Goal: Task Accomplishment & Management: Manage account settings

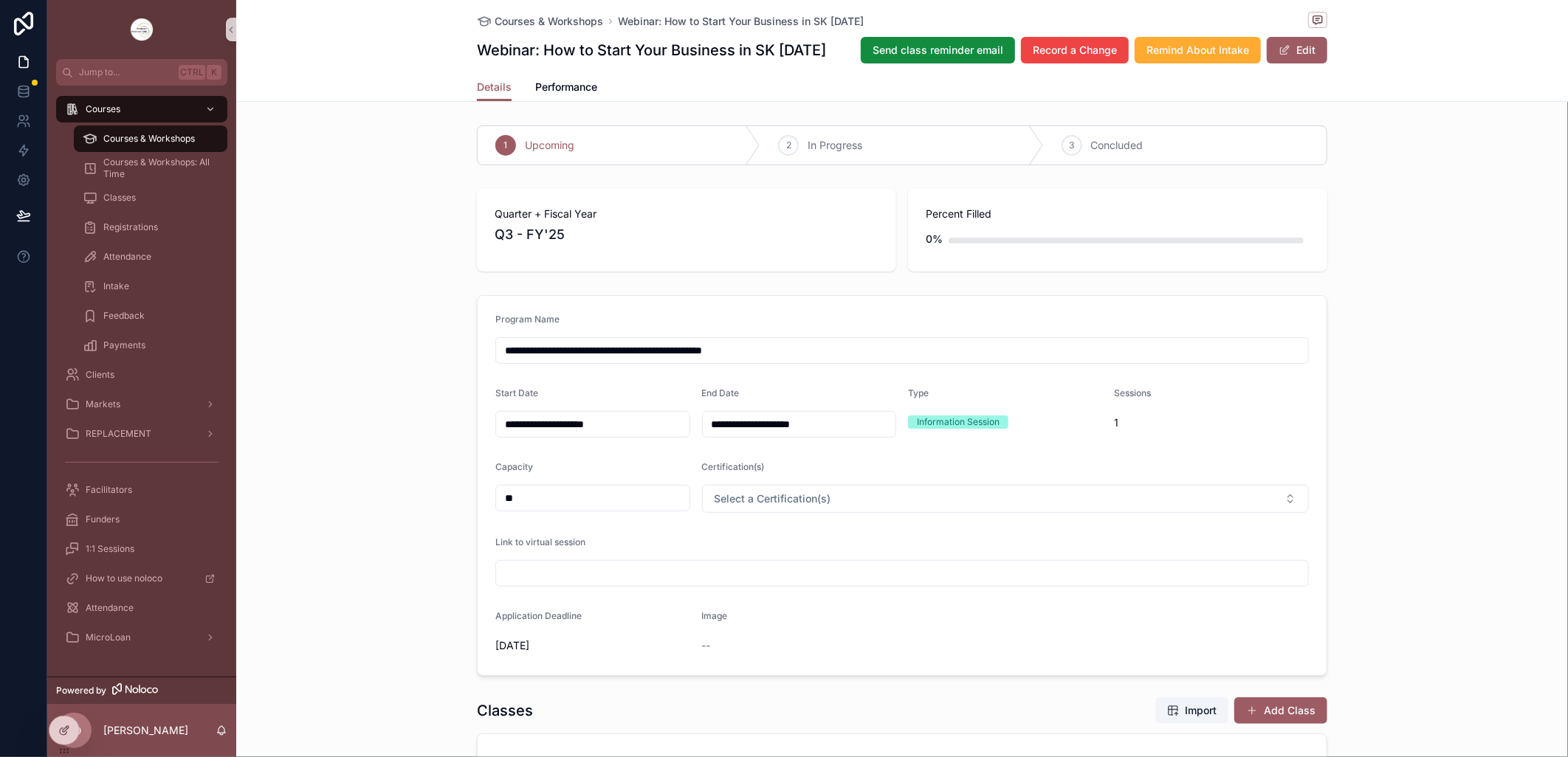
click at [162, 136] on span "Courses & Workshops" at bounding box center [149, 139] width 92 height 12
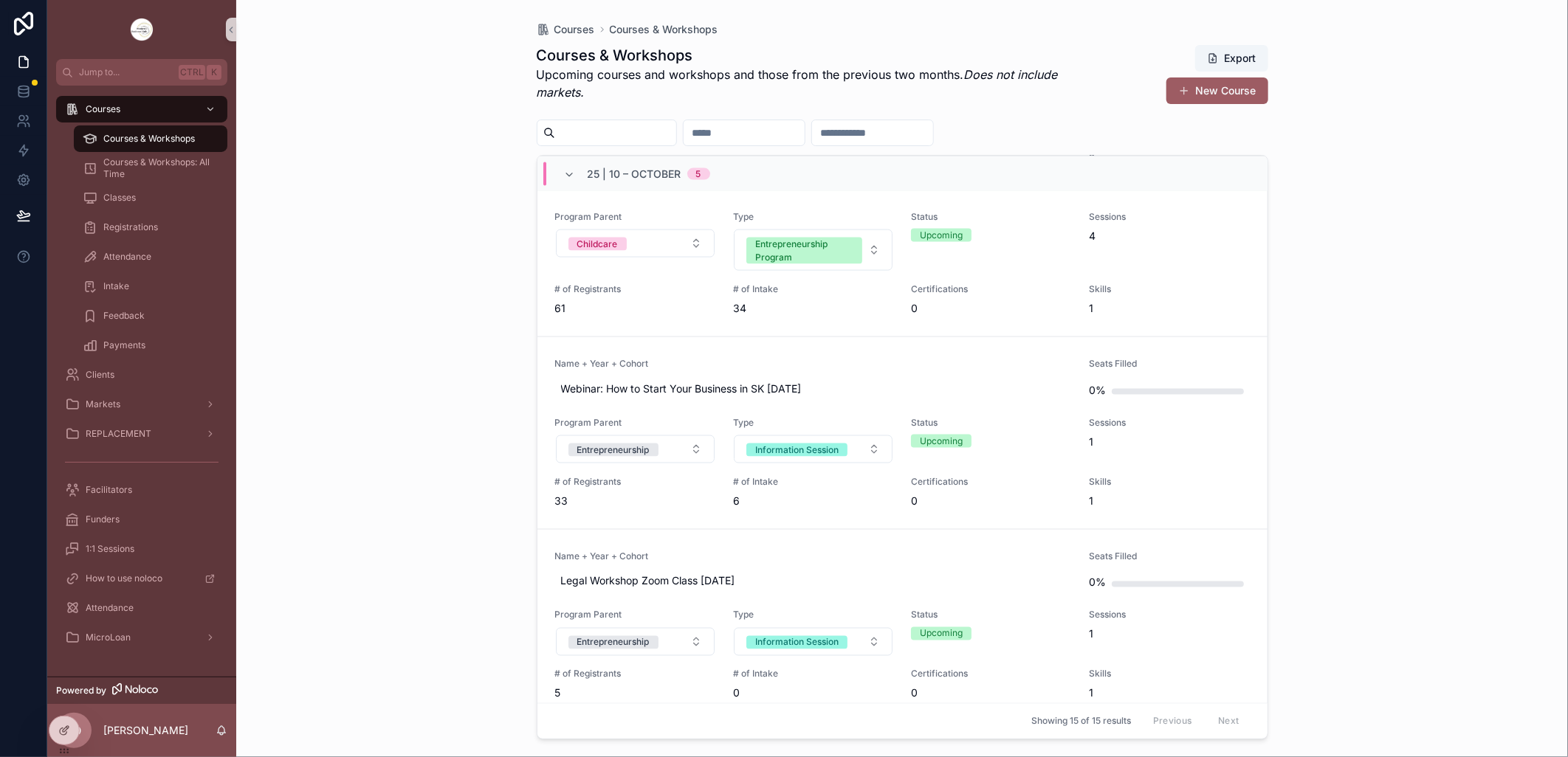
scroll to position [1394, 0]
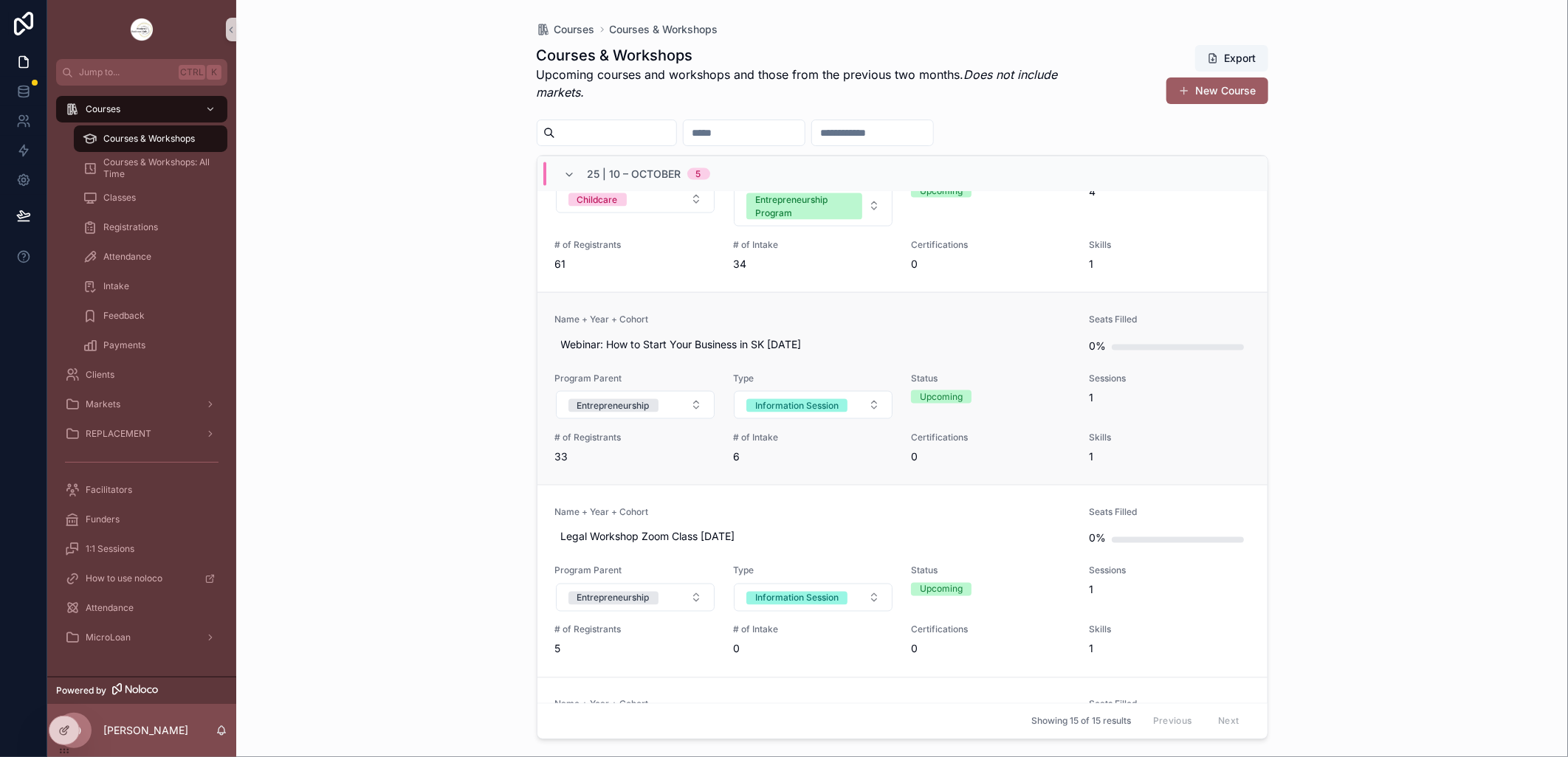
click at [716, 306] on link "Name + Year + Cohort Webinar: How to Start Your Business in SK [DATE] Seats Fil…" at bounding box center [902, 389] width 730 height 192
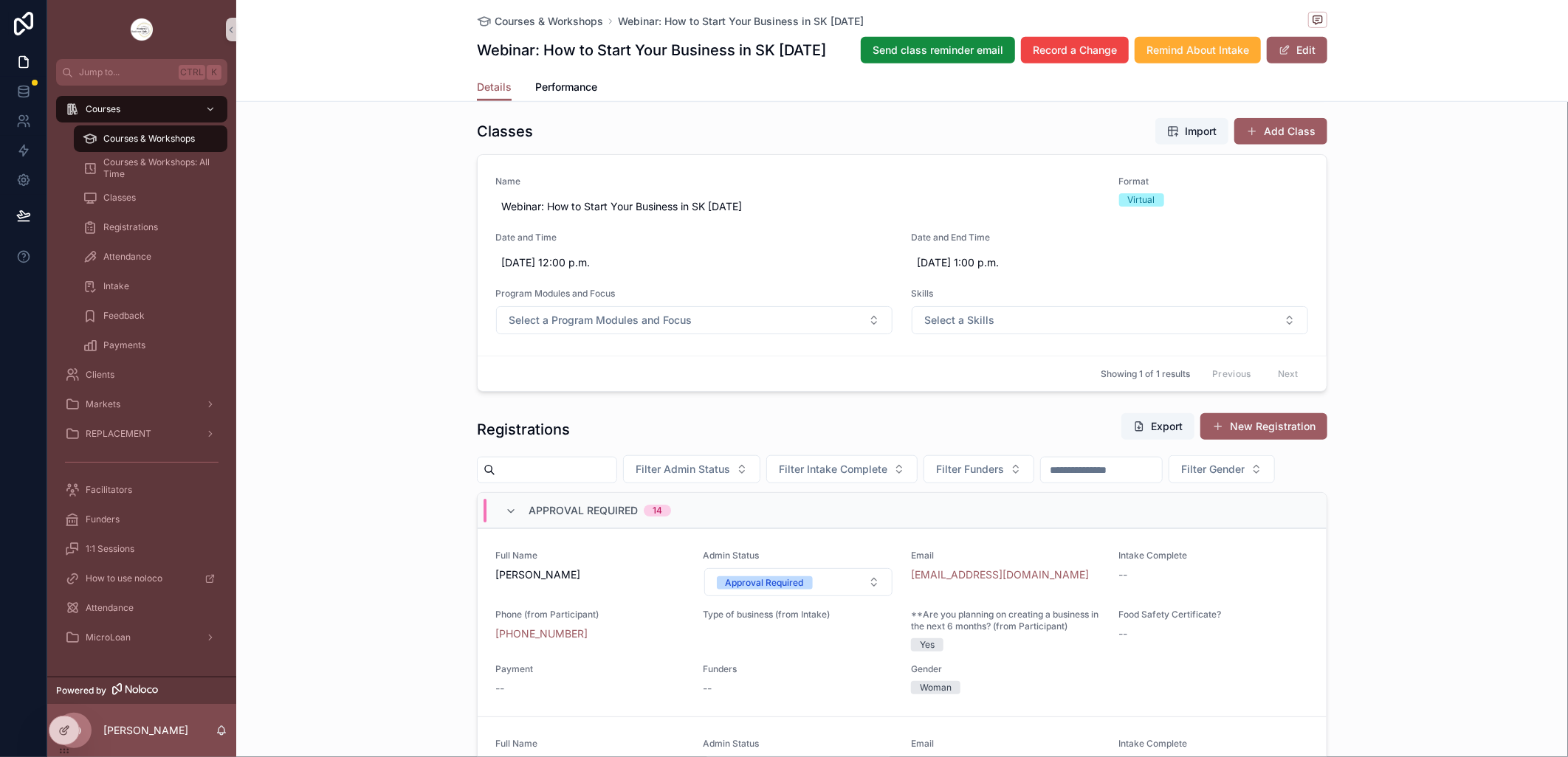
scroll to position [820, 0]
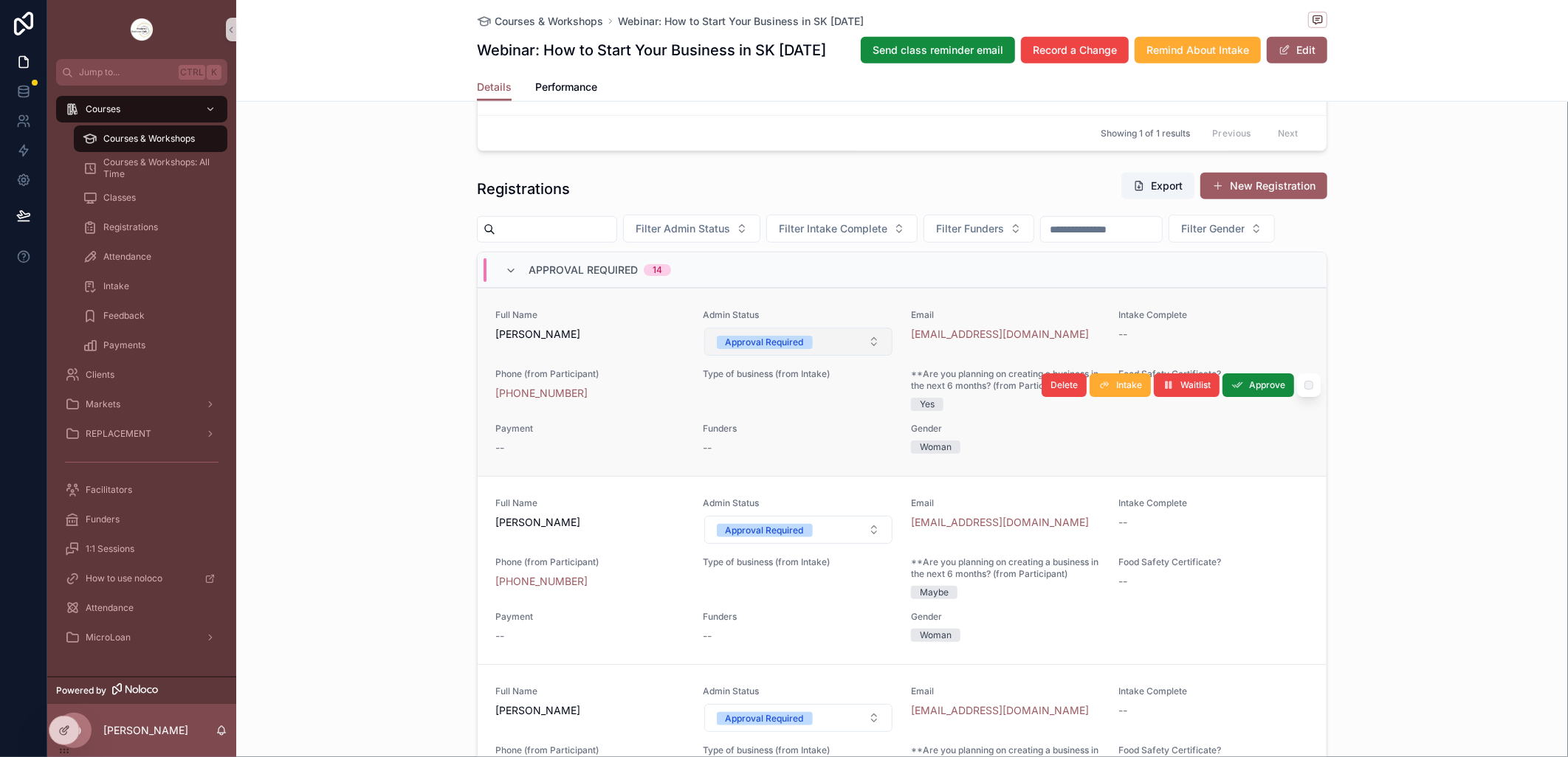
click at [860, 356] on button "Approval Required" at bounding box center [798, 341] width 189 height 28
click at [857, 356] on button "Approval Required" at bounding box center [798, 341] width 189 height 28
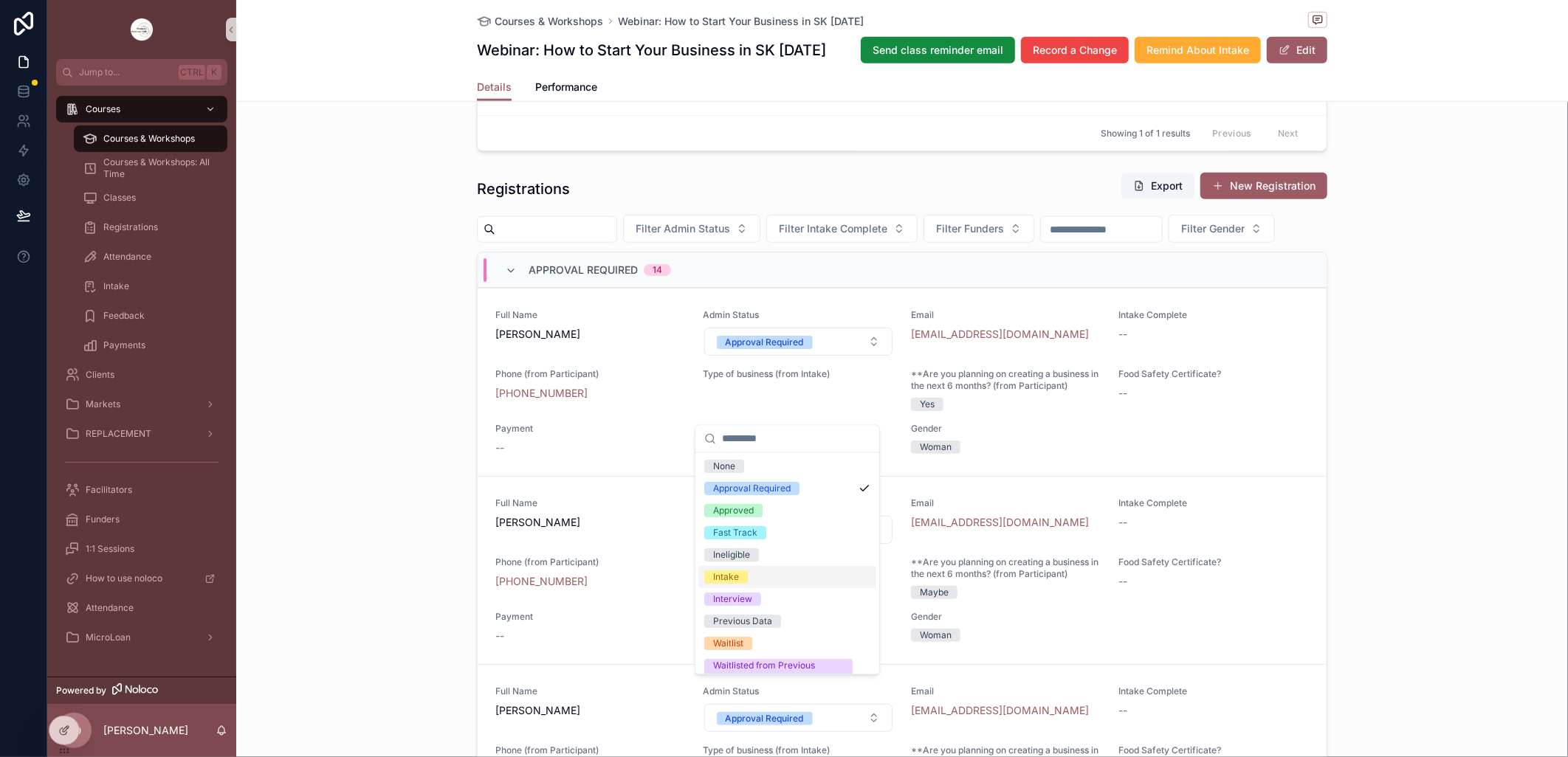
click at [753, 572] on div "Intake" at bounding box center [787, 577] width 178 height 22
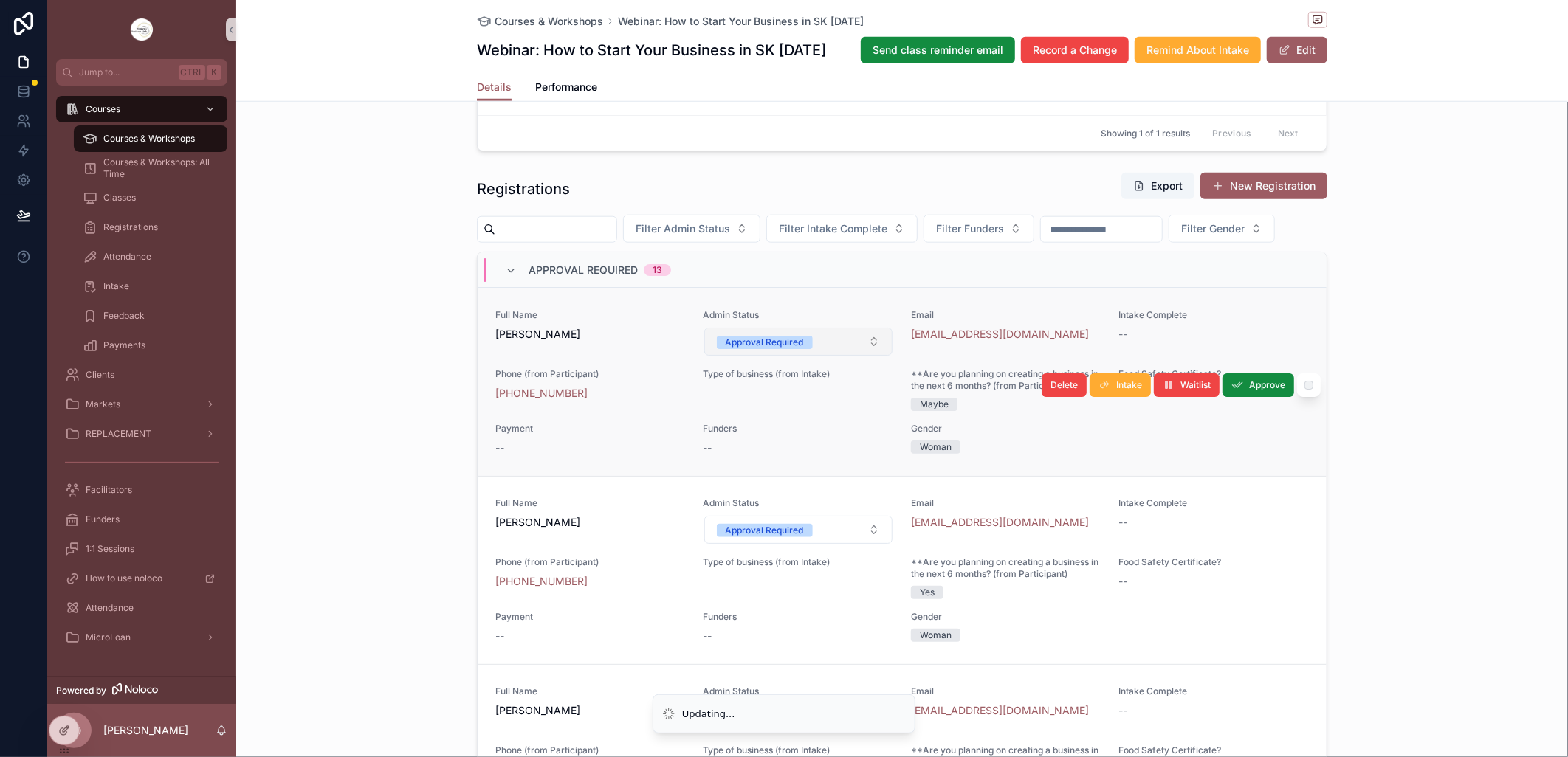
click at [865, 356] on button "Approval Required" at bounding box center [798, 341] width 189 height 28
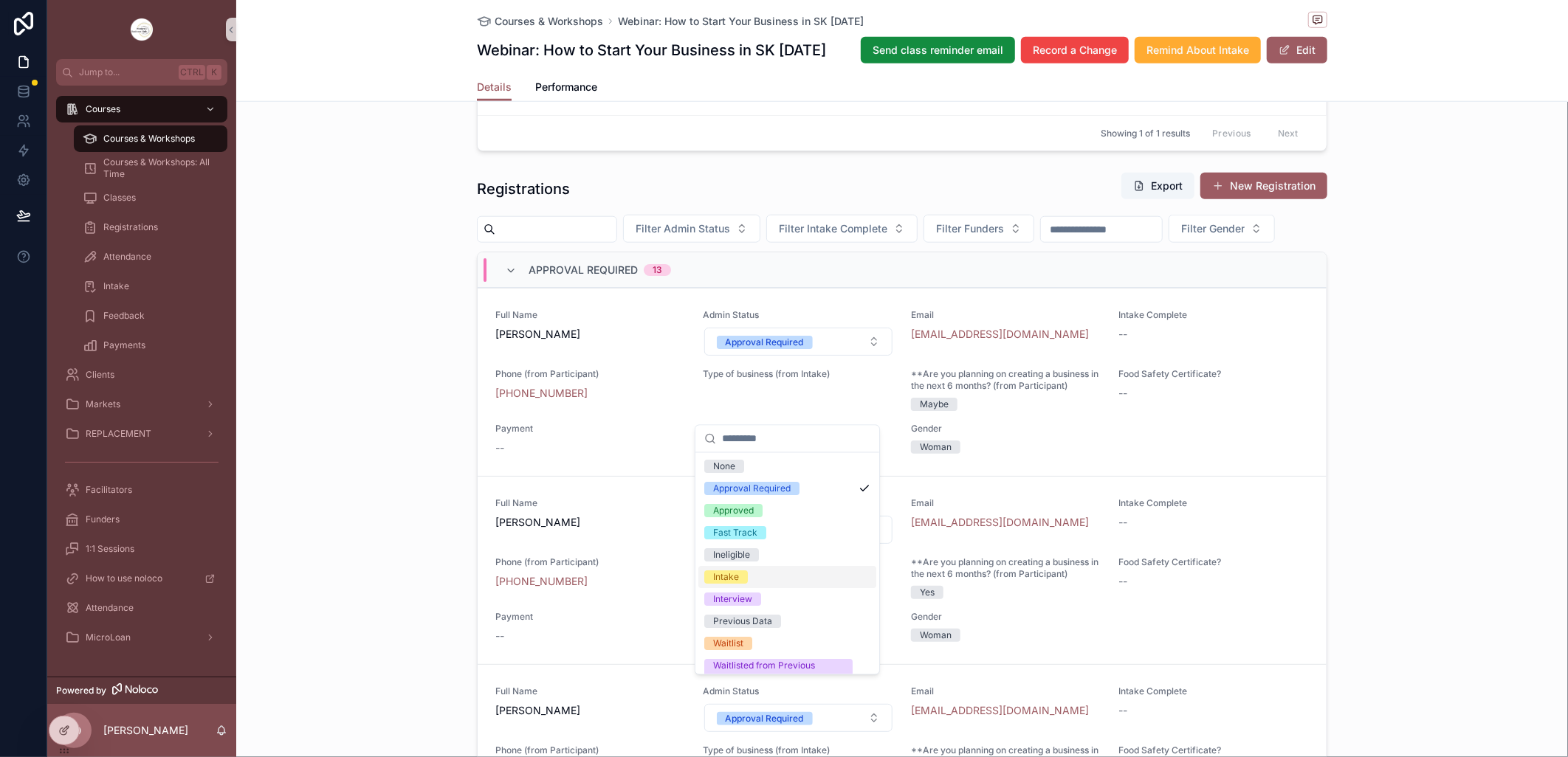
click at [739, 578] on span "Intake" at bounding box center [726, 578] width 44 height 14
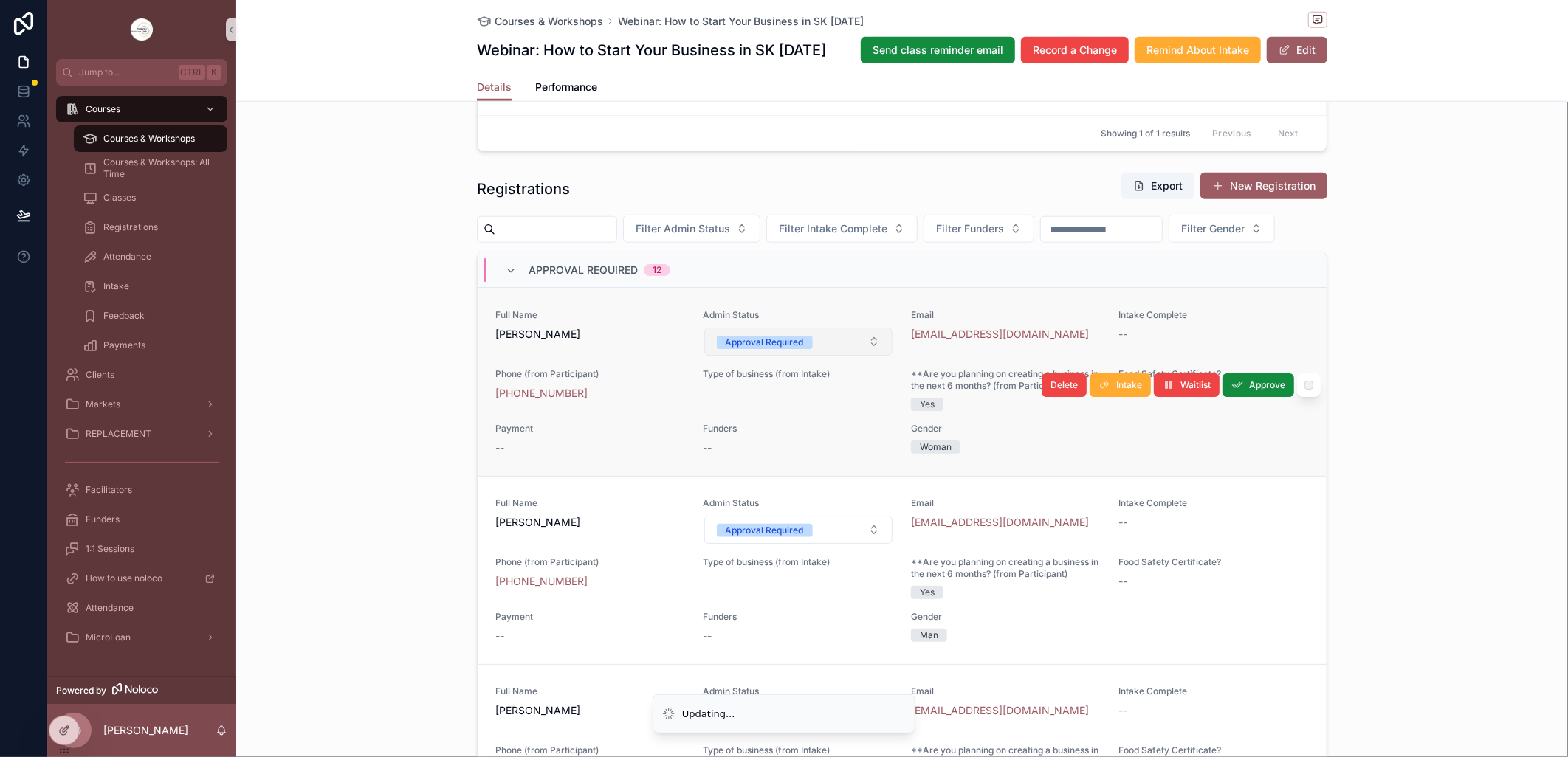
click at [859, 356] on button "Approval Required" at bounding box center [798, 341] width 189 height 28
click at [858, 356] on button "Approval Required" at bounding box center [798, 341] width 189 height 28
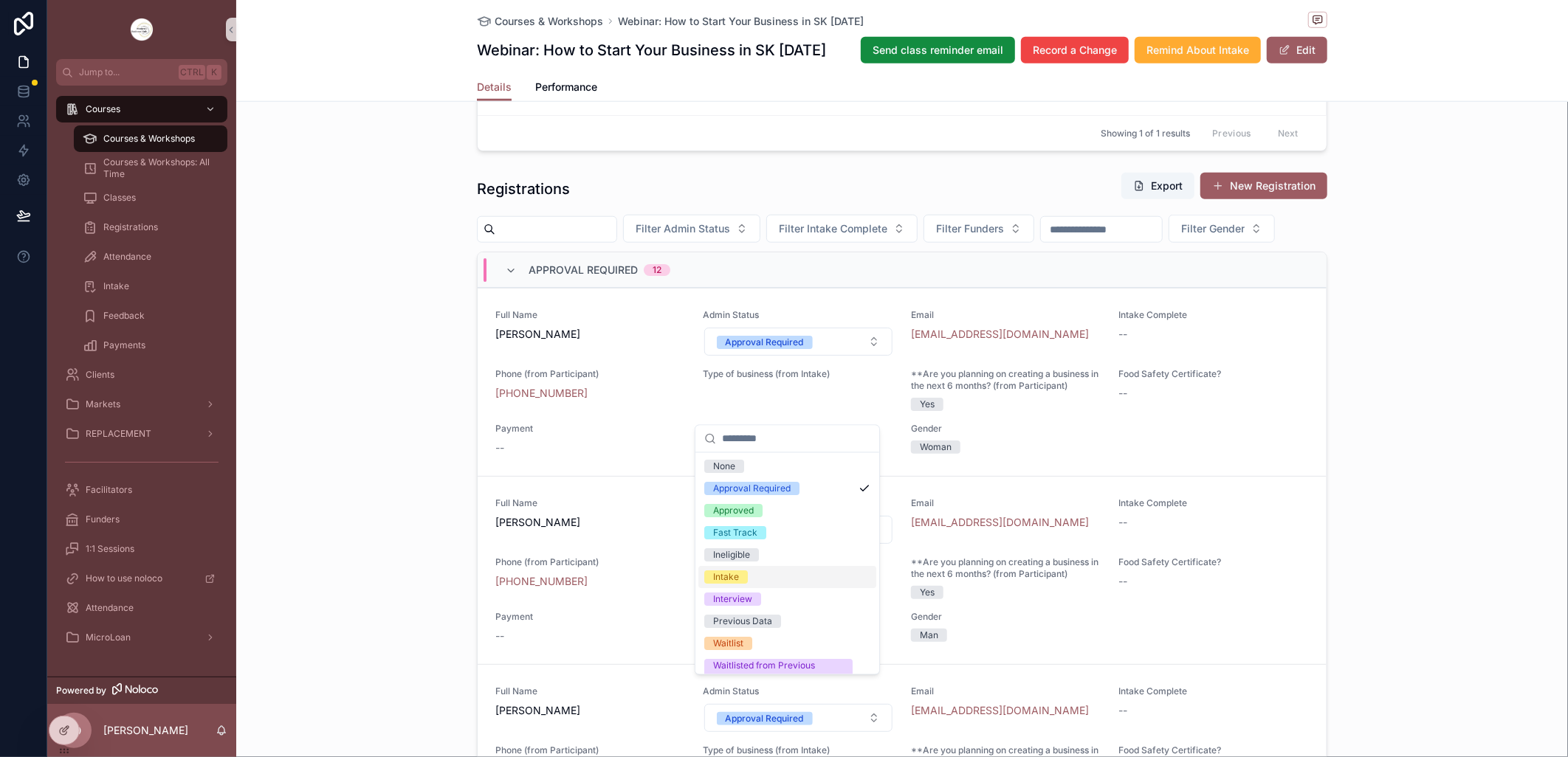
click at [738, 574] on div "Intake" at bounding box center [726, 578] width 26 height 14
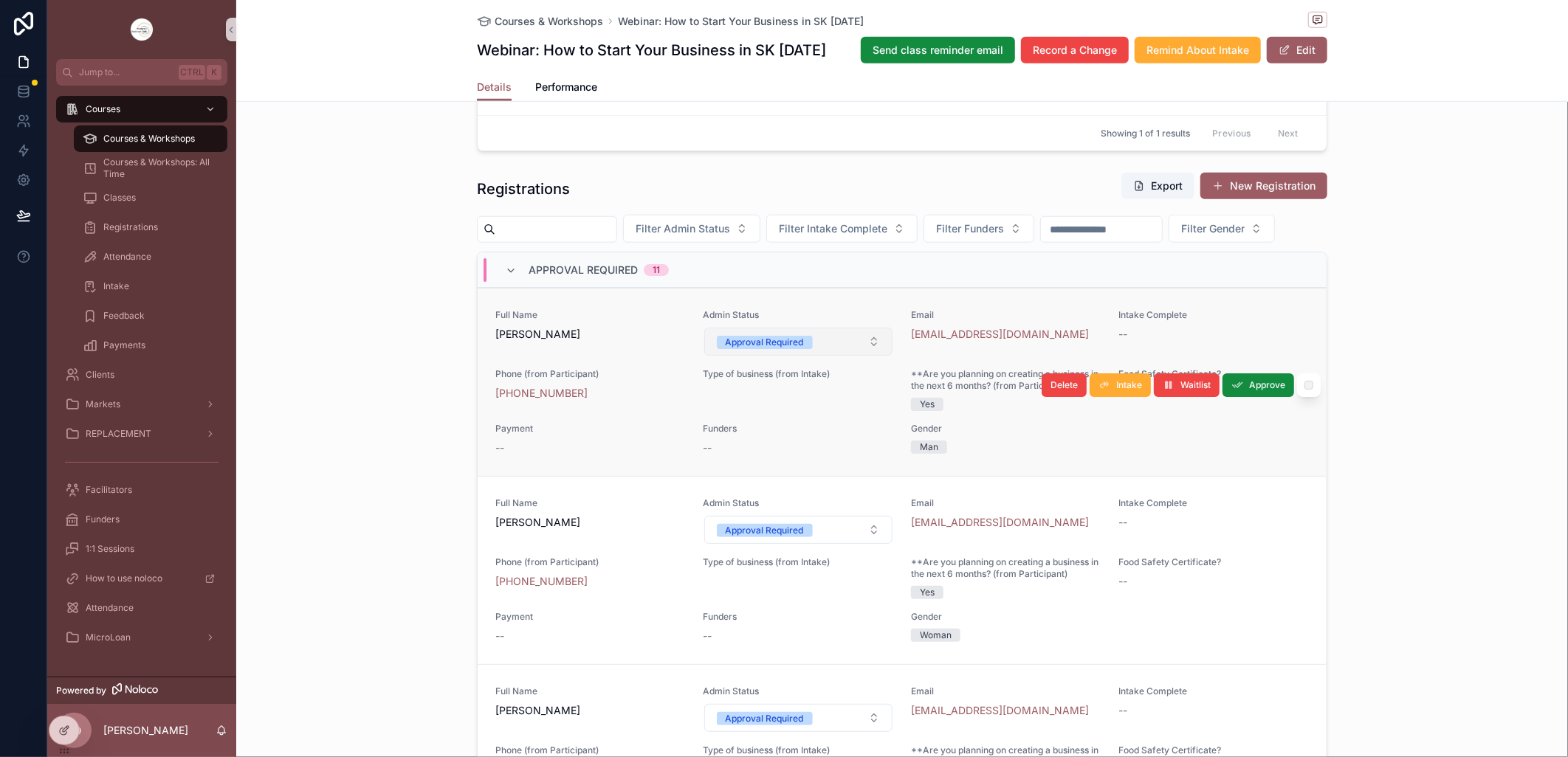
click at [859, 356] on button "Approval Required" at bounding box center [798, 341] width 189 height 28
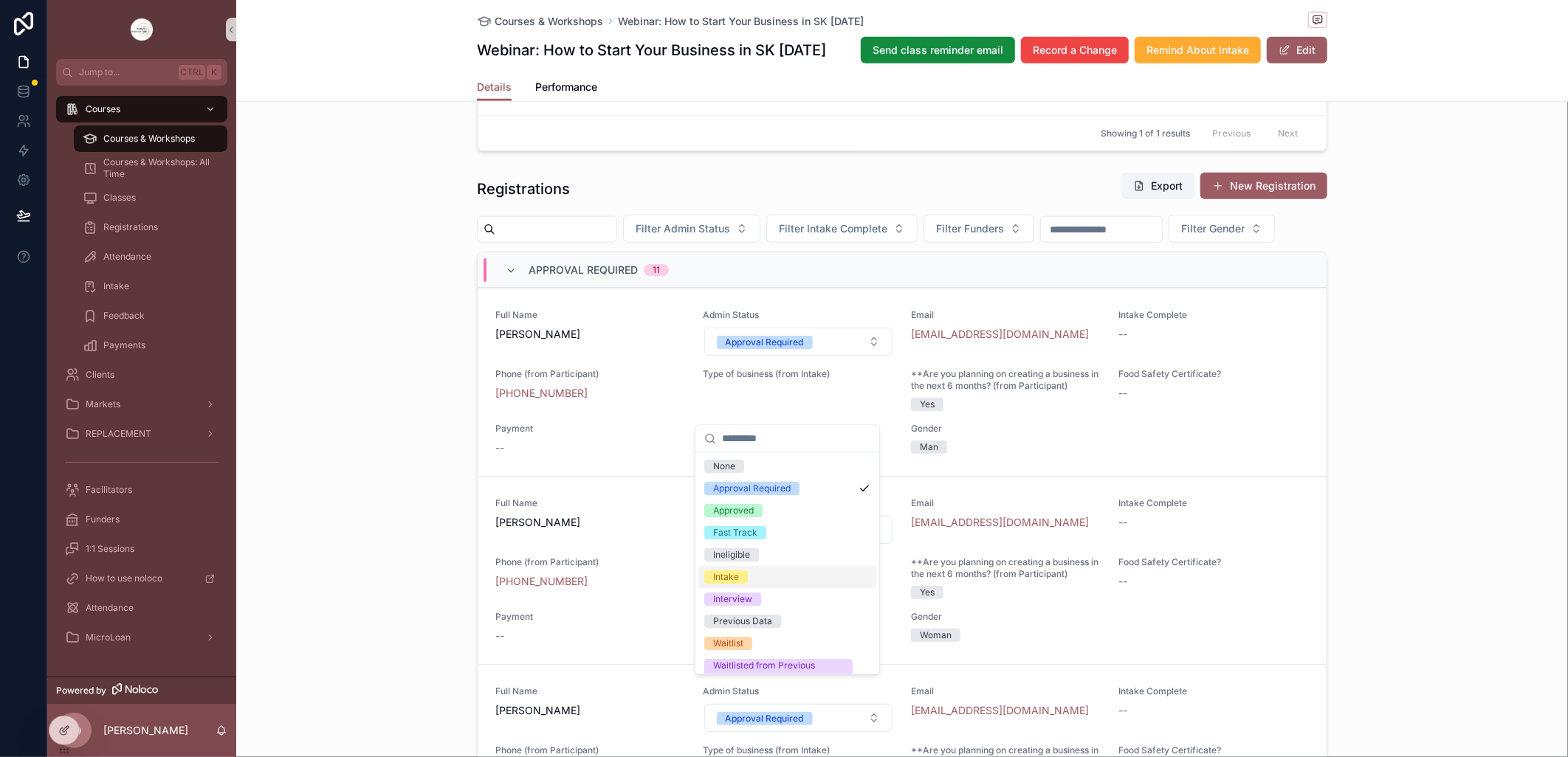
click at [736, 577] on div "Intake" at bounding box center [726, 578] width 26 height 14
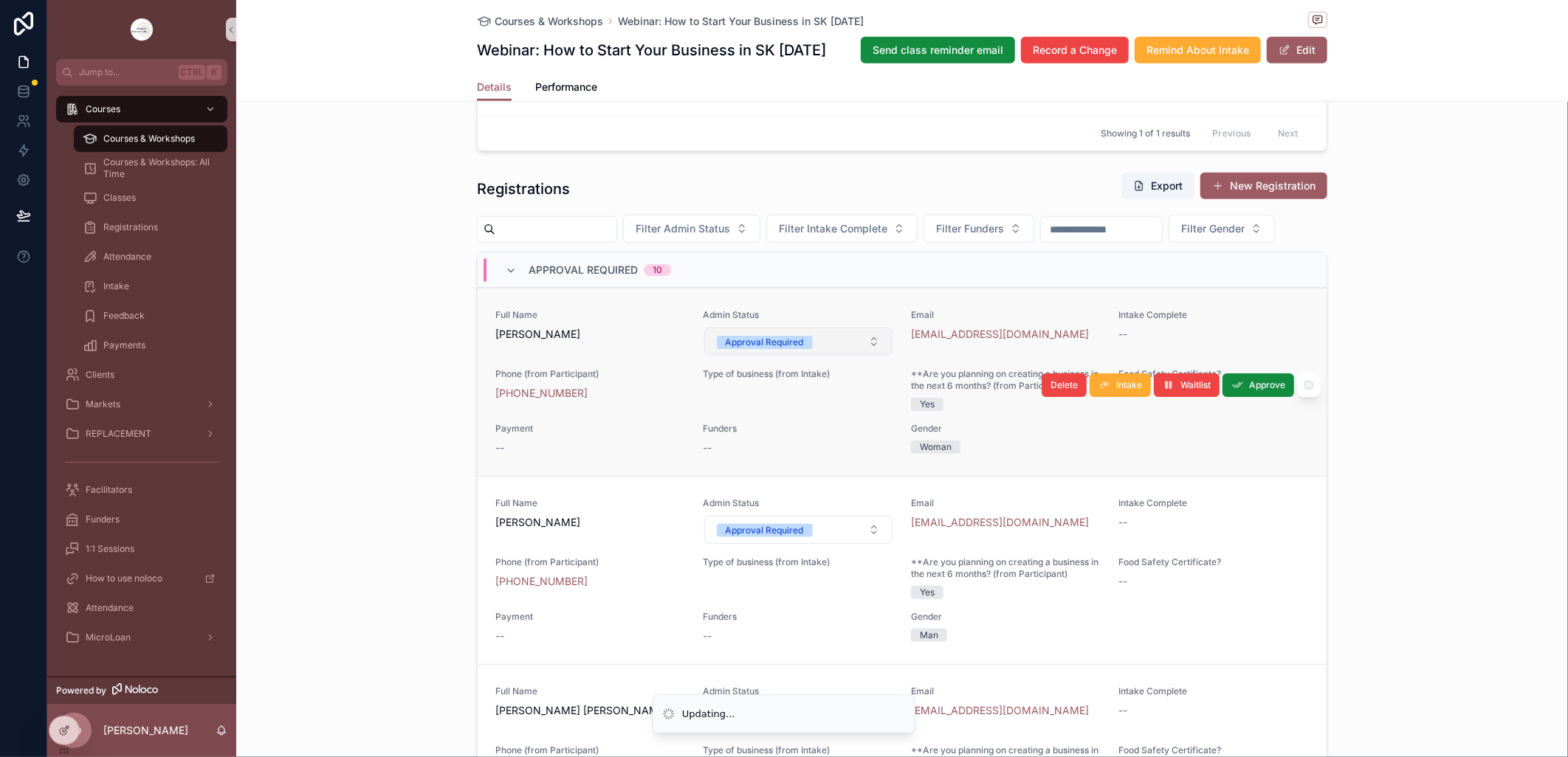
click at [864, 356] on button "Approval Required" at bounding box center [798, 341] width 189 height 28
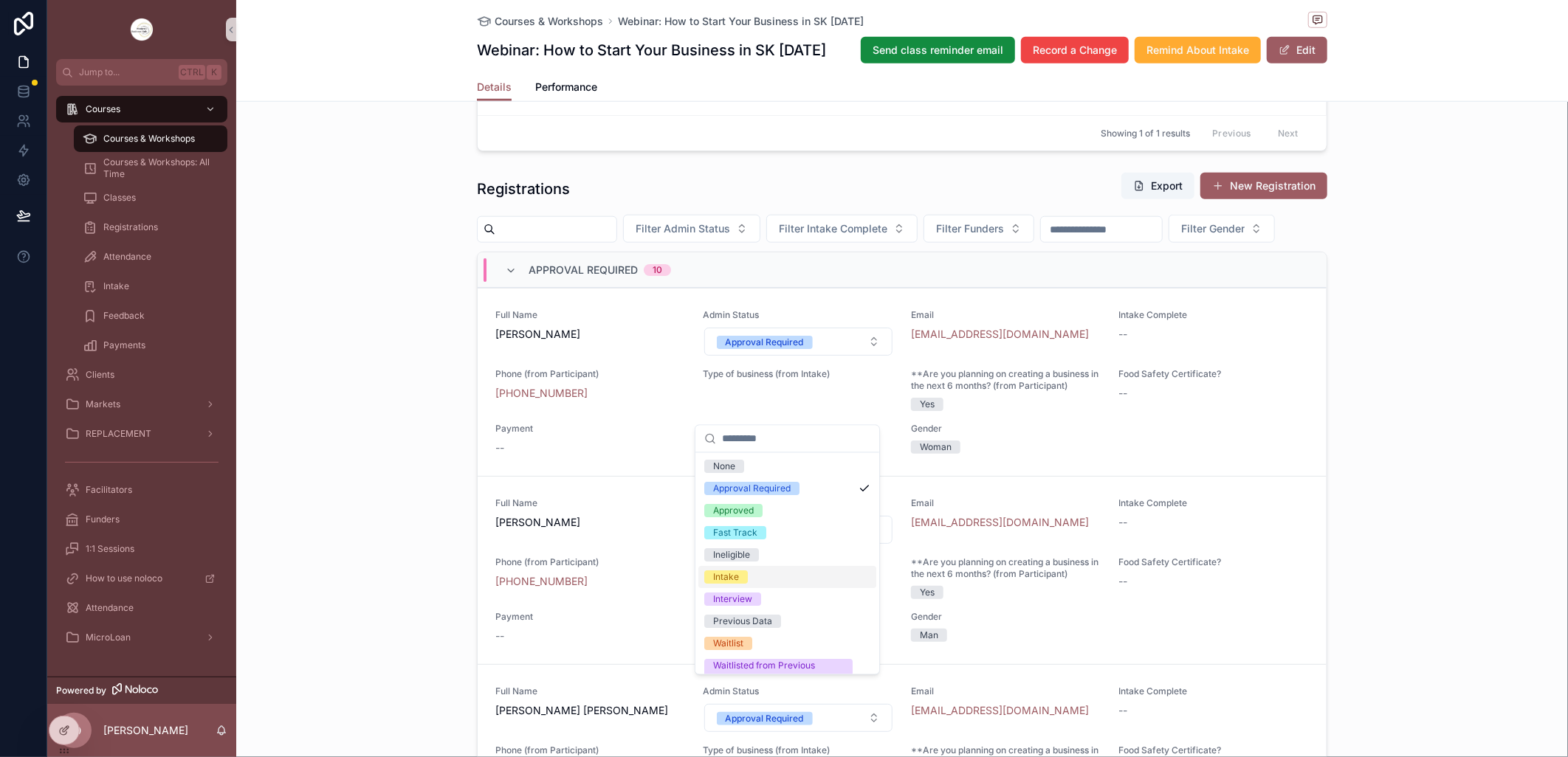
click at [760, 576] on div "Intake" at bounding box center [787, 577] width 178 height 22
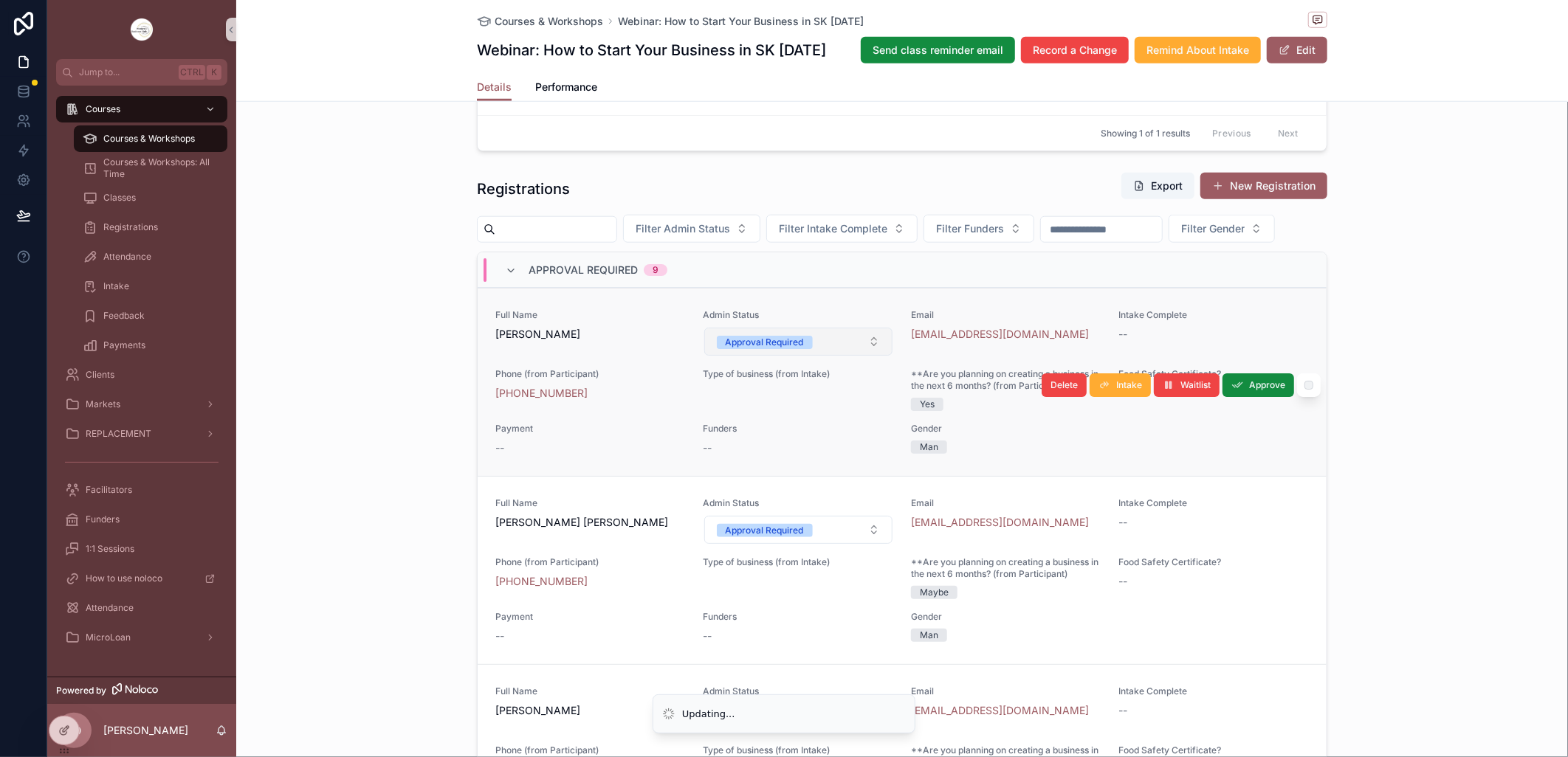
click at [861, 356] on button "Approval Required" at bounding box center [798, 341] width 189 height 28
click at [865, 356] on button "Approval Required" at bounding box center [798, 341] width 189 height 28
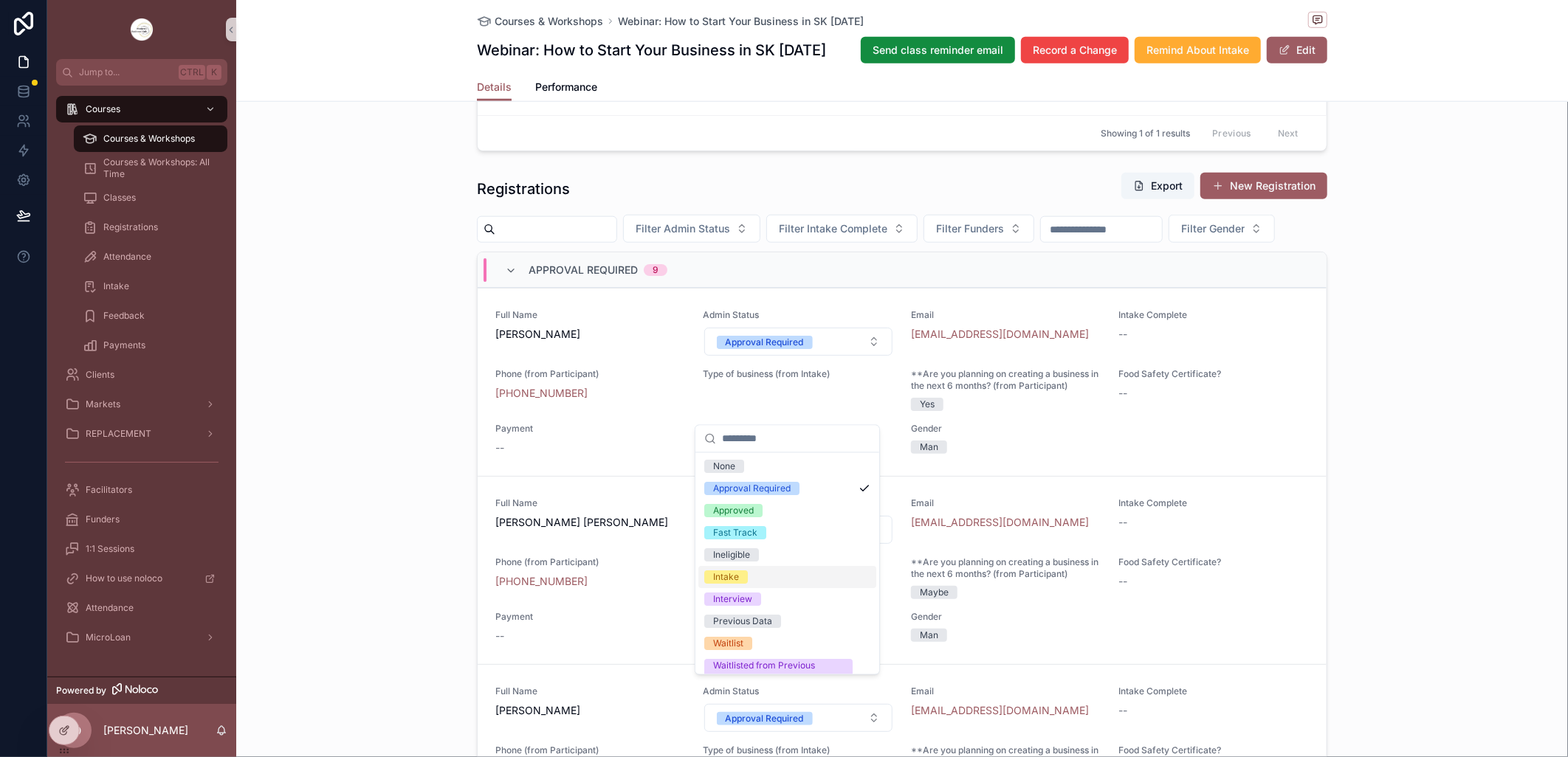
click at [746, 571] on span "Intake" at bounding box center [726, 578] width 44 height 14
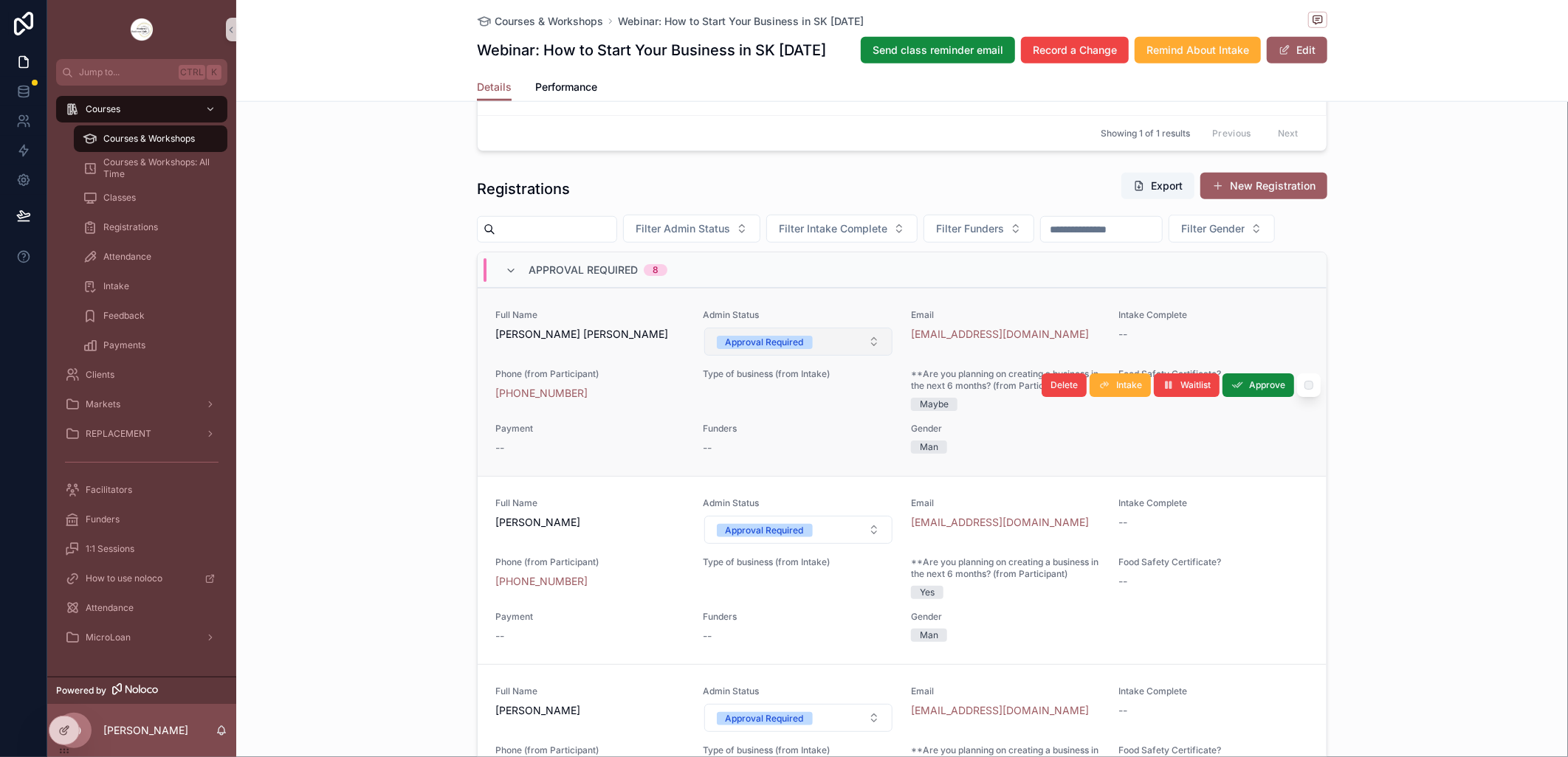
click at [864, 356] on button "Approval Required" at bounding box center [798, 341] width 189 height 28
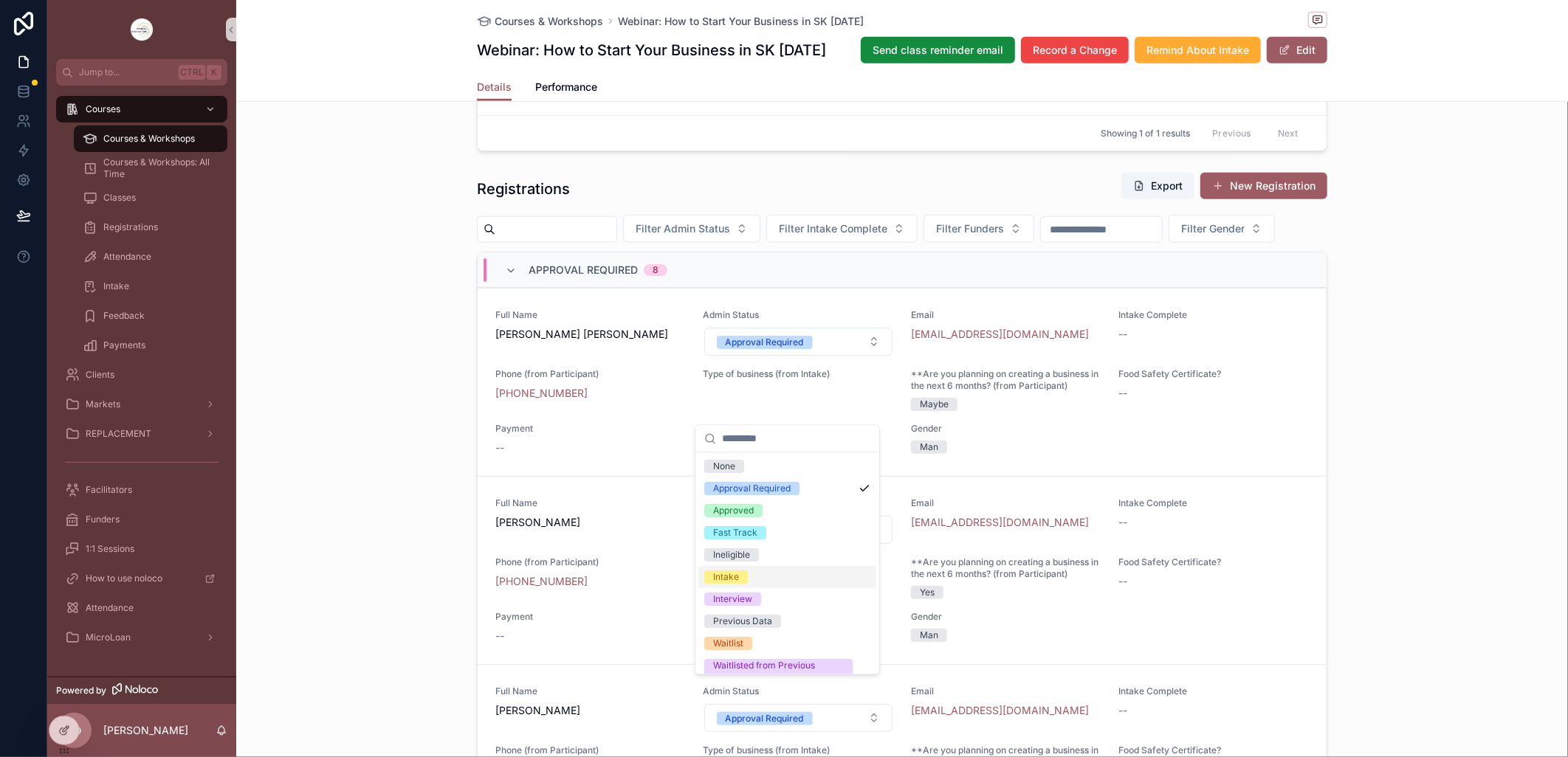
click at [751, 572] on div "Intake" at bounding box center [787, 577] width 178 height 22
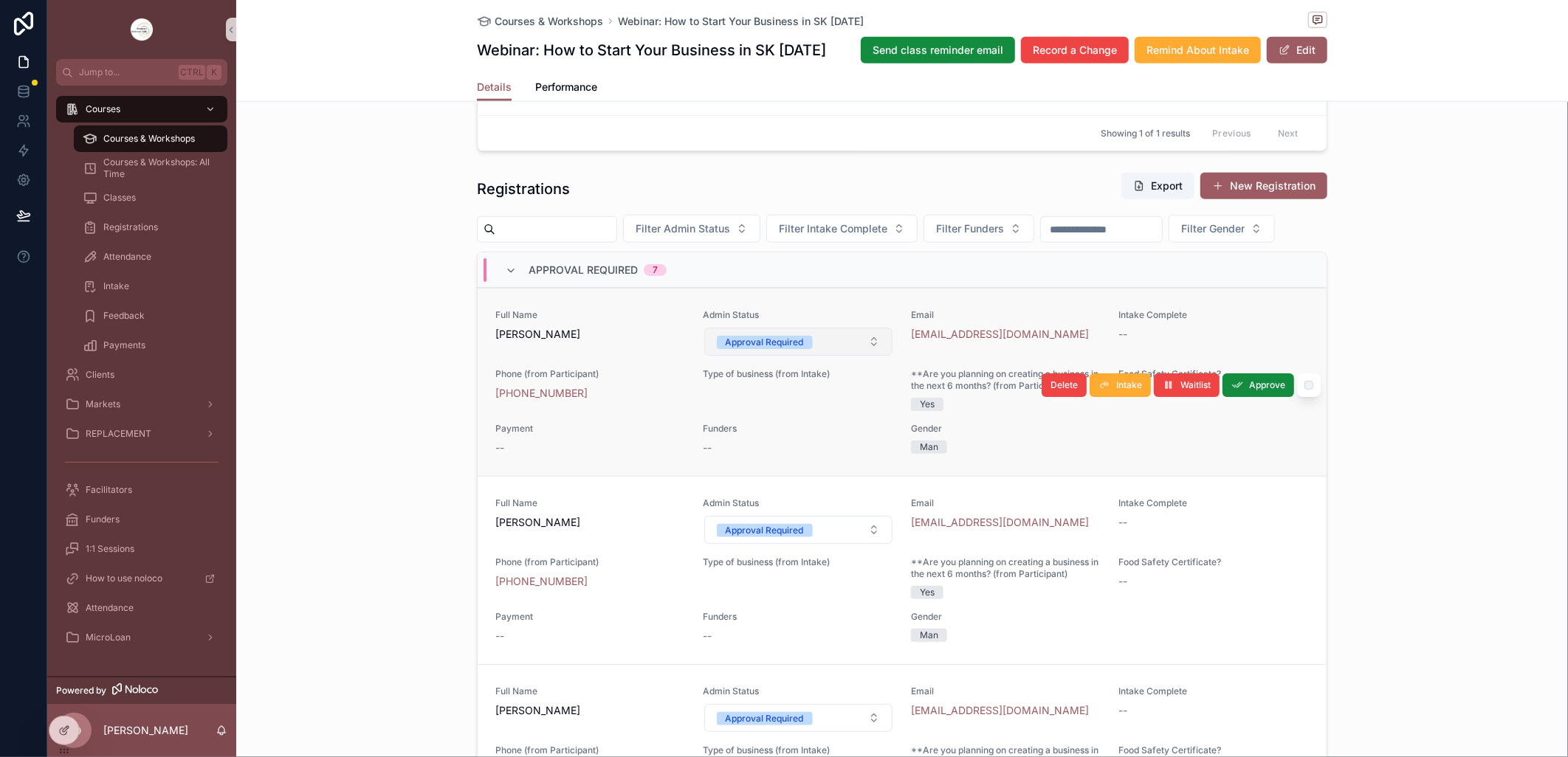
click at [864, 356] on button "Approval Required" at bounding box center [798, 341] width 189 height 28
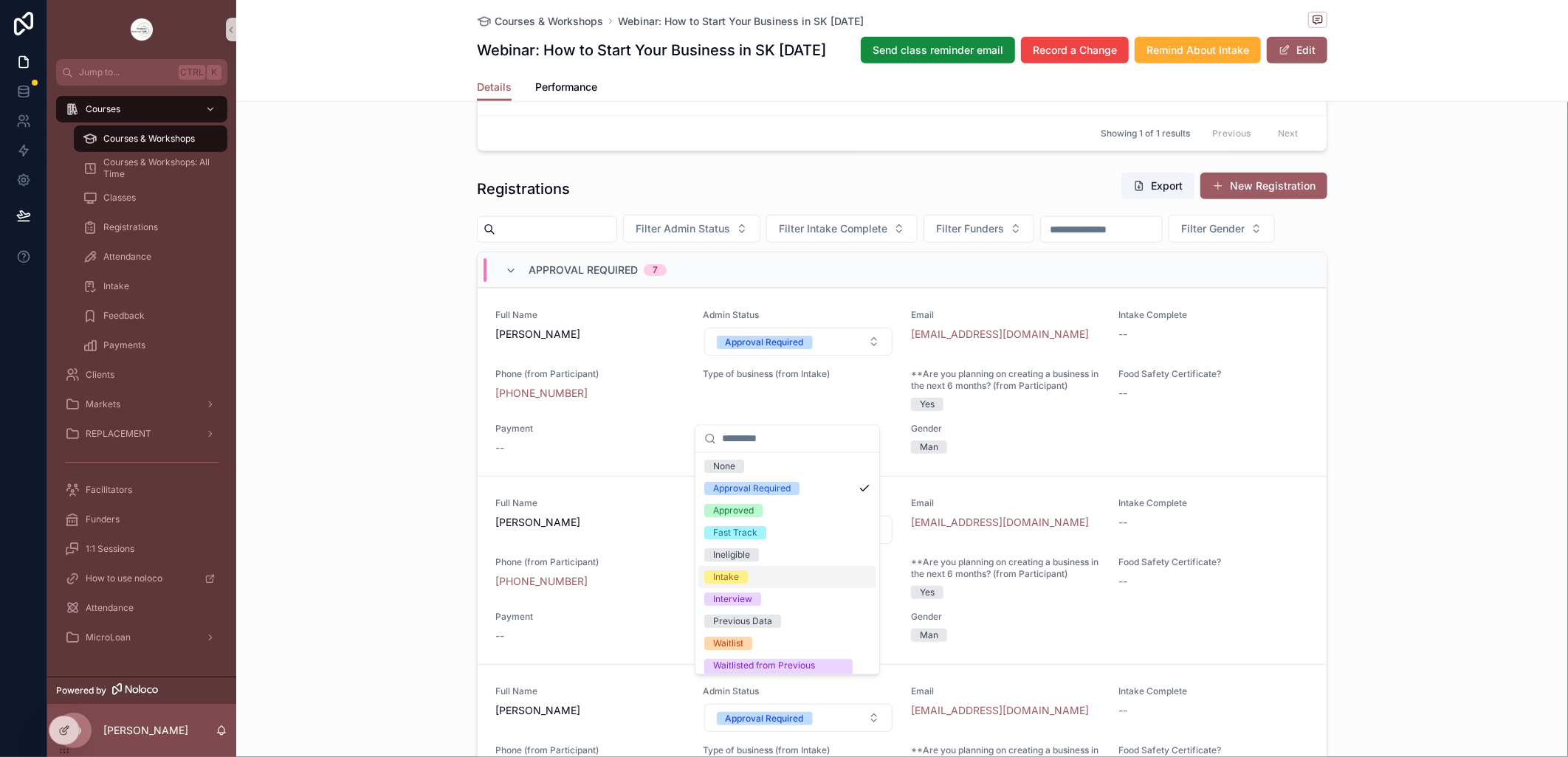
click at [768, 572] on div "Intake" at bounding box center [787, 577] width 178 height 22
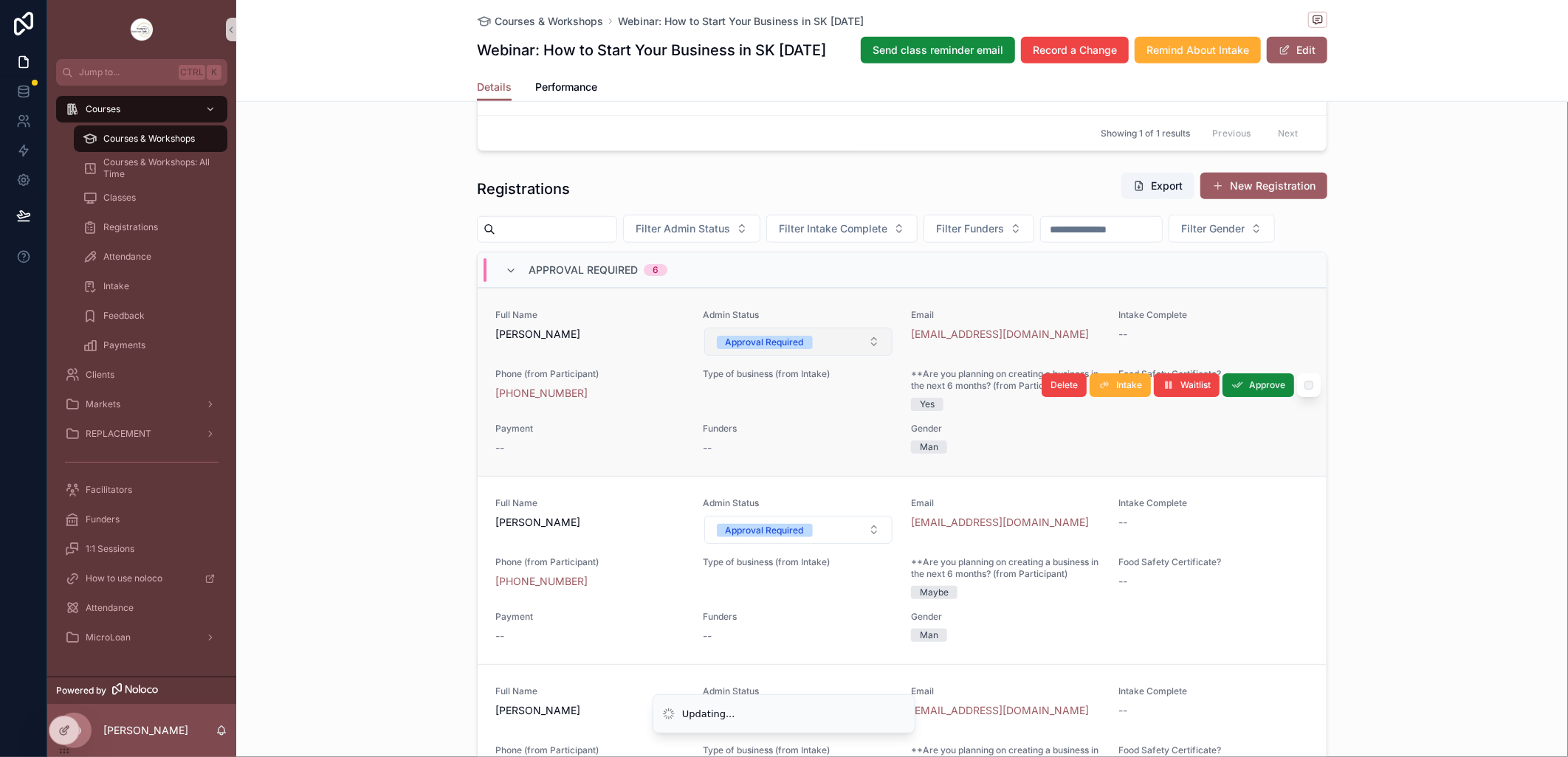
click at [856, 356] on button "Approval Required" at bounding box center [798, 341] width 189 height 28
click at [860, 356] on button "Approval Required" at bounding box center [798, 341] width 189 height 28
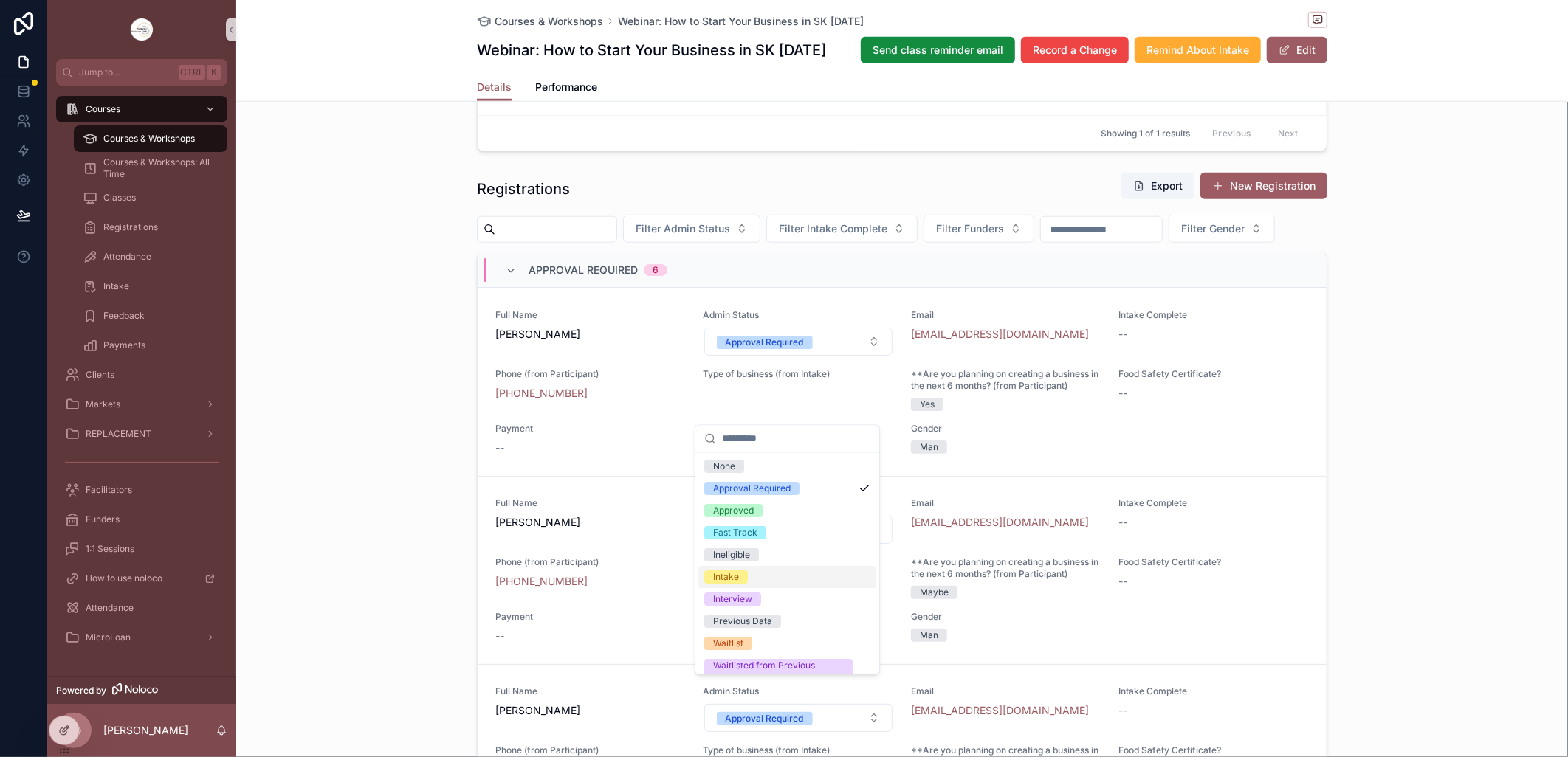
click at [753, 577] on div "Intake" at bounding box center [787, 577] width 178 height 22
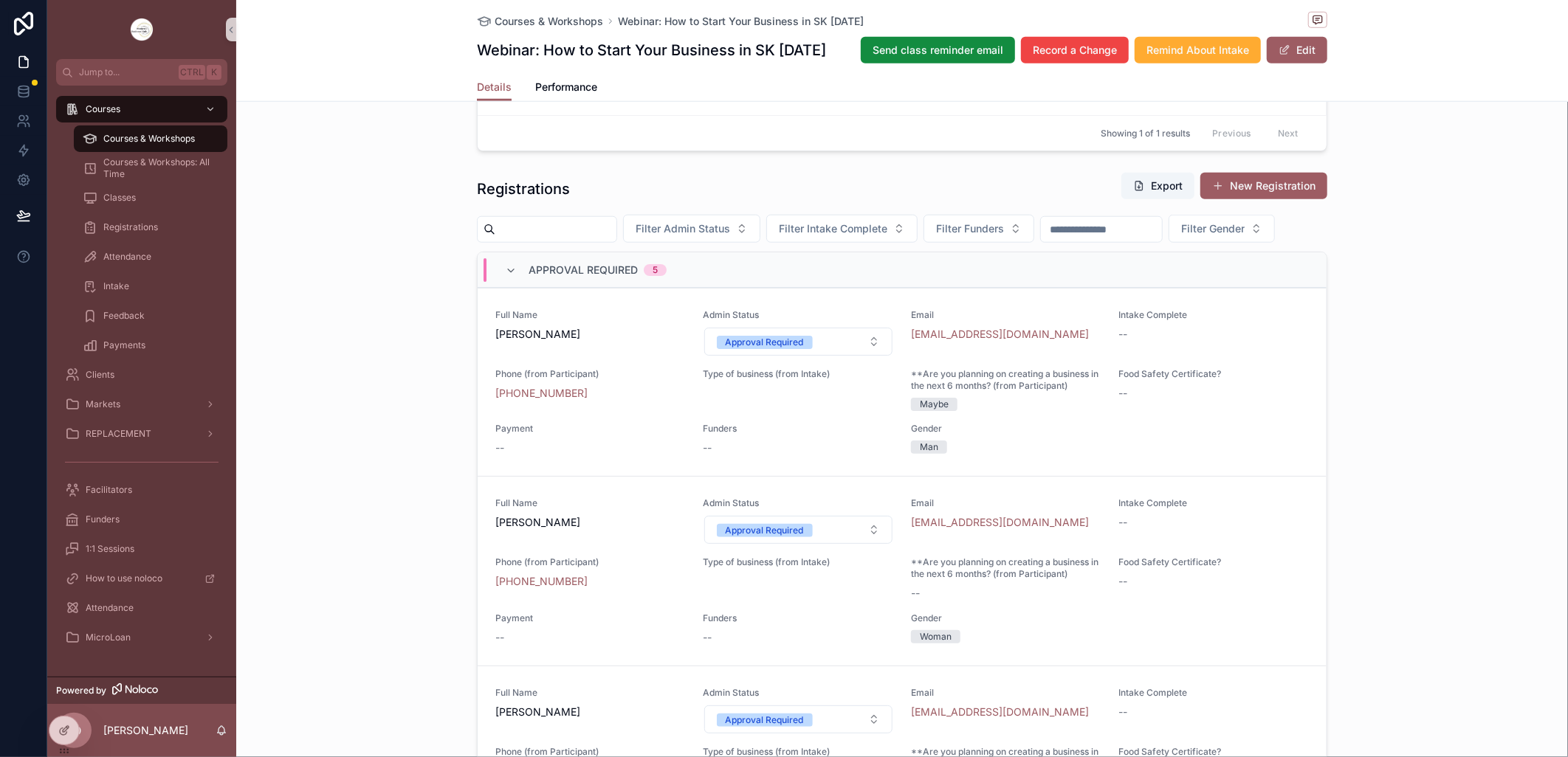
click at [858, 356] on button "Approval Required" at bounding box center [798, 341] width 189 height 28
click at [861, 356] on button "Approval Required" at bounding box center [798, 341] width 189 height 28
click at [858, 356] on button "Approval Required" at bounding box center [798, 341] width 189 height 28
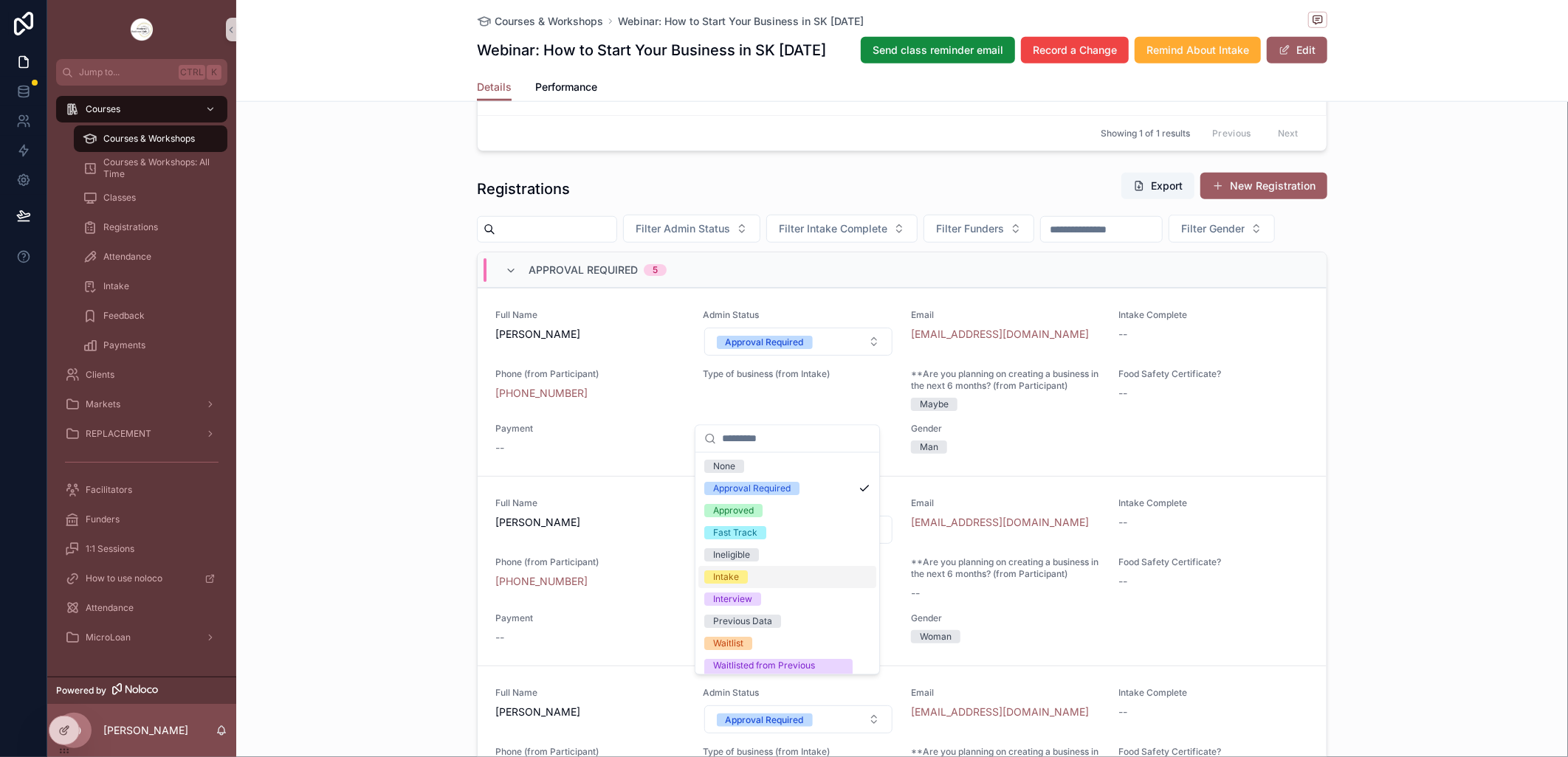
click at [743, 577] on span "Intake" at bounding box center [726, 578] width 44 height 14
click at [748, 567] on div "Intake" at bounding box center [787, 577] width 178 height 22
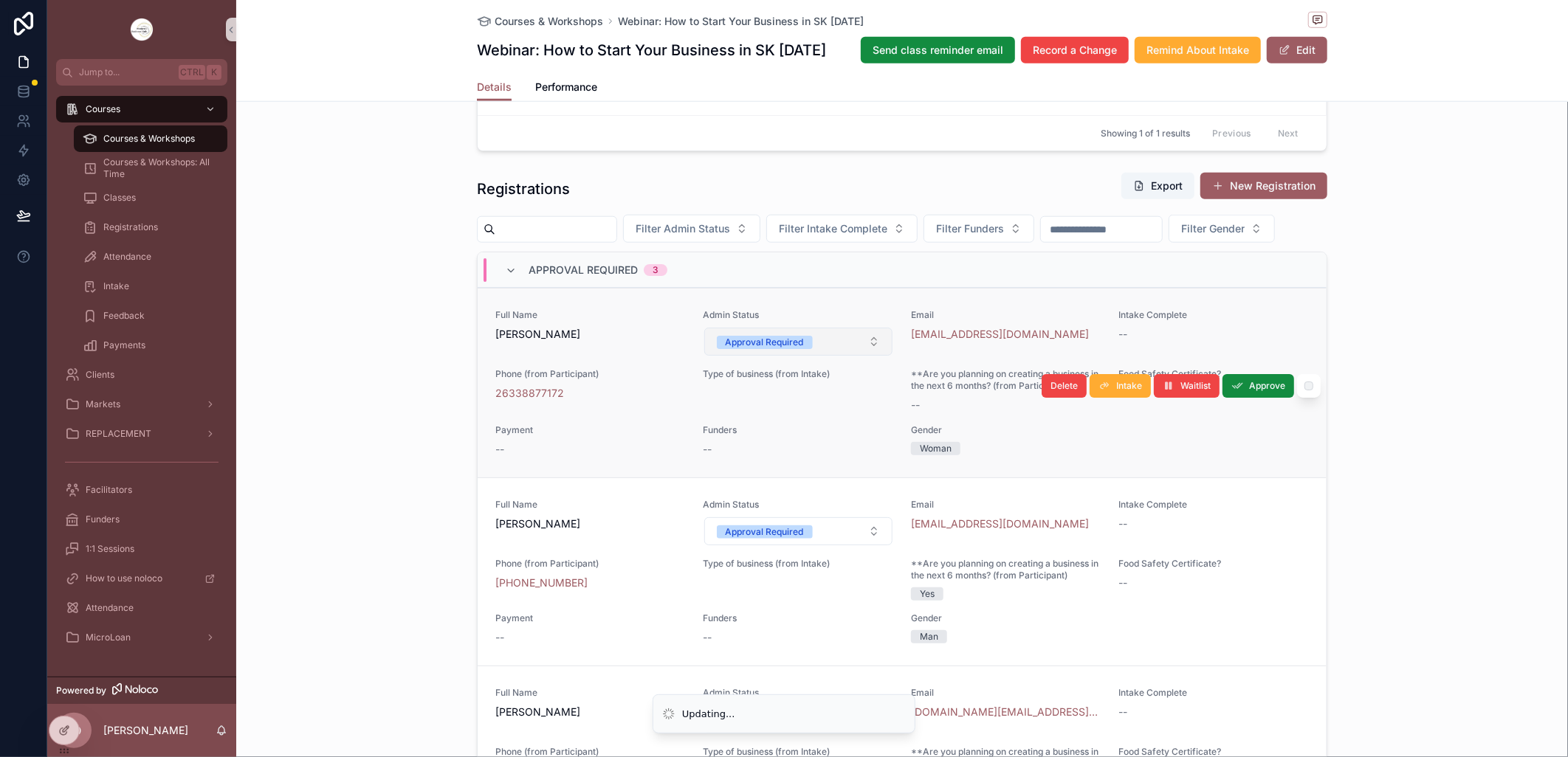
click at [864, 356] on button "Approval Required" at bounding box center [798, 341] width 189 height 28
click at [852, 356] on button "Approval Required" at bounding box center [798, 341] width 189 height 28
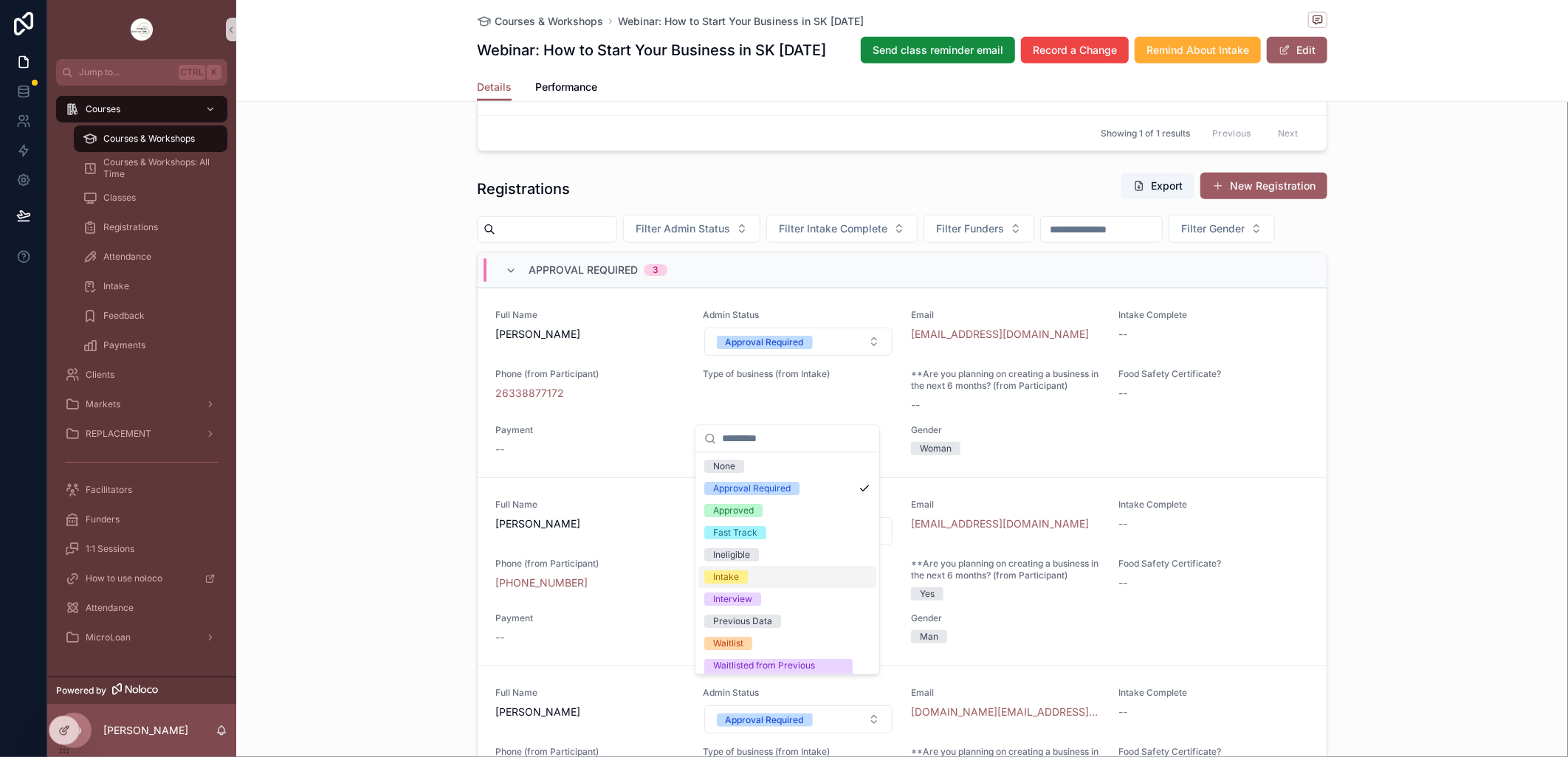
click at [740, 571] on span "Intake" at bounding box center [726, 578] width 44 height 14
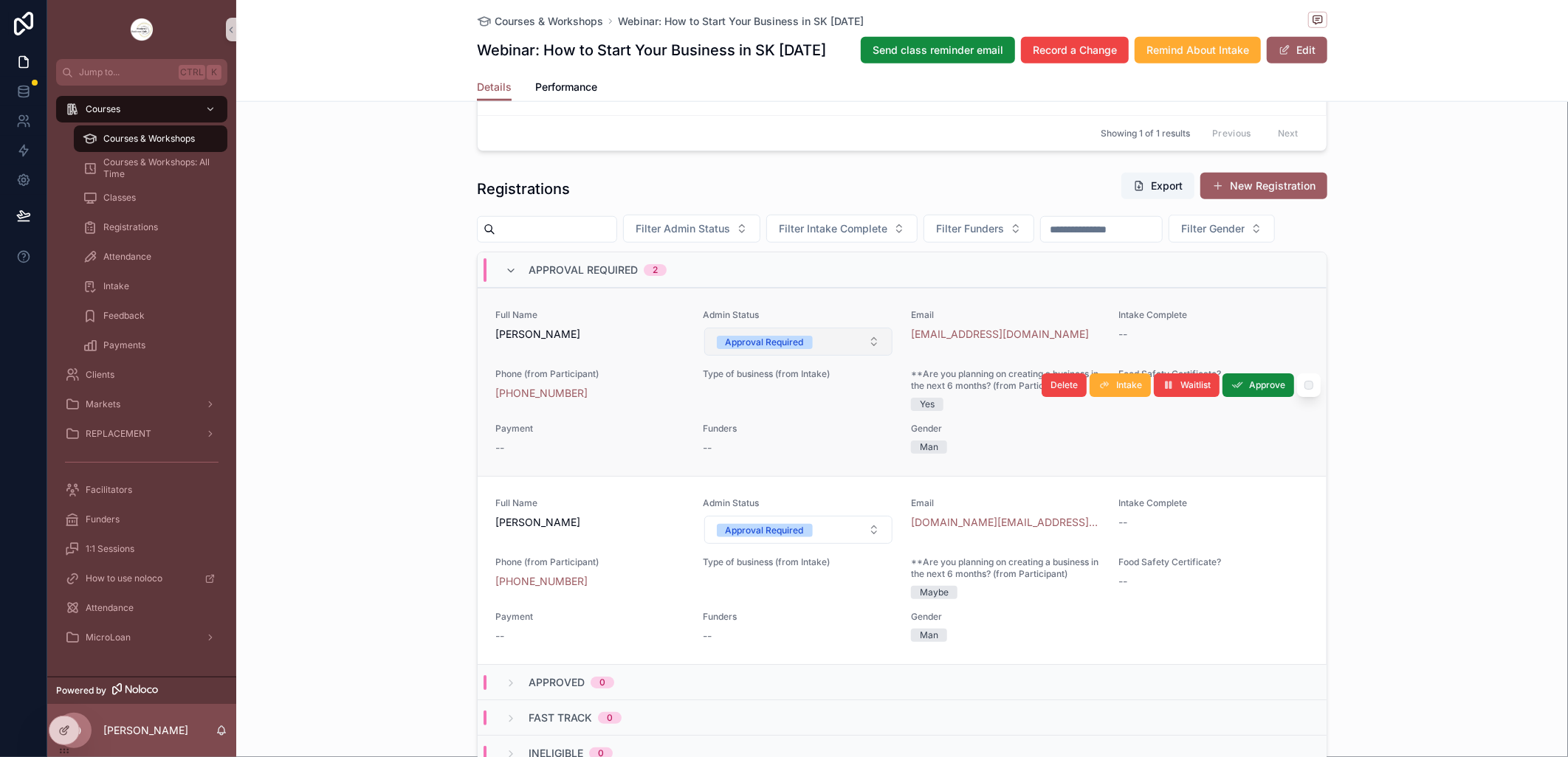
click at [861, 356] on button "Approval Required" at bounding box center [798, 341] width 189 height 28
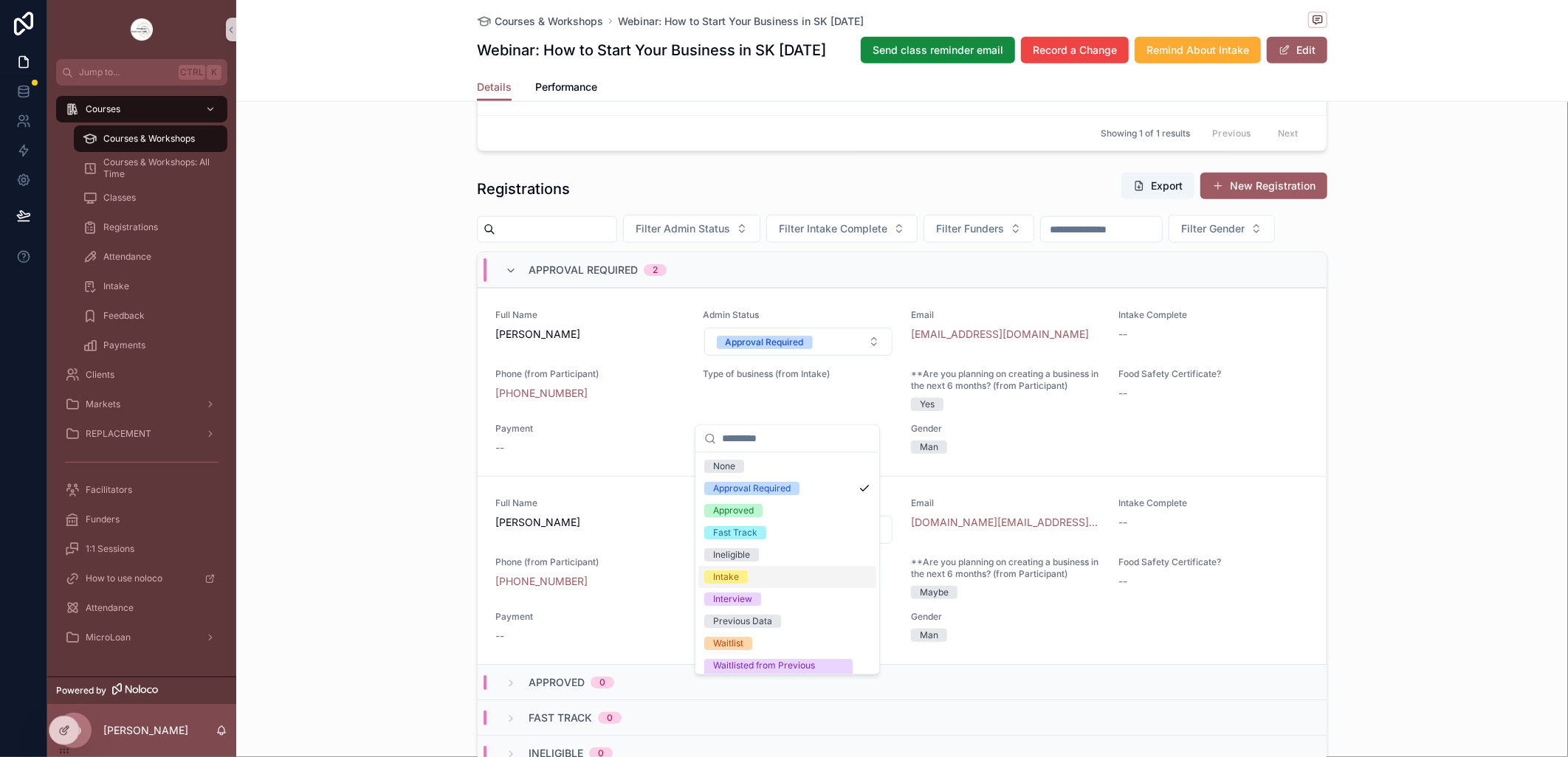
click at [758, 576] on div "Intake" at bounding box center [787, 577] width 178 height 22
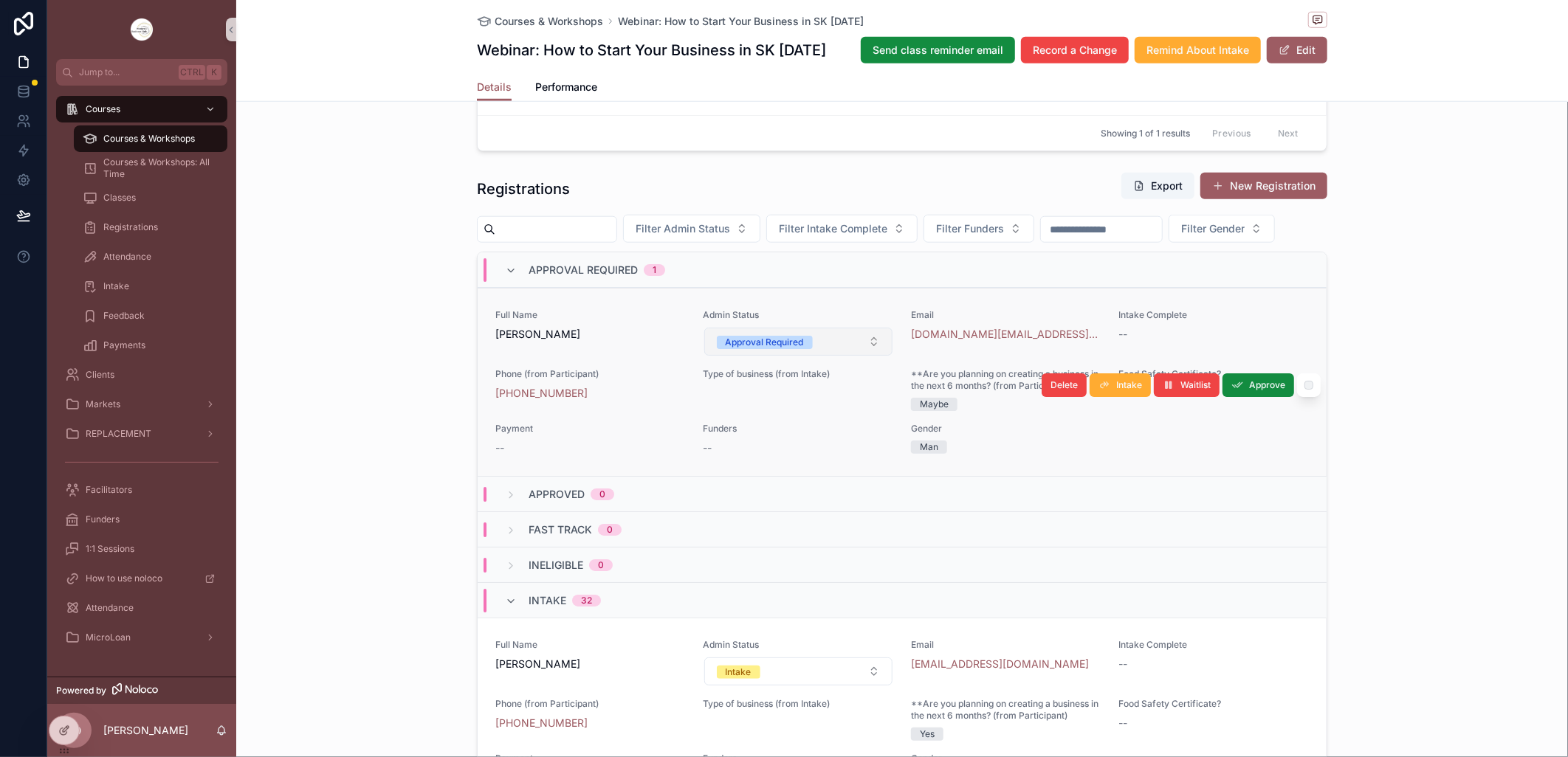
click at [861, 356] on button "Approval Required" at bounding box center [798, 341] width 189 height 28
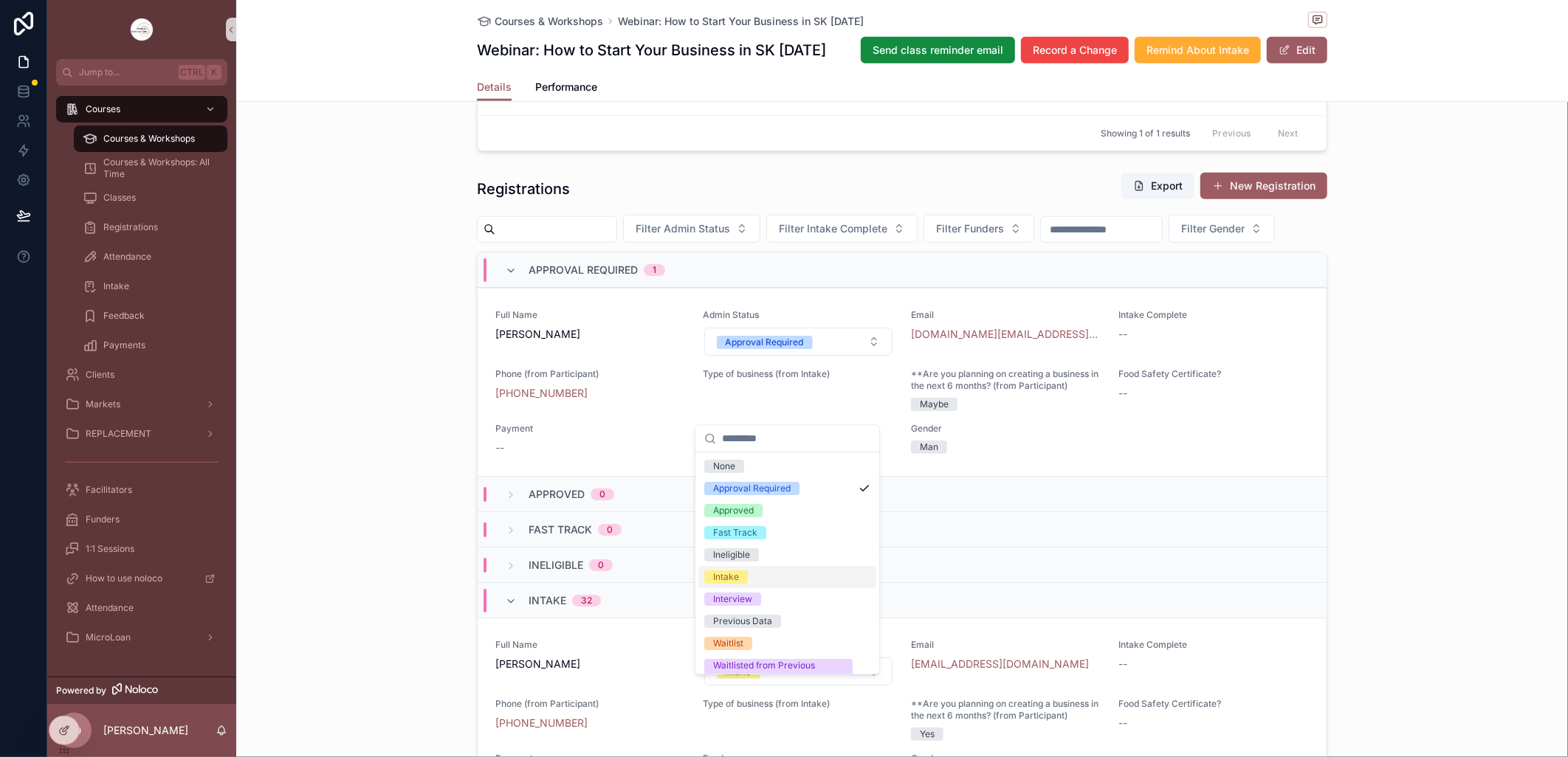
click at [735, 574] on div "Intake" at bounding box center [726, 578] width 26 height 14
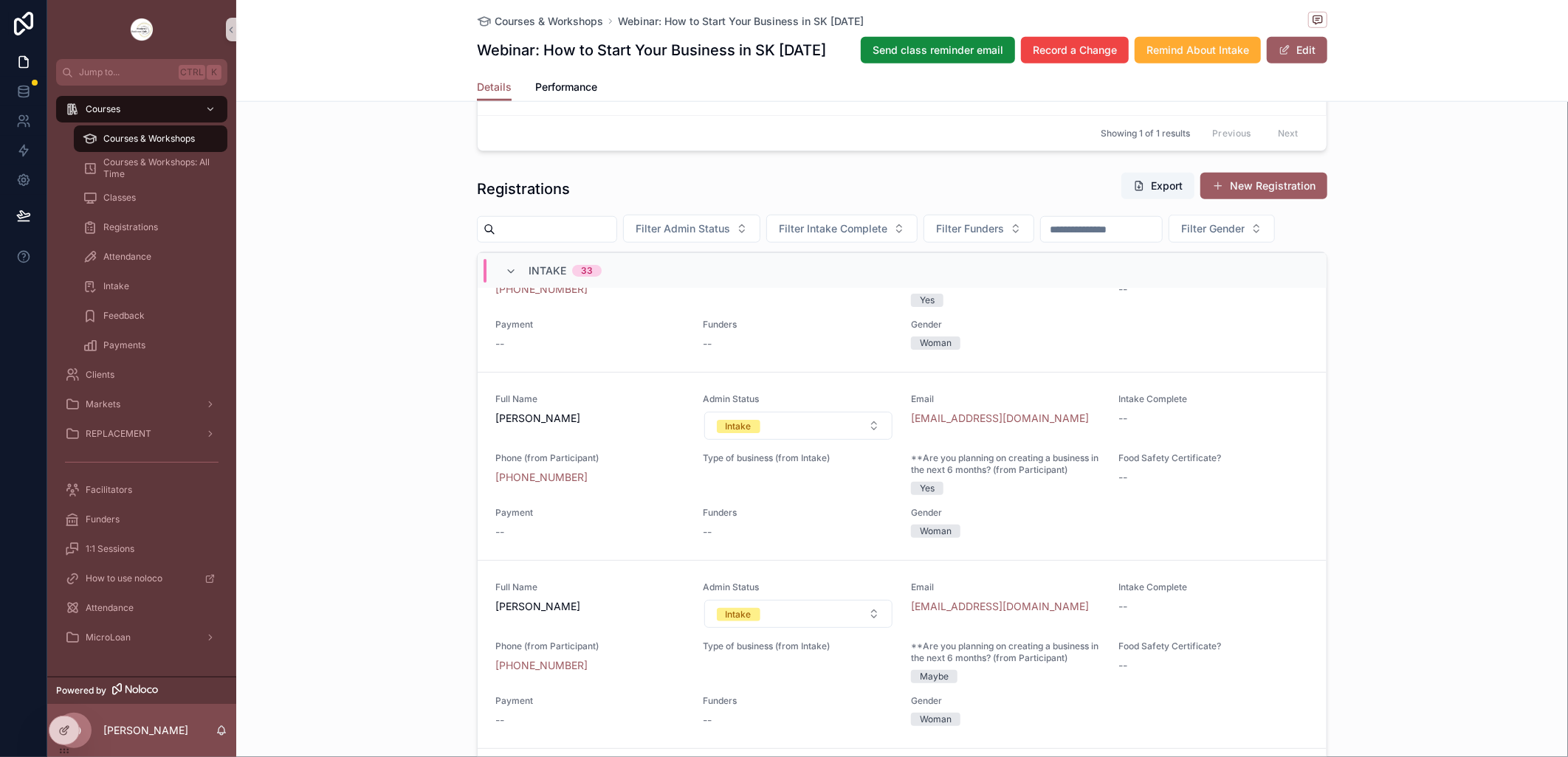
scroll to position [0, 0]
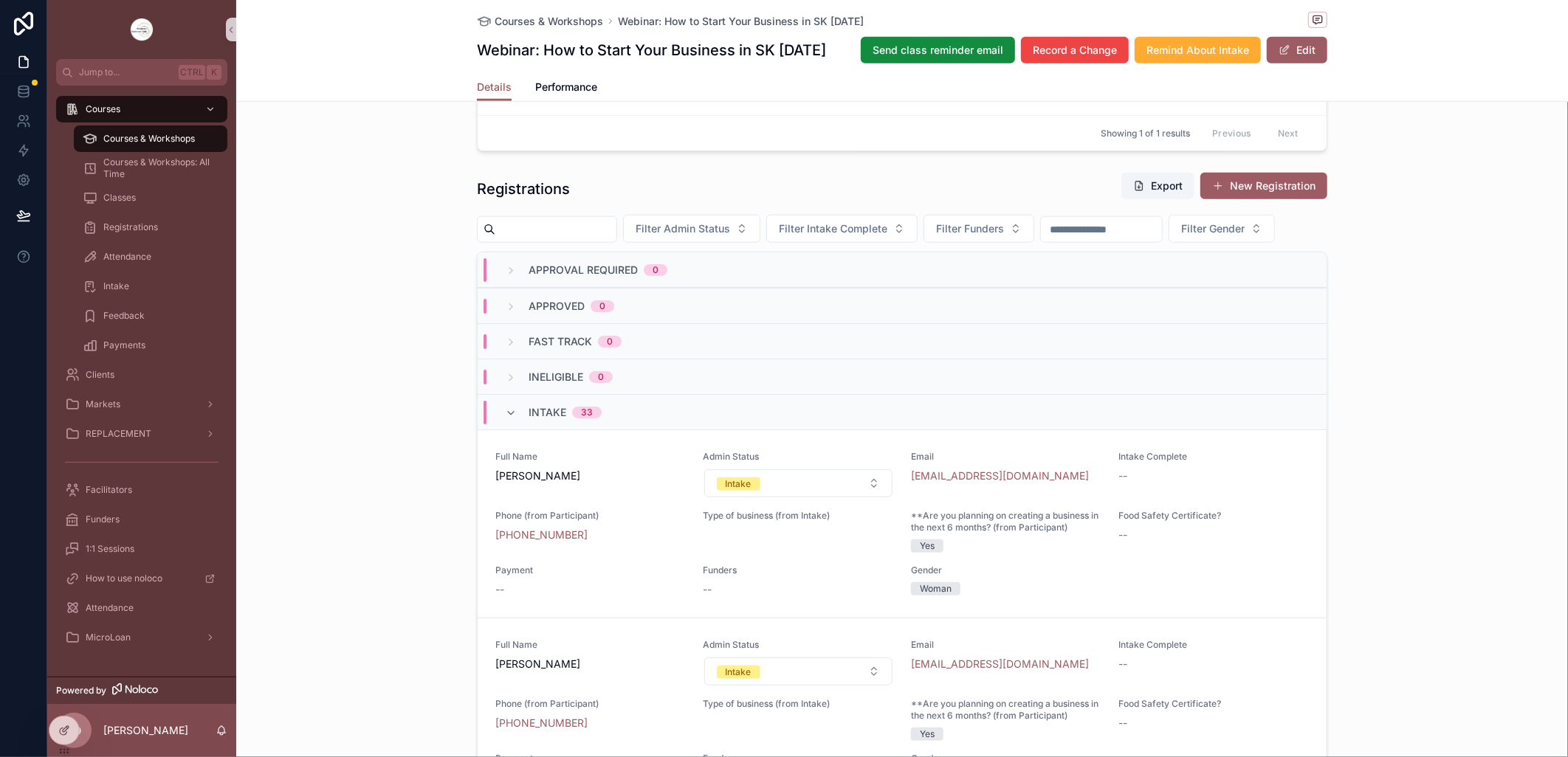
click at [394, 408] on div "**********" at bounding box center [901, 147] width 1331 height 1357
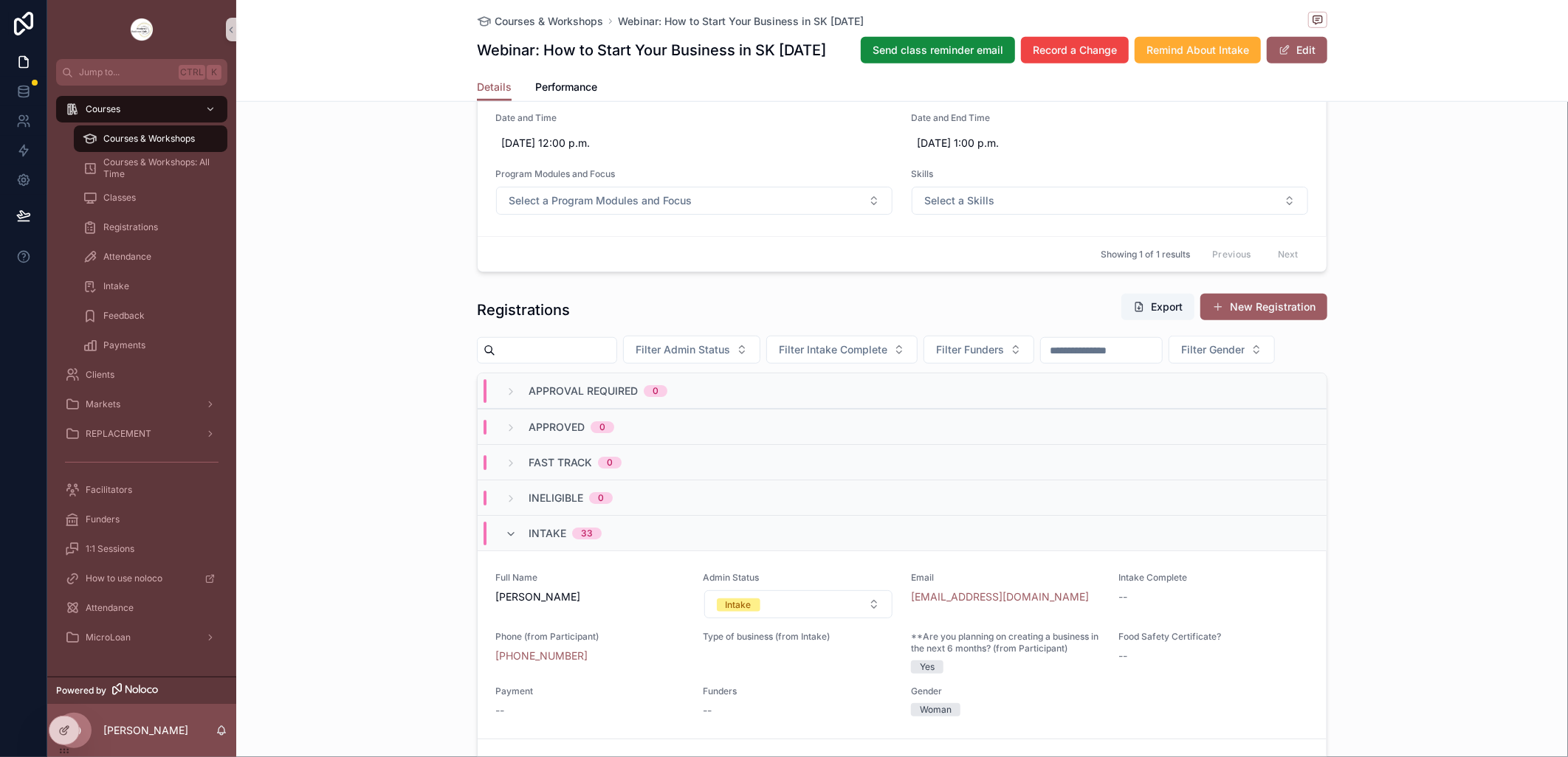
scroll to position [574, 0]
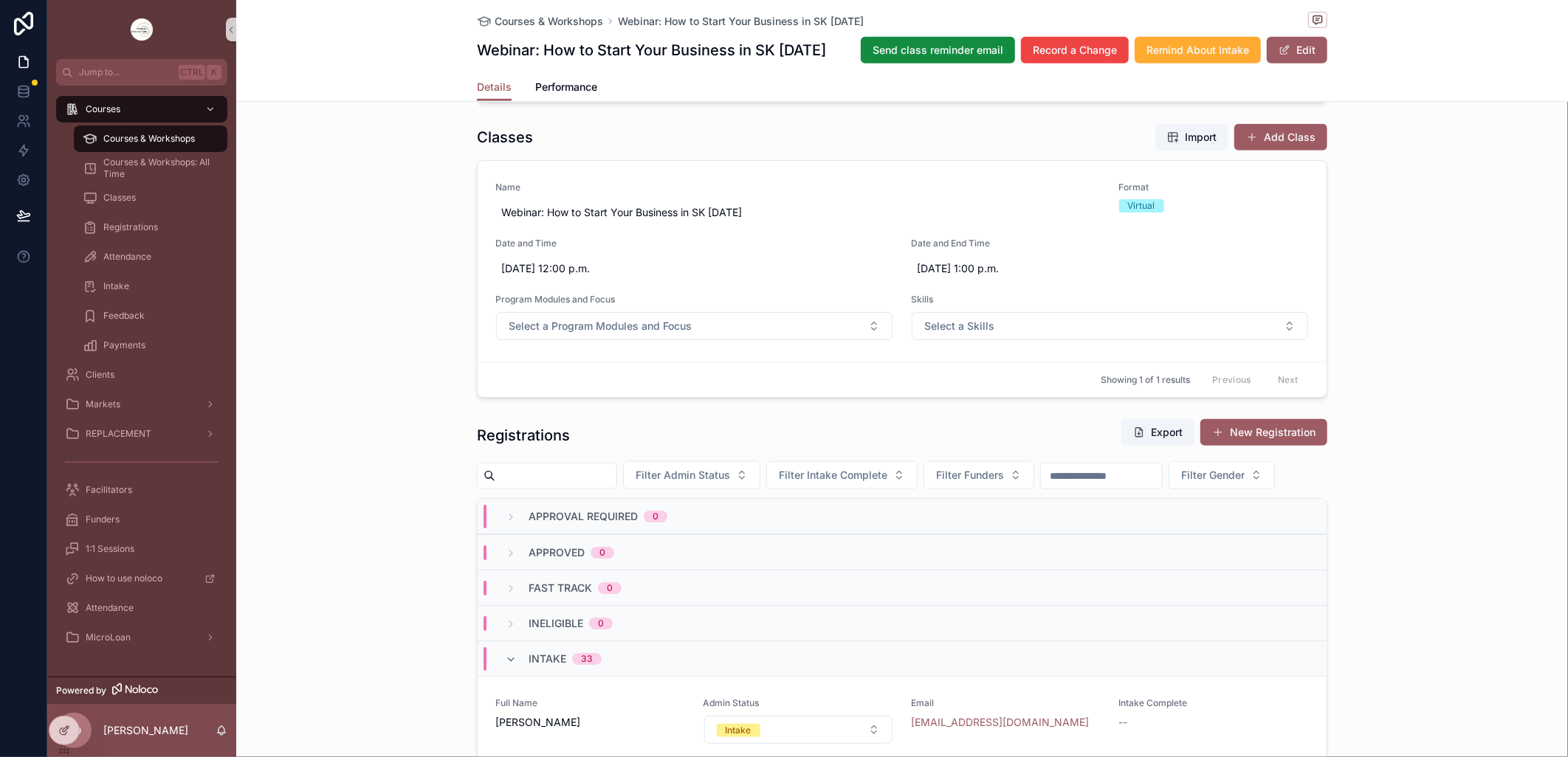
click at [139, 141] on span "Courses & Workshops" at bounding box center [149, 139] width 92 height 12
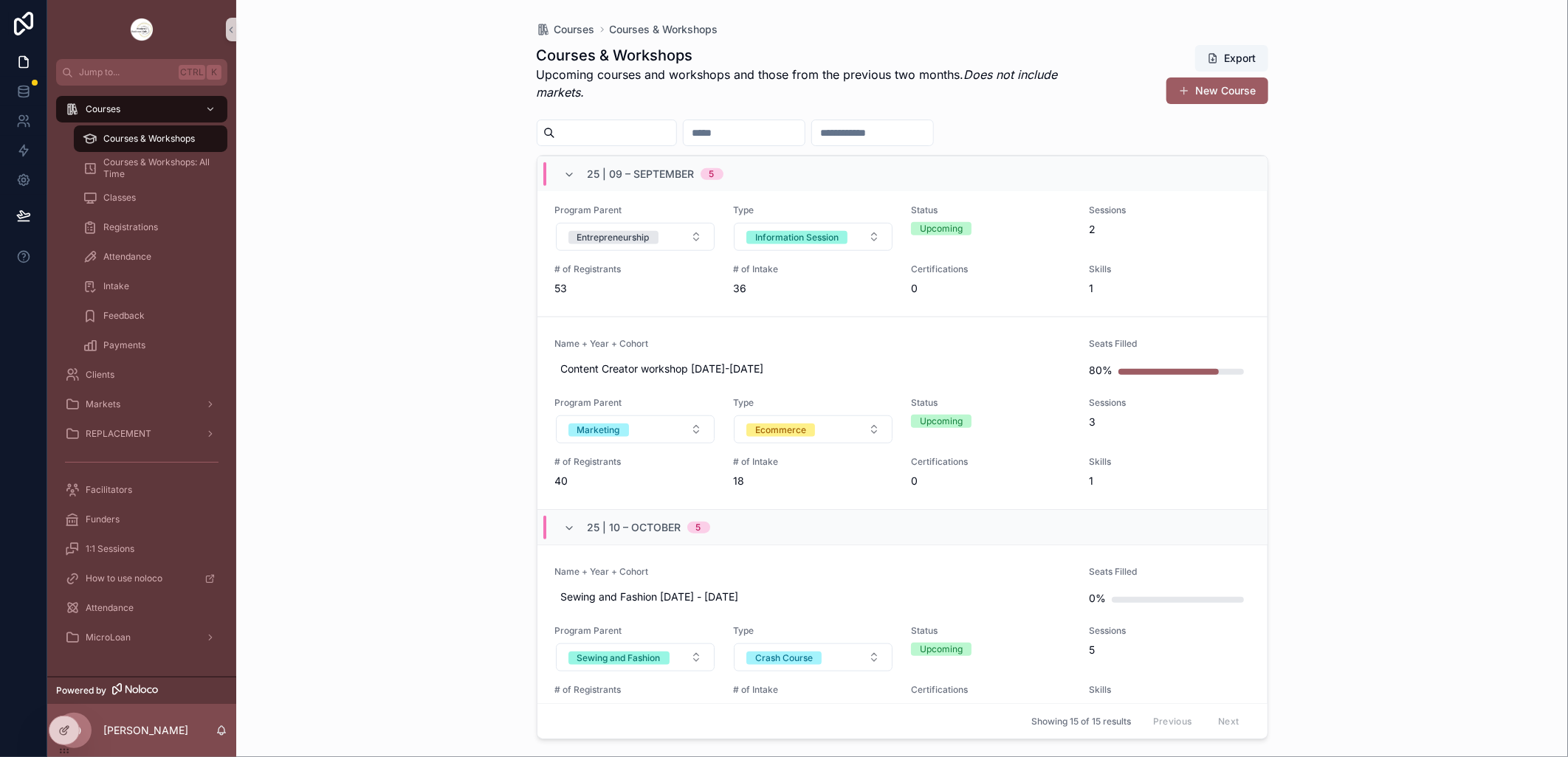
scroll to position [820, 0]
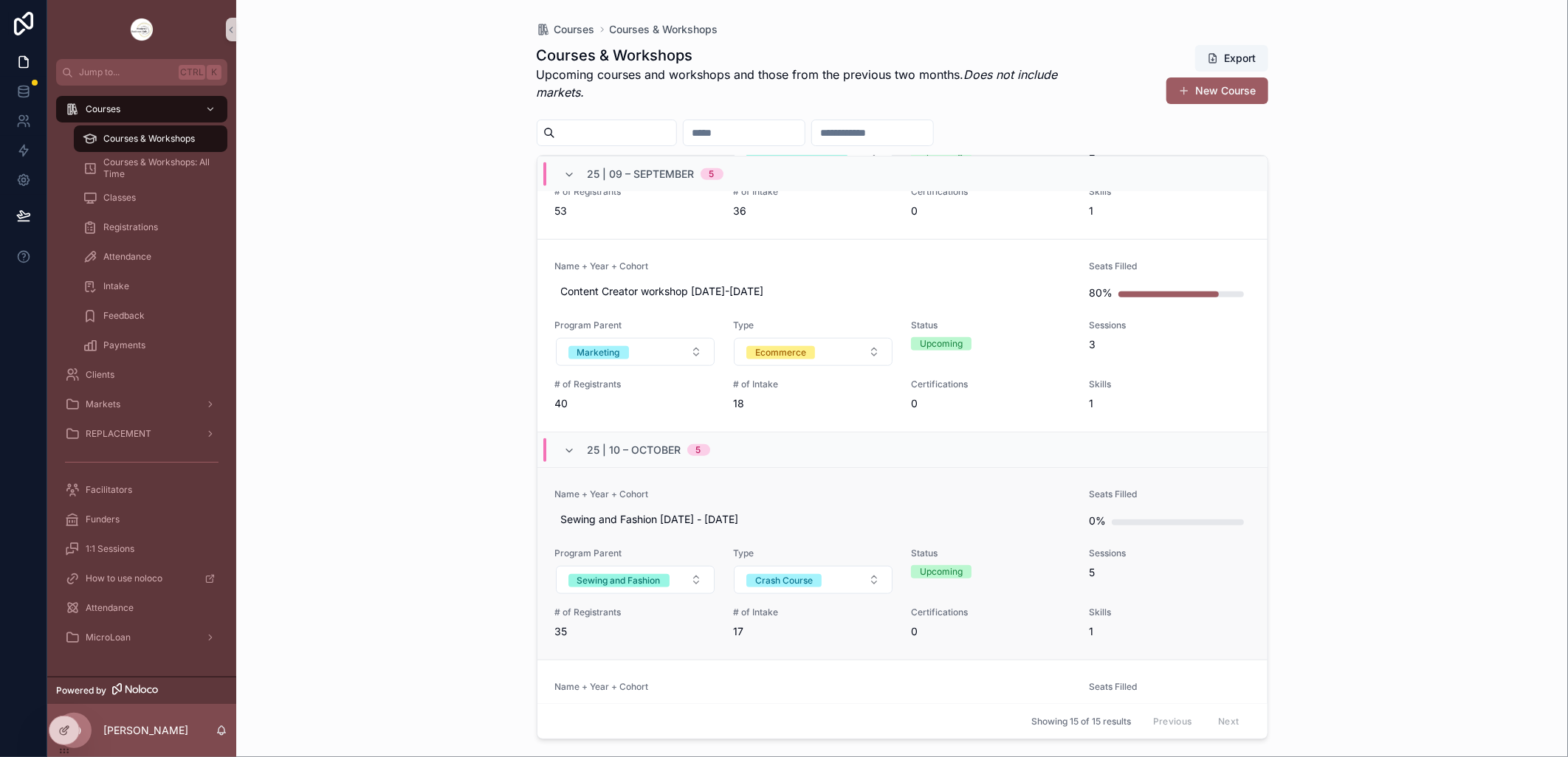
click at [816, 480] on link "Name + Year + Cohort Sewing and Fashion [DATE] - [DATE] Seats Filled 0% Program…" at bounding box center [902, 564] width 730 height 192
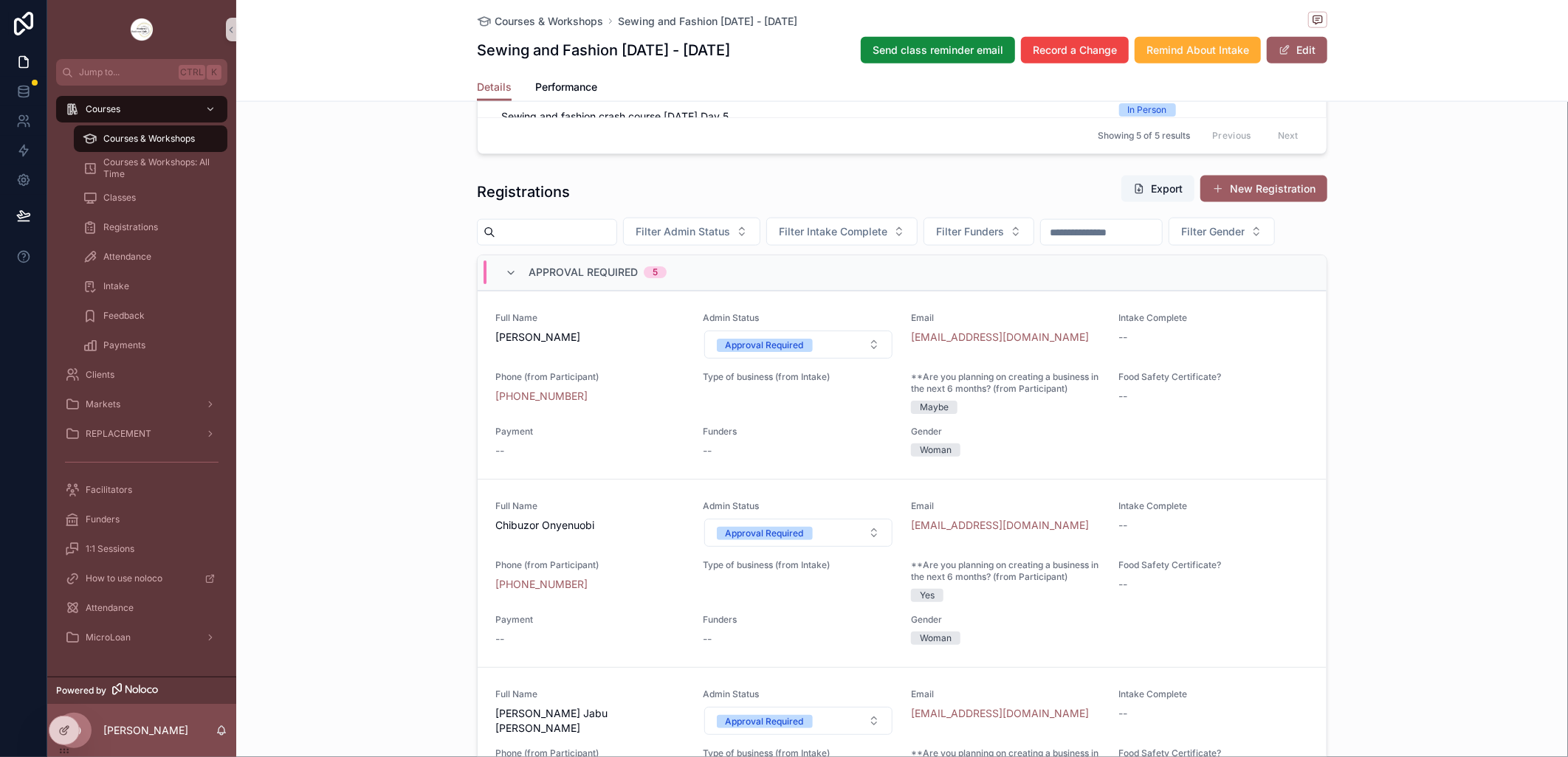
scroll to position [1230, 0]
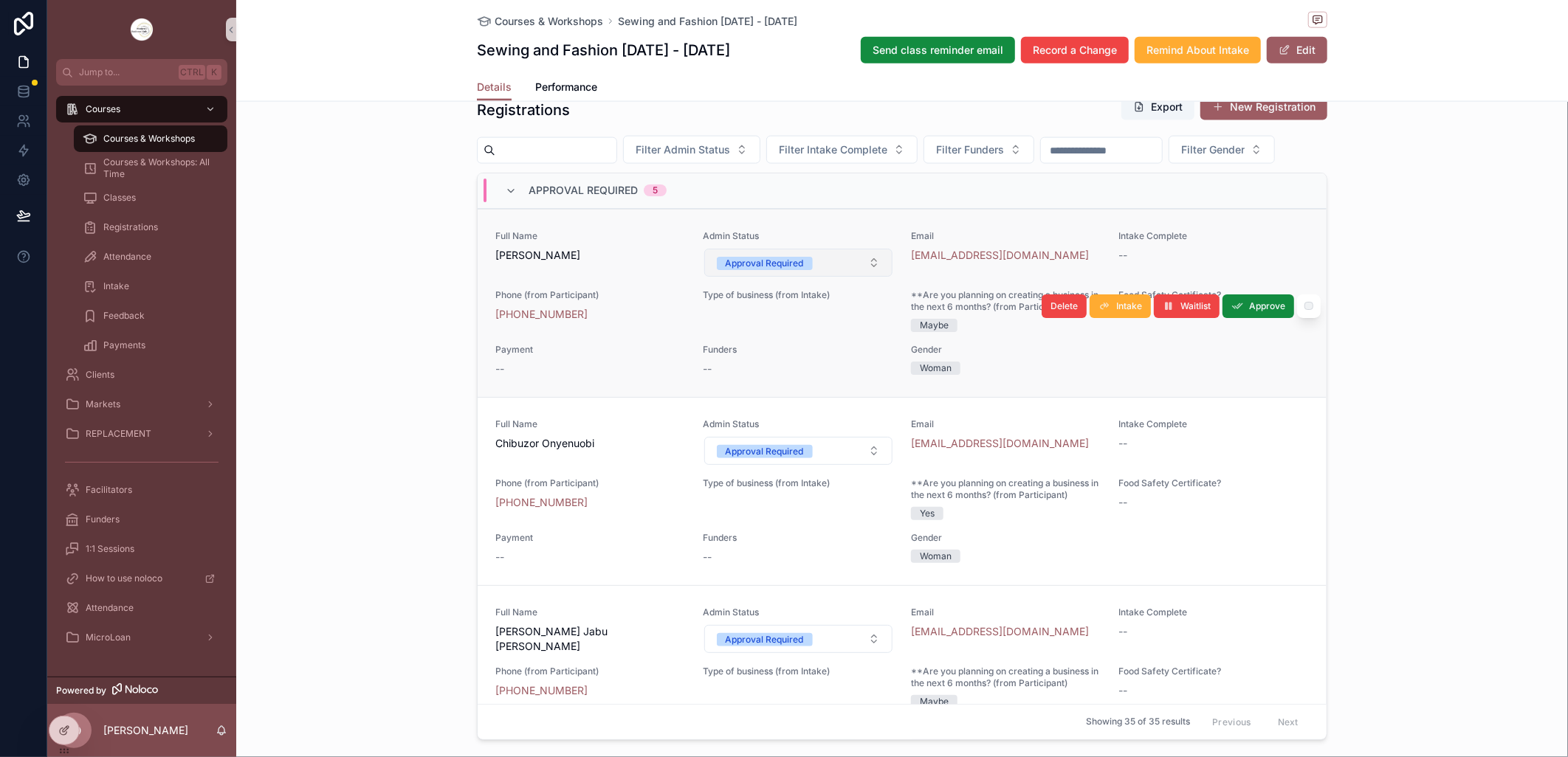
click at [859, 277] on button "Approval Required" at bounding box center [798, 262] width 189 height 28
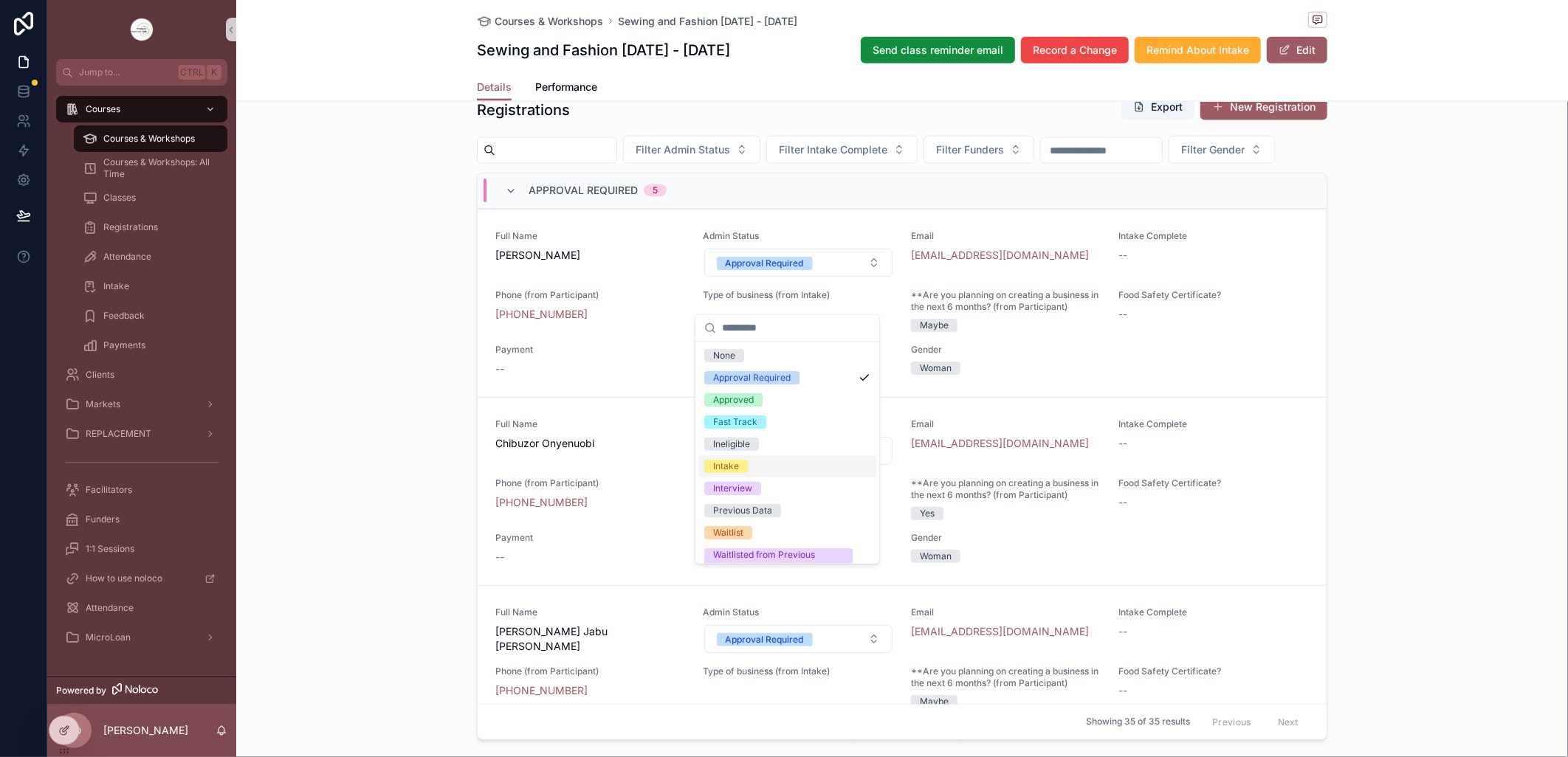
click at [773, 459] on div "Intake" at bounding box center [787, 467] width 178 height 22
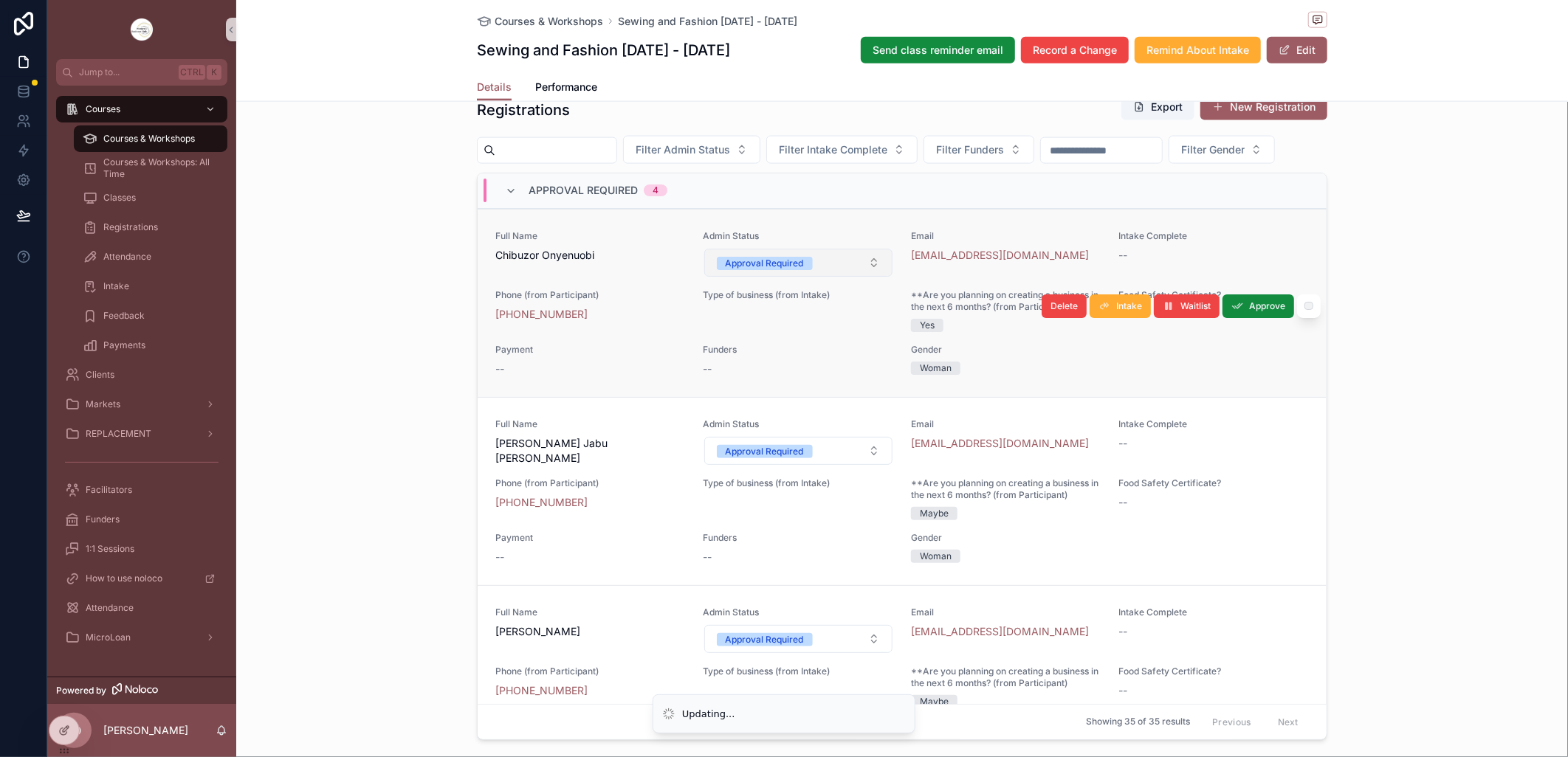
click at [861, 277] on button "Approval Required" at bounding box center [798, 262] width 189 height 28
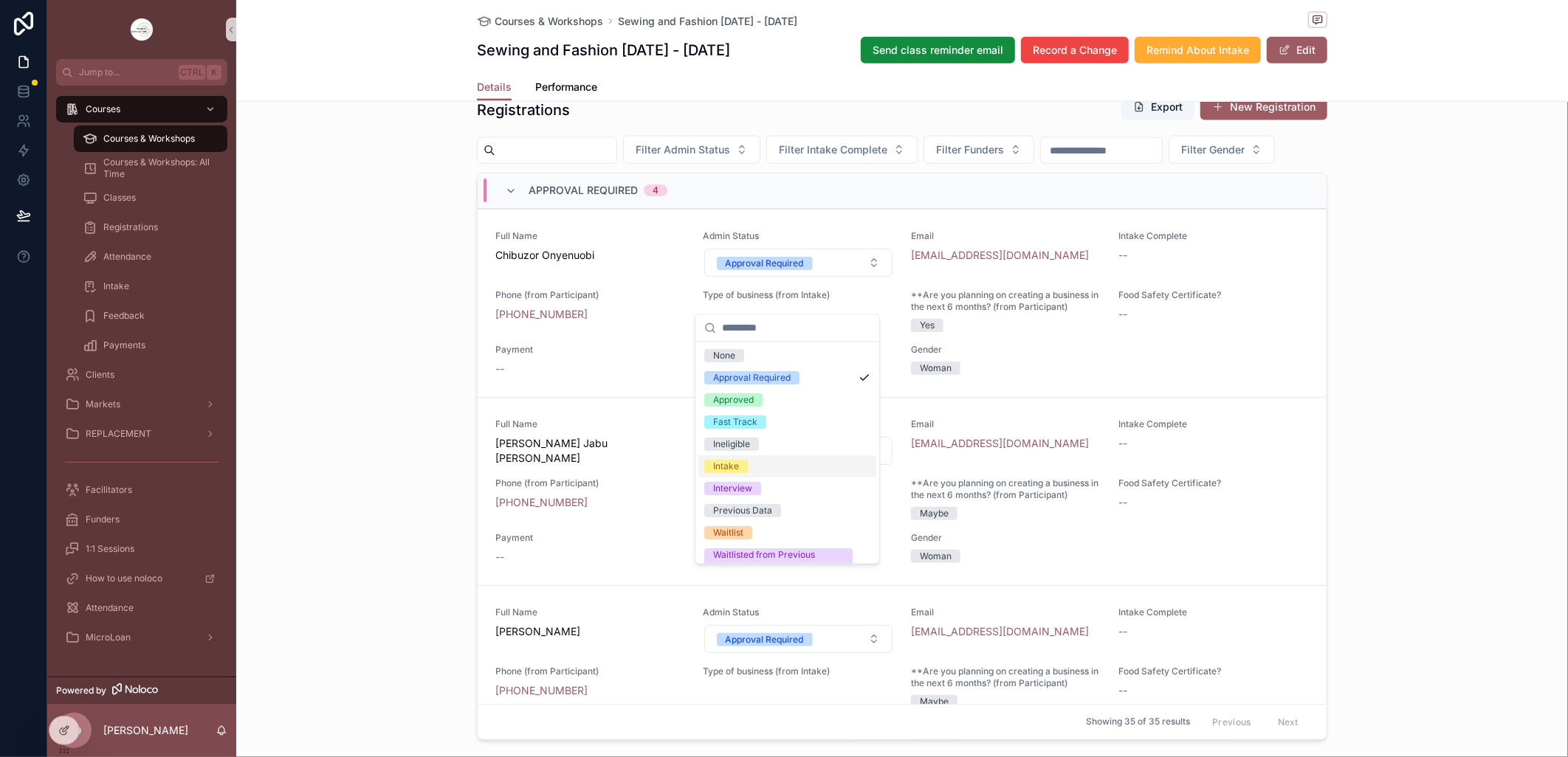
click at [754, 460] on div "Intake" at bounding box center [787, 467] width 178 height 22
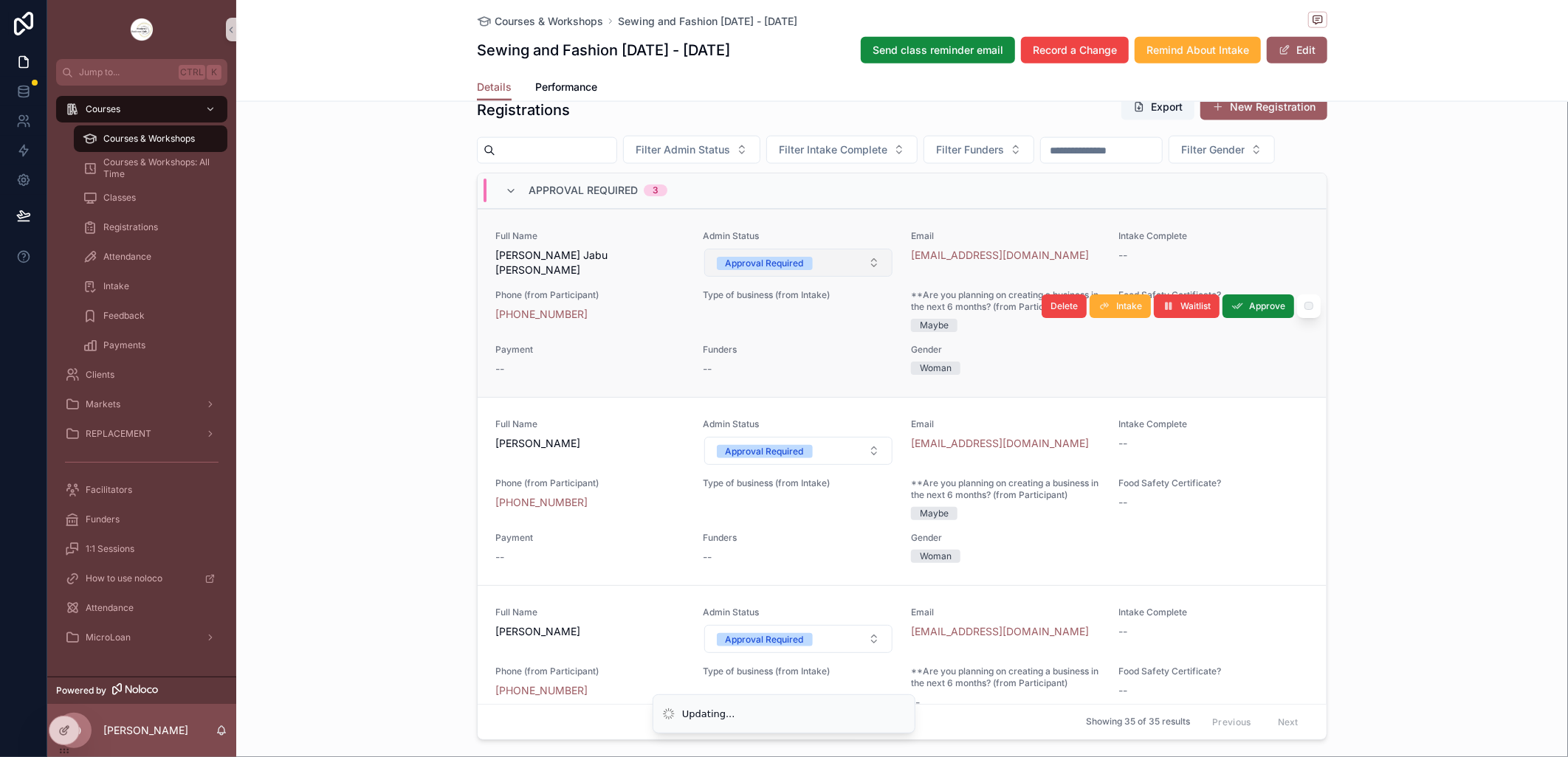
click at [860, 277] on button "Approval Required" at bounding box center [798, 262] width 189 height 28
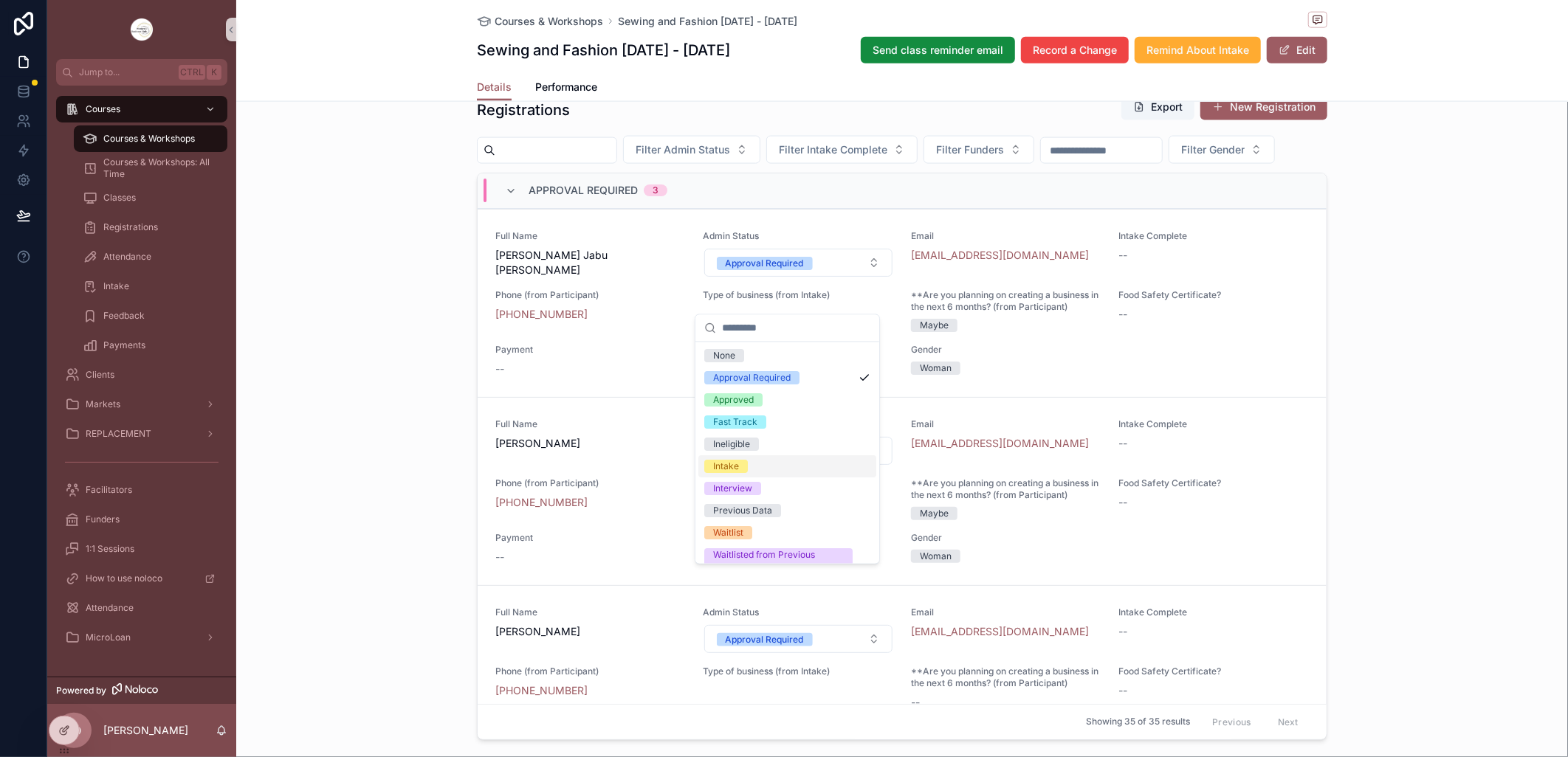
click at [771, 470] on div "Intake" at bounding box center [787, 467] width 178 height 22
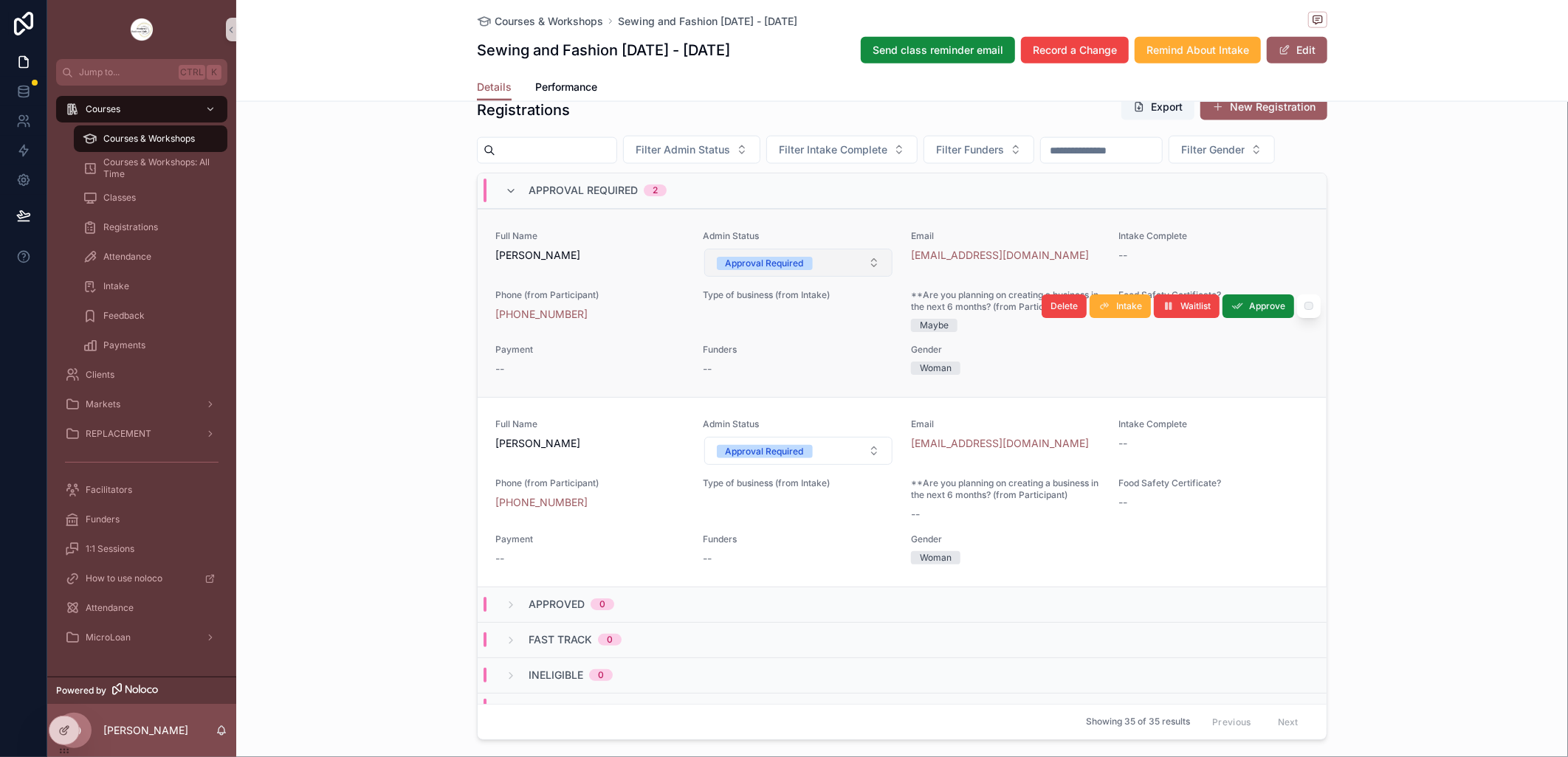
click at [861, 277] on button "Approval Required" at bounding box center [798, 262] width 189 height 28
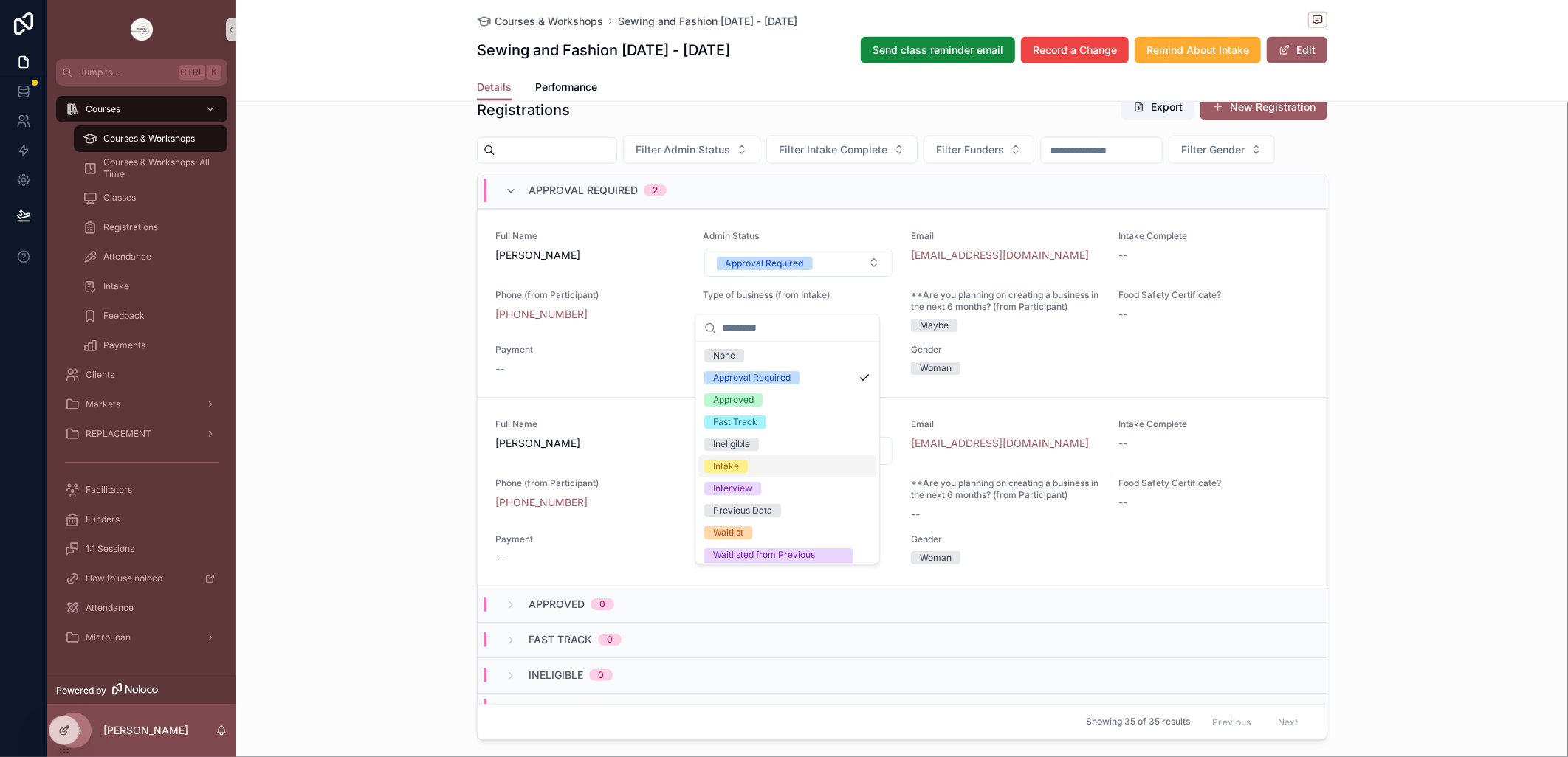
click at [755, 470] on div "Intake" at bounding box center [787, 467] width 178 height 22
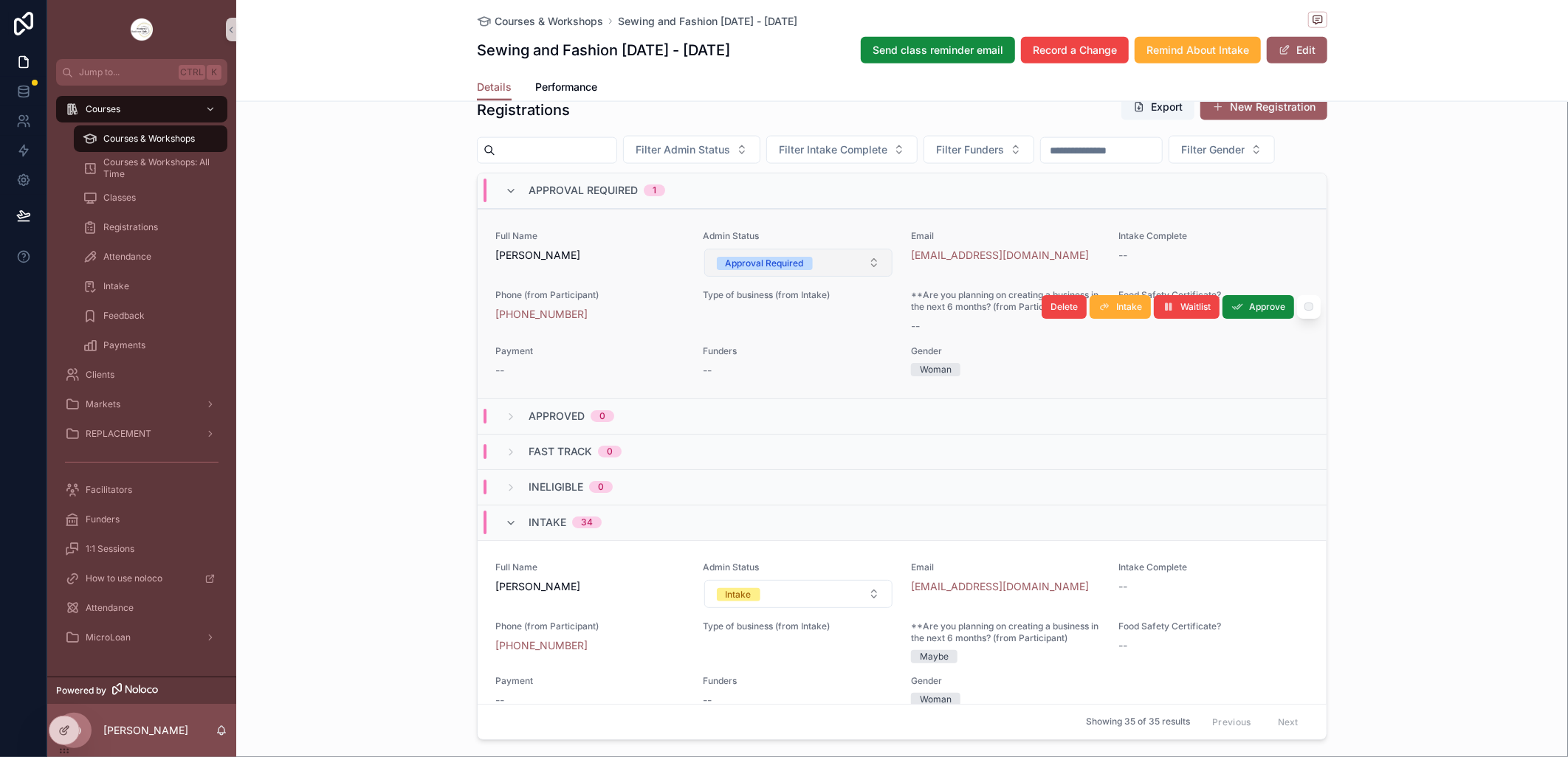
click at [861, 277] on button "Approval Required" at bounding box center [798, 262] width 189 height 28
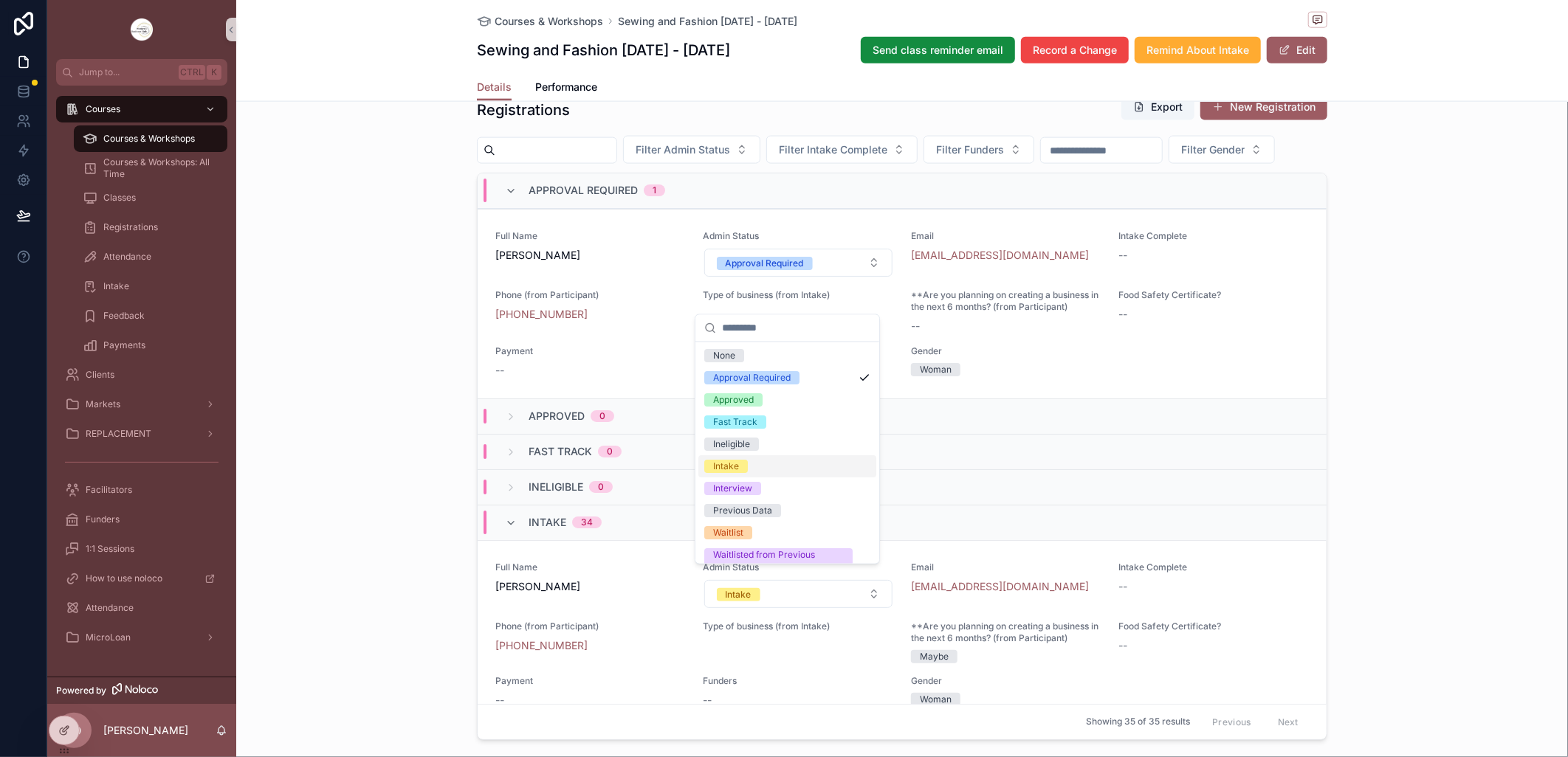
click at [783, 465] on div "Intake" at bounding box center [787, 467] width 178 height 22
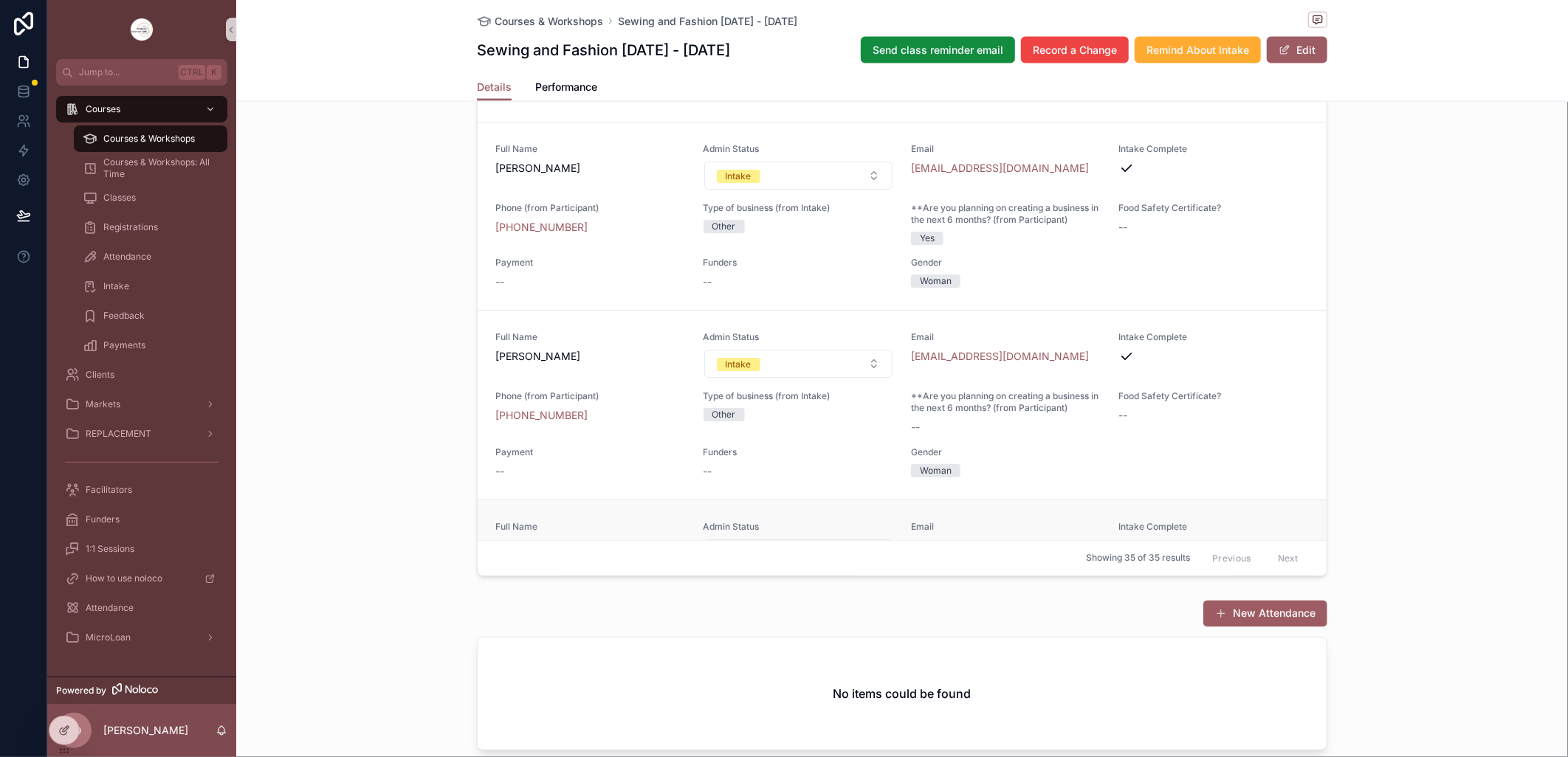
scroll to position [246, 0]
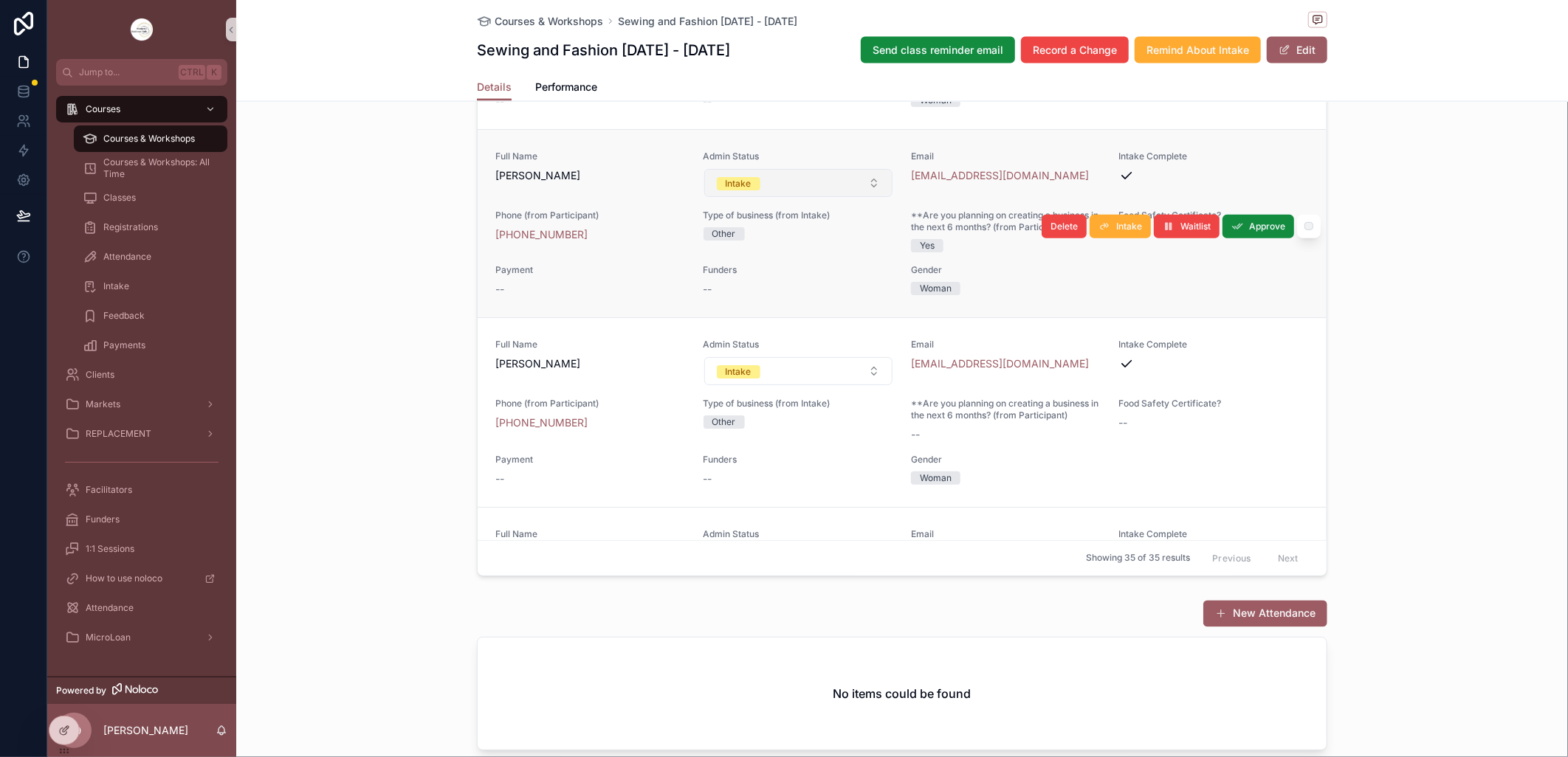
click at [860, 197] on button "Intake" at bounding box center [798, 183] width 189 height 28
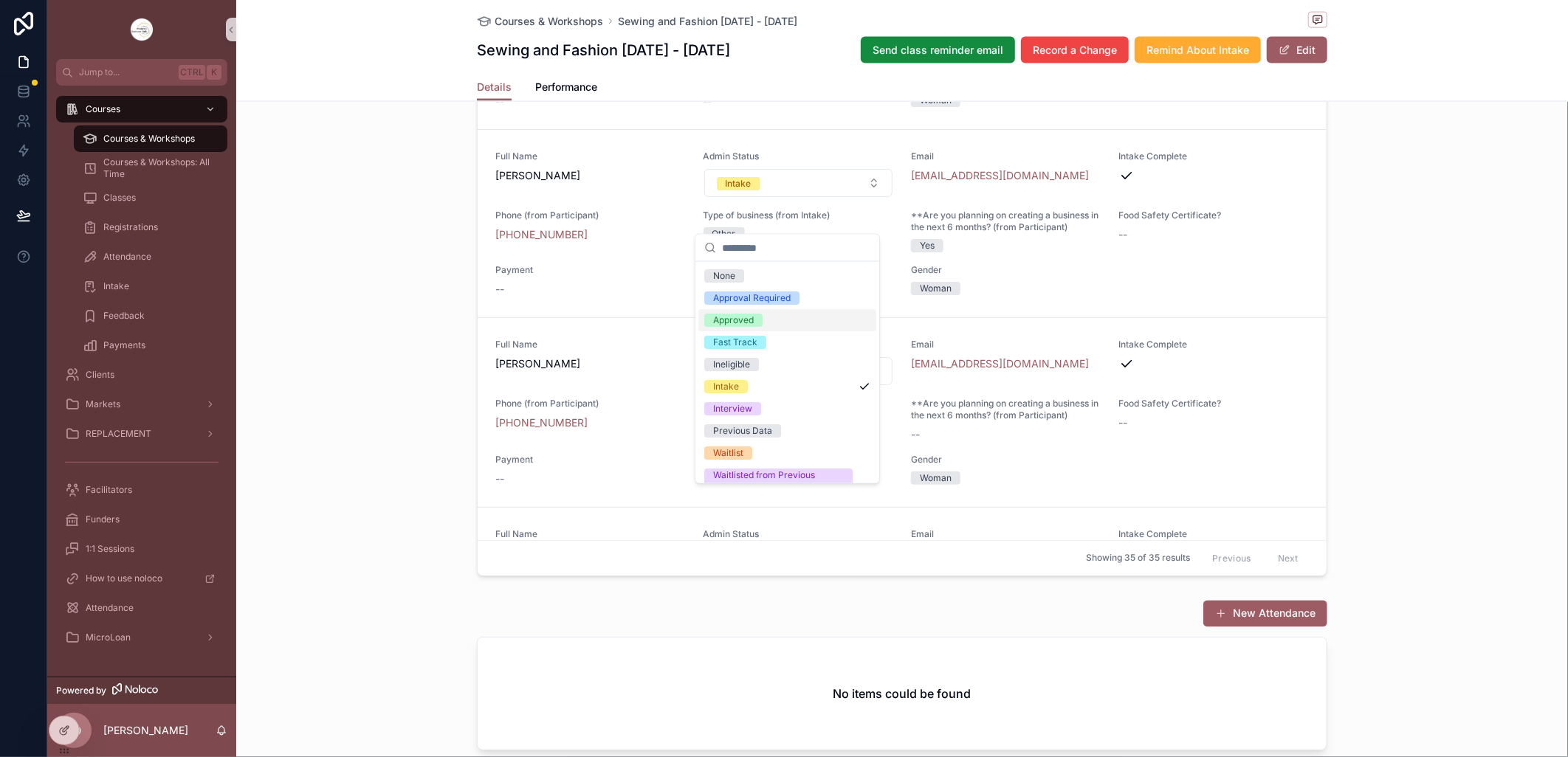
click at [758, 317] on span "Approved" at bounding box center [734, 320] width 59 height 14
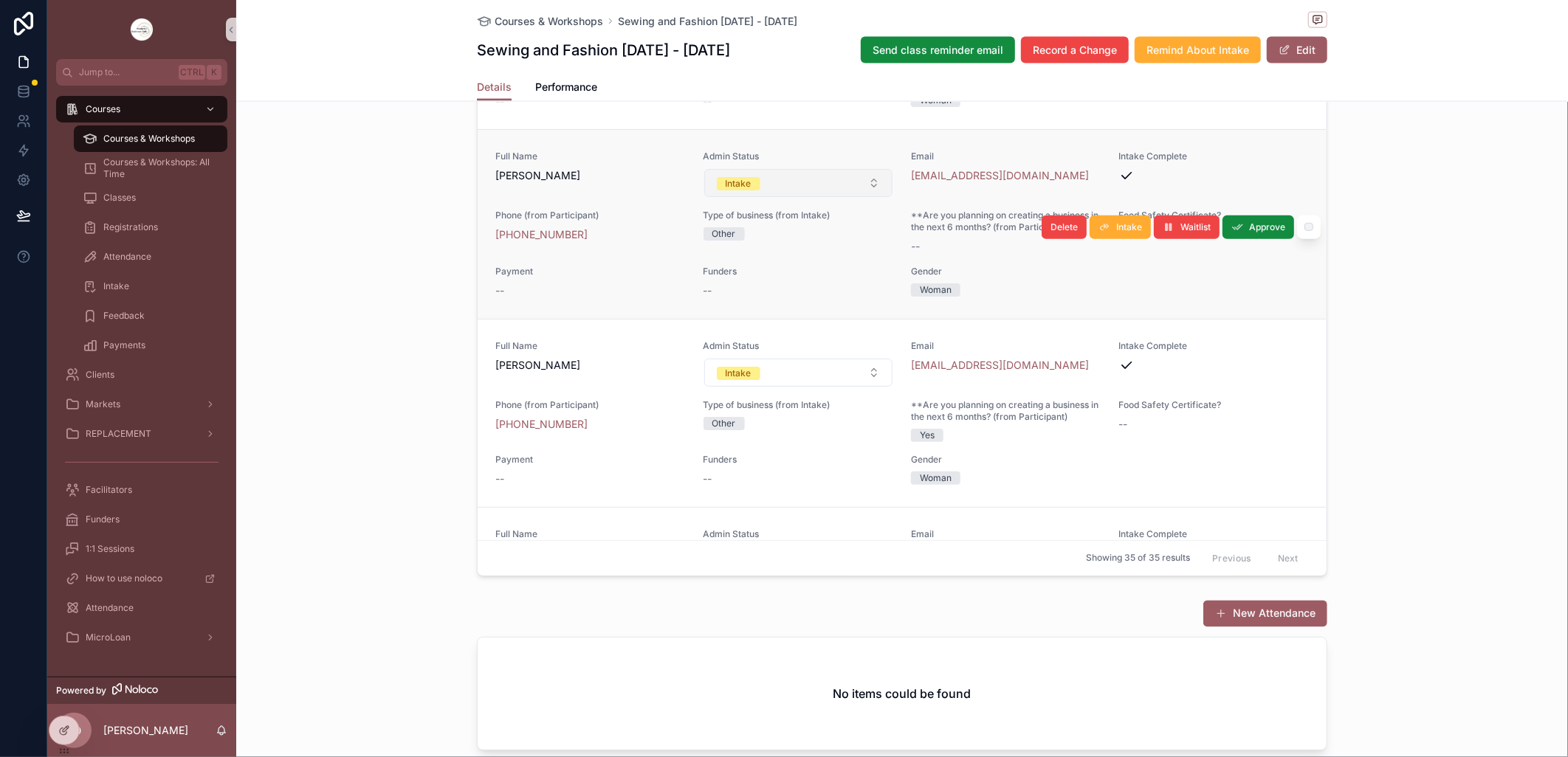
click at [859, 197] on button "Intake" at bounding box center [798, 183] width 189 height 28
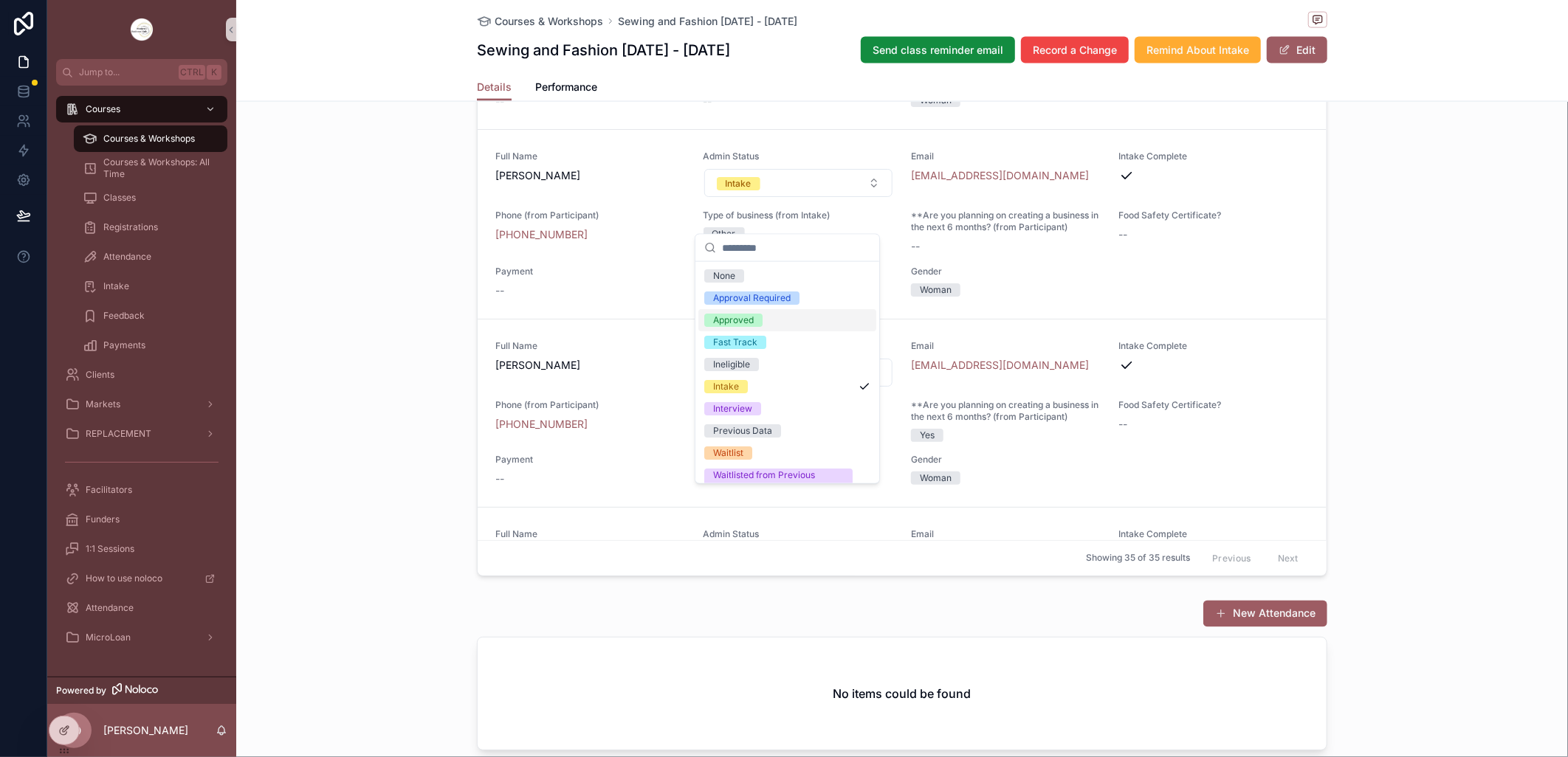
click at [782, 322] on div "Approved" at bounding box center [787, 319] width 178 height 22
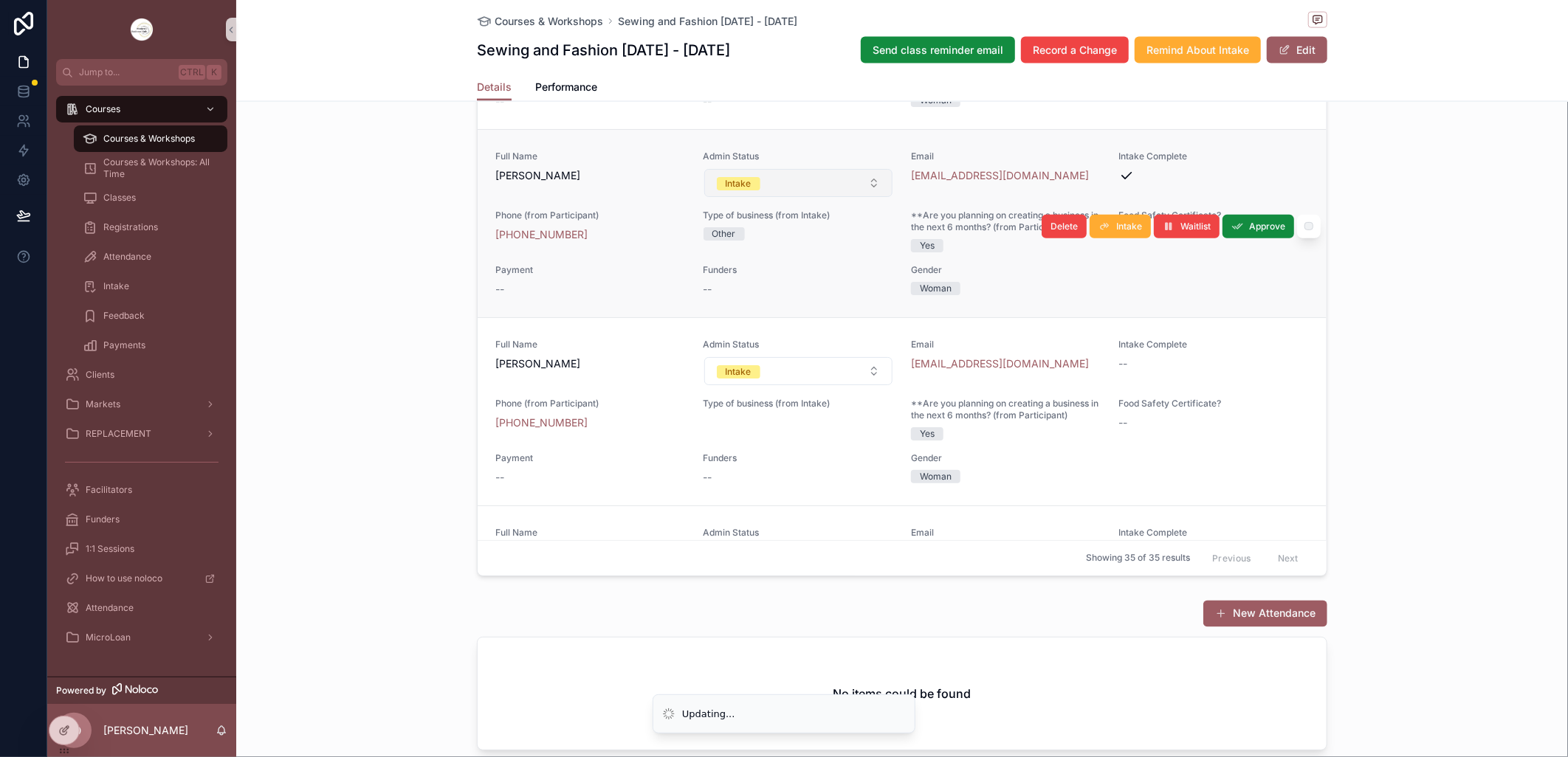
click at [864, 197] on button "Intake" at bounding box center [798, 183] width 189 height 28
click at [861, 197] on button "Intake" at bounding box center [798, 183] width 189 height 28
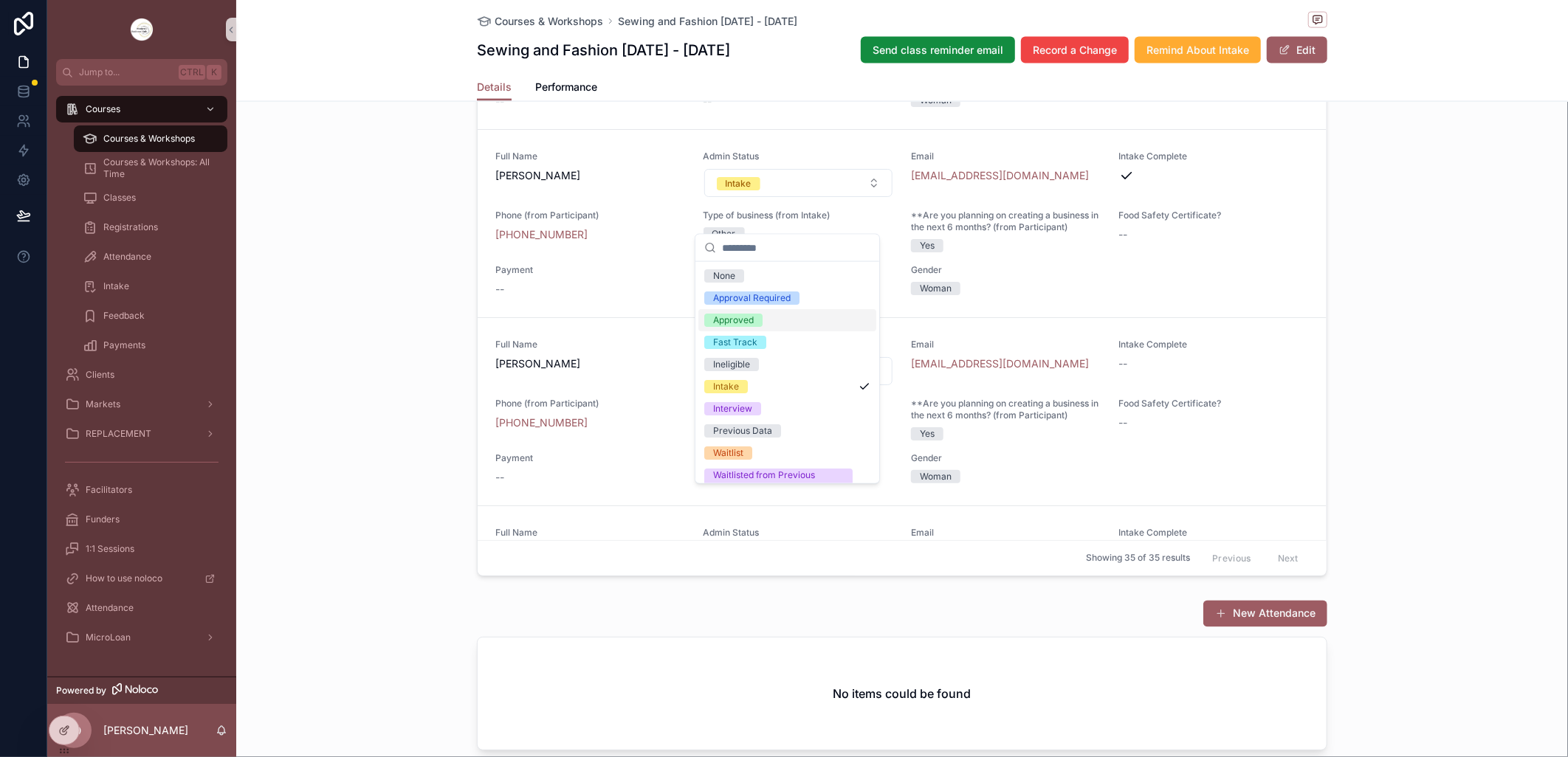
click at [778, 315] on div "Approved" at bounding box center [787, 319] width 178 height 22
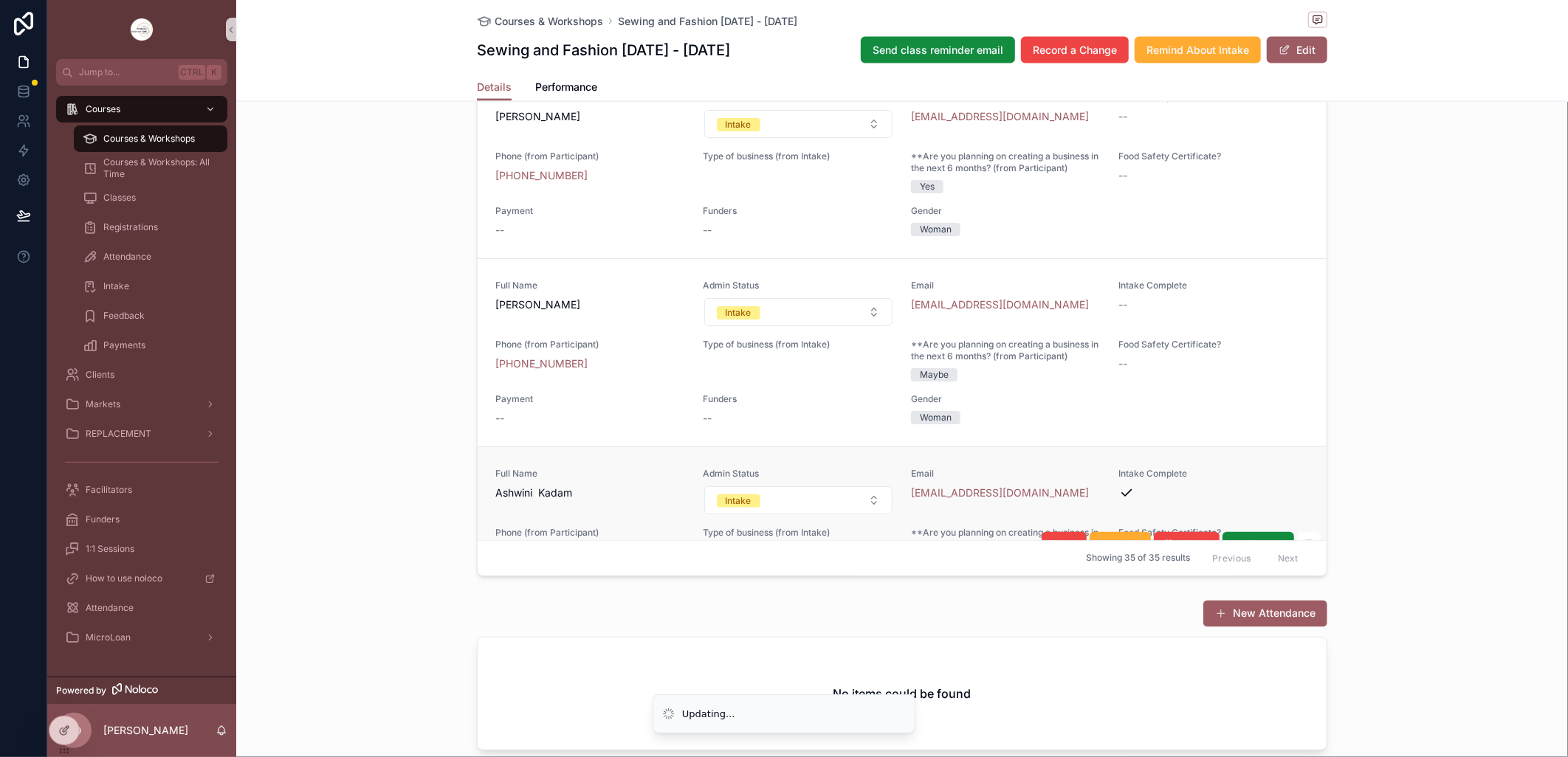
scroll to position [410, 0]
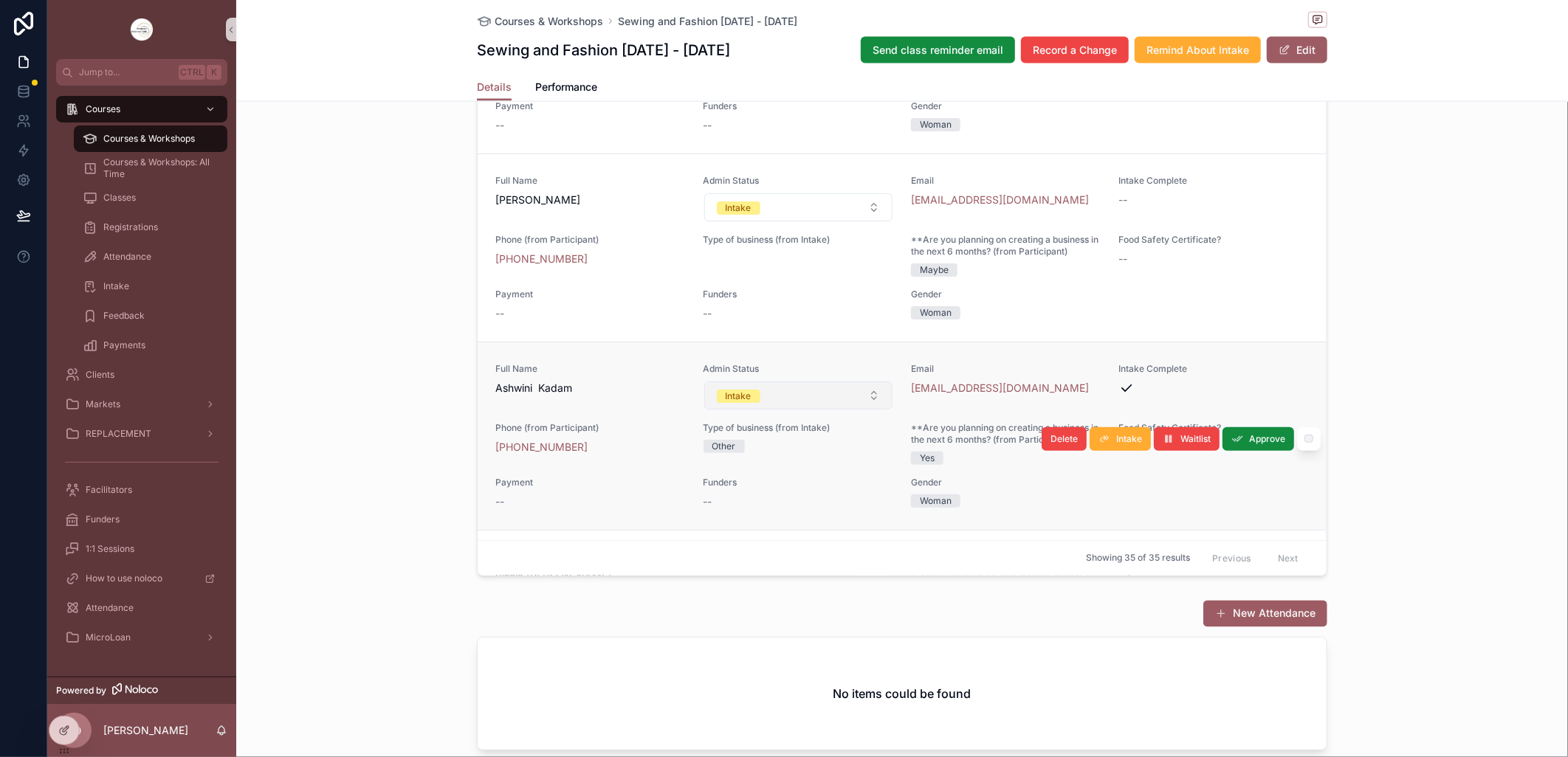
click at [856, 410] on button "Intake" at bounding box center [798, 395] width 189 height 28
click at [783, 510] on div "--" at bounding box center [798, 502] width 190 height 15
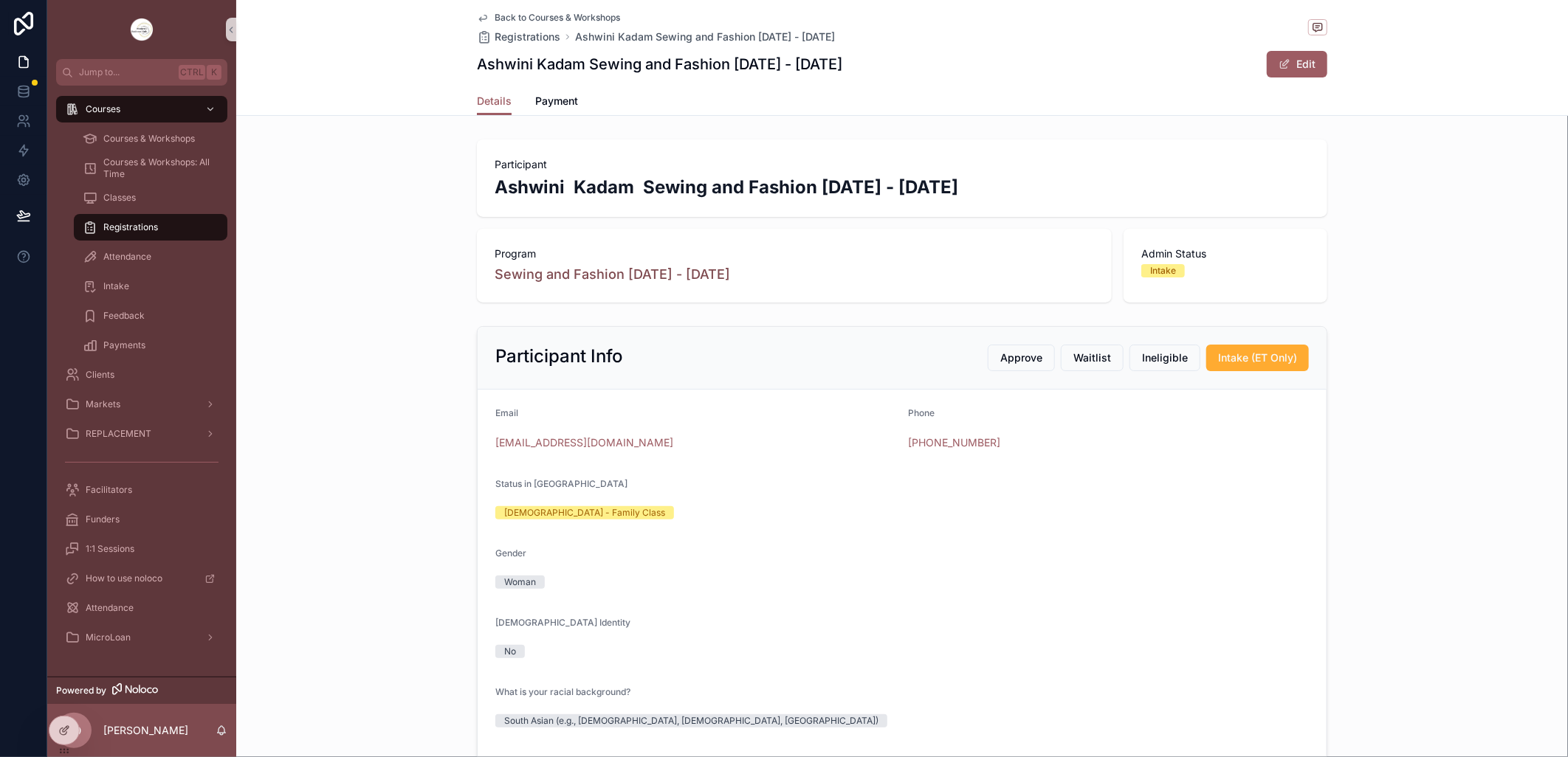
click at [478, 20] on icon "scrollable content" at bounding box center [483, 18] width 12 height 12
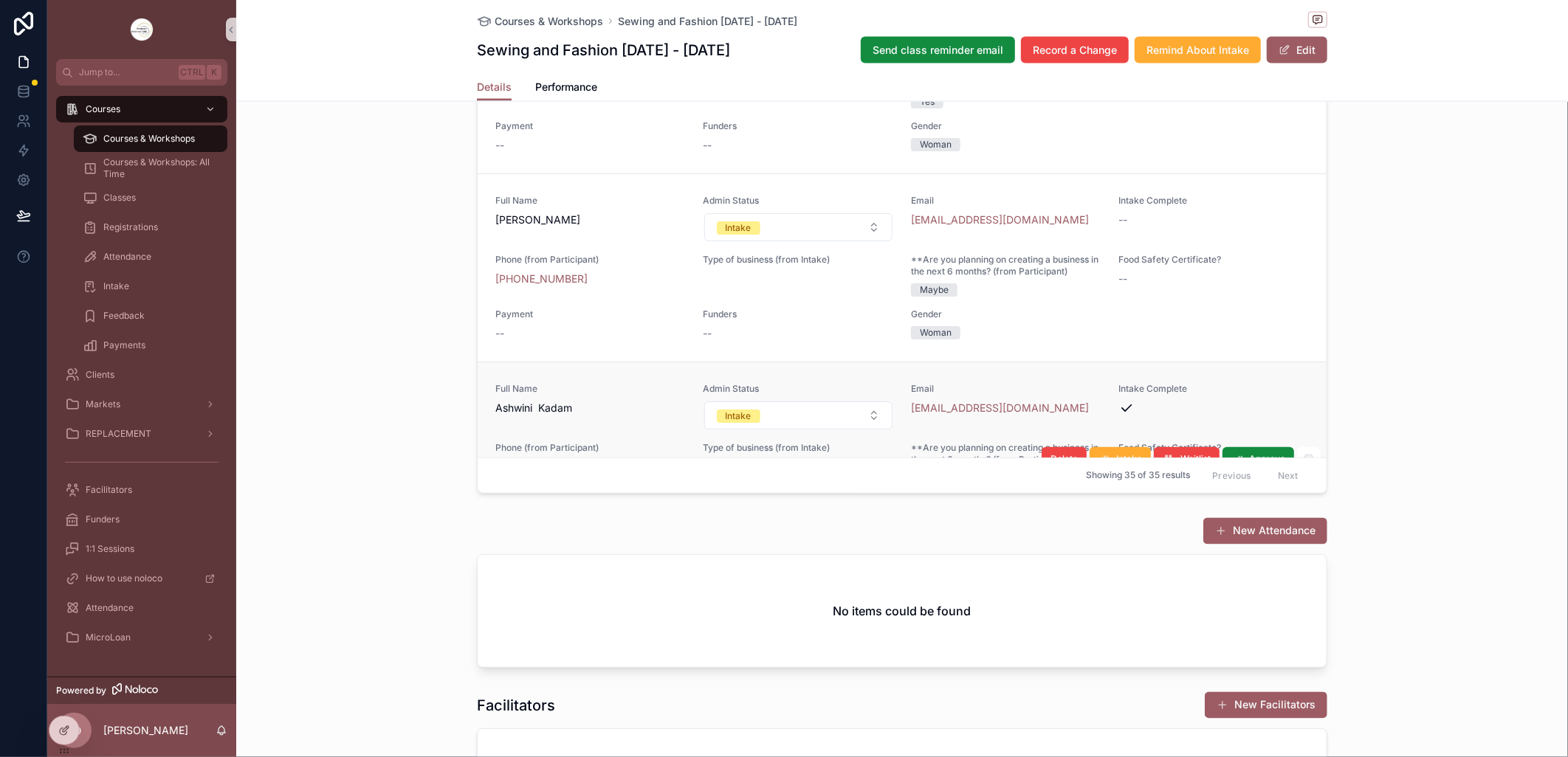
scroll to position [492, 0]
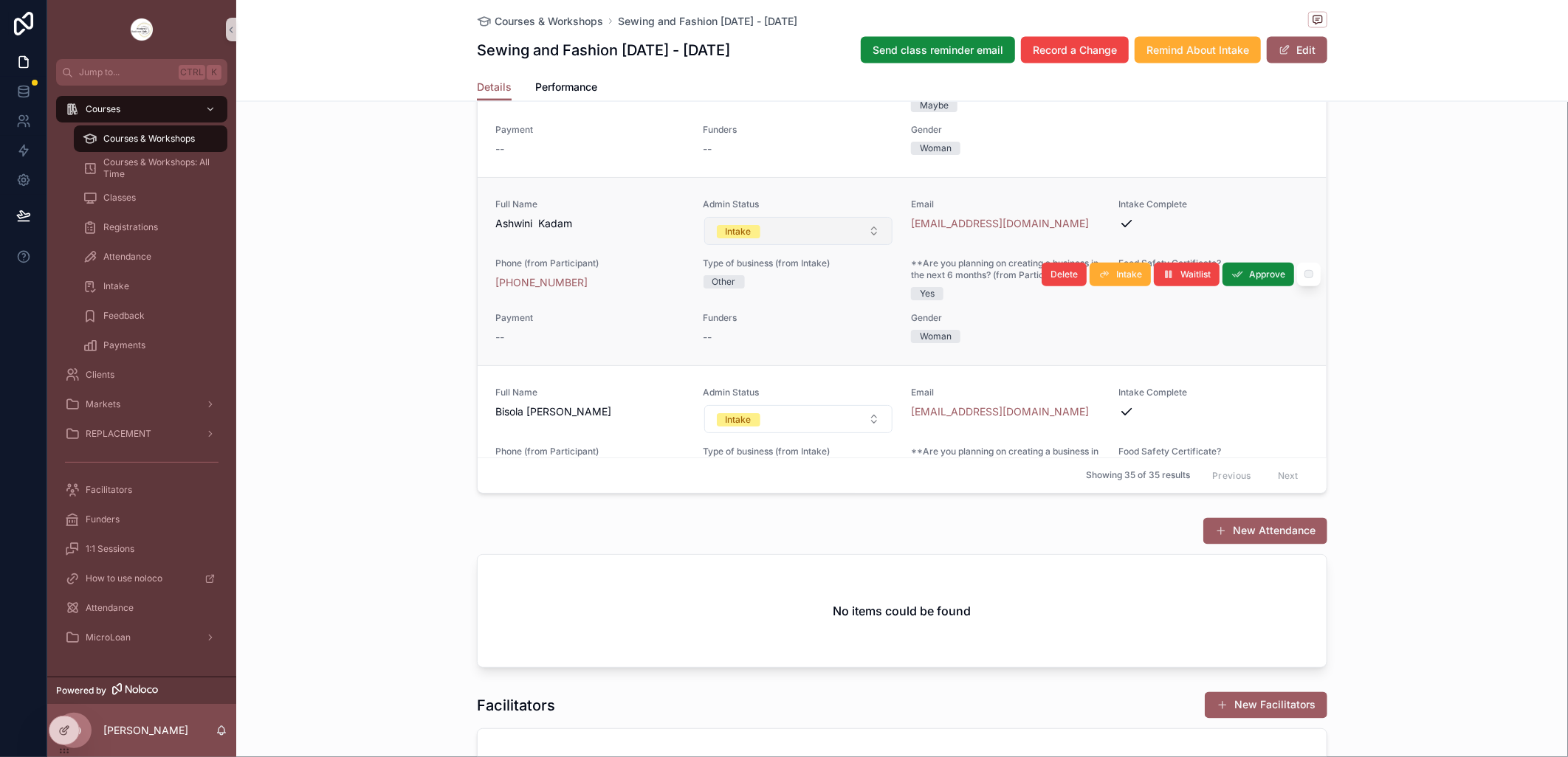
click at [866, 245] on button "Intake" at bounding box center [798, 231] width 189 height 28
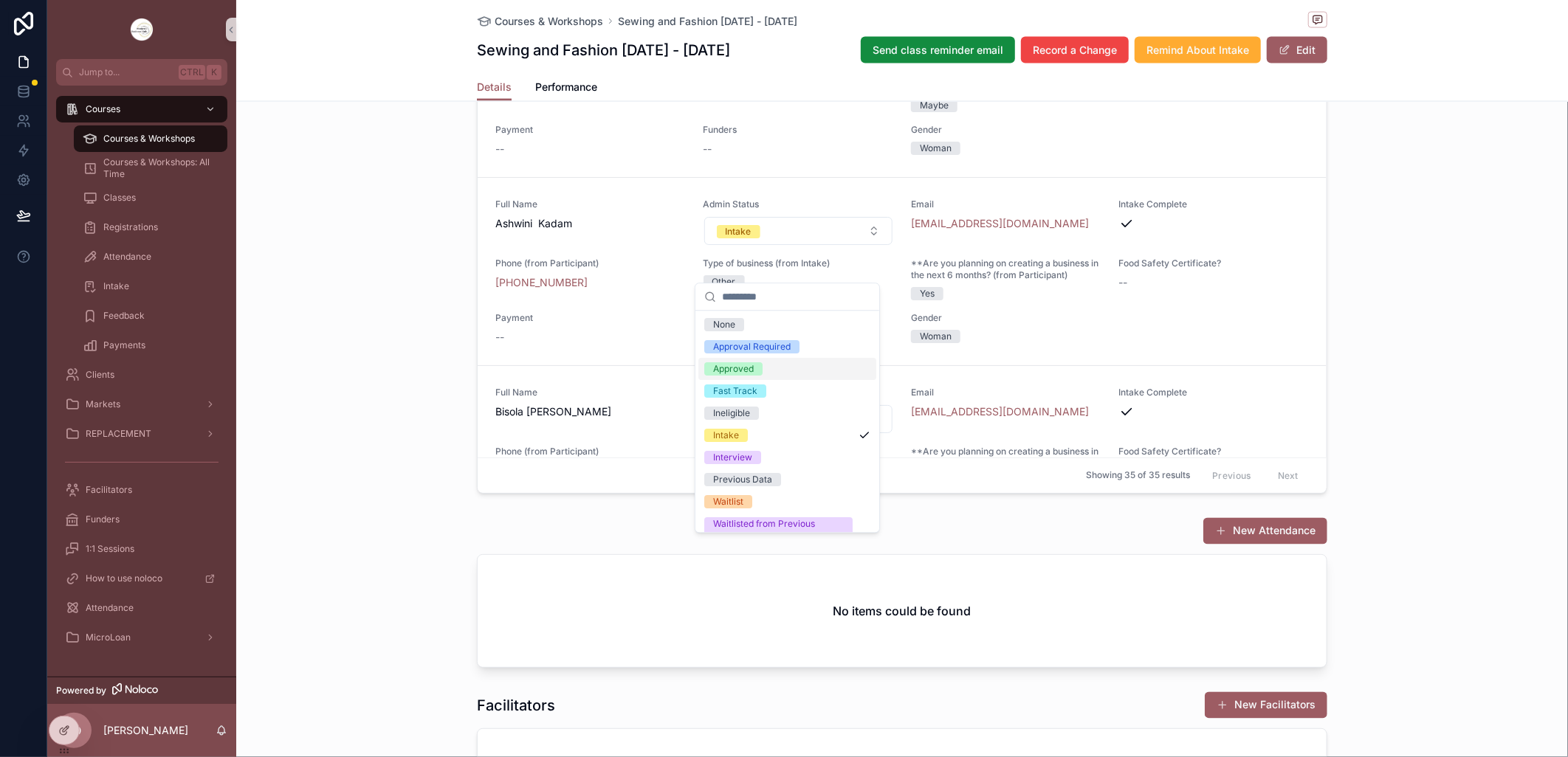
click at [749, 370] on div "Approved" at bounding box center [734, 369] width 41 height 14
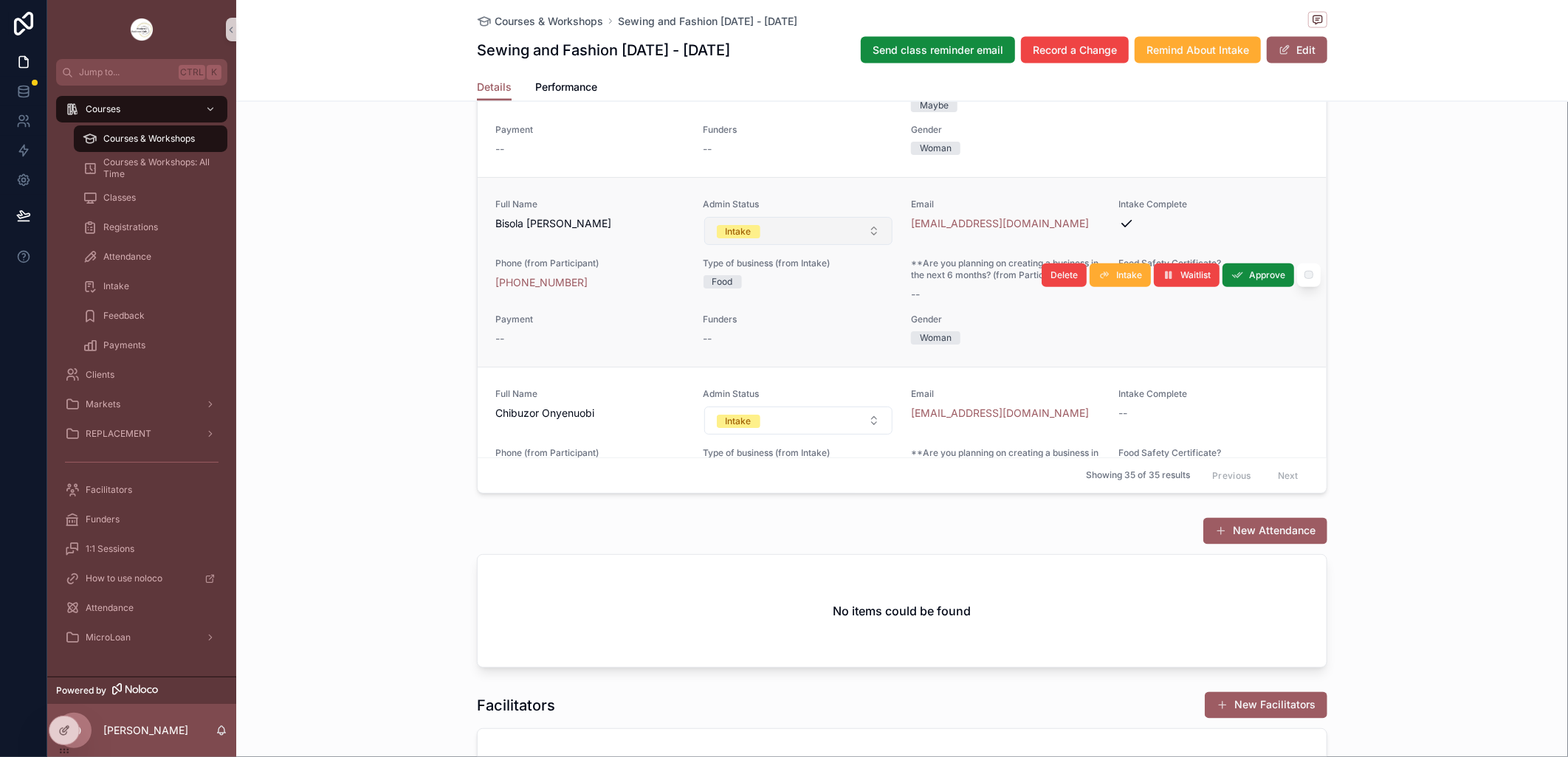
click at [862, 245] on button "Intake" at bounding box center [798, 231] width 189 height 28
click at [861, 245] on button "Intake" at bounding box center [798, 231] width 189 height 28
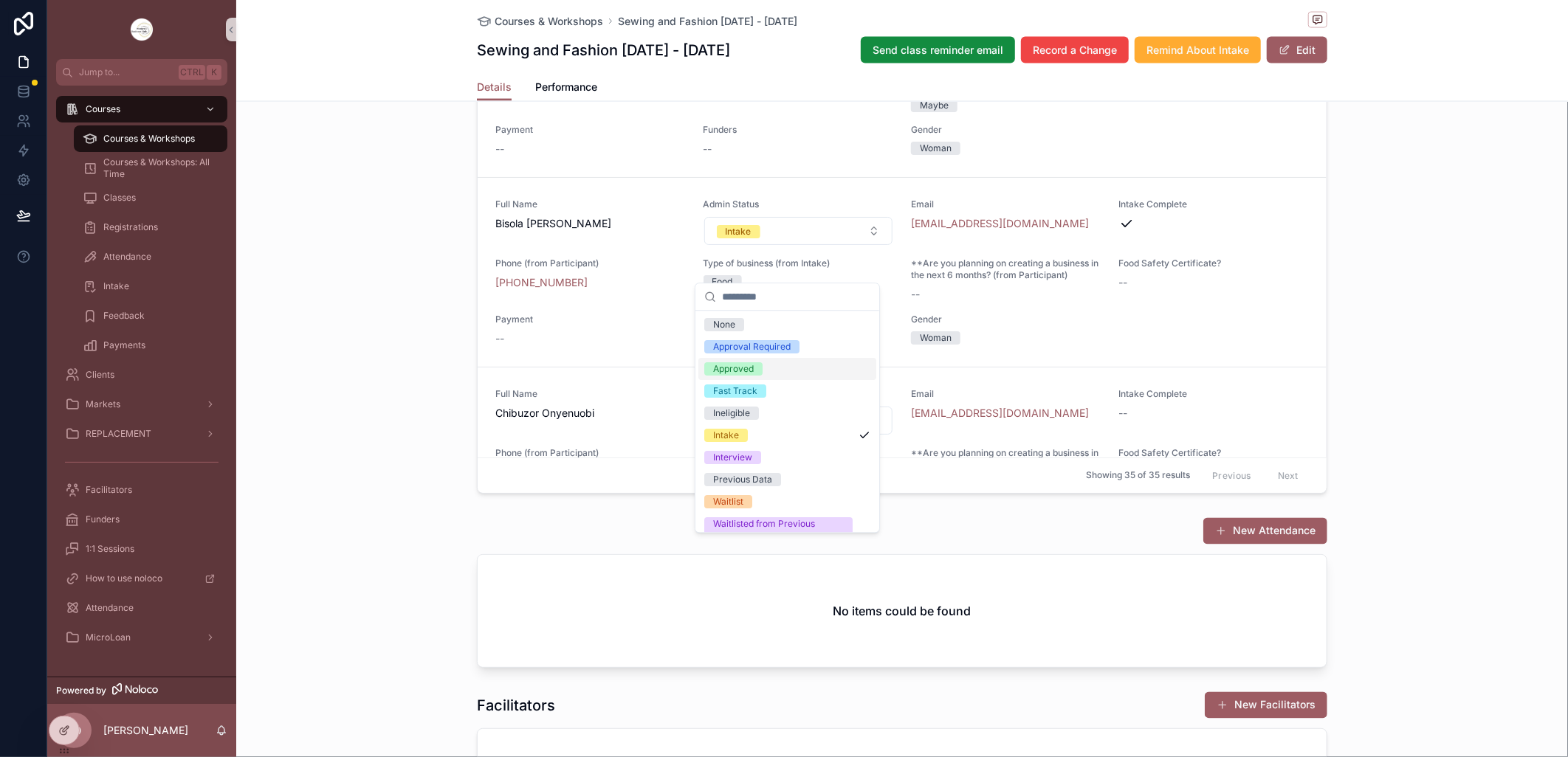
click at [747, 365] on div "Approved" at bounding box center [734, 369] width 41 height 14
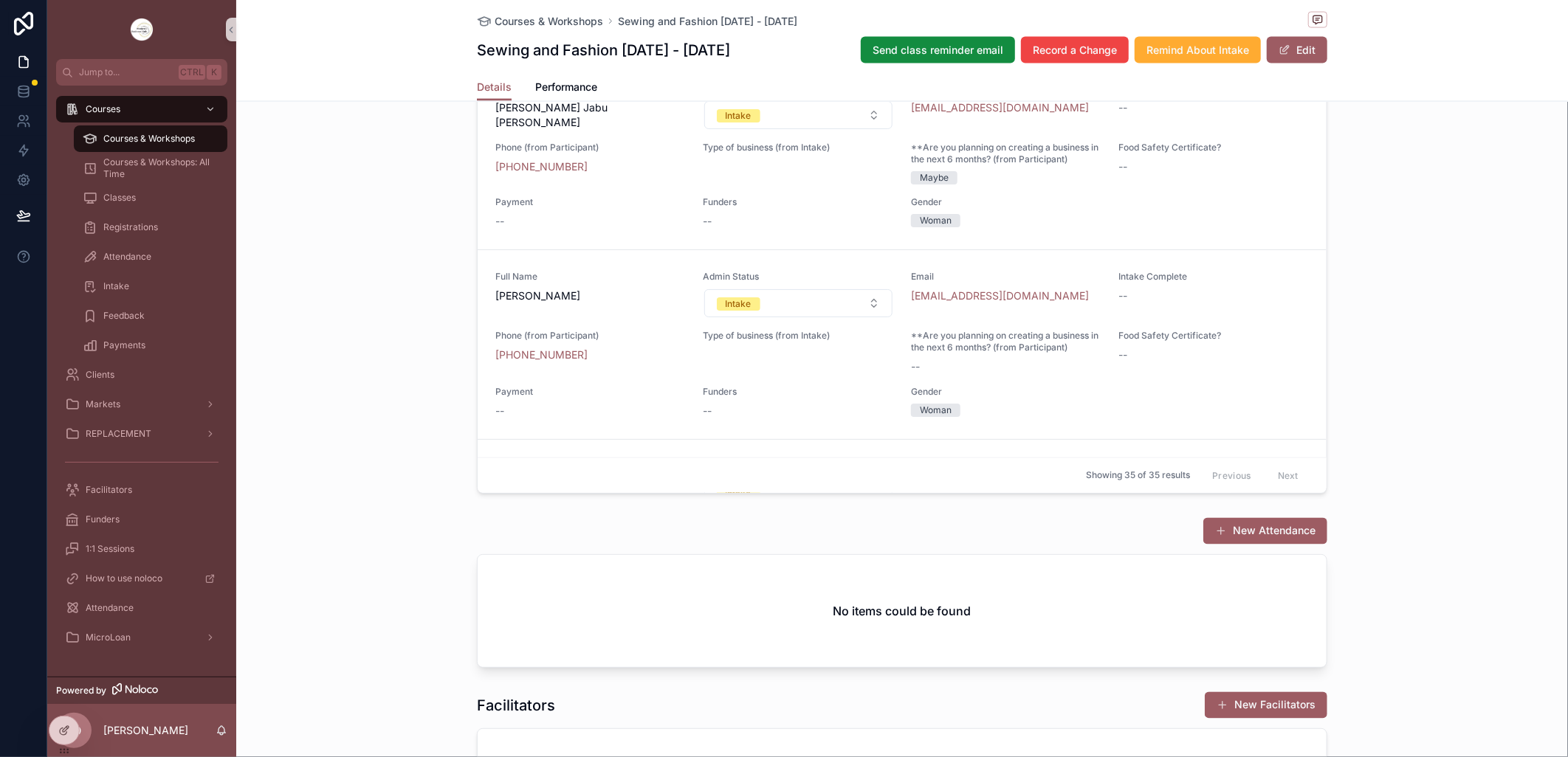
scroll to position [1230, 0]
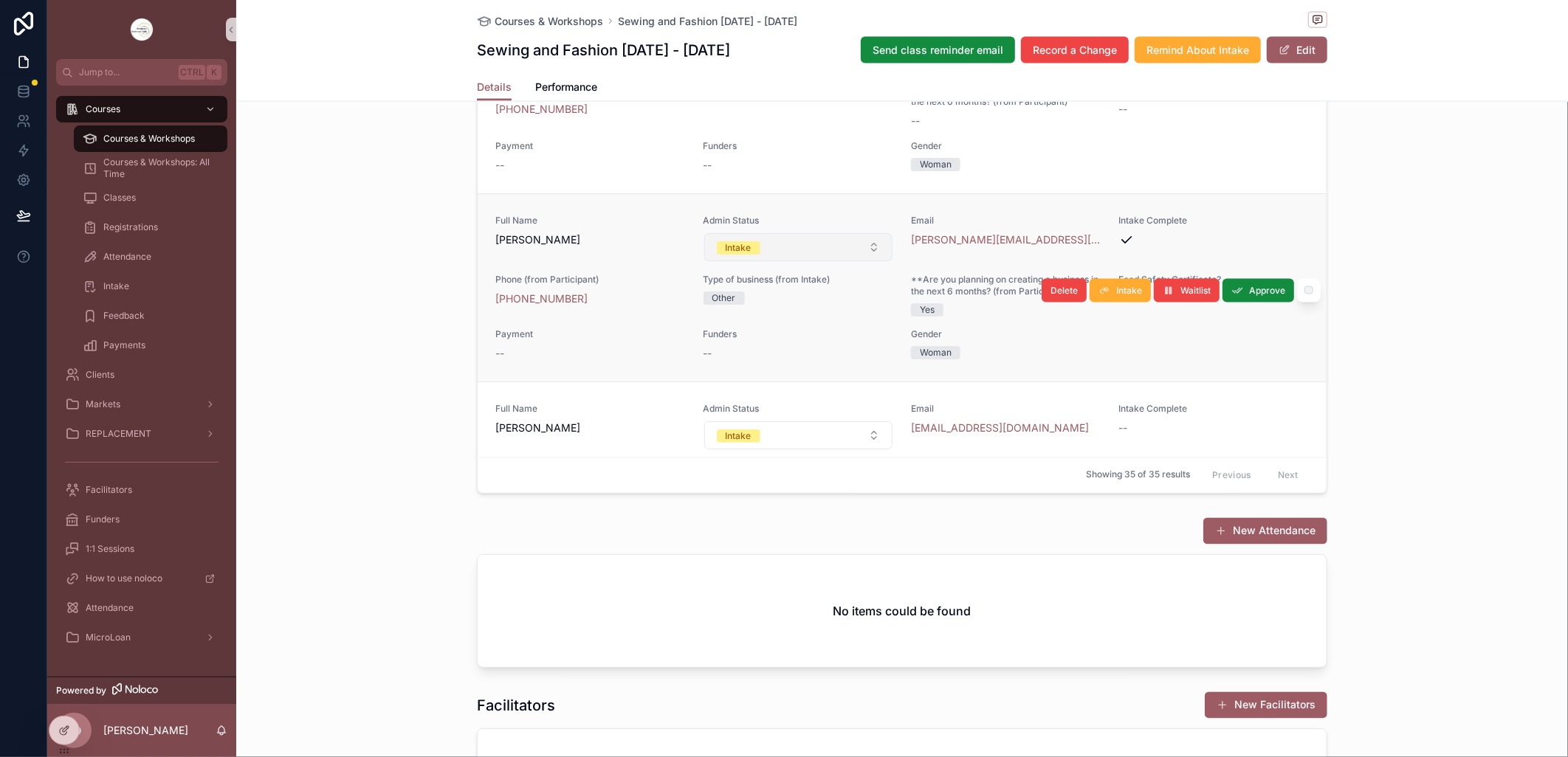
click at [864, 262] on button "Intake" at bounding box center [798, 247] width 189 height 28
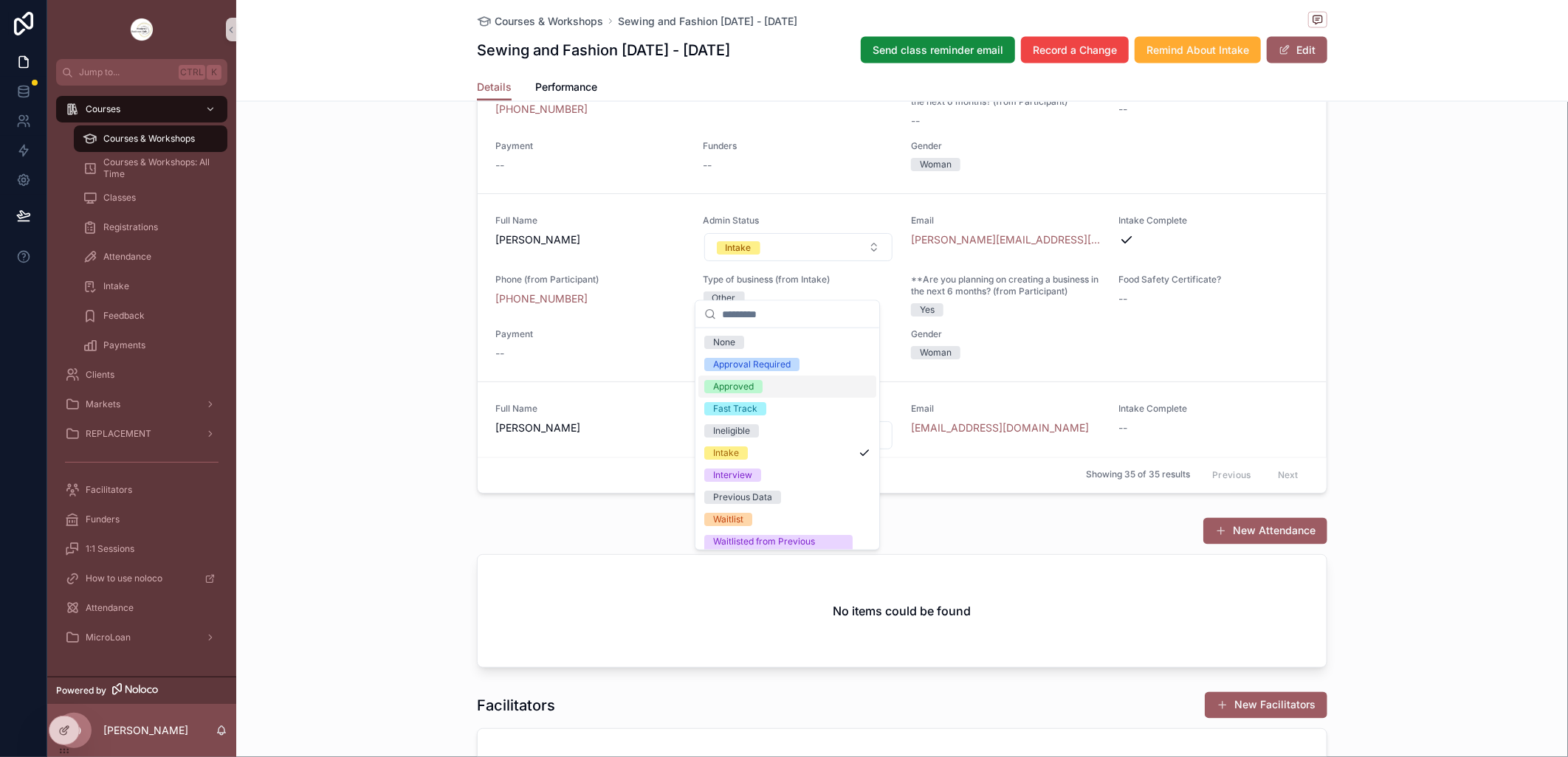
click at [752, 383] on div "Approved" at bounding box center [734, 387] width 41 height 14
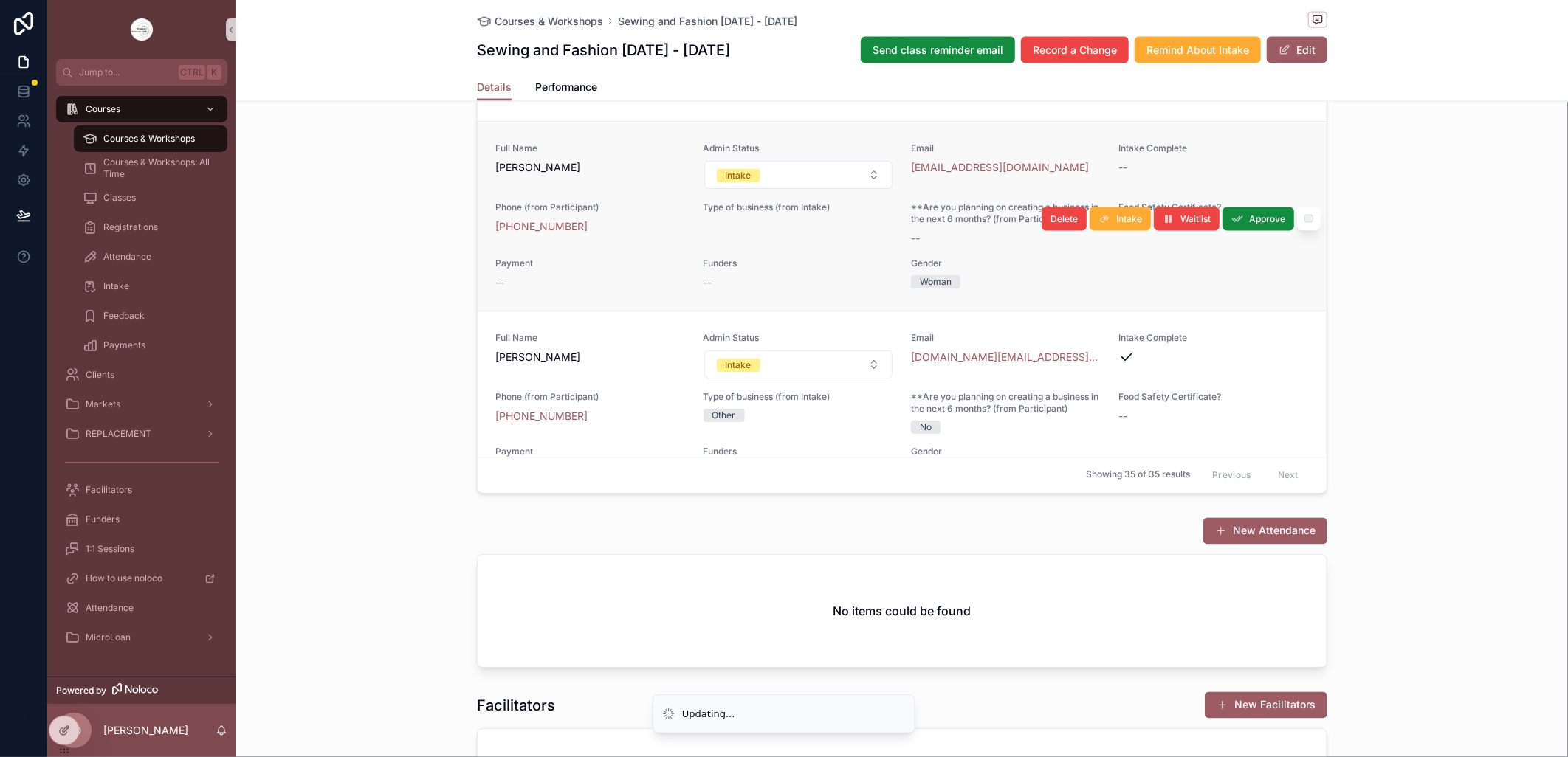
scroll to position [1476, 0]
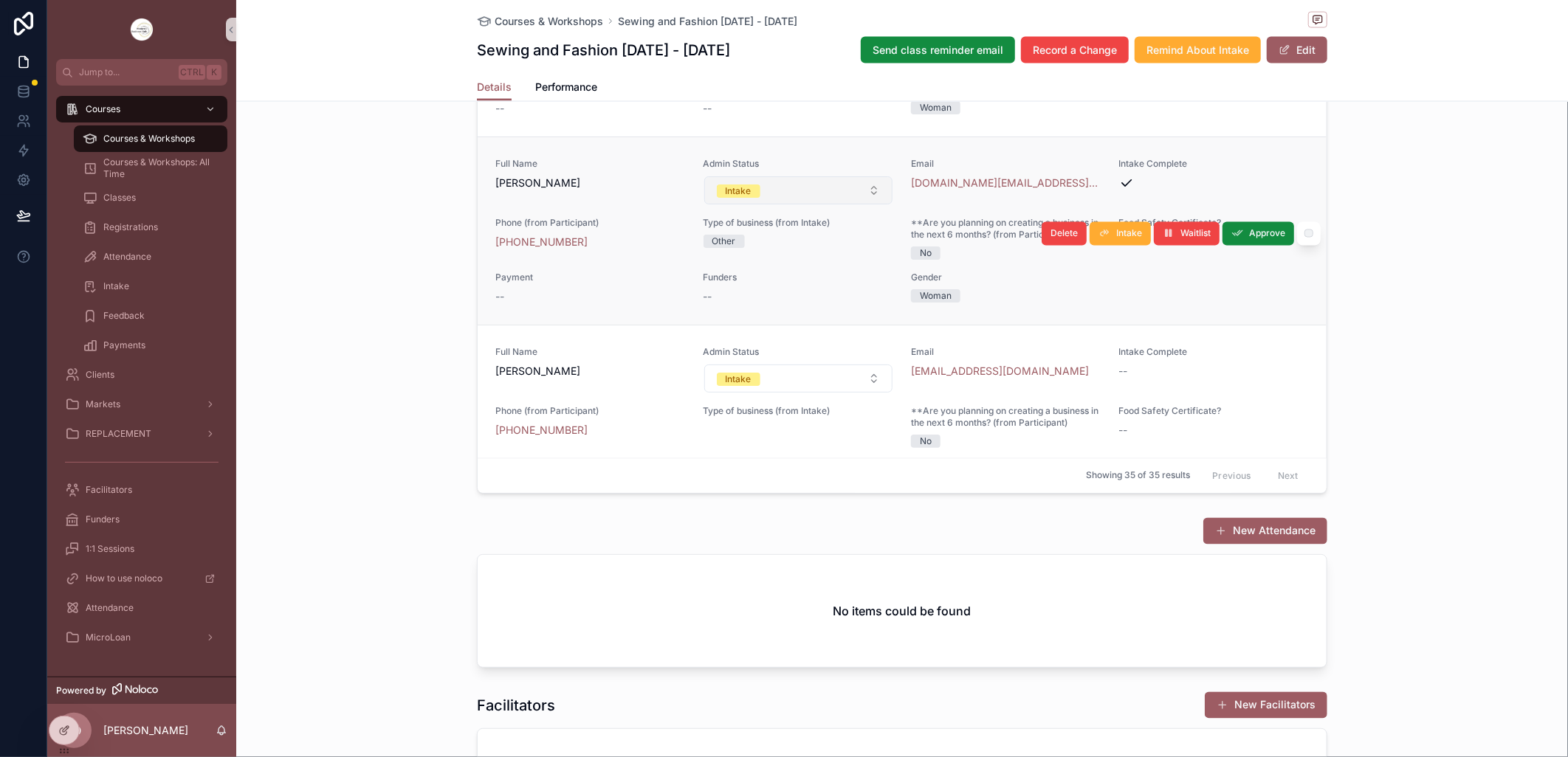
click at [862, 204] on button "Intake" at bounding box center [798, 190] width 189 height 28
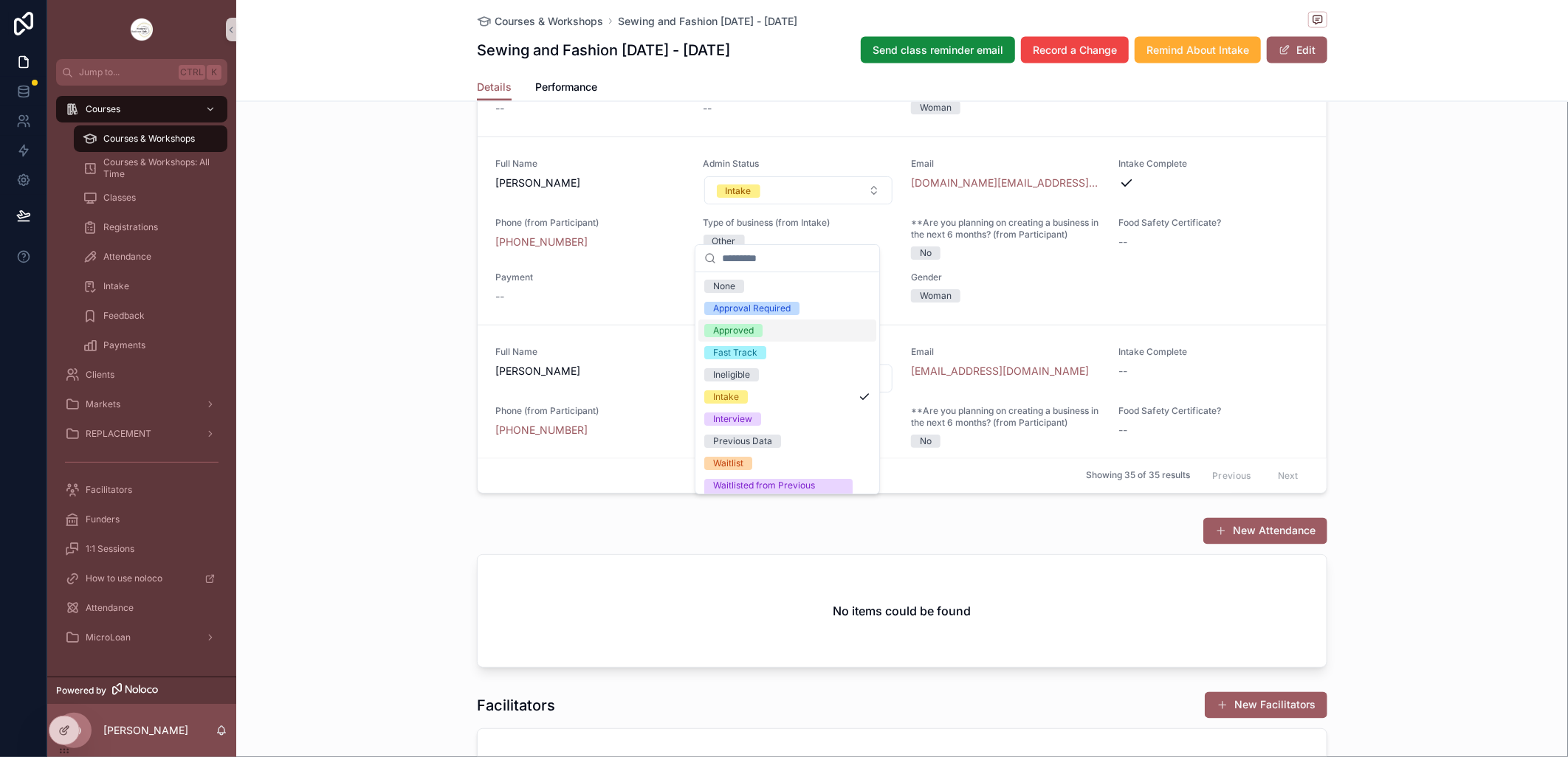
click at [764, 334] on div "Approved" at bounding box center [787, 330] width 178 height 22
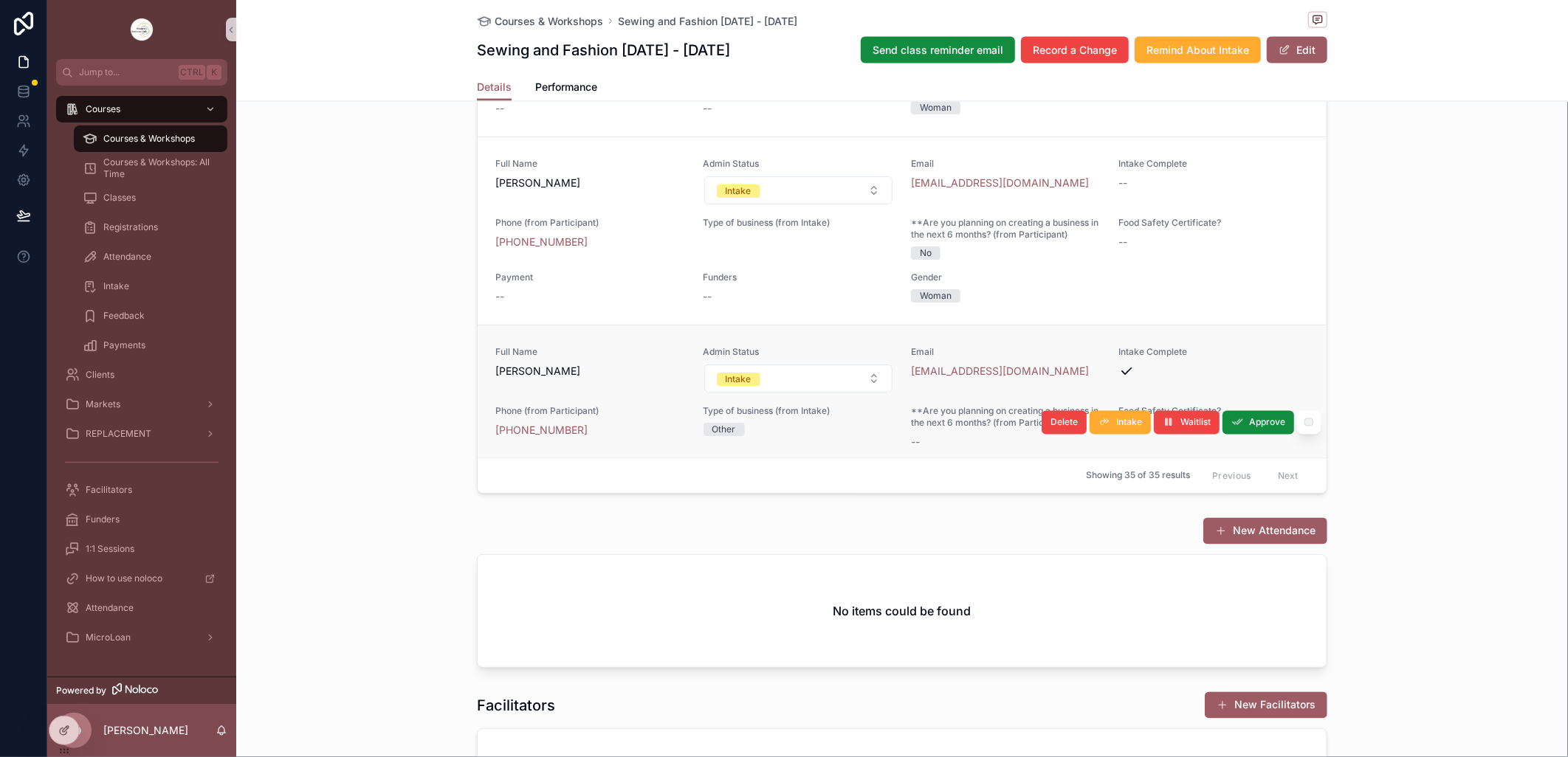
scroll to position [1640, 0]
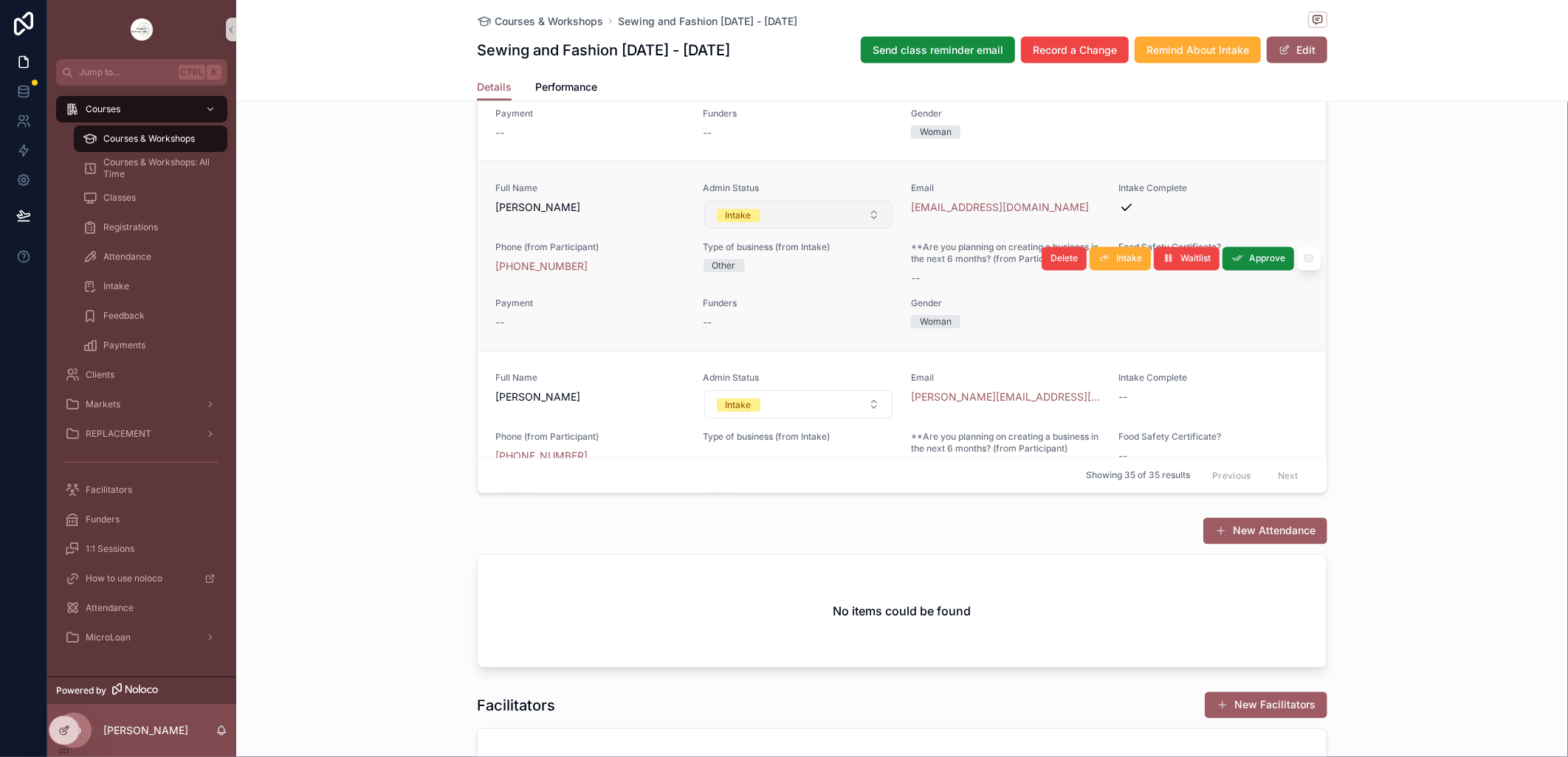
click at [861, 229] on button "Intake" at bounding box center [798, 214] width 189 height 28
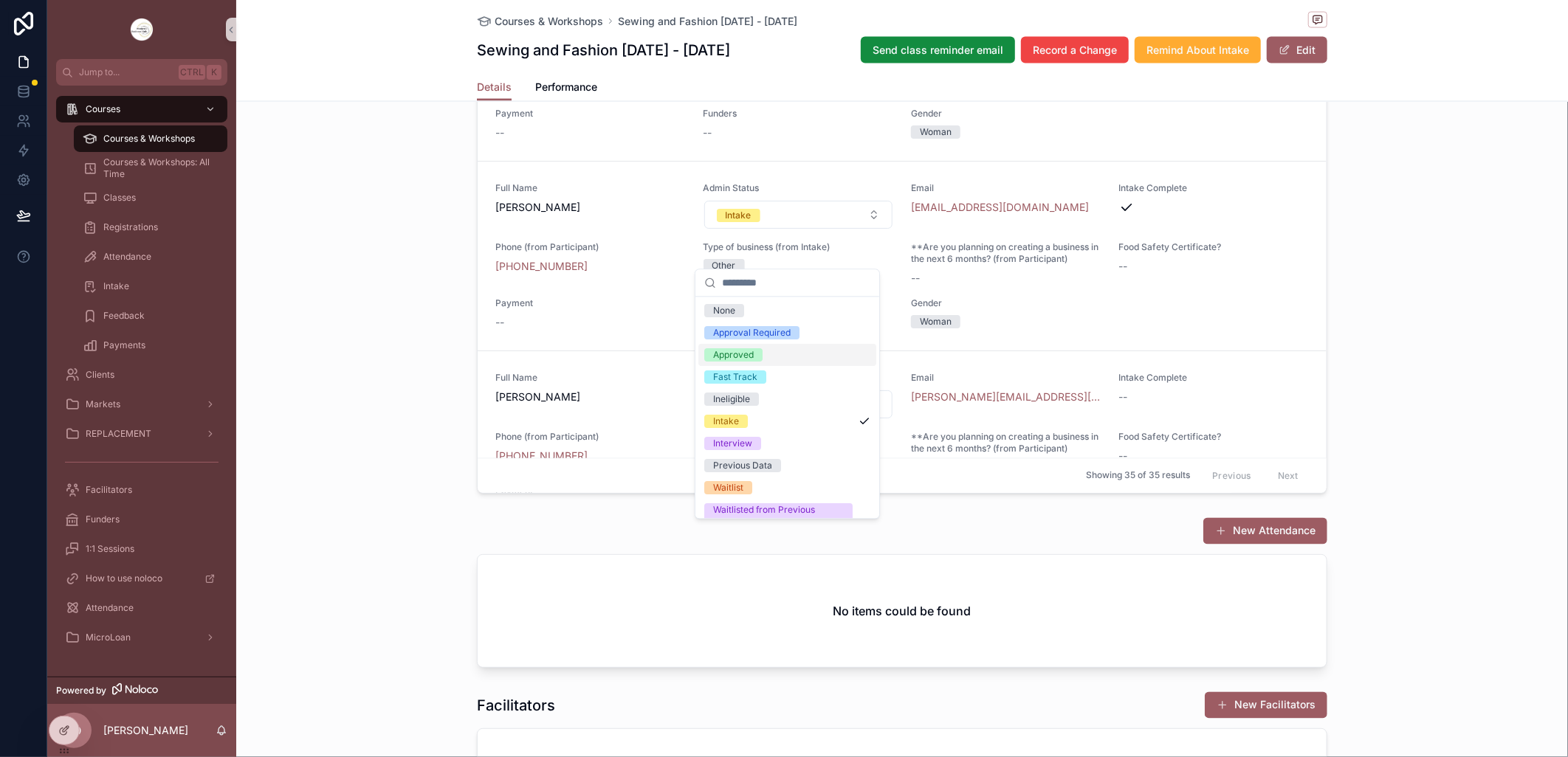
click at [761, 351] on span "Approved" at bounding box center [734, 355] width 59 height 14
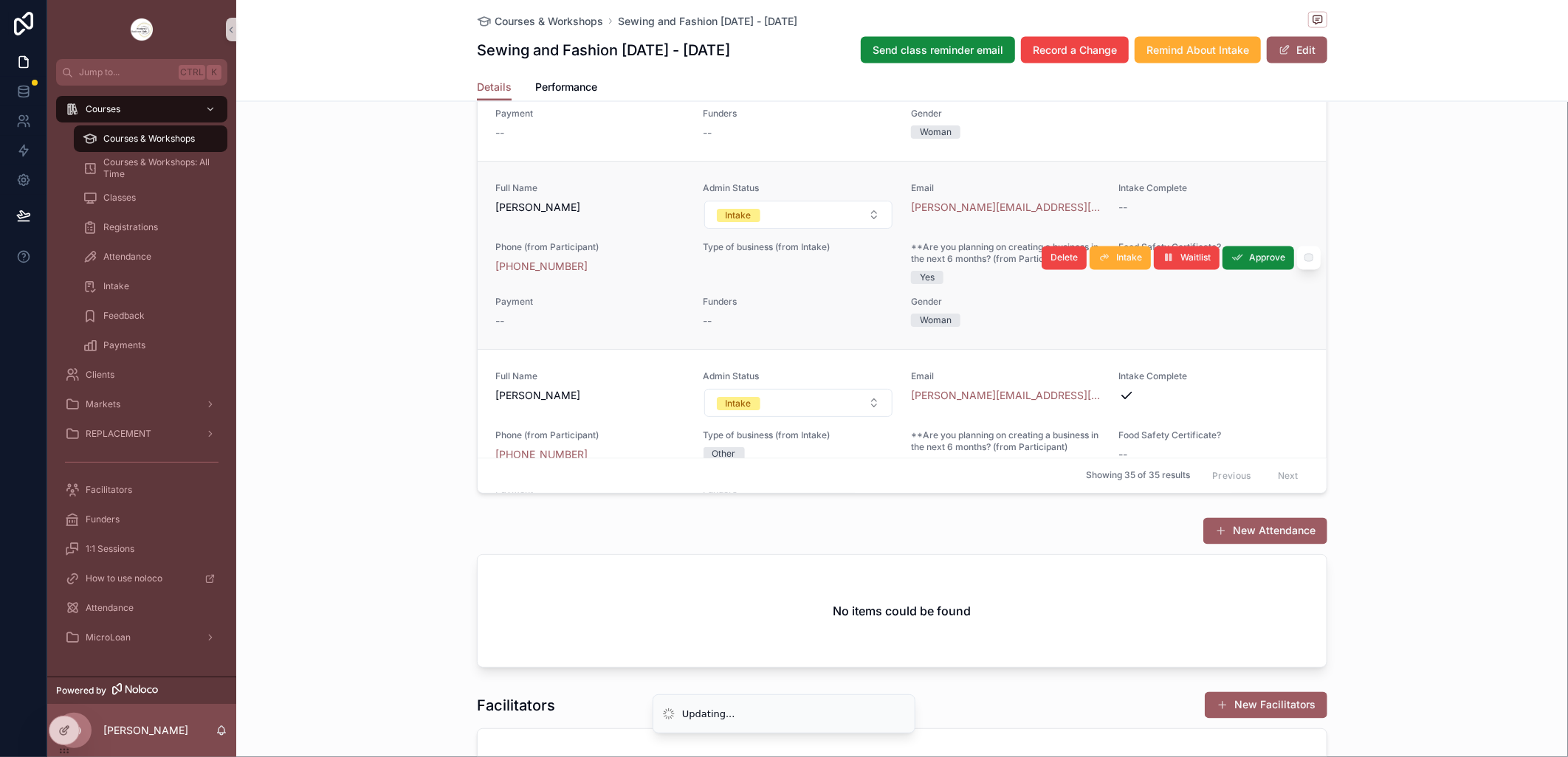
scroll to position [1804, 0]
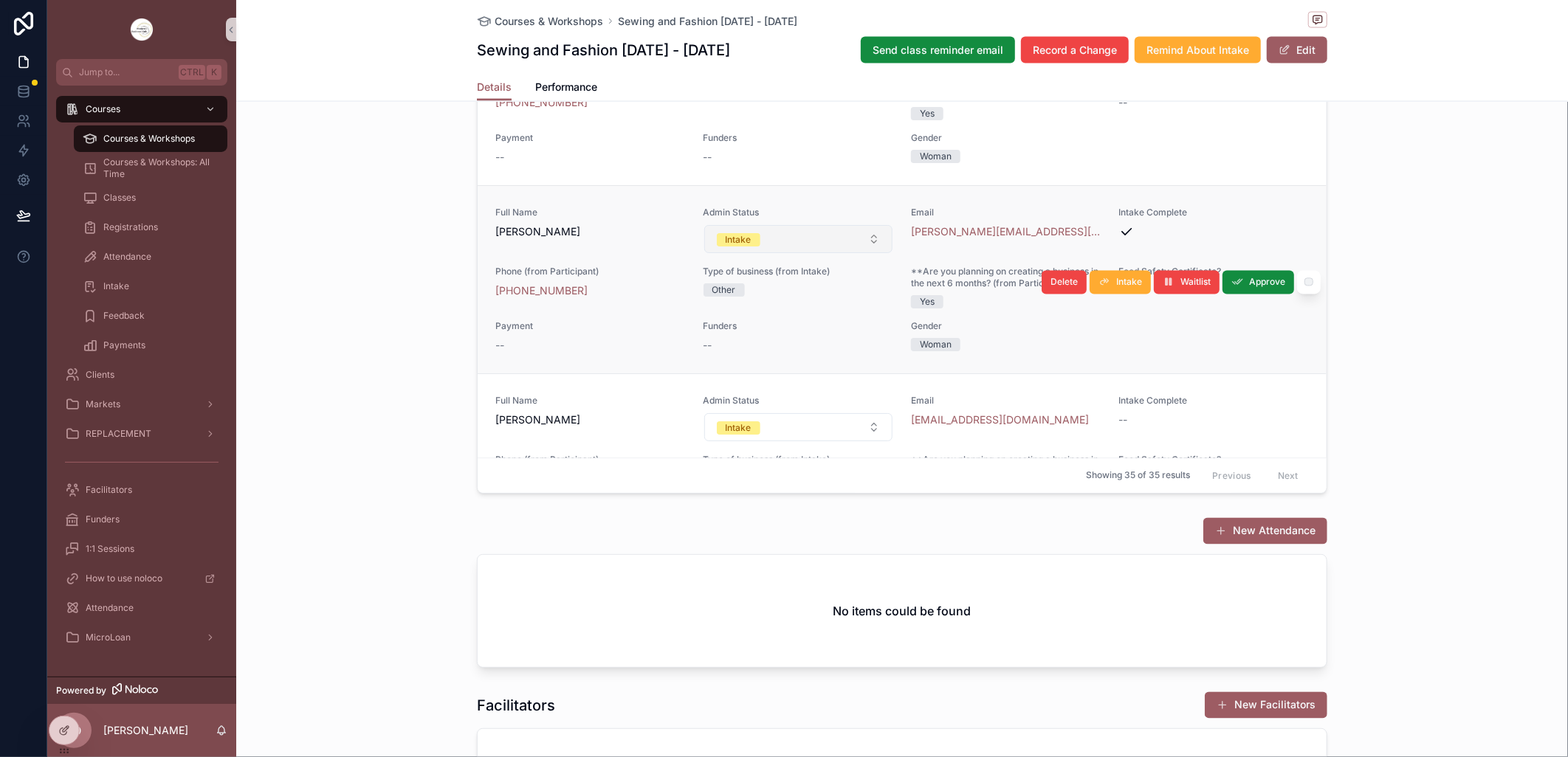
click at [862, 253] on button "Intake" at bounding box center [798, 238] width 189 height 28
click at [757, 353] on div "--" at bounding box center [798, 346] width 190 height 15
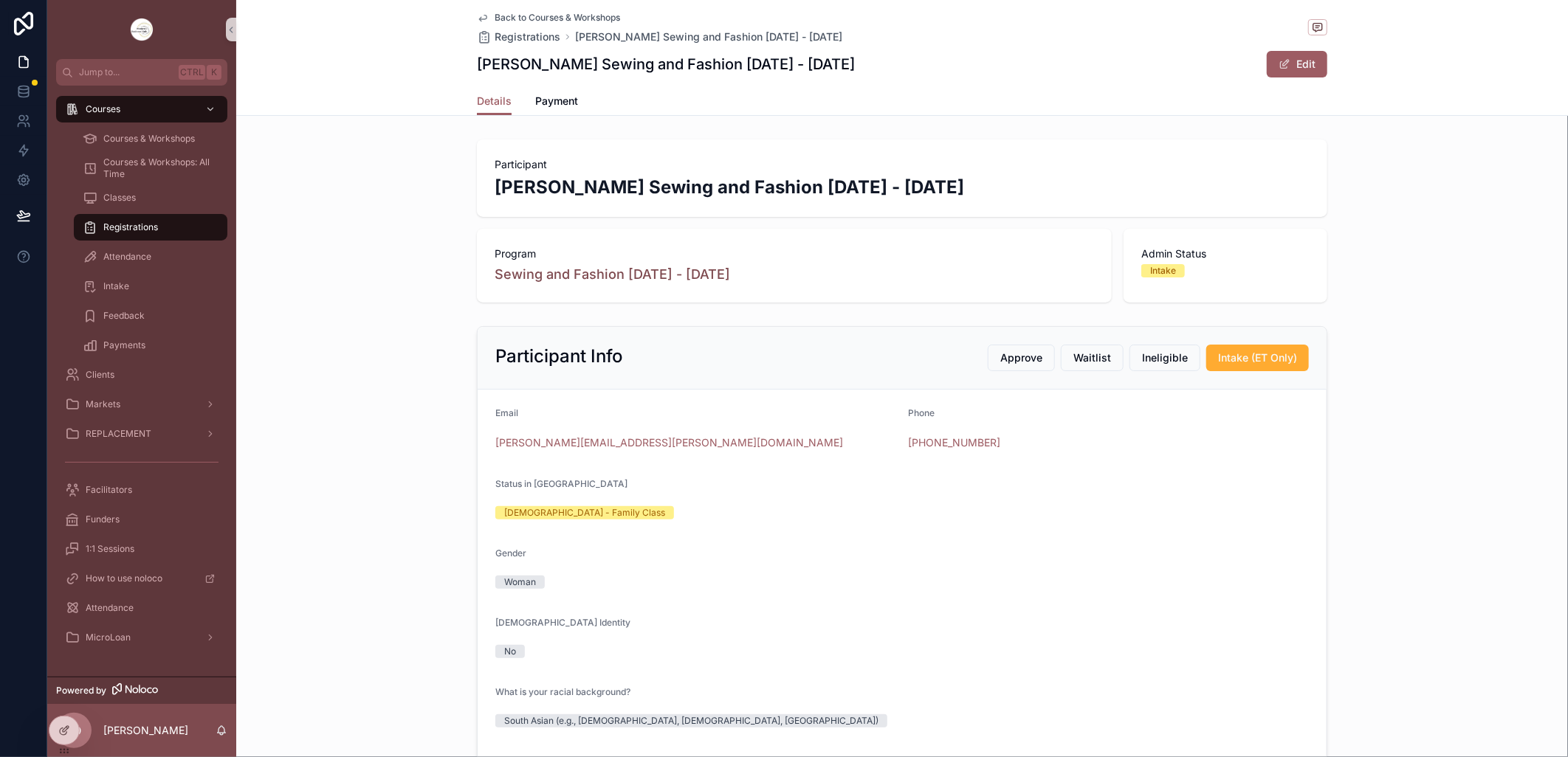
click at [477, 17] on icon "scrollable content" at bounding box center [483, 18] width 12 height 12
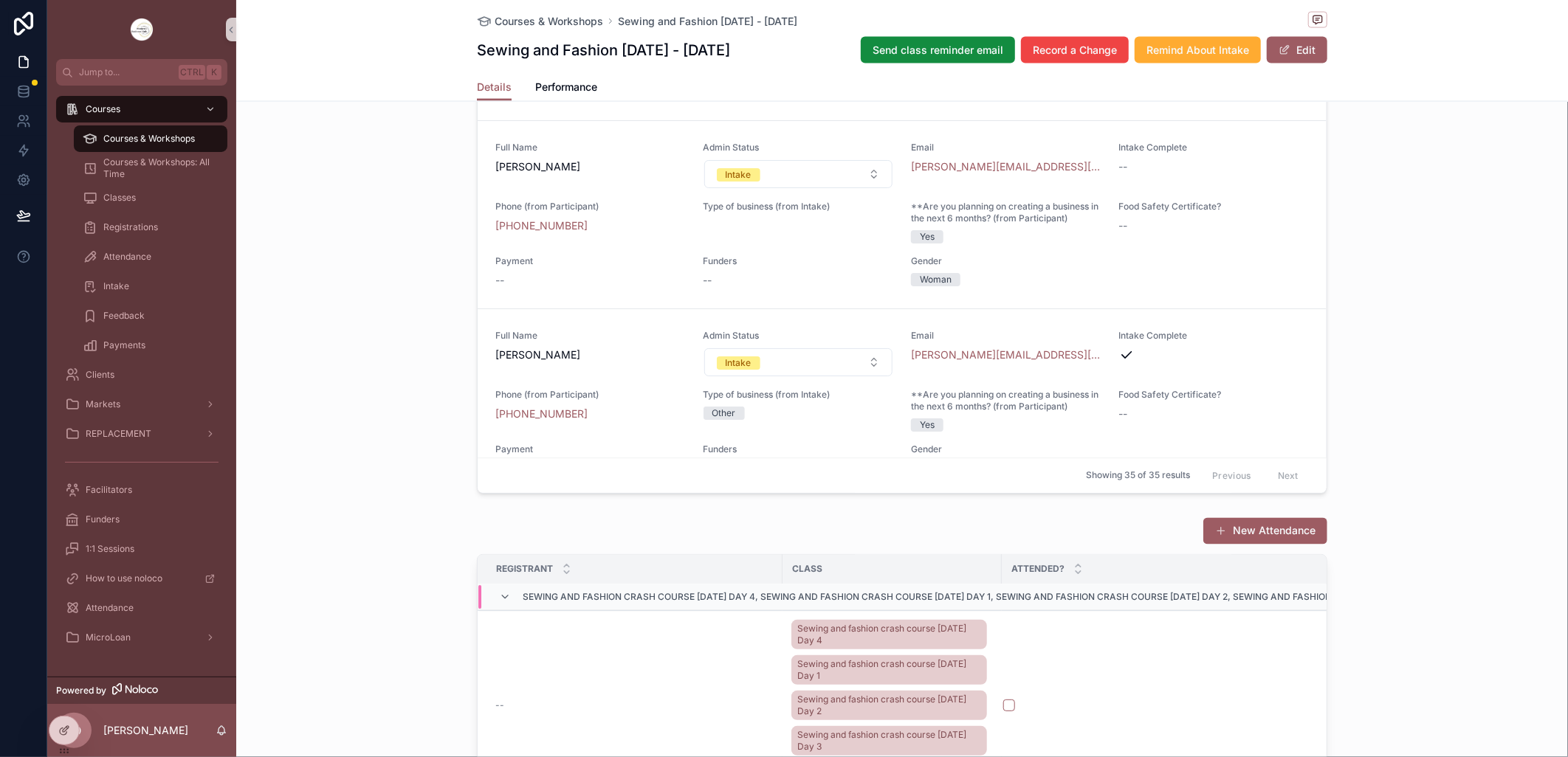
scroll to position [1804, 0]
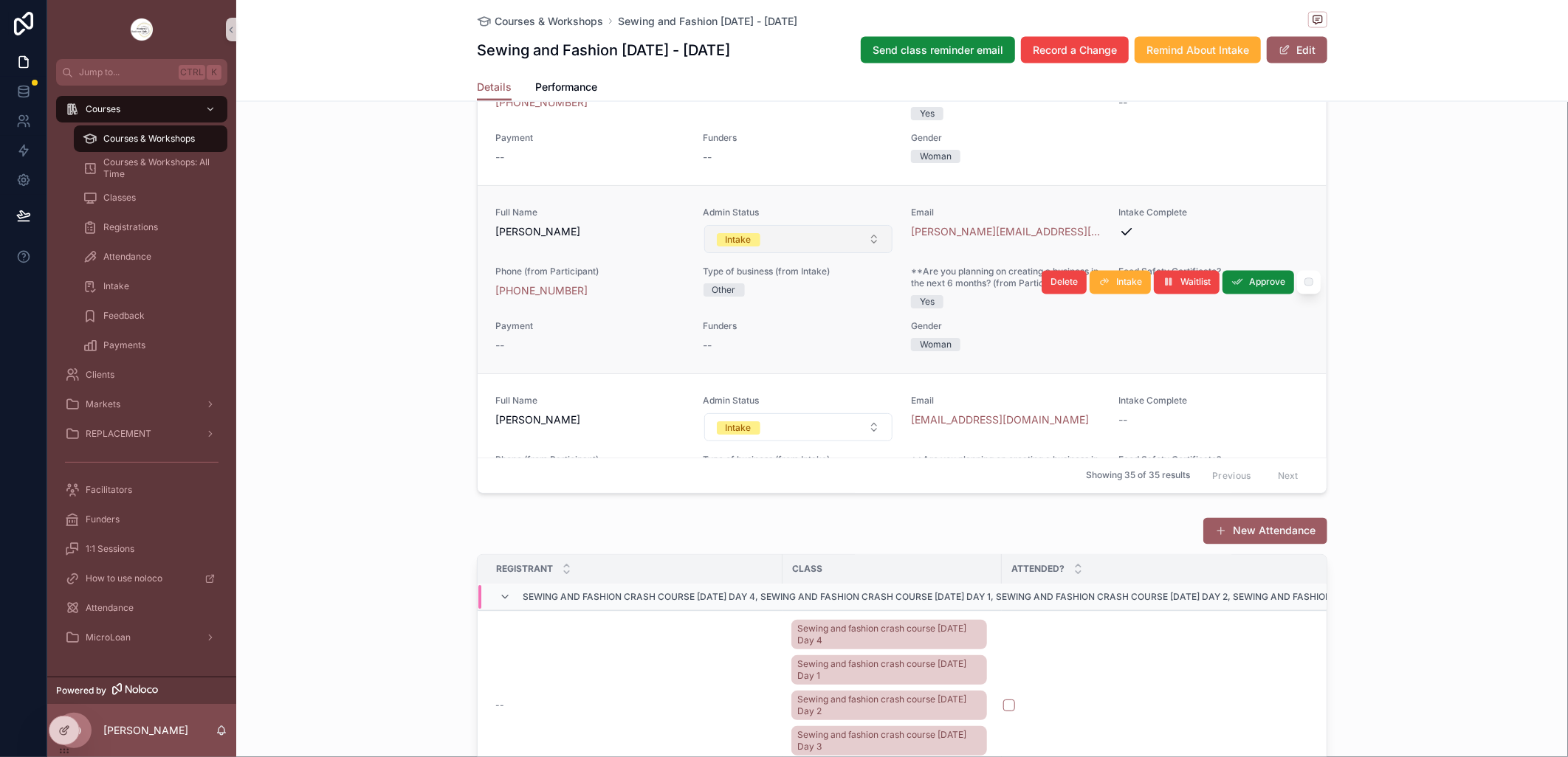
click at [859, 253] on button "Intake" at bounding box center [798, 238] width 189 height 28
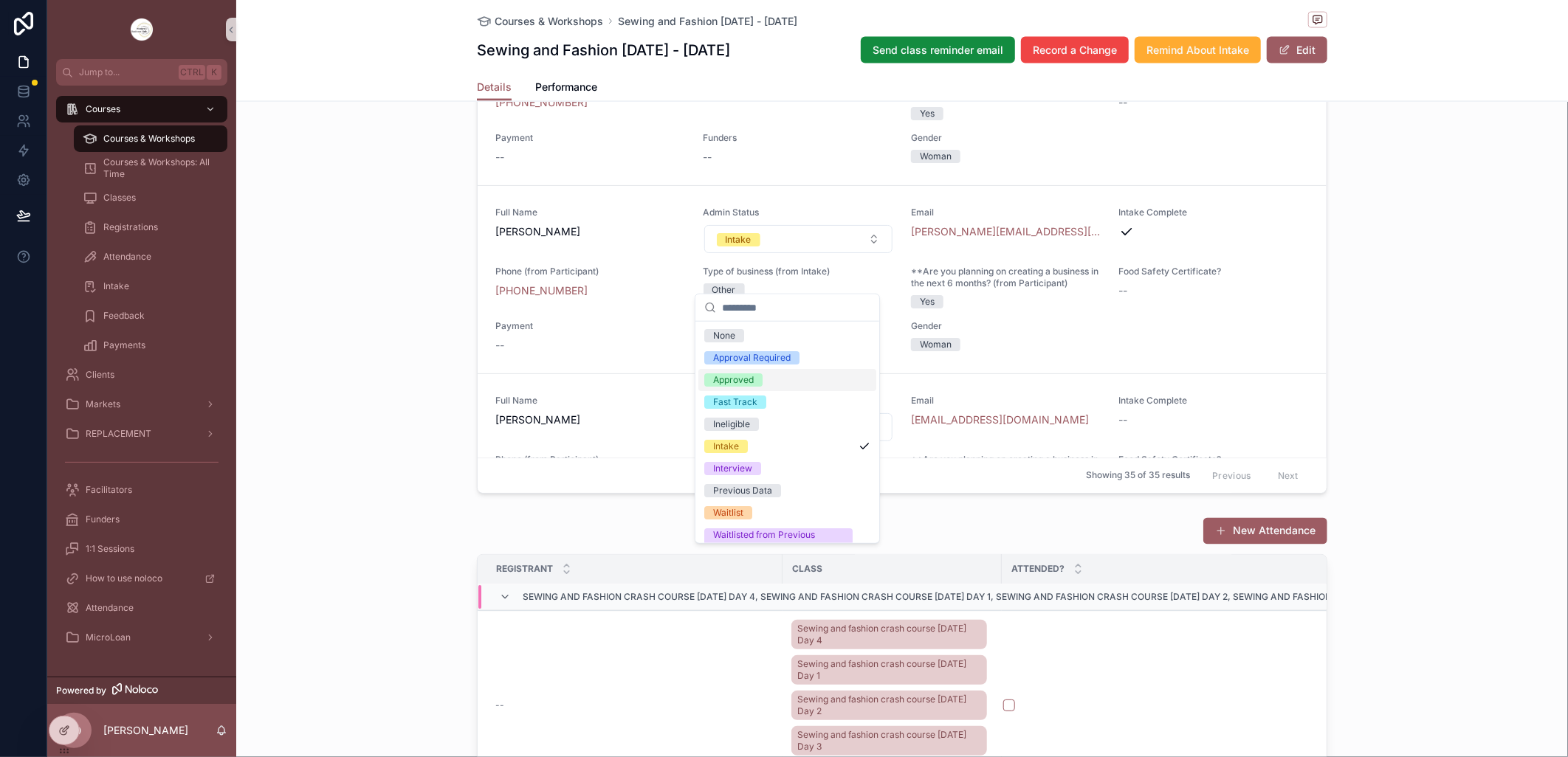
click at [755, 378] on span "Approved" at bounding box center [734, 380] width 59 height 14
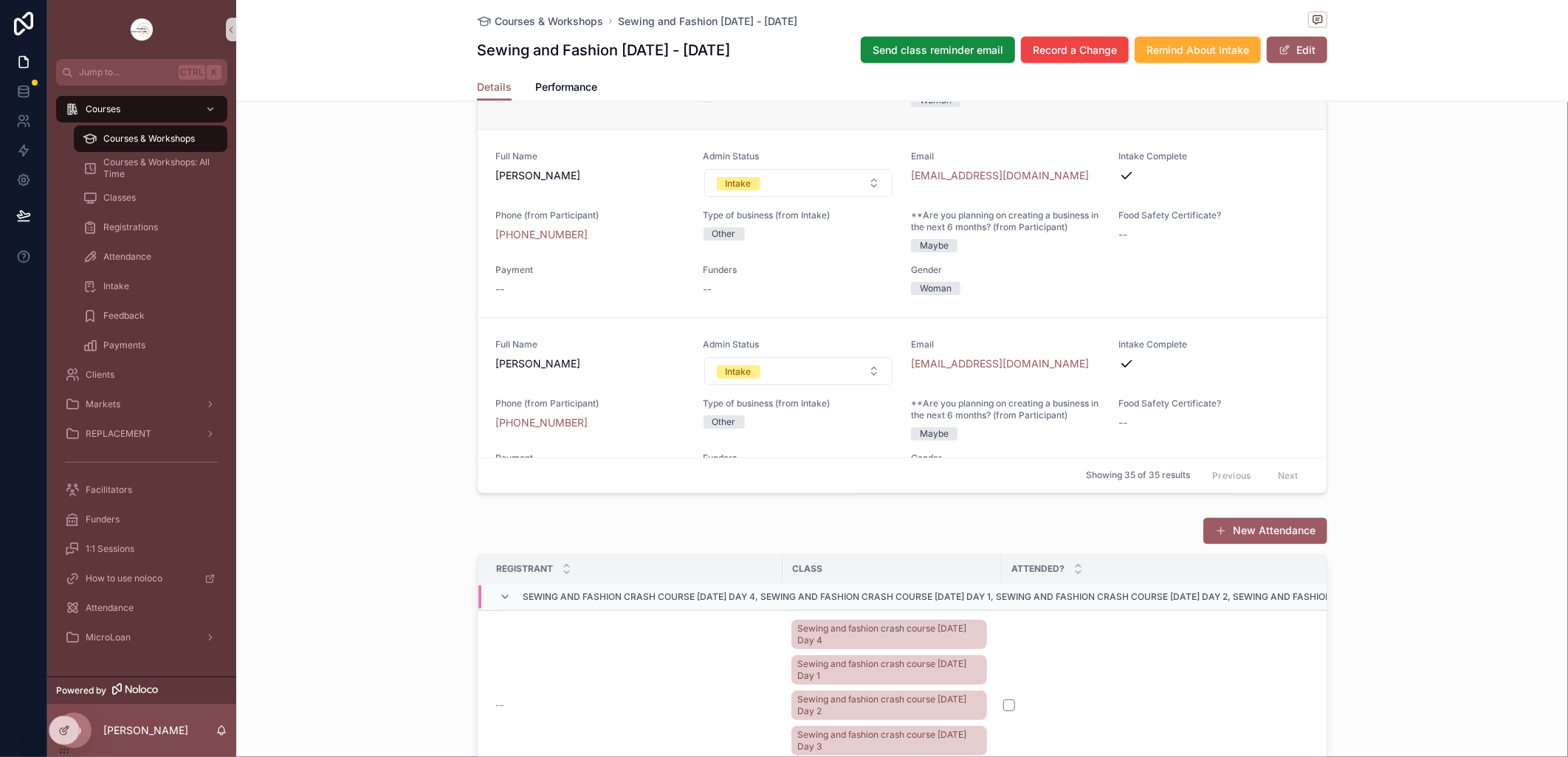
scroll to position [2050, 0]
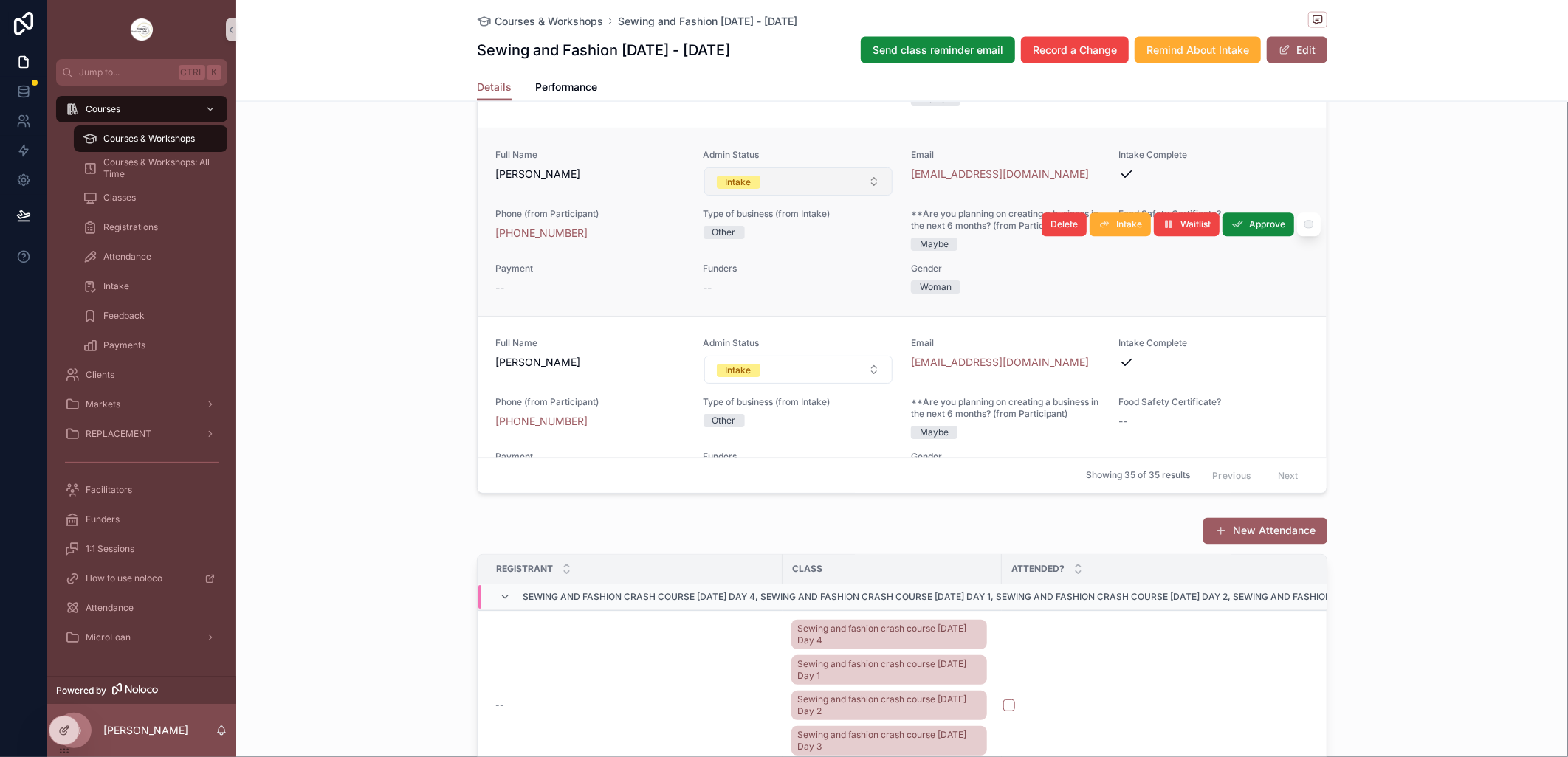
click at [864, 195] on button "Intake" at bounding box center [798, 181] width 189 height 28
click at [860, 195] on button "Intake" at bounding box center [798, 181] width 189 height 28
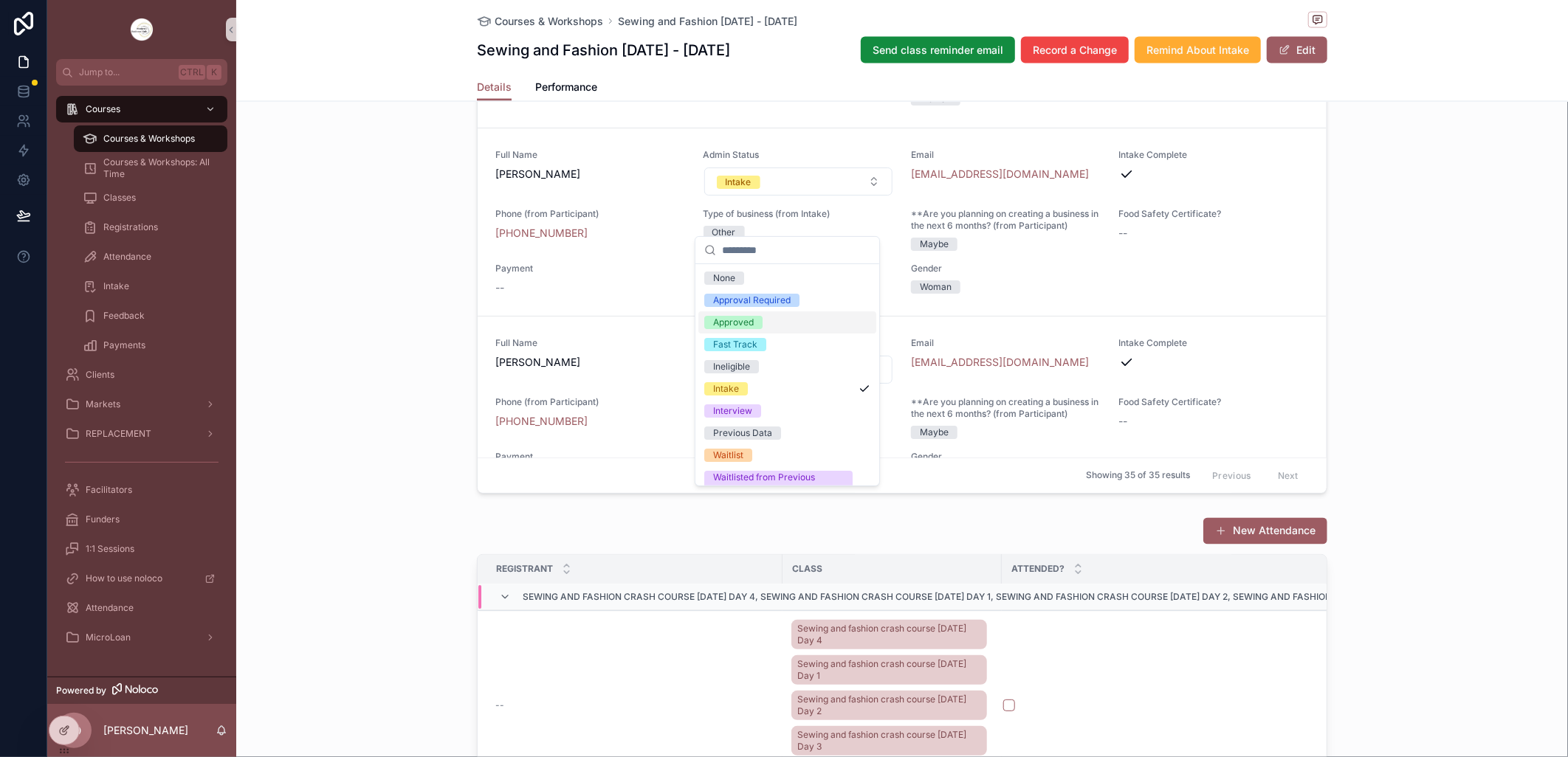
click at [761, 320] on span "Approved" at bounding box center [734, 322] width 59 height 14
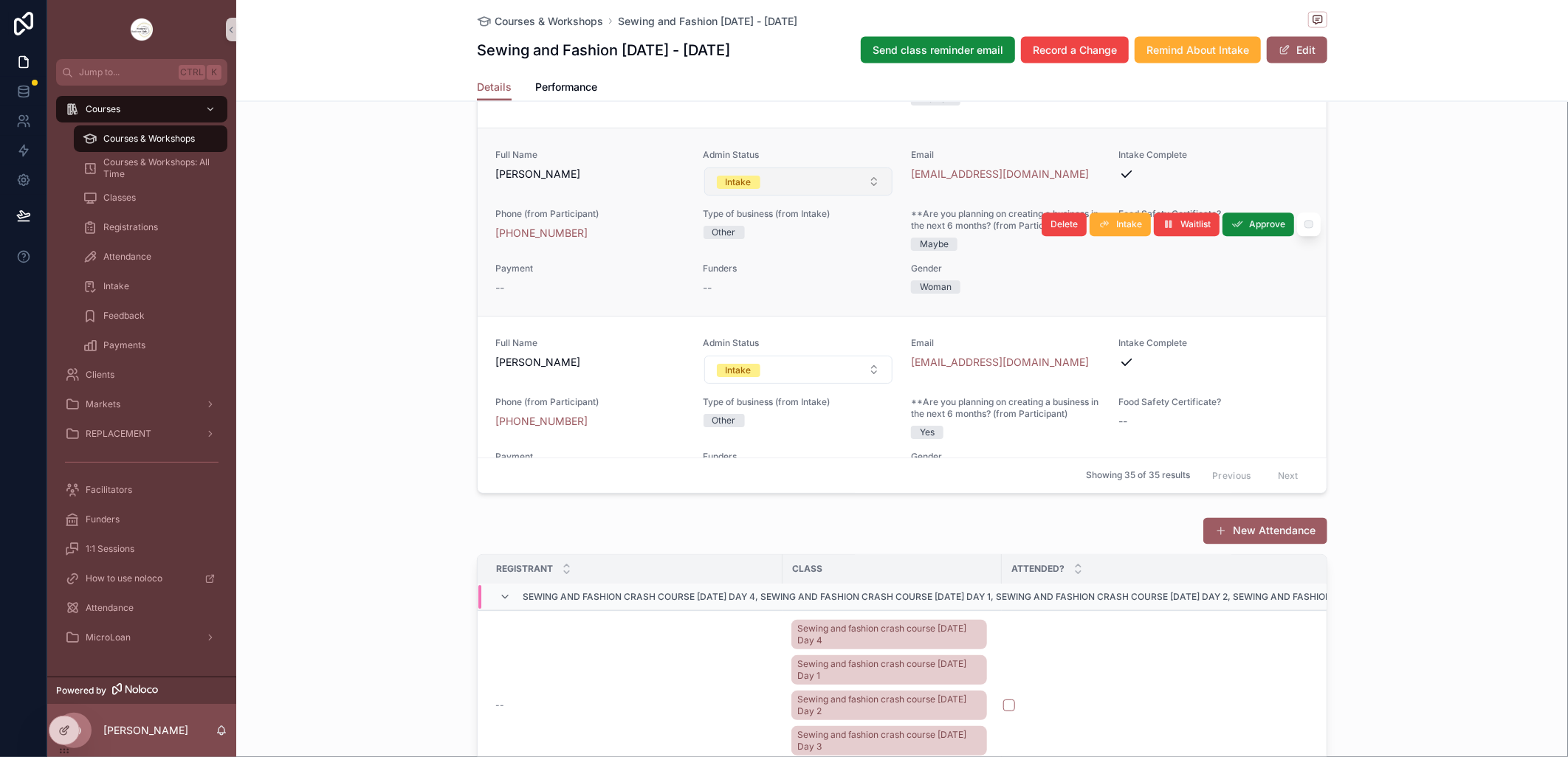
click at [860, 195] on button "Intake" at bounding box center [798, 181] width 189 height 28
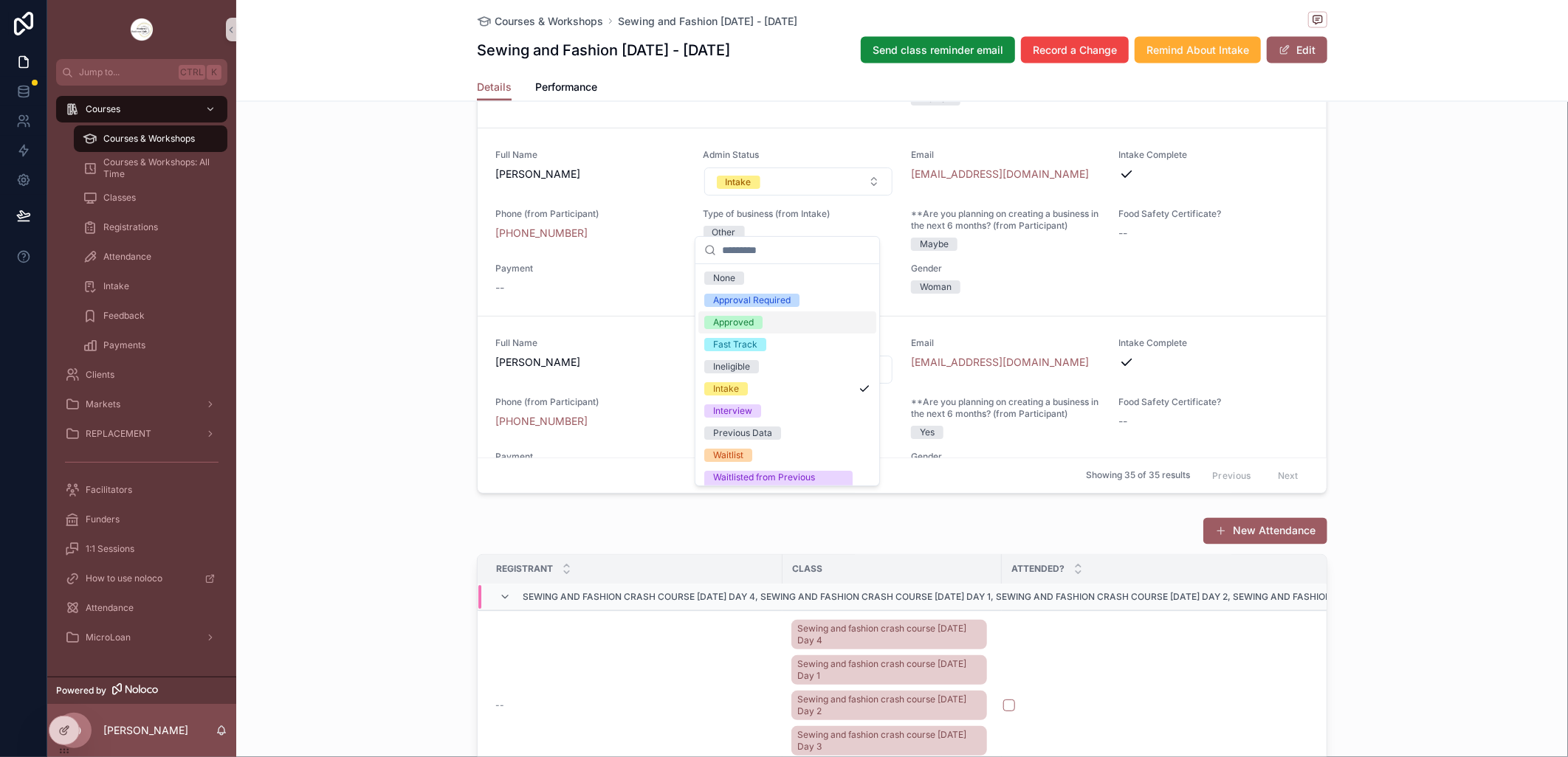
click at [764, 322] on div "Approved" at bounding box center [787, 322] width 178 height 22
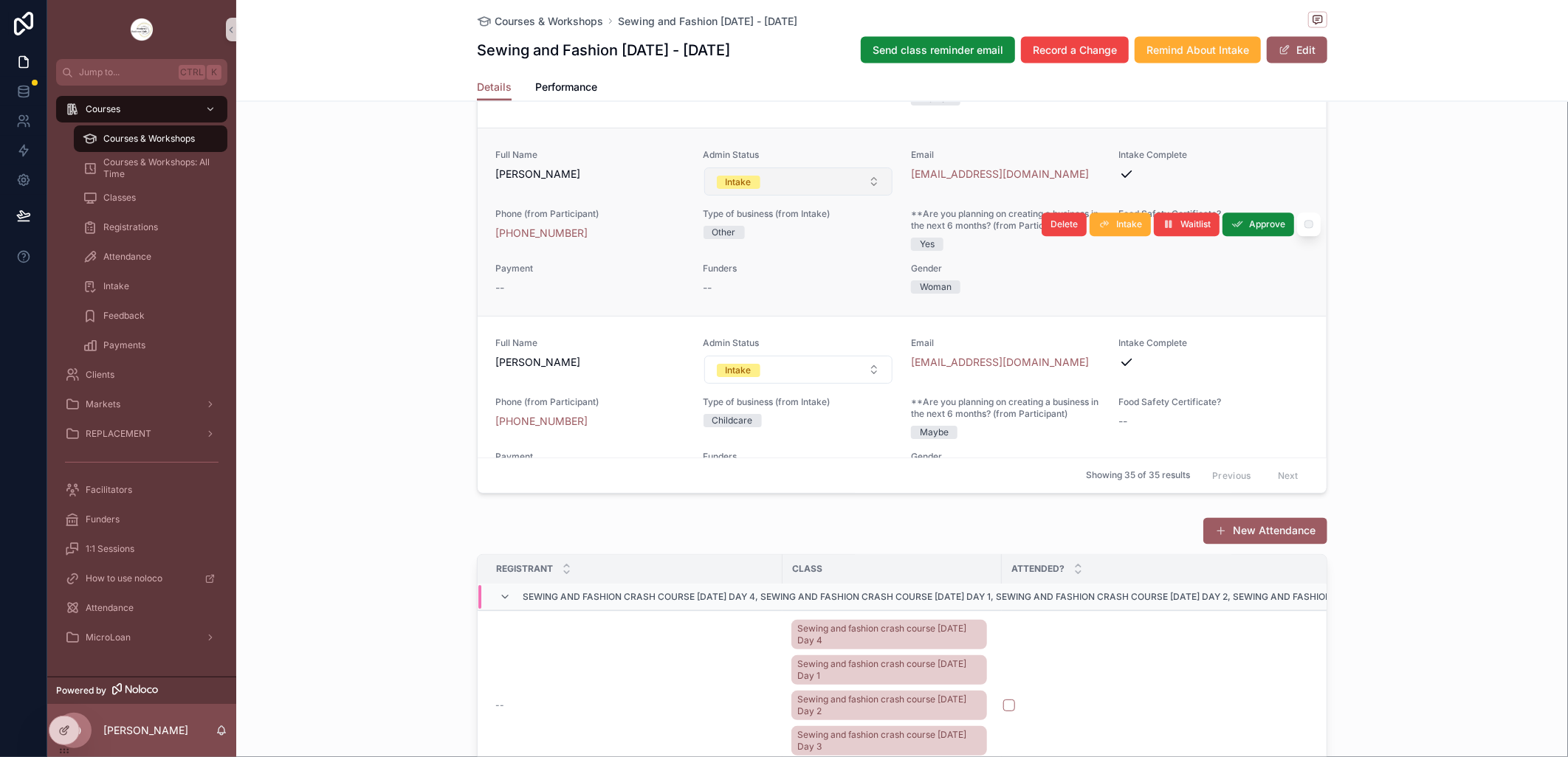
click at [857, 195] on button "Intake" at bounding box center [798, 181] width 189 height 28
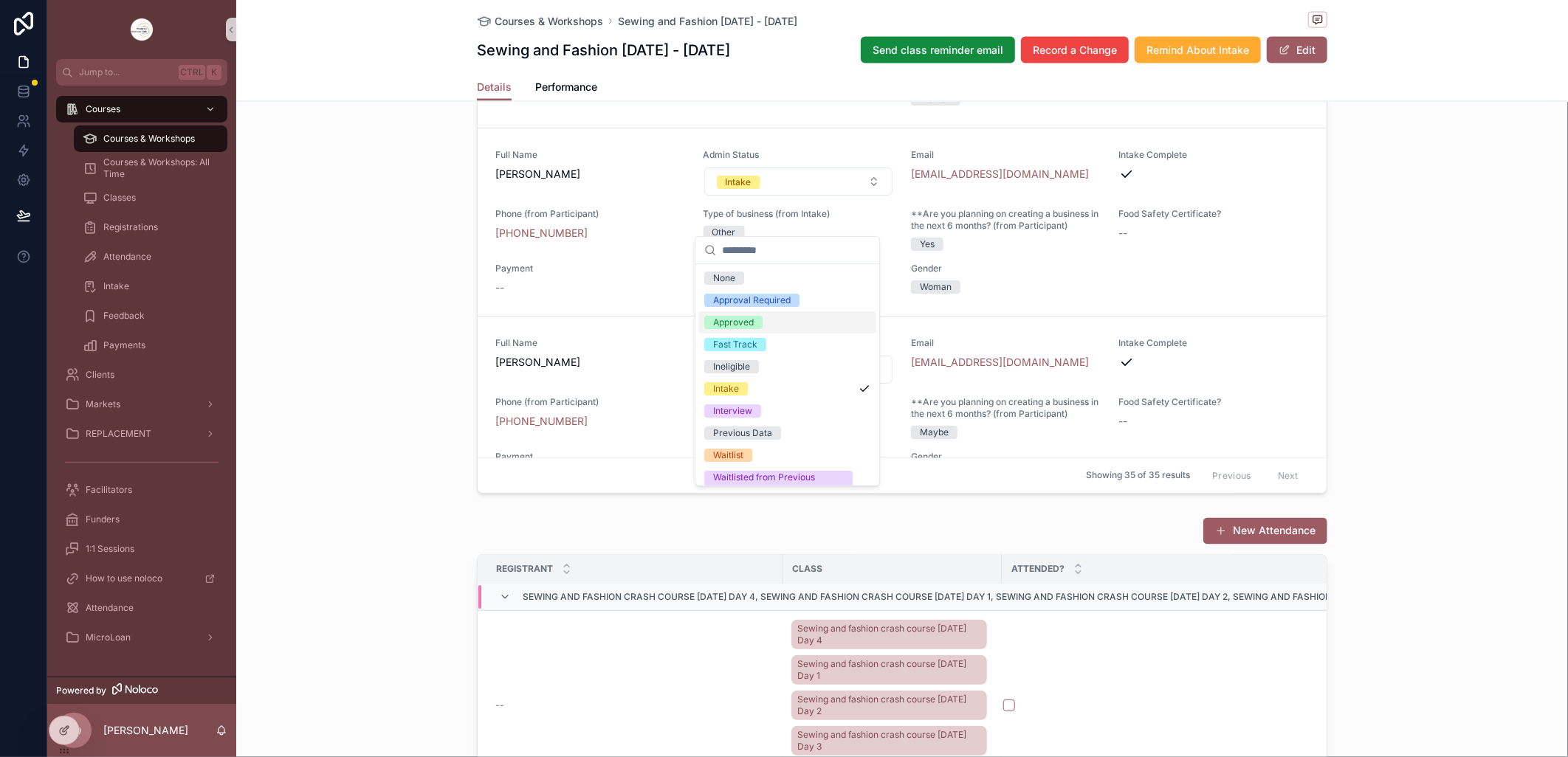
click at [754, 320] on div "Approved" at bounding box center [734, 322] width 41 height 14
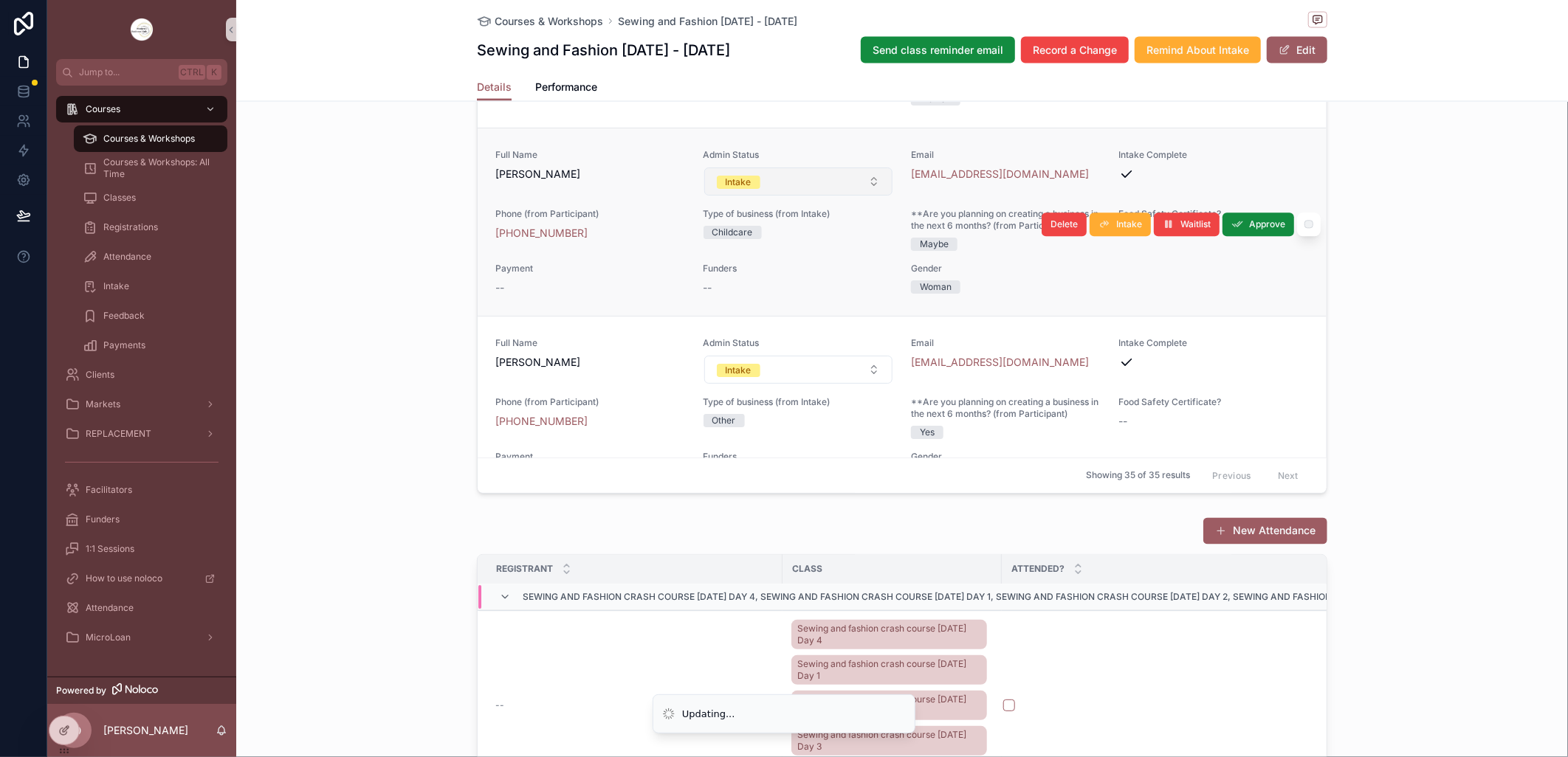
click at [862, 195] on button "Intake" at bounding box center [798, 181] width 189 height 28
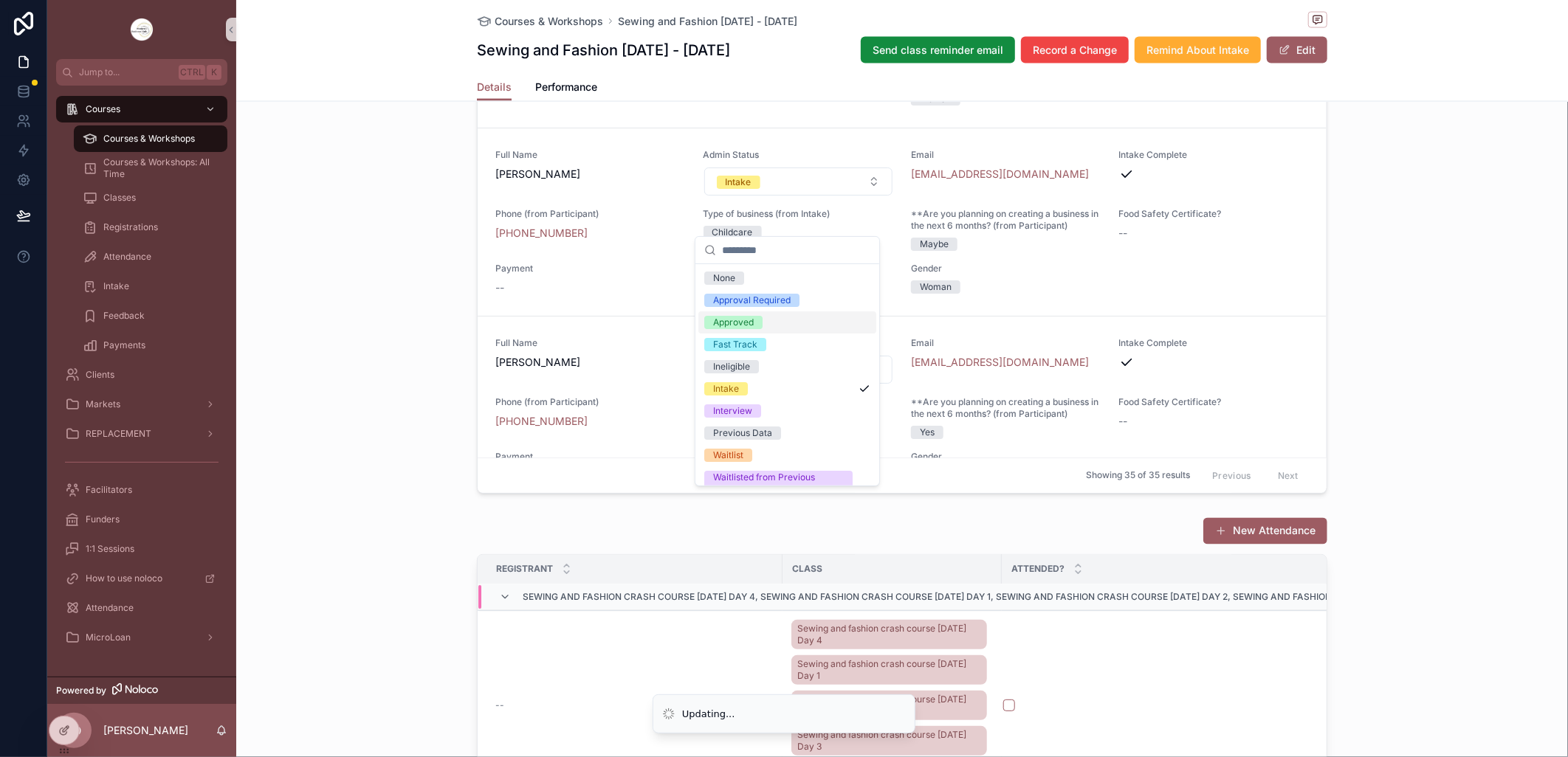
click at [752, 323] on div "Approved" at bounding box center [734, 322] width 41 height 14
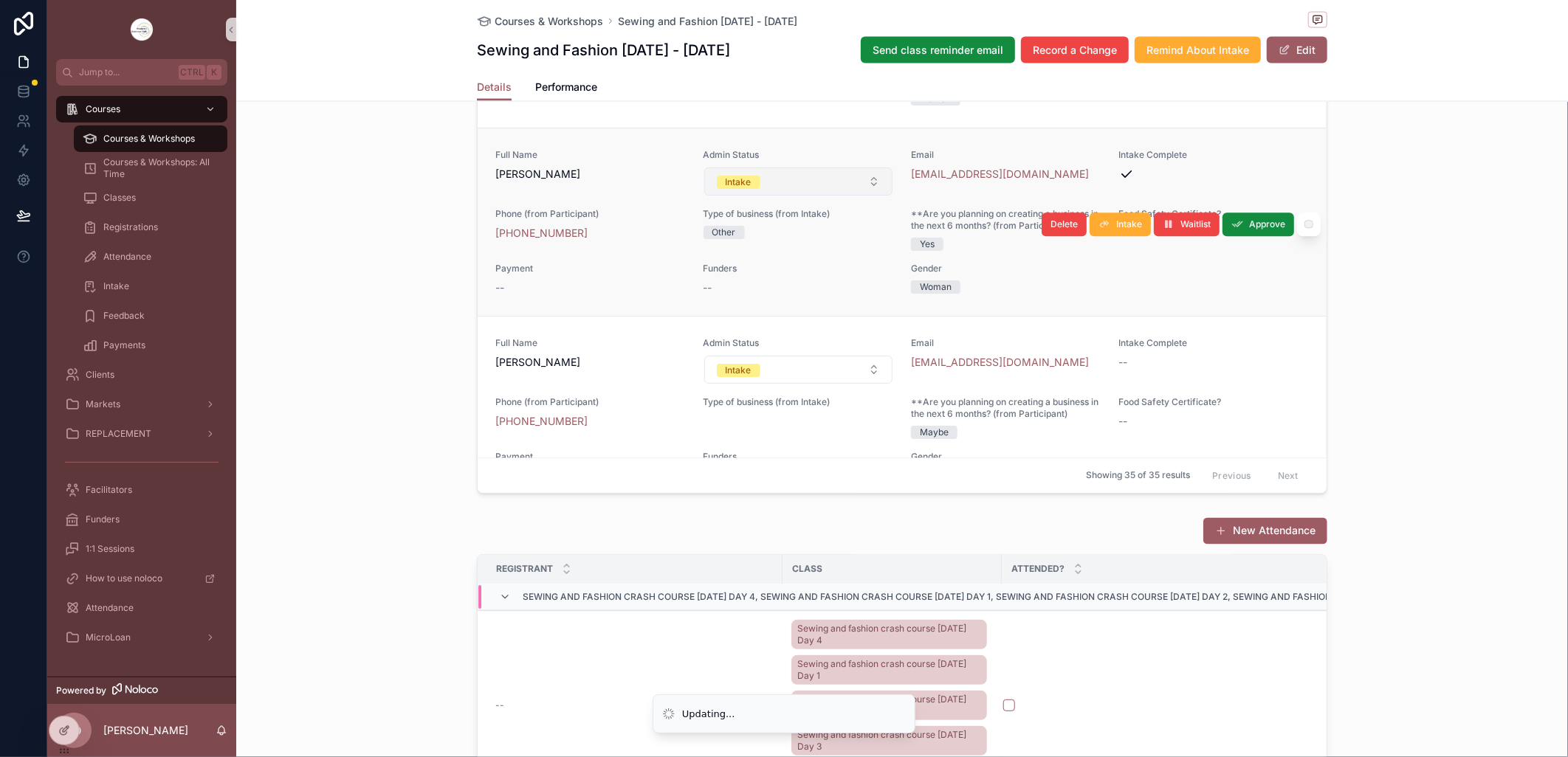
click at [860, 195] on button "Intake" at bounding box center [798, 181] width 189 height 28
click at [858, 195] on button "Intake" at bounding box center [798, 181] width 189 height 28
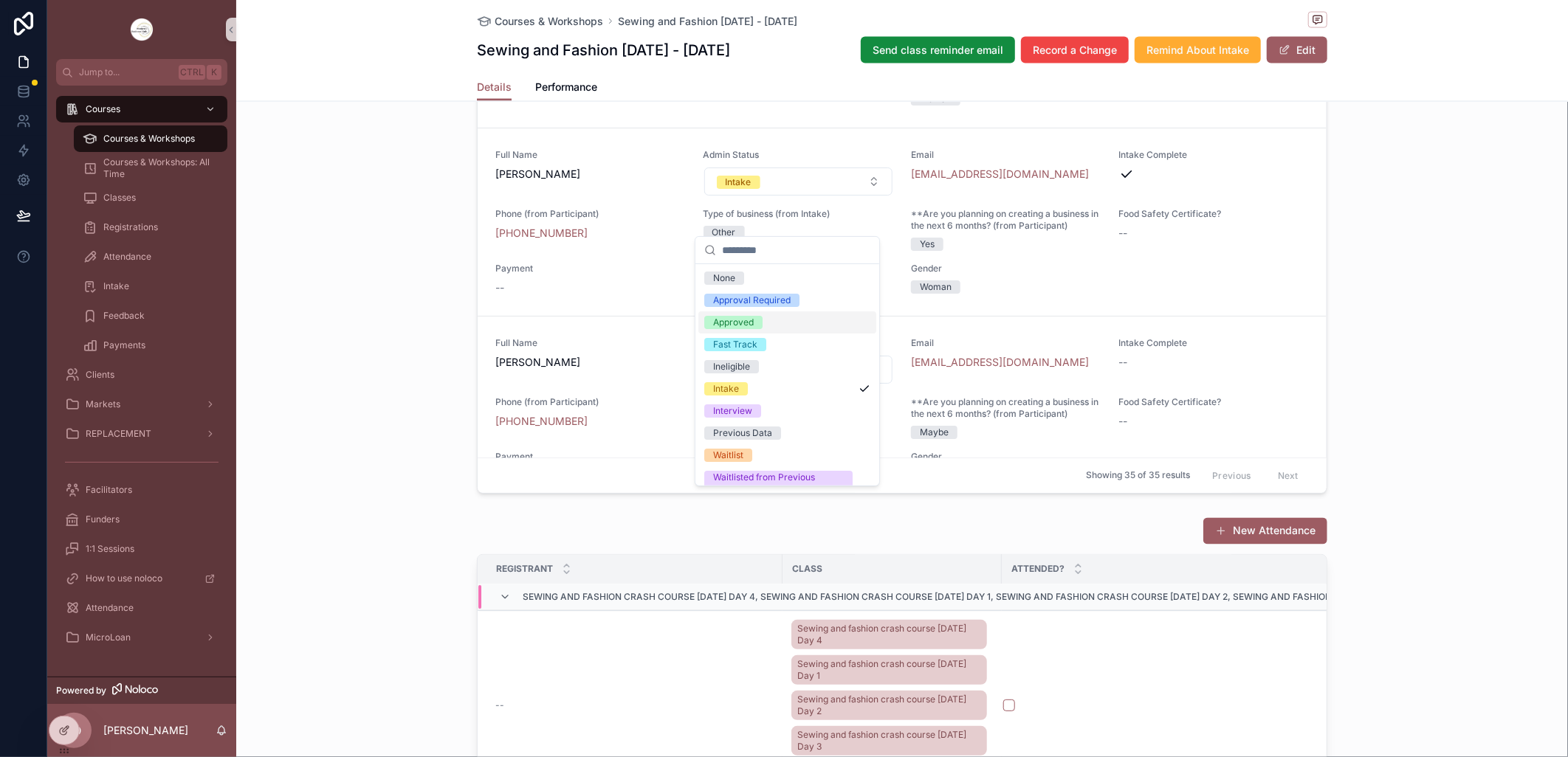
click at [758, 318] on span "Approved" at bounding box center [734, 322] width 59 height 14
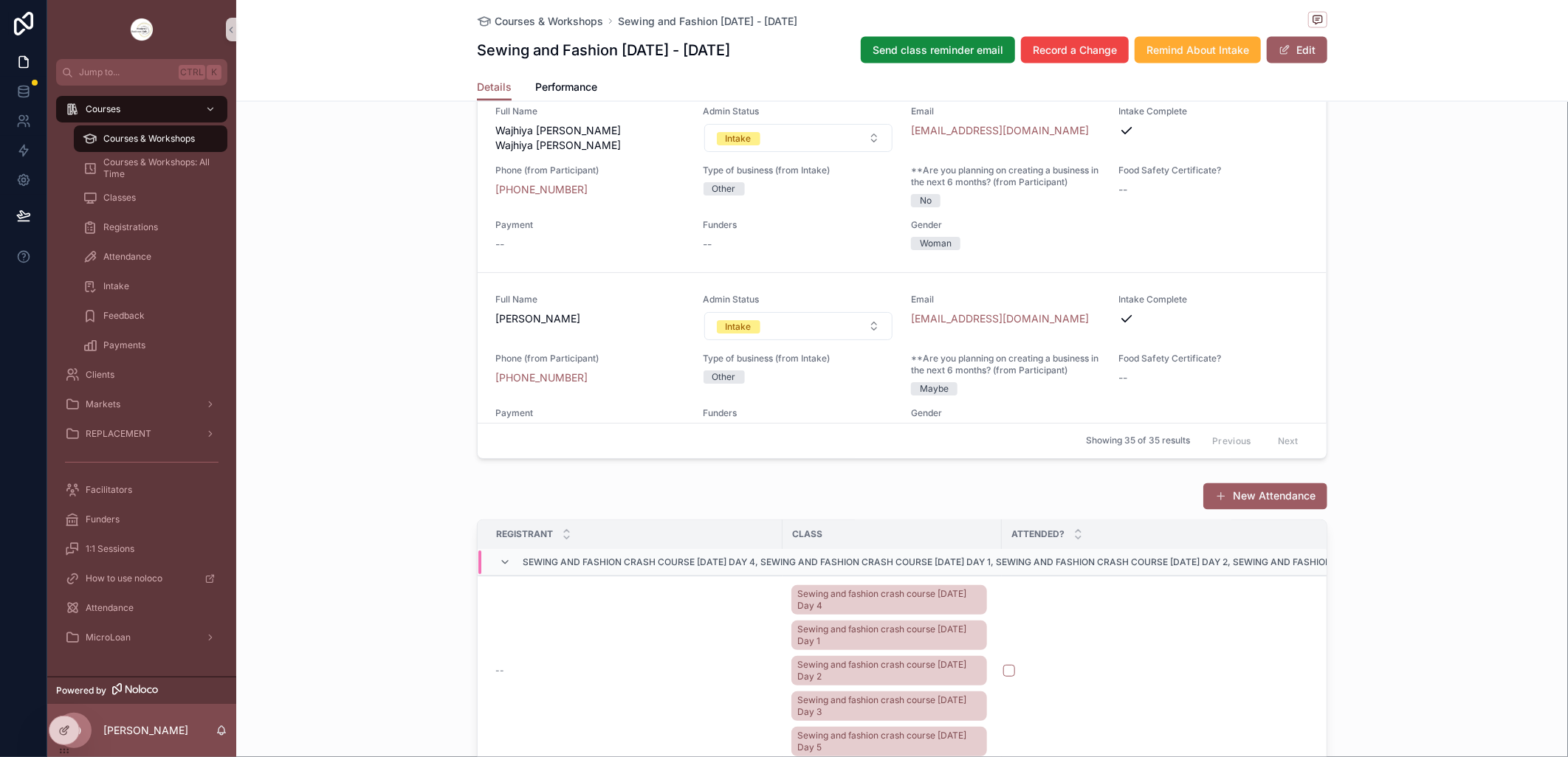
scroll to position [3233, 0]
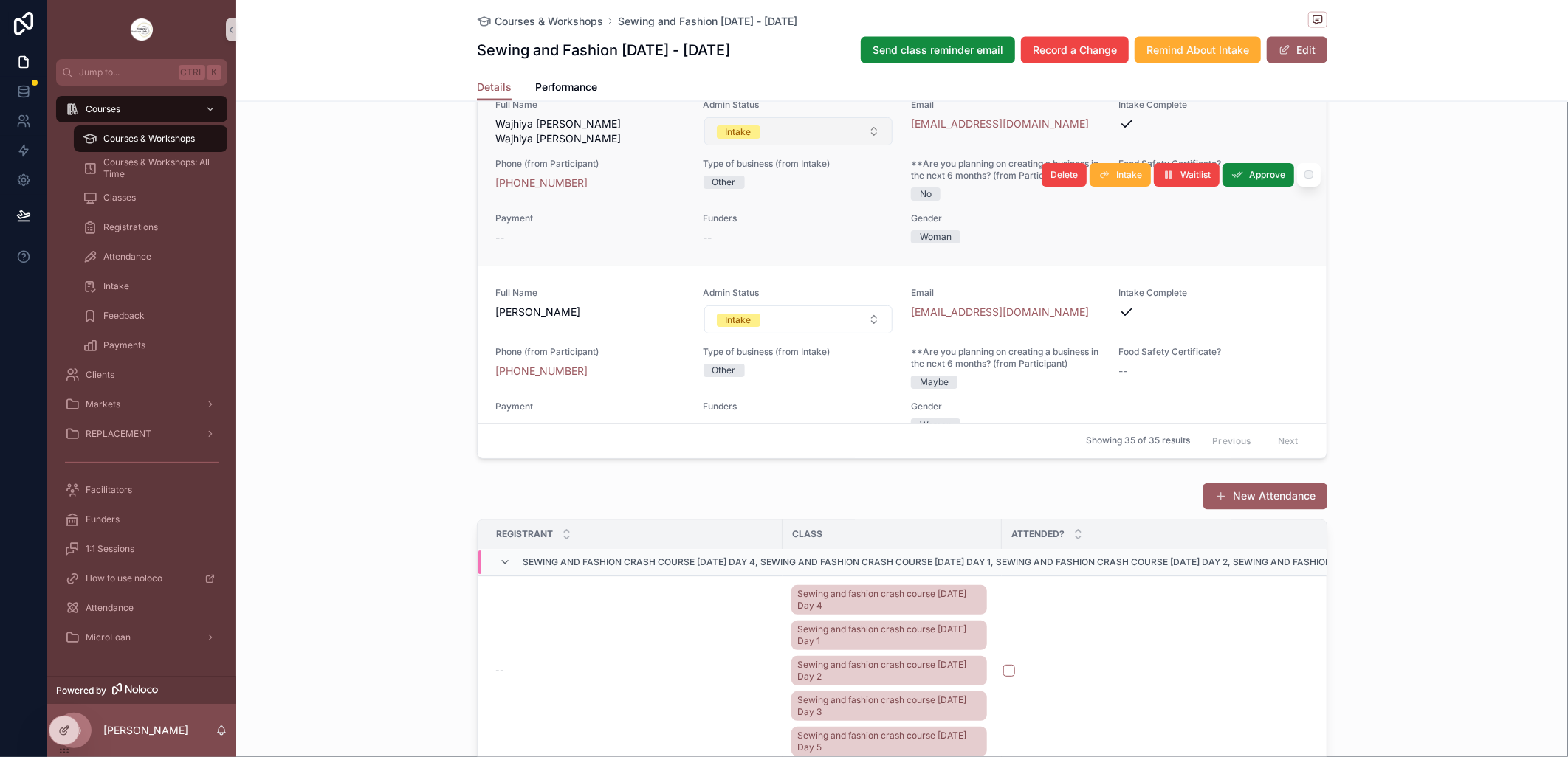
click at [860, 145] on button "Intake" at bounding box center [798, 131] width 189 height 28
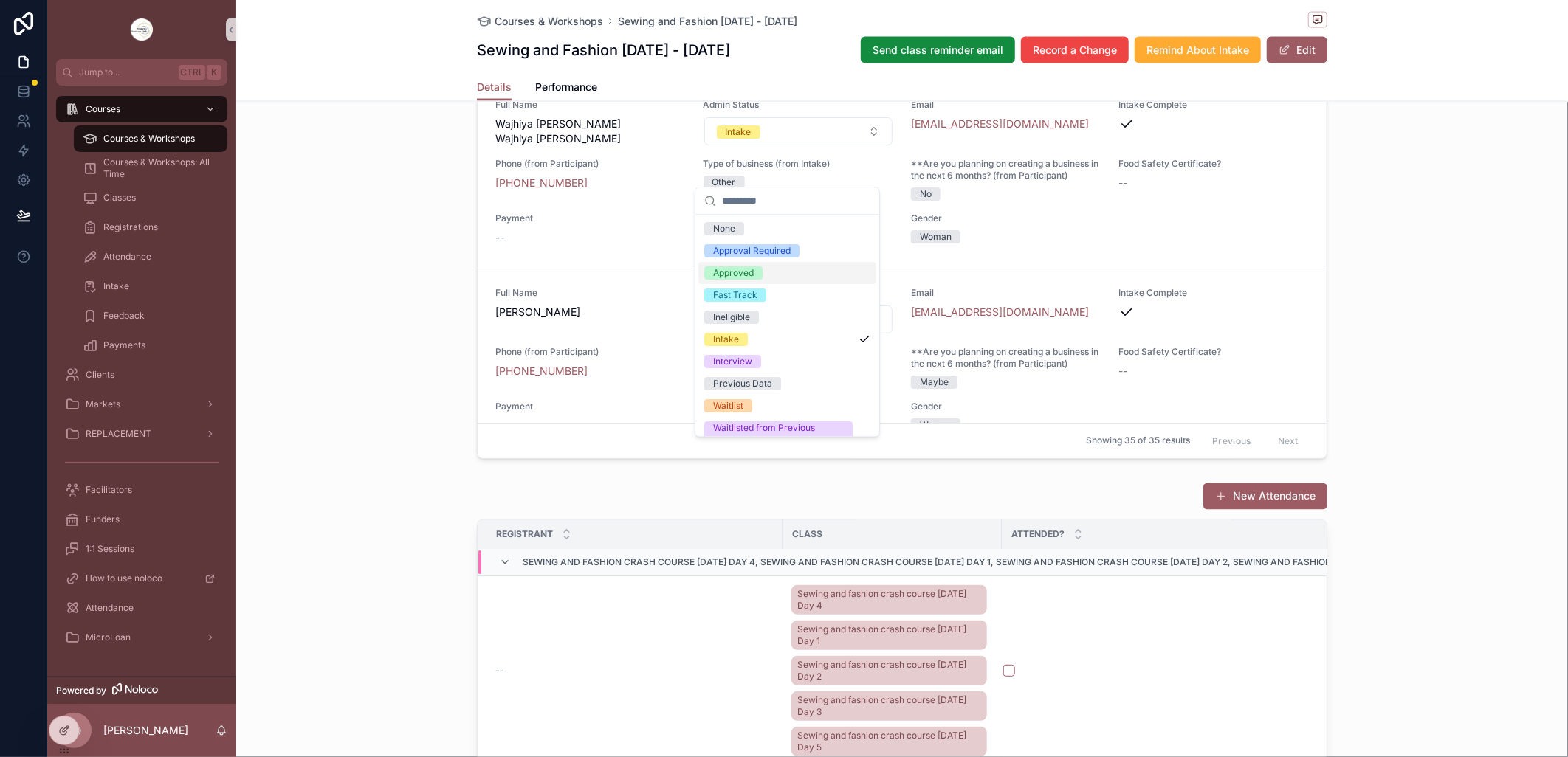
click at [755, 276] on span "Approved" at bounding box center [734, 273] width 59 height 14
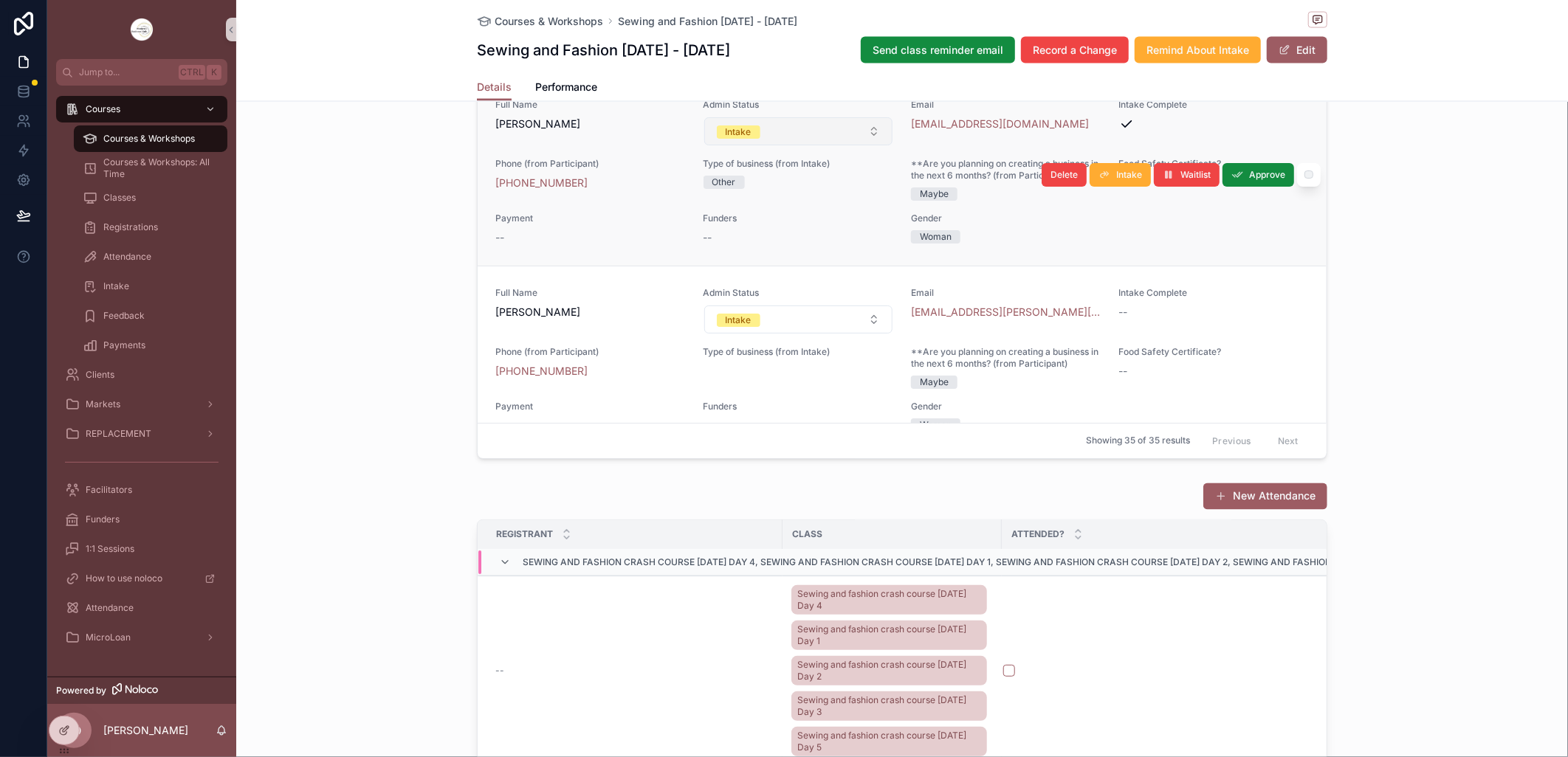
click at [862, 145] on button "Intake" at bounding box center [798, 131] width 189 height 28
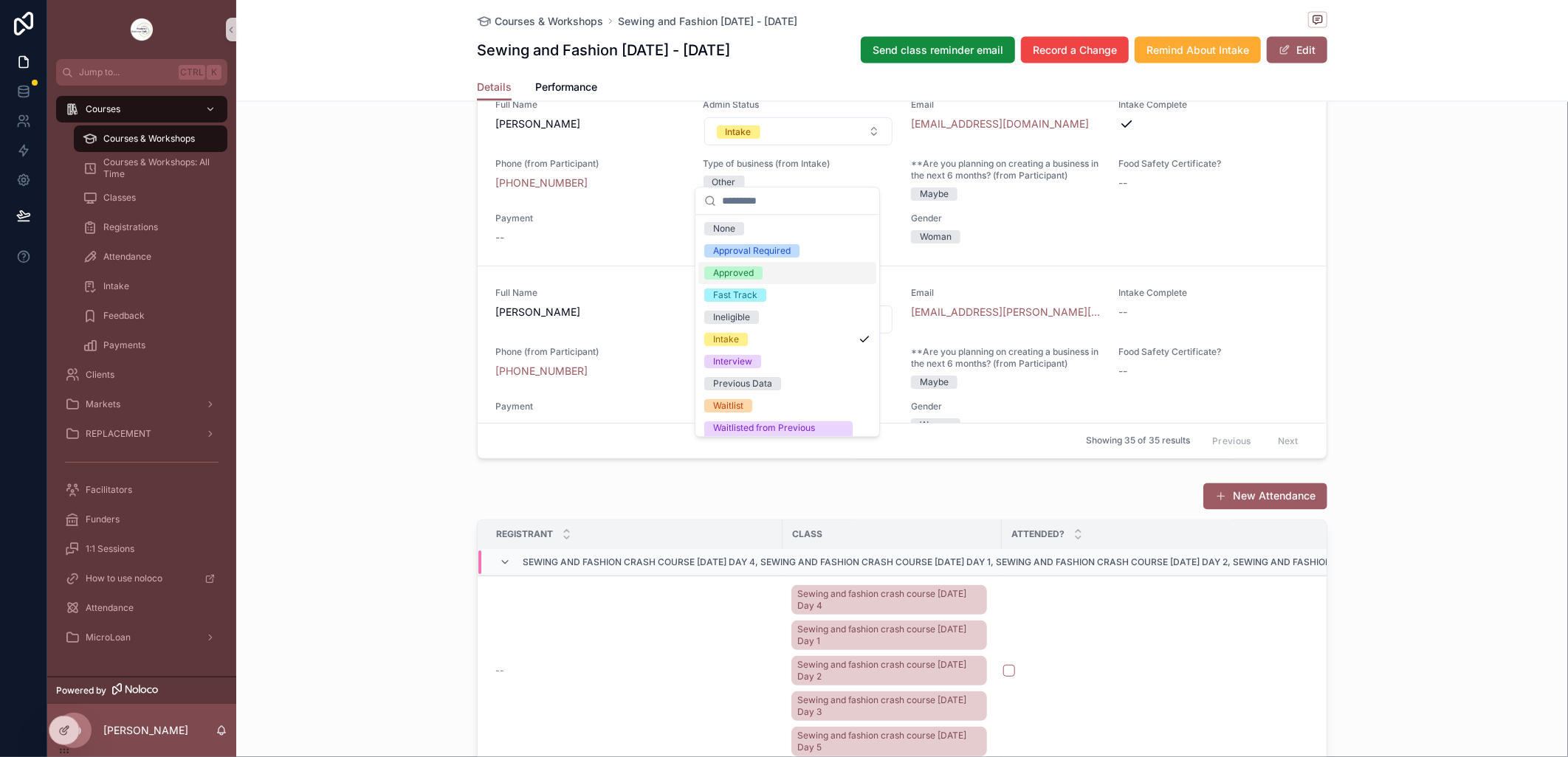
click at [746, 277] on div "Approved" at bounding box center [734, 273] width 41 height 14
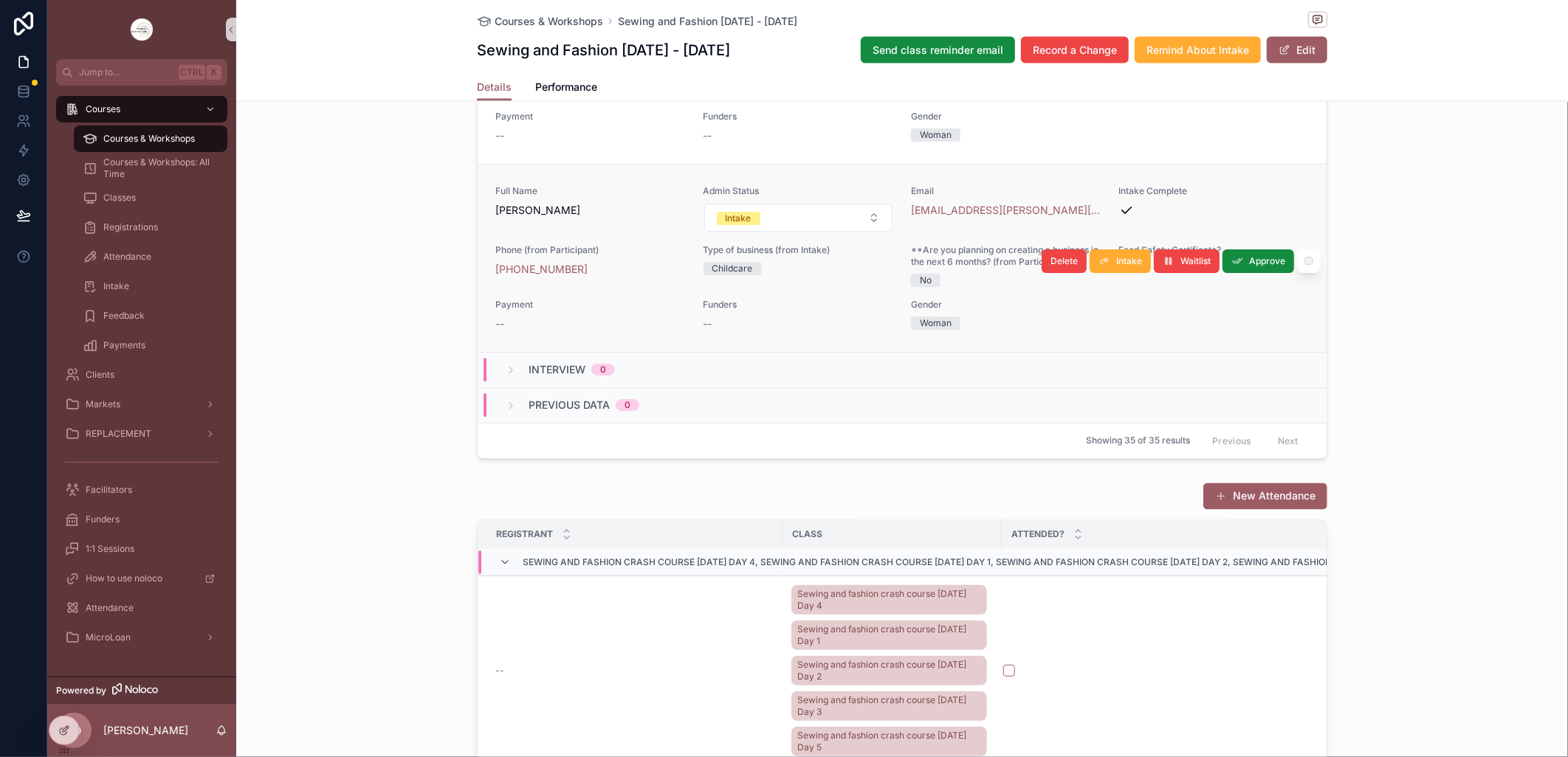
scroll to position [3396, 0]
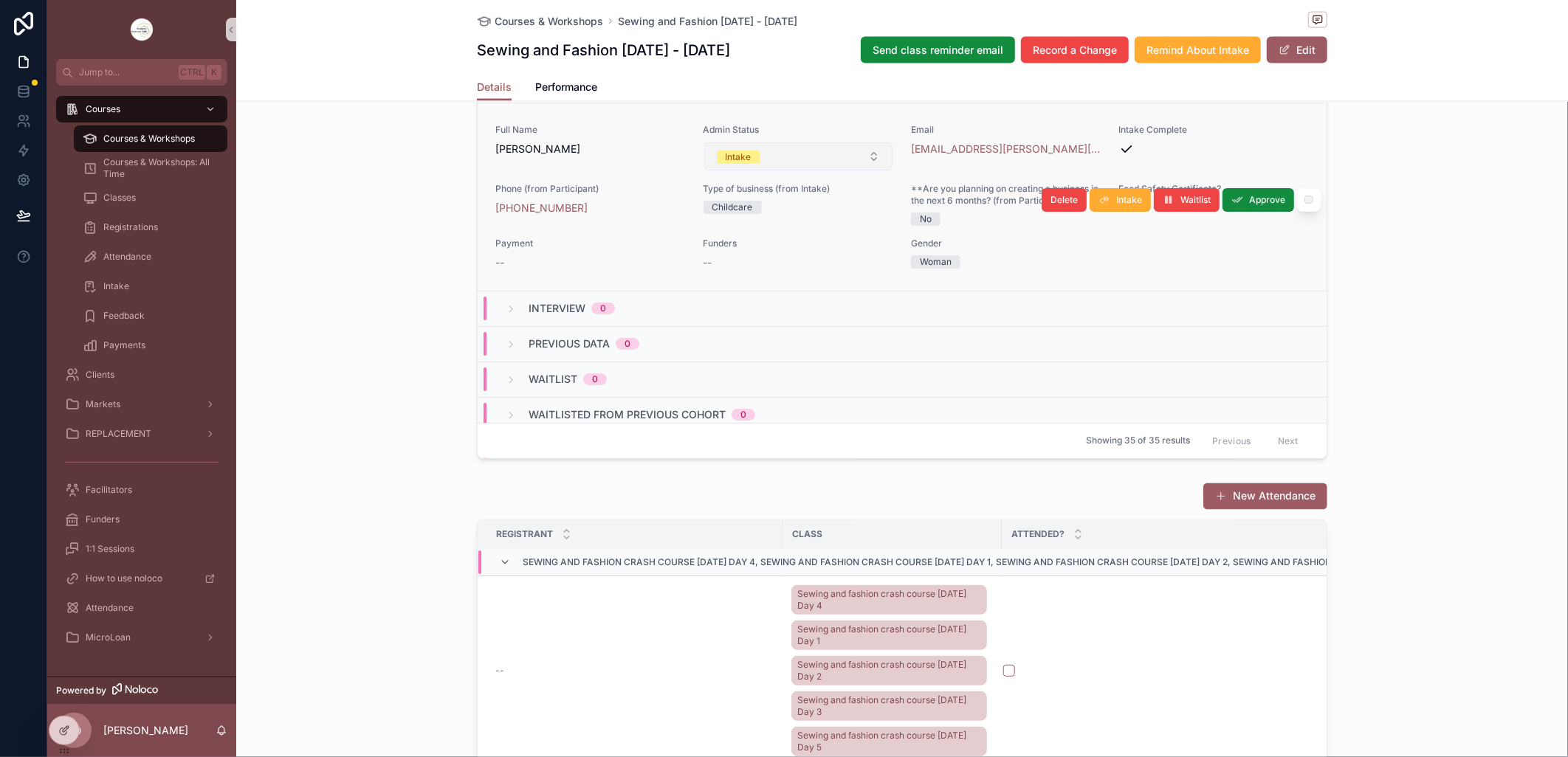
click at [860, 171] on button "Intake" at bounding box center [798, 156] width 189 height 28
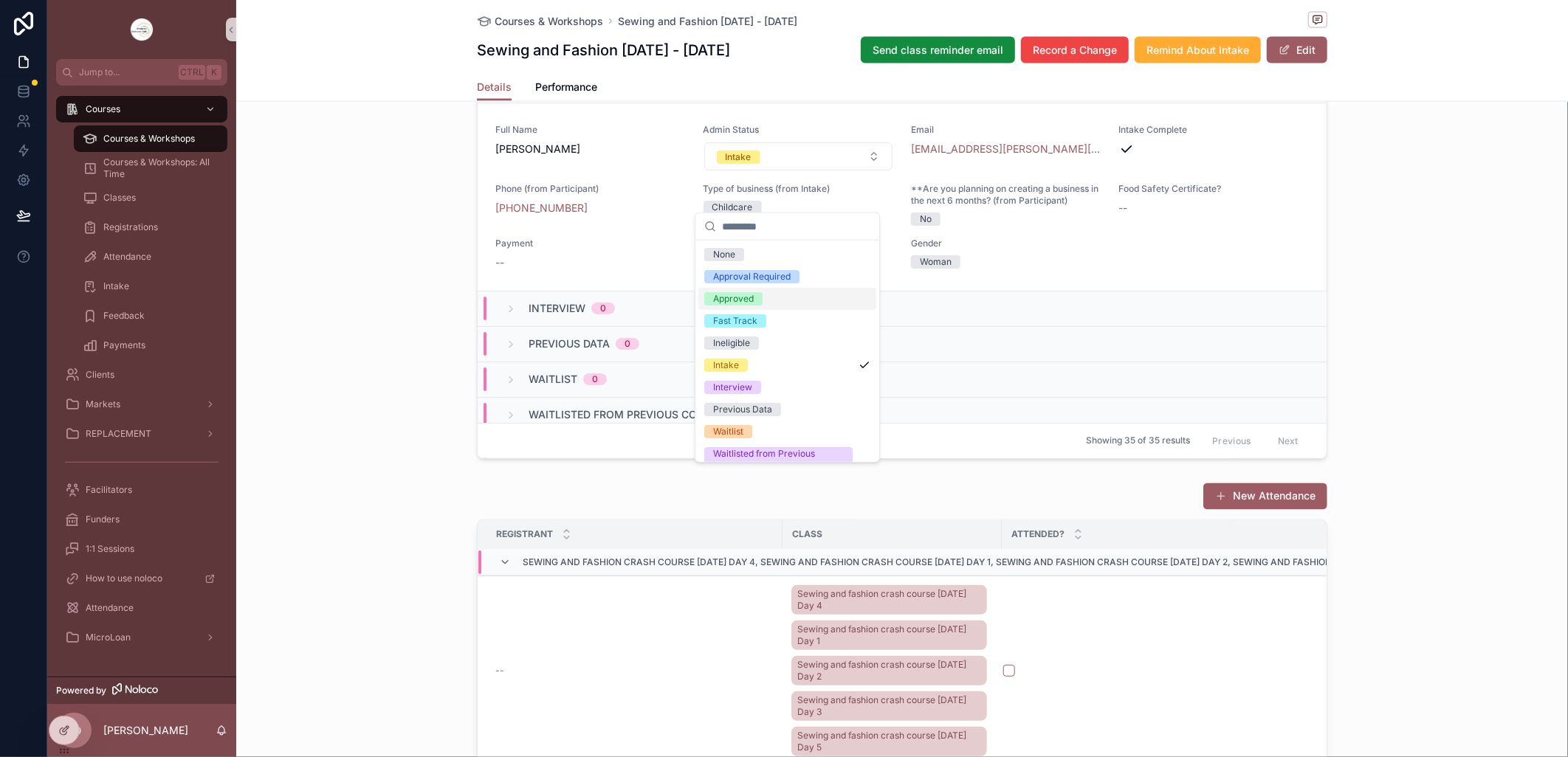
click at [755, 299] on span "Approved" at bounding box center [734, 299] width 59 height 14
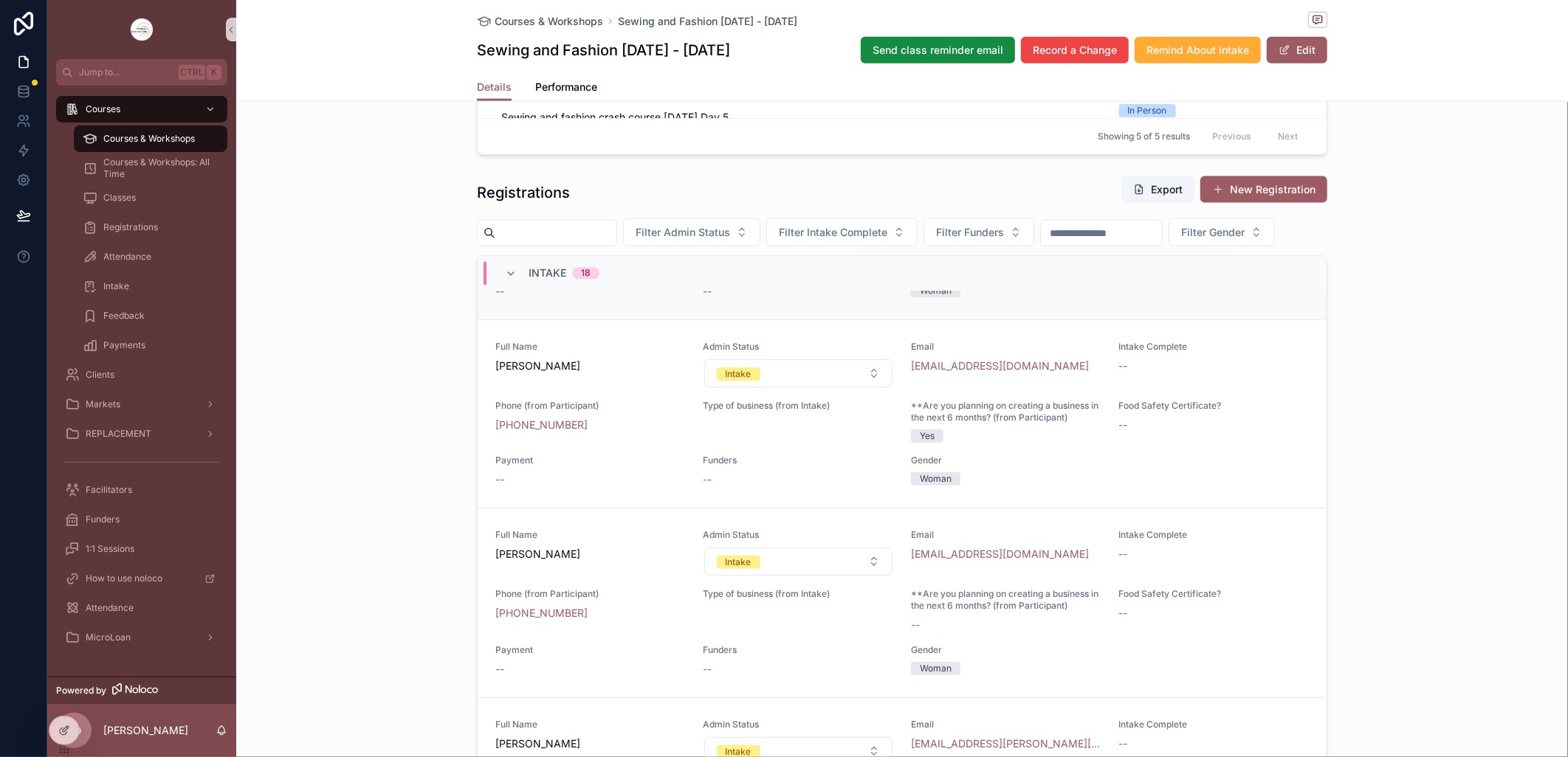
scroll to position [2235, 0]
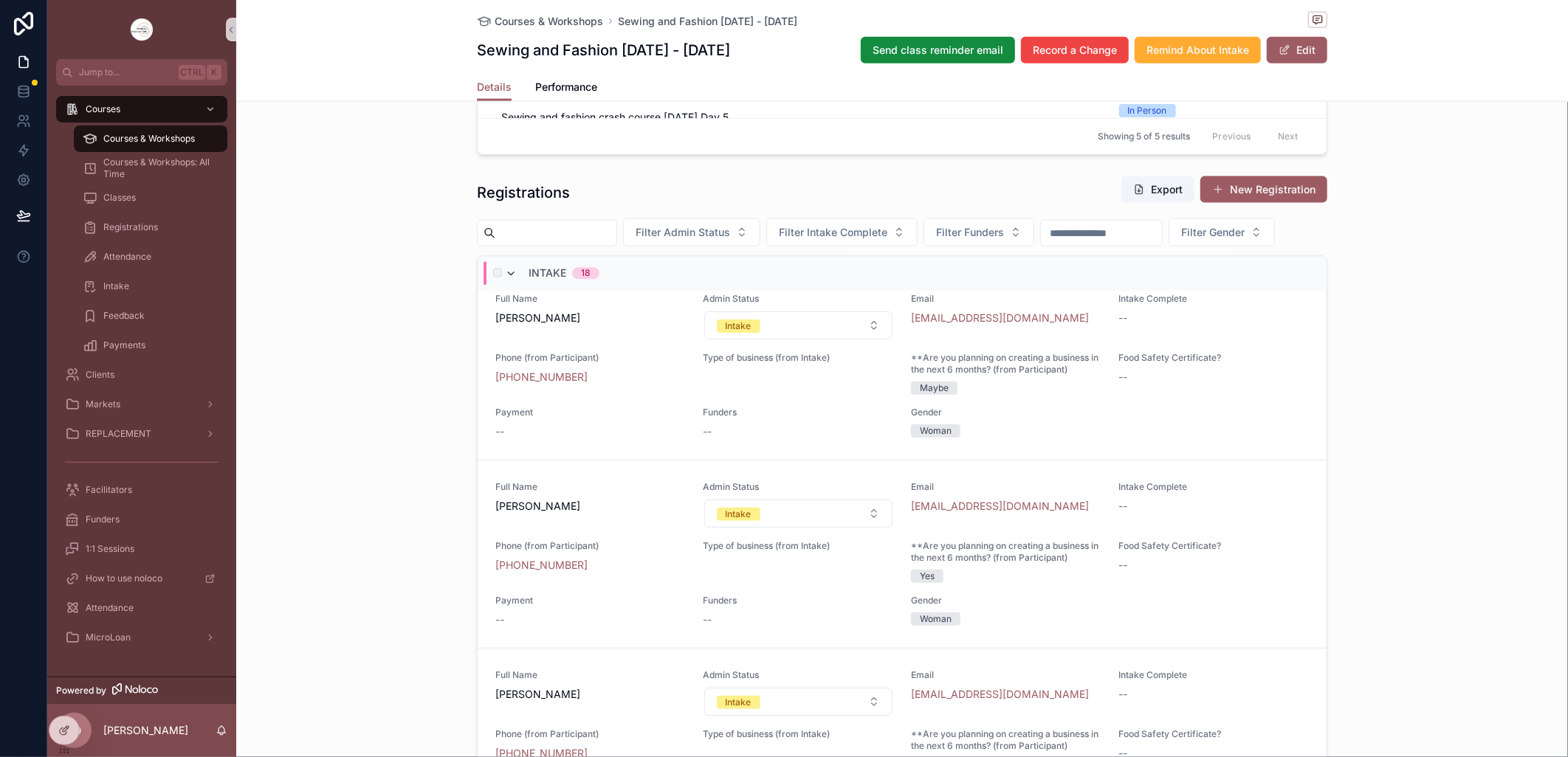
click at [506, 280] on icon "scrollable content" at bounding box center [511, 274] width 12 height 12
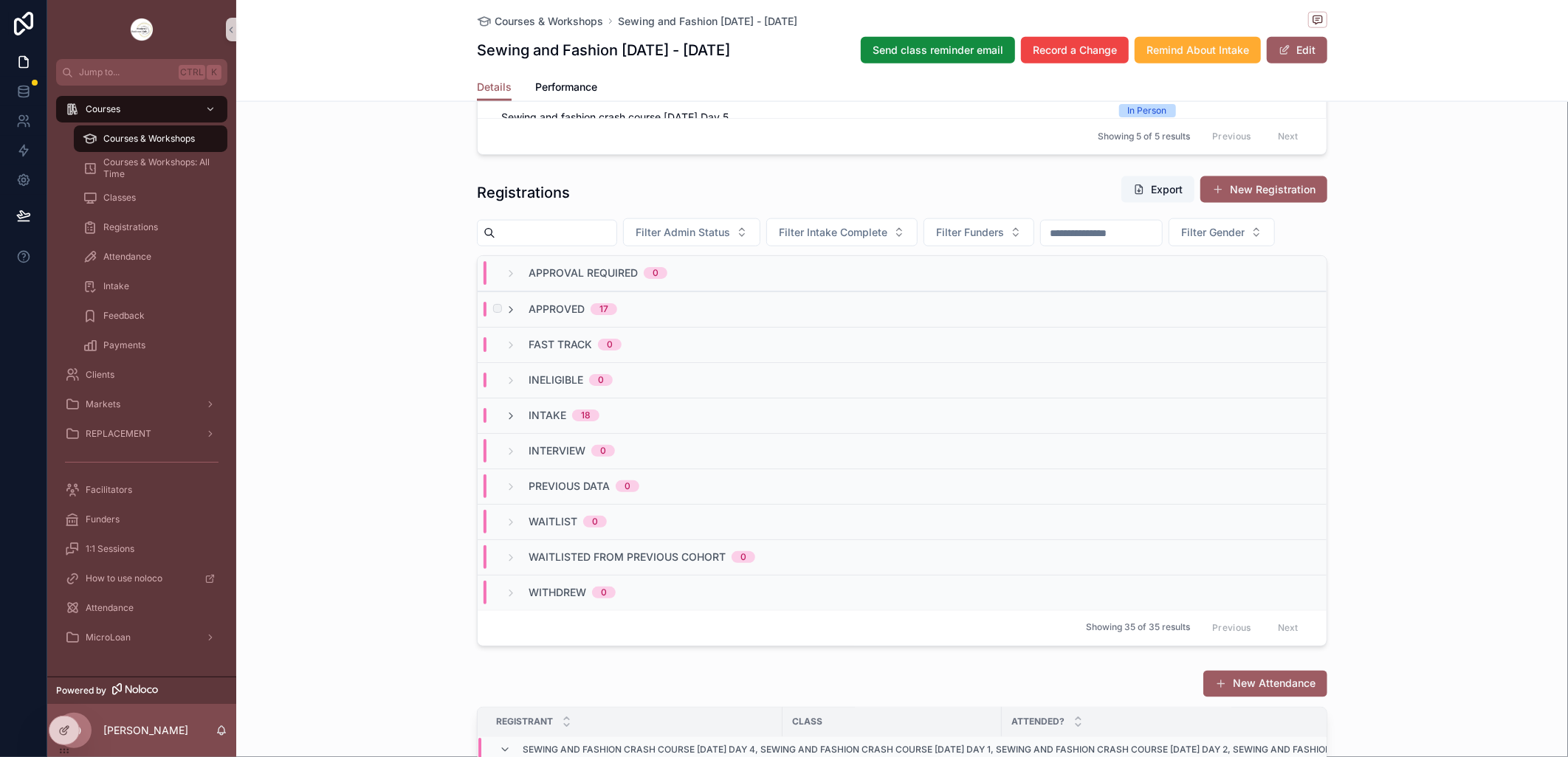
click at [564, 316] on span "Approved" at bounding box center [556, 310] width 56 height 15
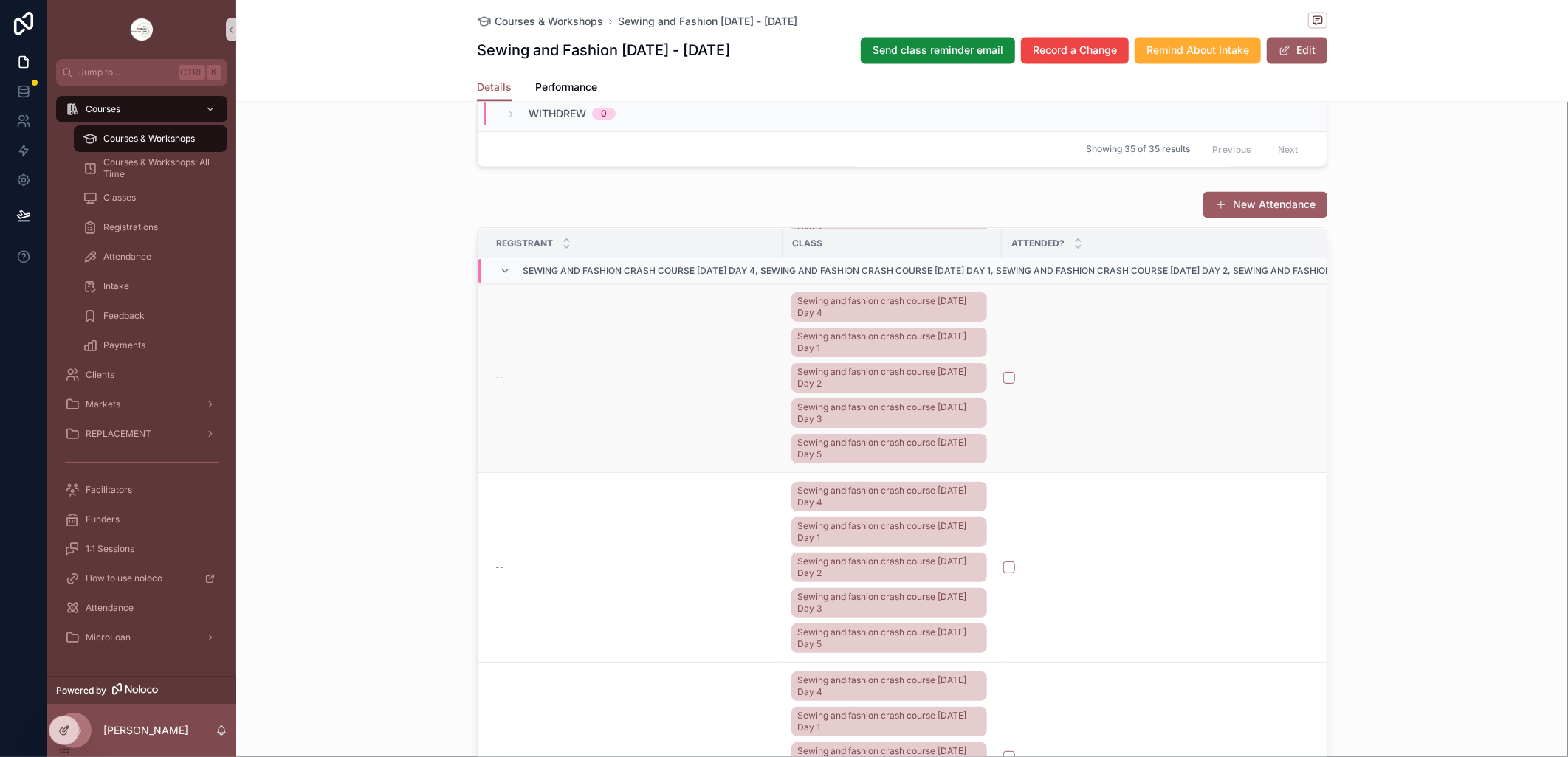
scroll to position [656, 0]
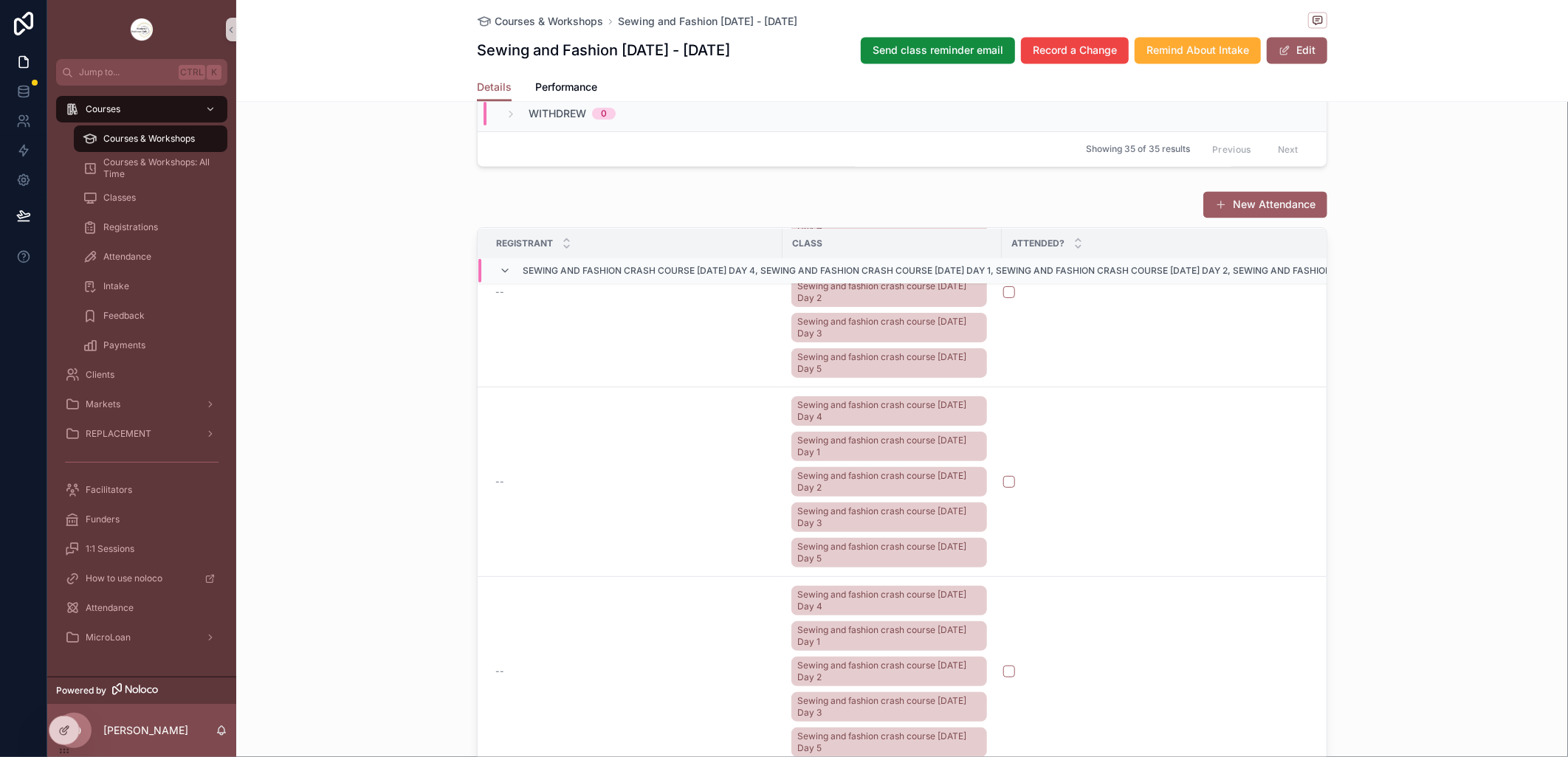
click at [415, 547] on div "New Attendance Registrant Class Attended? Sewing and fashion crash course [DATE…" at bounding box center [901, 493] width 1331 height 619
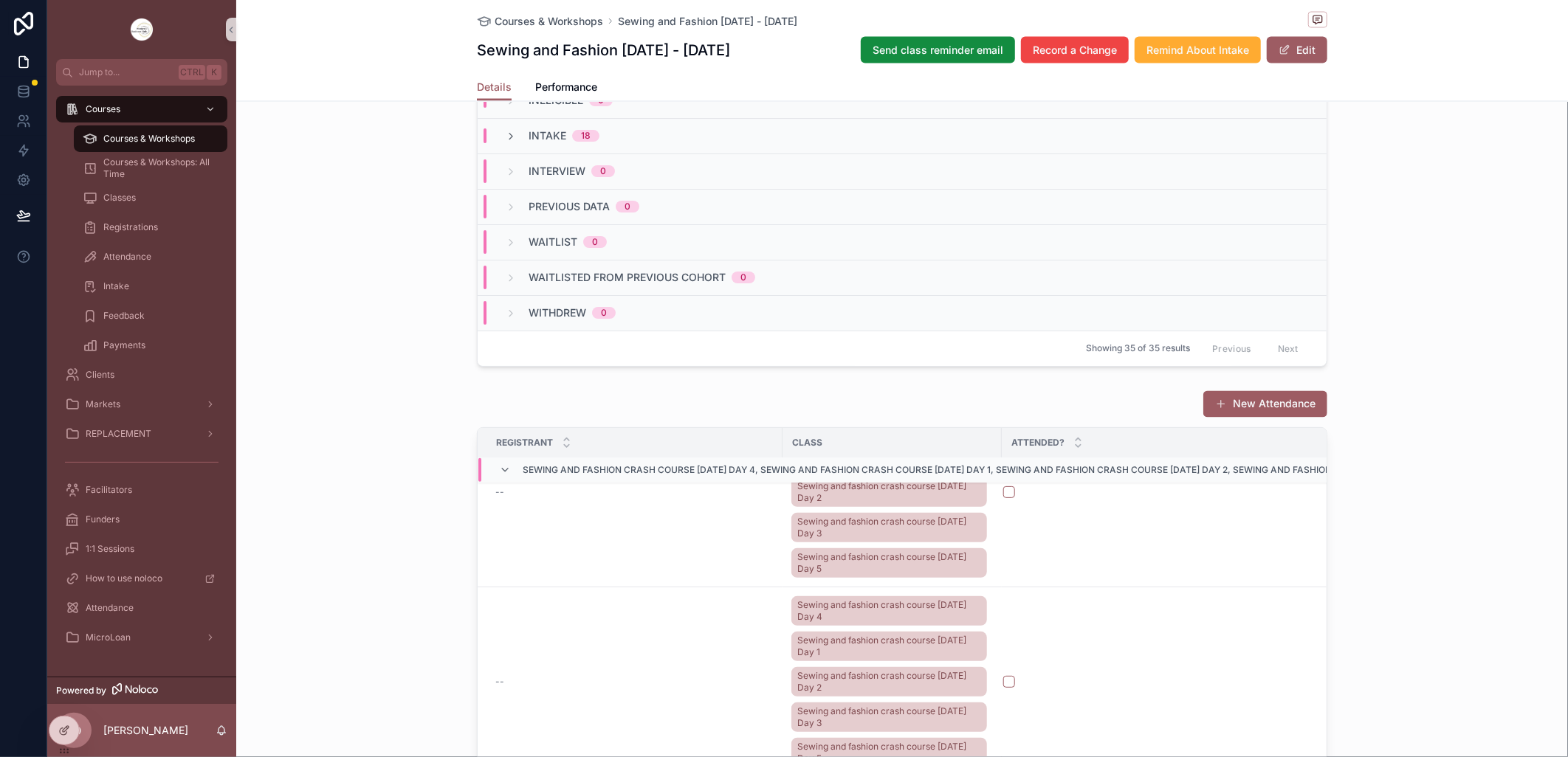
scroll to position [1475, 0]
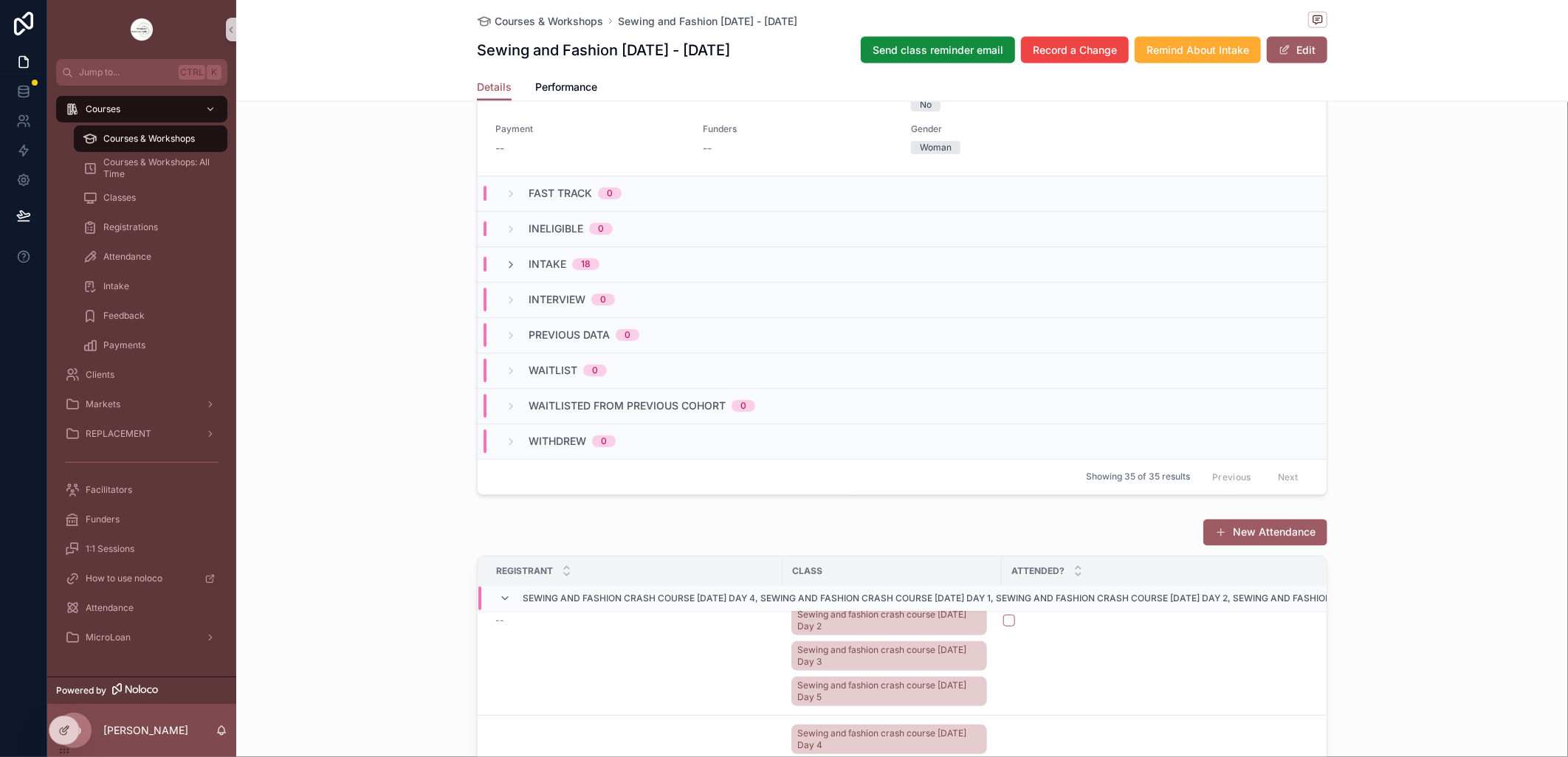
click at [180, 130] on div "Courses & Workshops" at bounding box center [150, 138] width 136 height 23
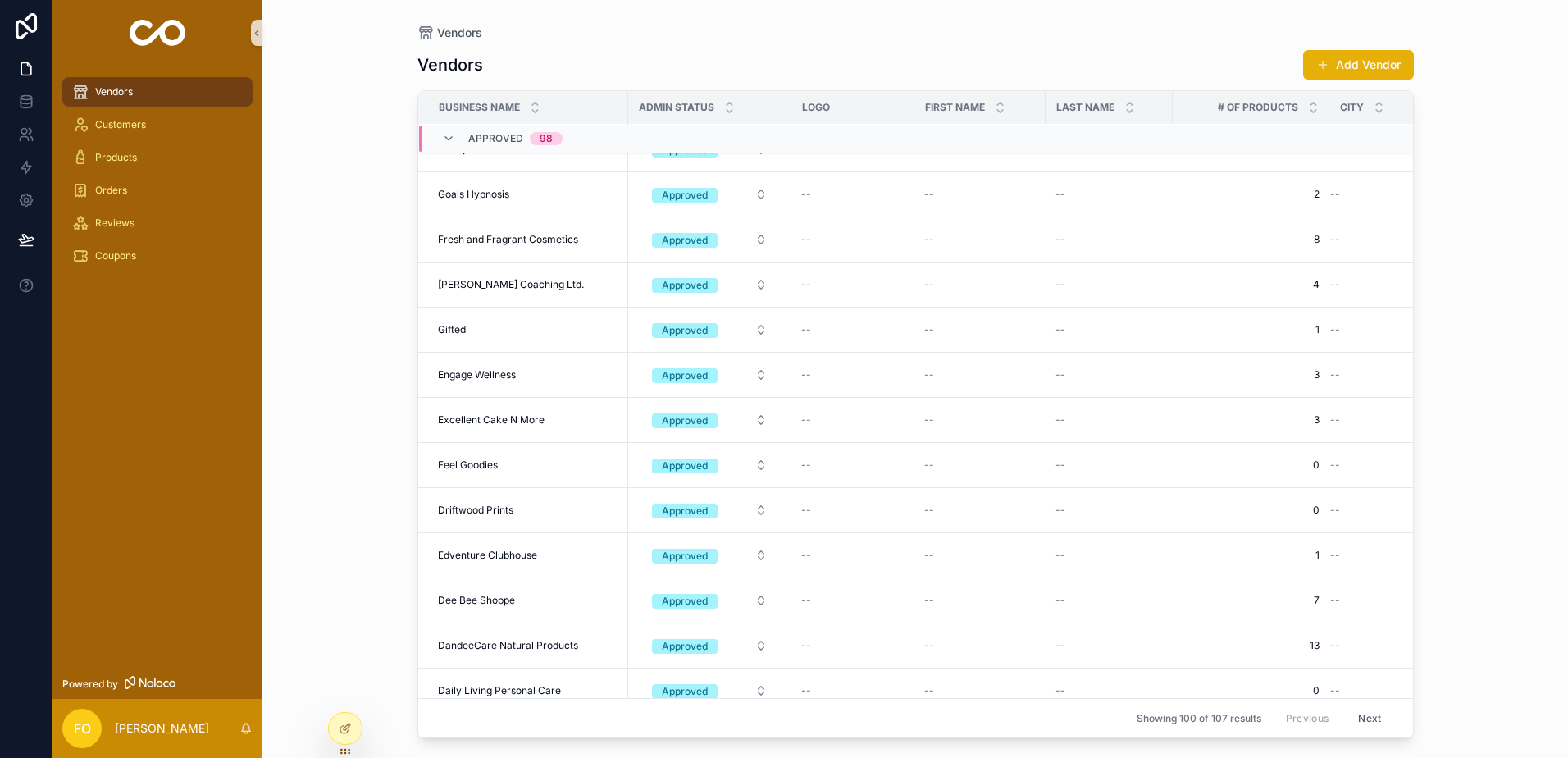
scroll to position [4169, 0]
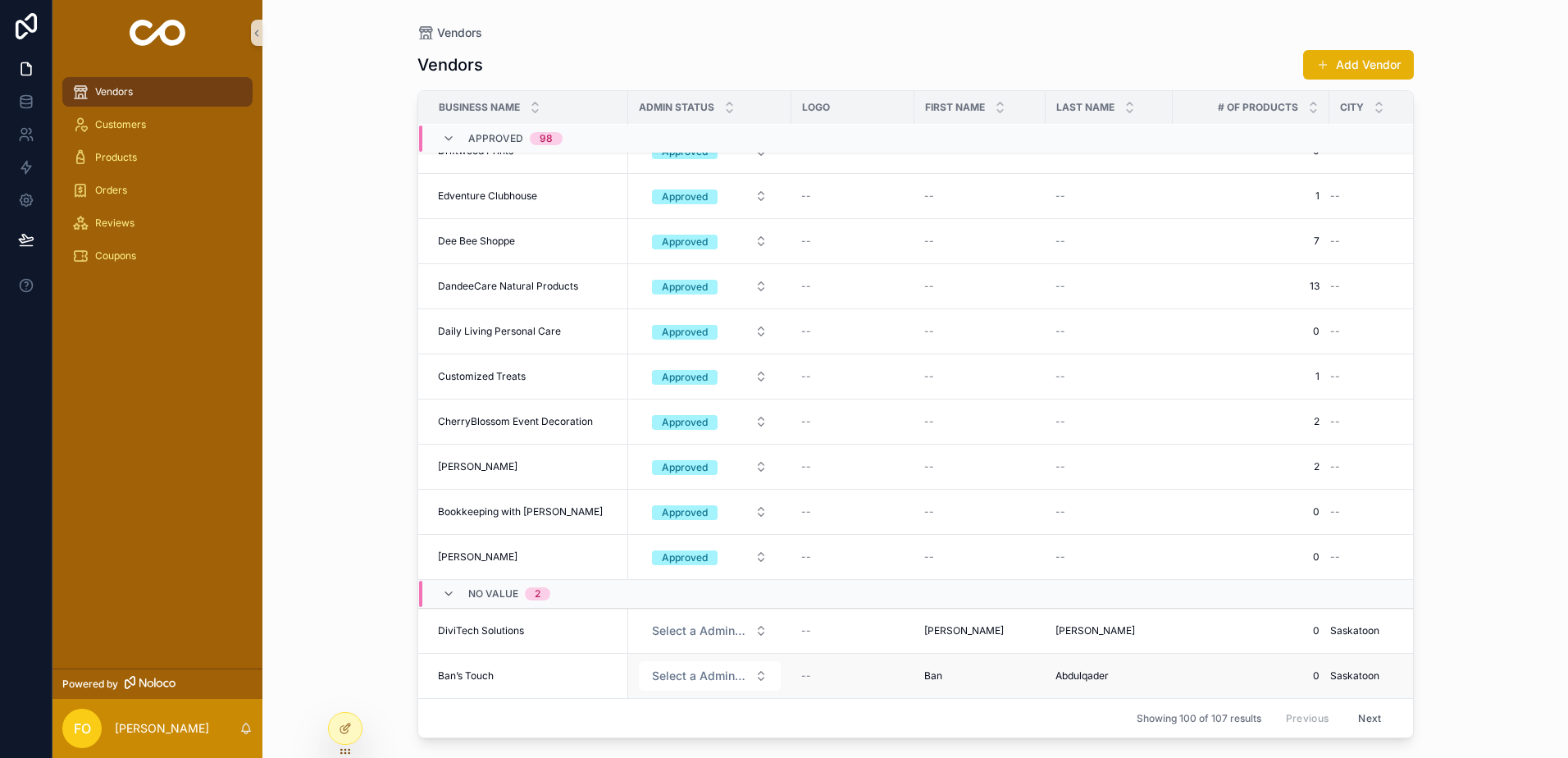
click at [477, 669] on span "Ban’s Touch" at bounding box center [465, 676] width 56 height 13
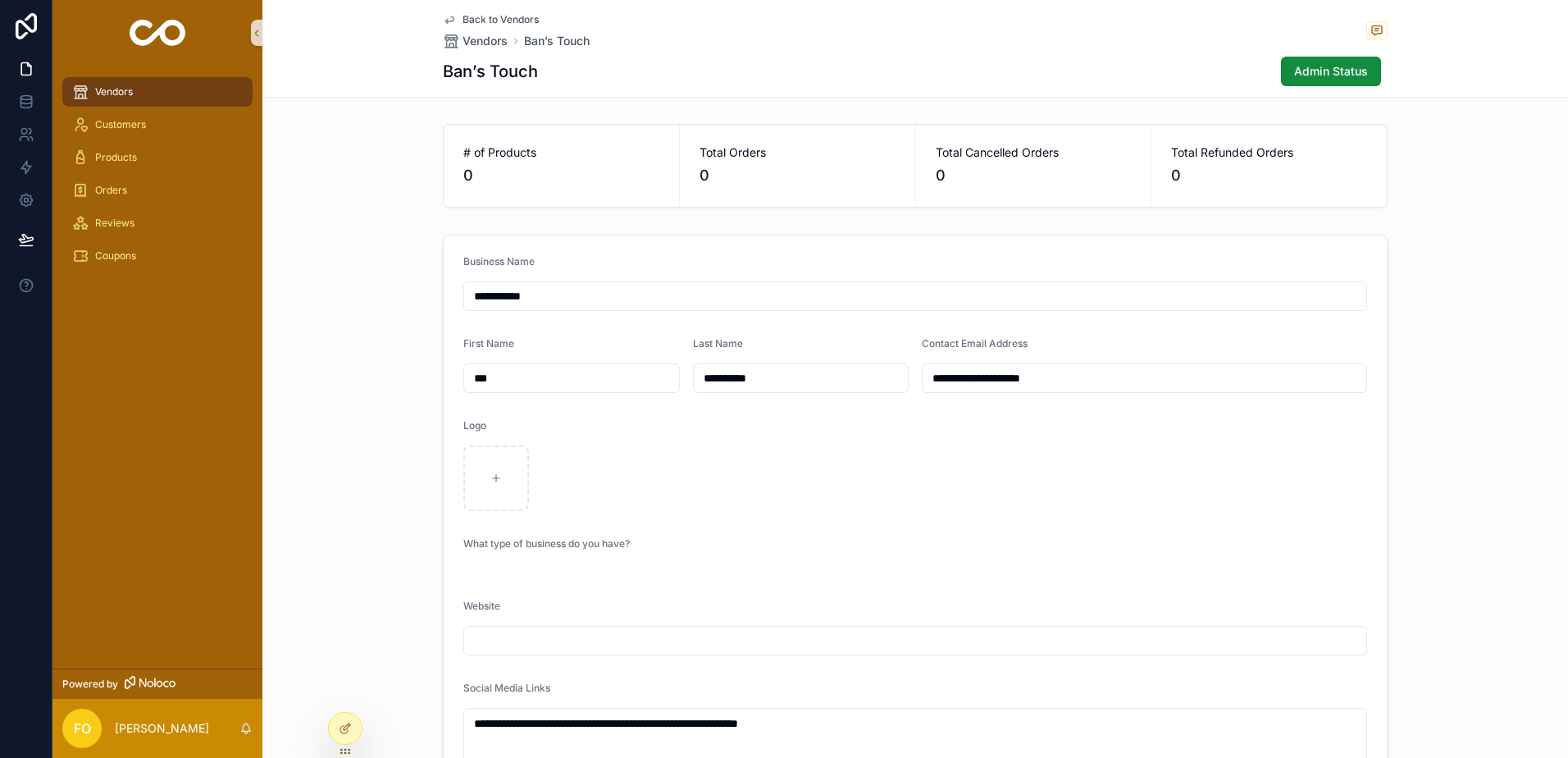
drag, startPoint x: 499, startPoint y: 381, endPoint x: 441, endPoint y: 379, distance: 58.0
drag, startPoint x: 778, startPoint y: 374, endPoint x: 683, endPoint y: 386, distance: 95.8
drag, startPoint x: 537, startPoint y: 295, endPoint x: 427, endPoint y: 297, distance: 110.0
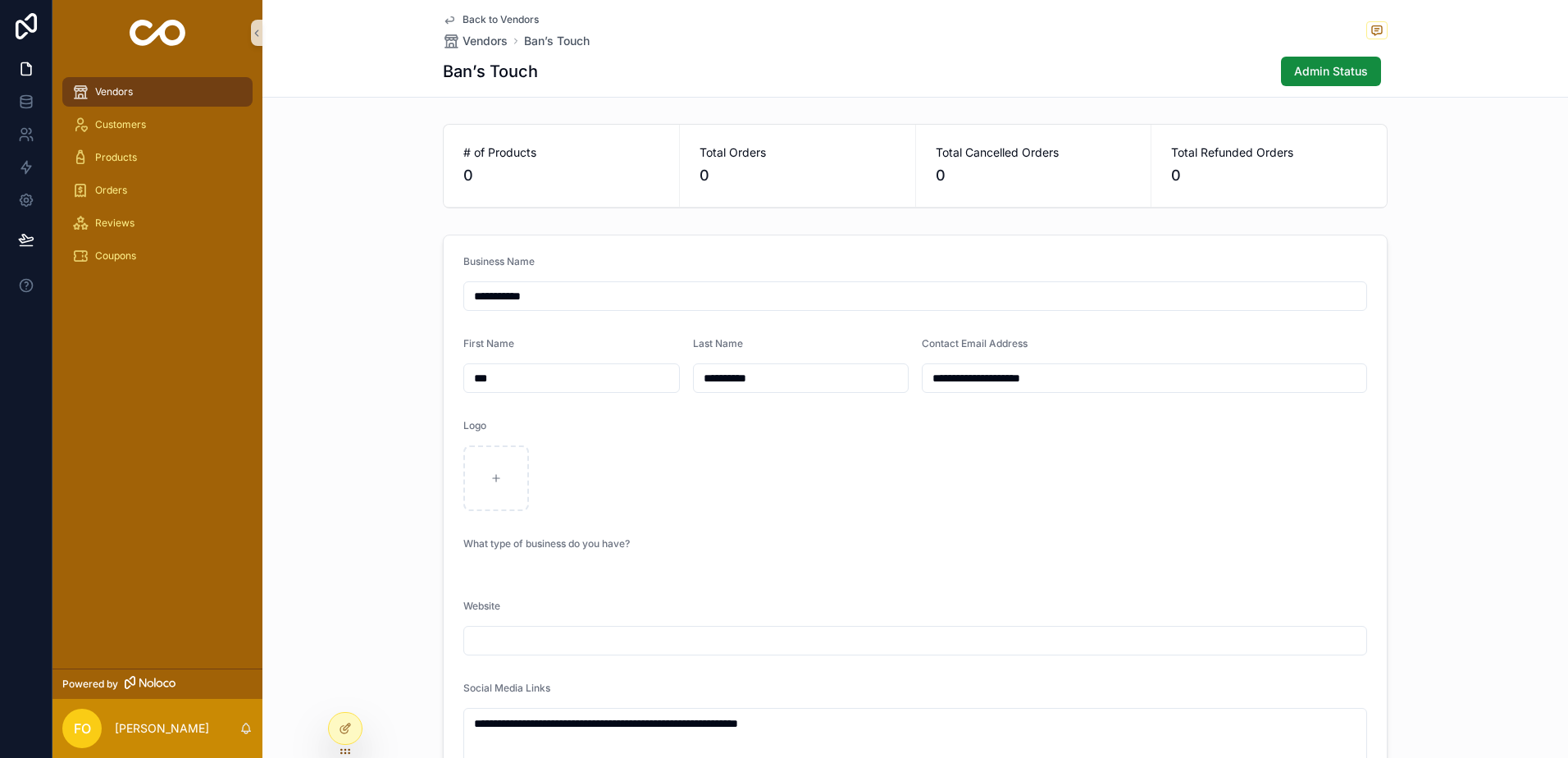
drag, startPoint x: 1082, startPoint y: 386, endPoint x: 909, endPoint y: 387, distance: 173.0
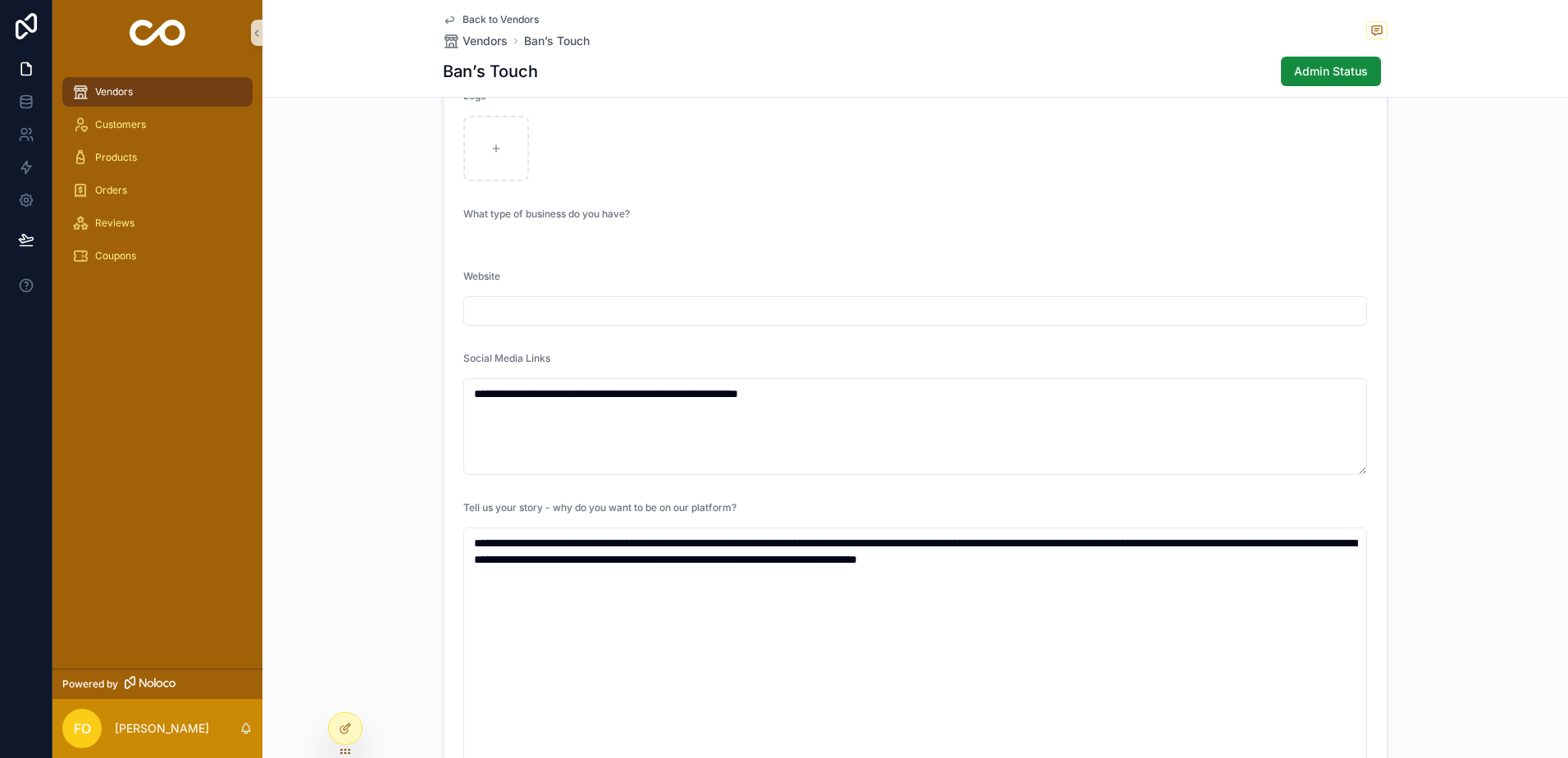
scroll to position [410, 0]
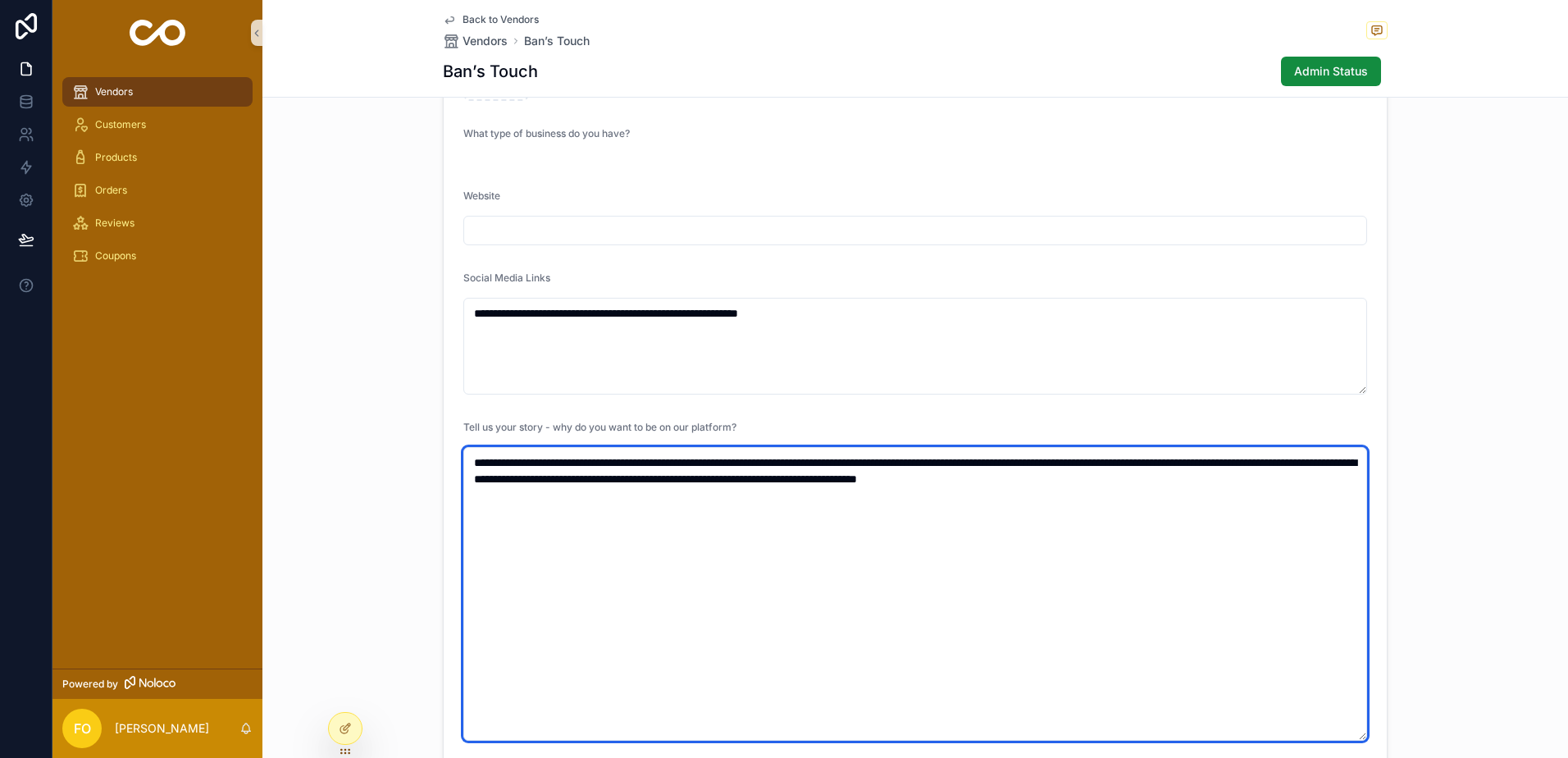
drag, startPoint x: 490, startPoint y: 462, endPoint x: 1286, endPoint y: 483, distance: 796.3
click at [1286, 483] on textarea "**********" at bounding box center [916, 594] width 904 height 294
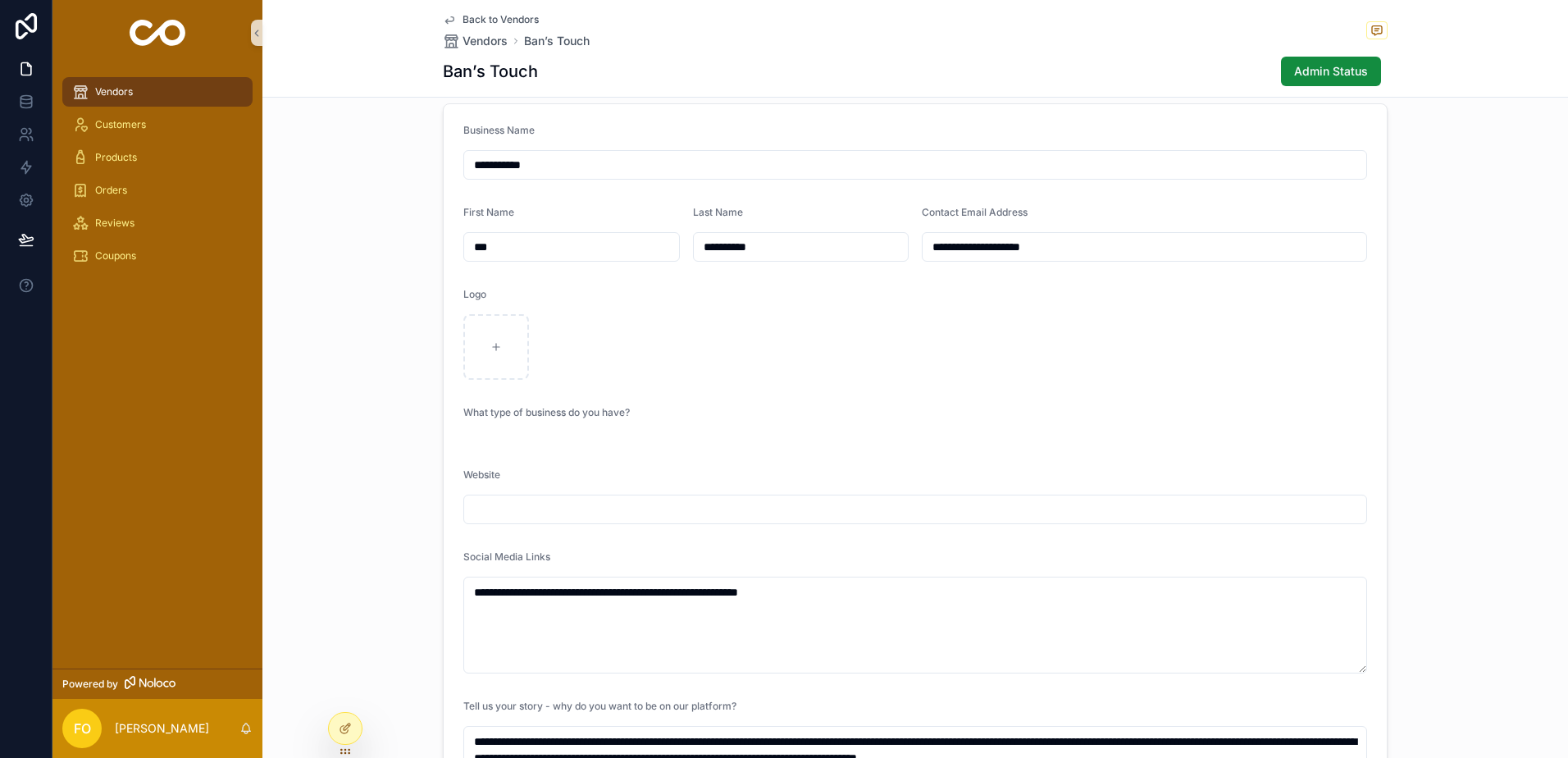
scroll to position [82, 0]
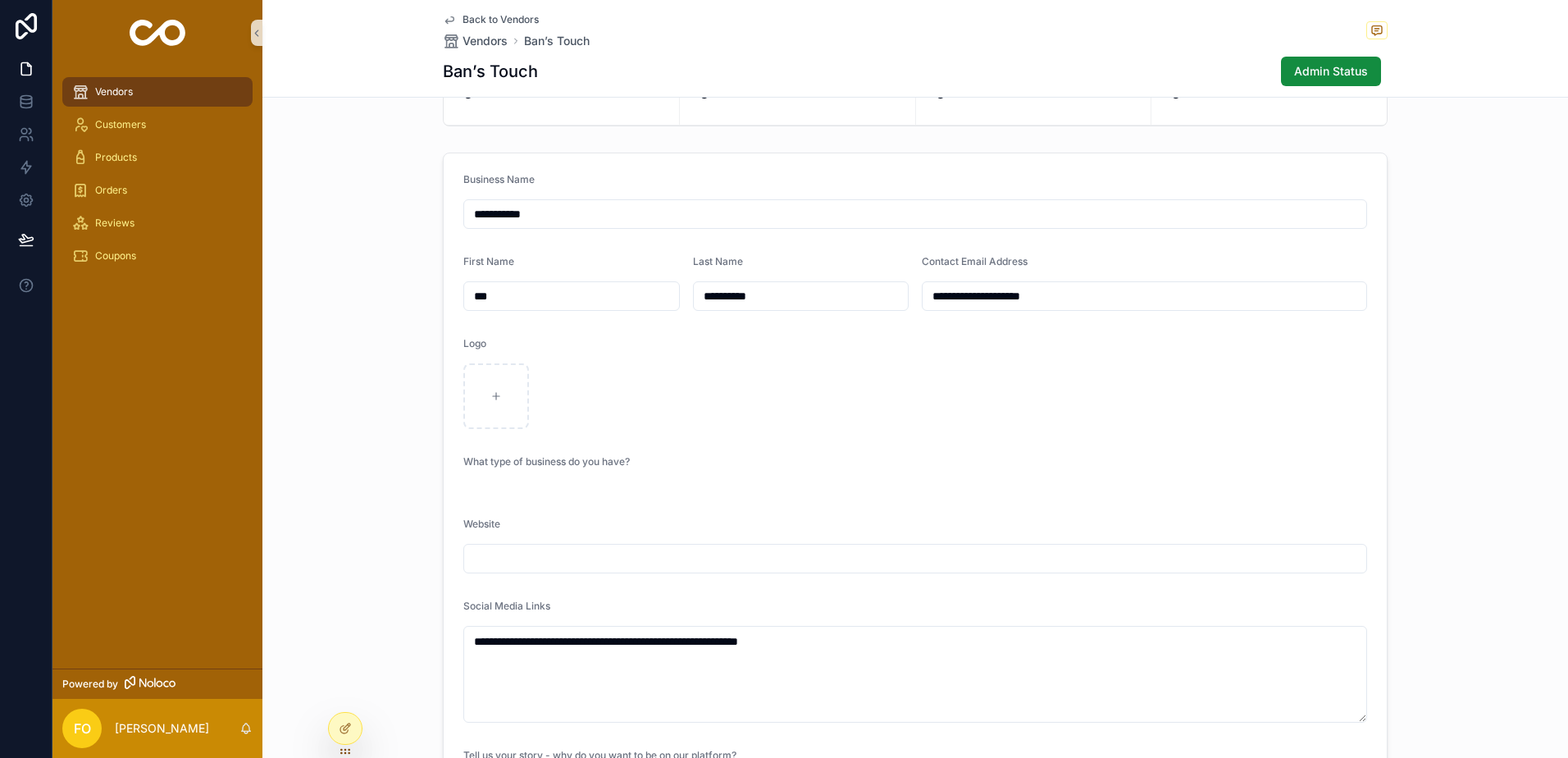
drag, startPoint x: 1070, startPoint y: 293, endPoint x: 922, endPoint y: 298, distance: 148.1
click at [923, 298] on input "**********" at bounding box center [1144, 296] width 444 height 23
click at [1024, 475] on div "What type of business do you have?" at bounding box center [916, 465] width 904 height 20
click at [1301, 74] on span "Admin Status" at bounding box center [1331, 72] width 74 height 17
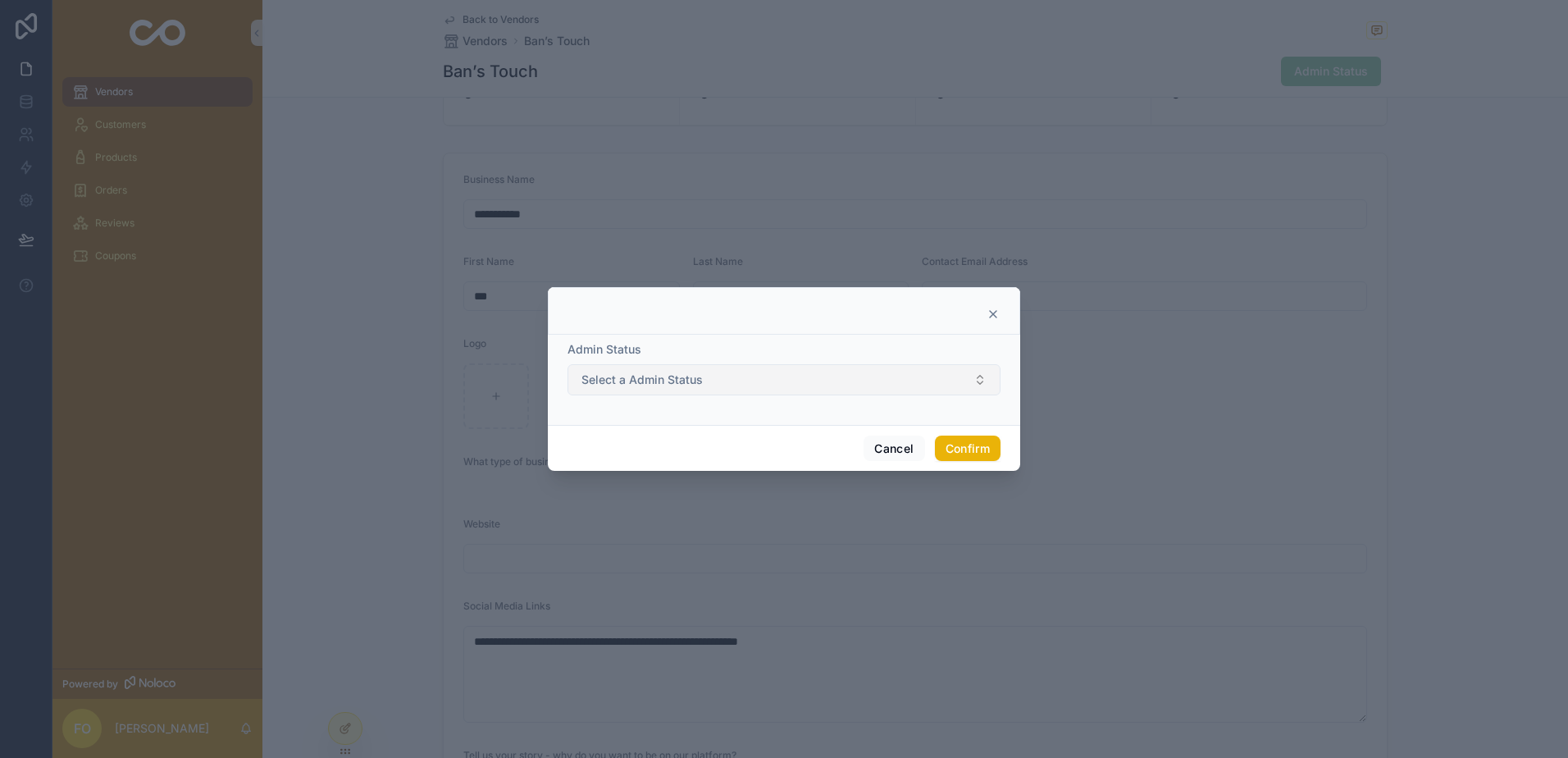
click at [774, 386] on button "Select a Admin Status" at bounding box center [784, 379] width 433 height 31
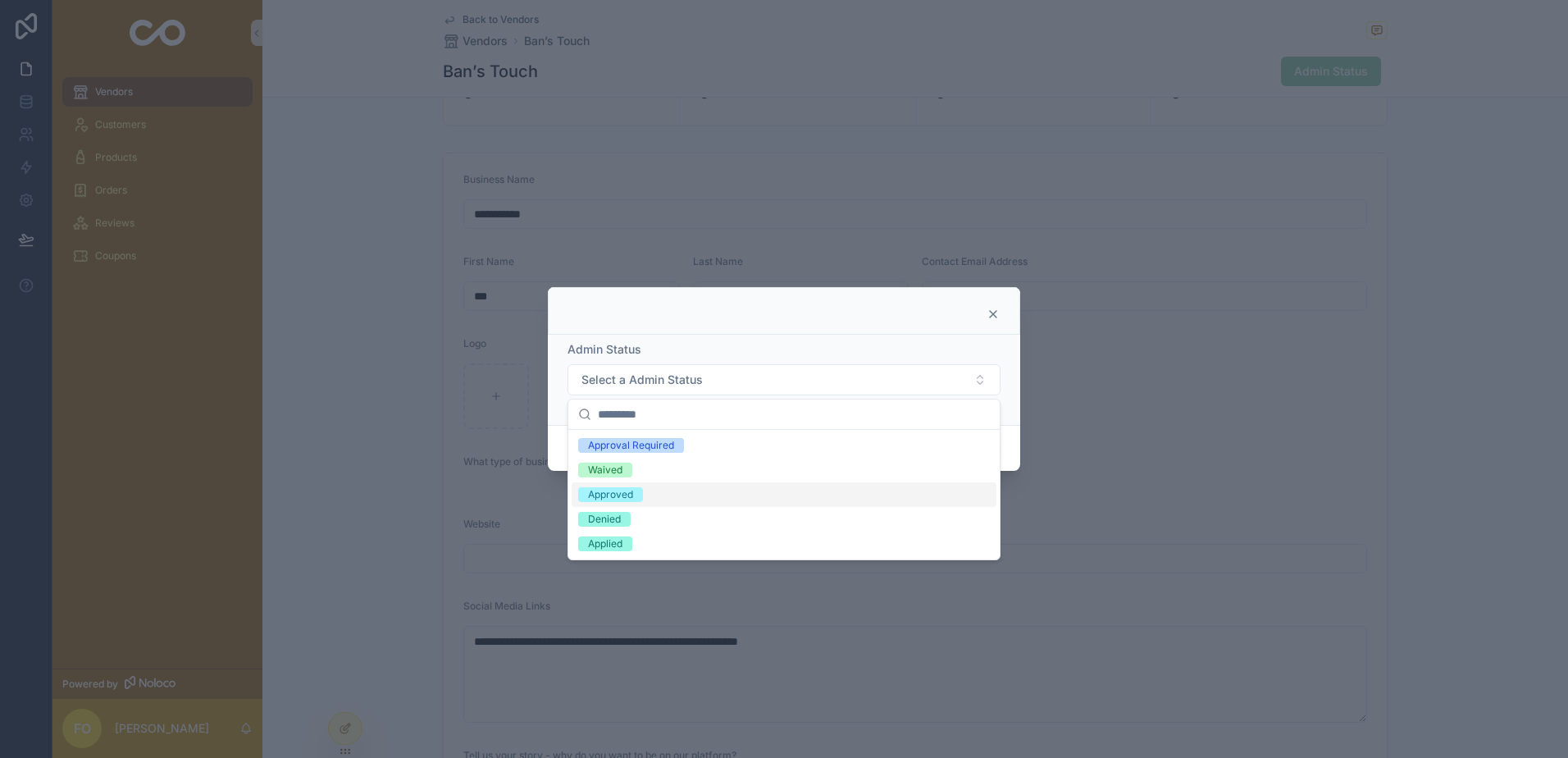
click at [644, 499] on div "Approved" at bounding box center [784, 494] width 425 height 24
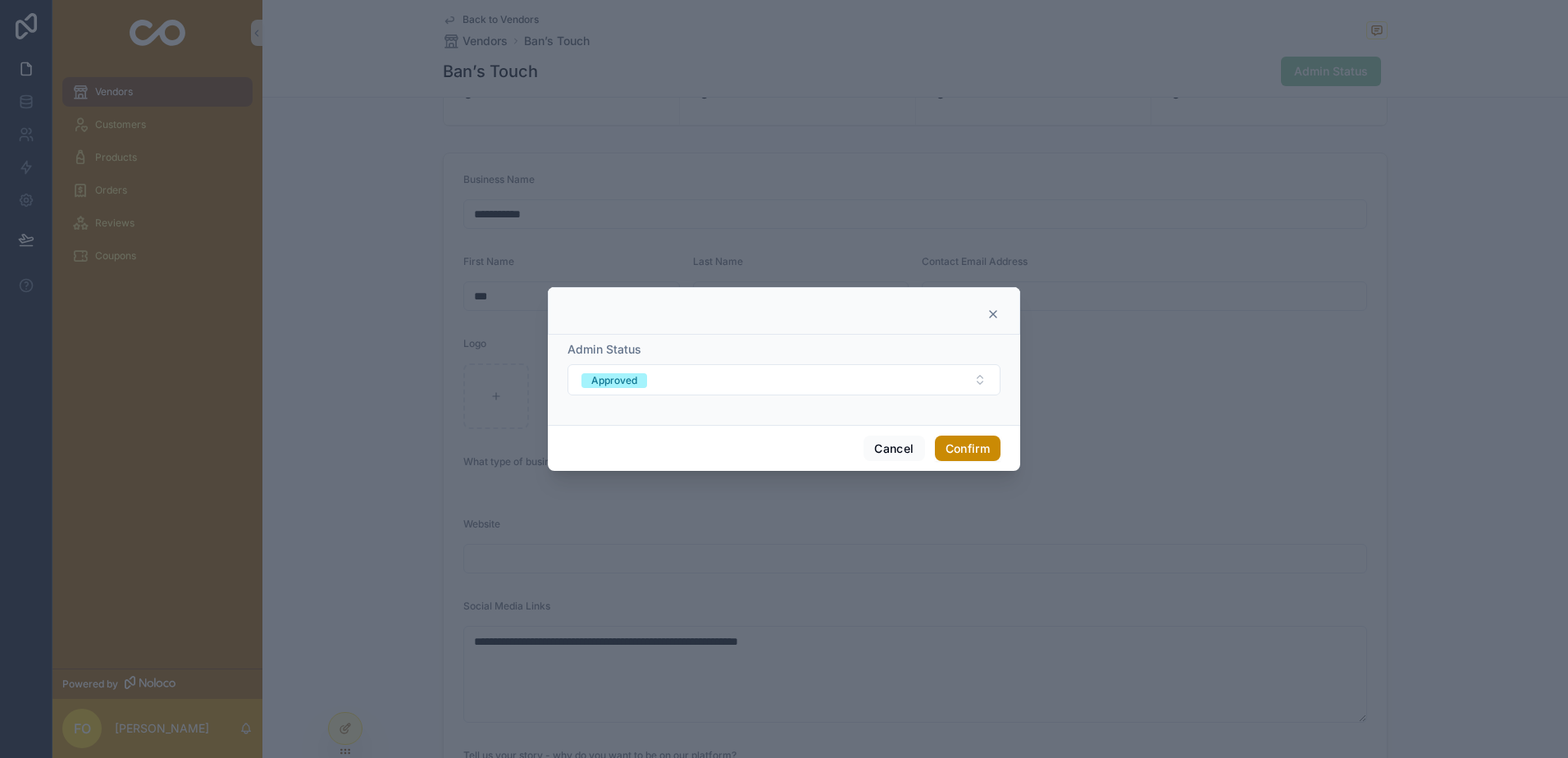
click at [982, 449] on button "Confirm" at bounding box center [967, 448] width 66 height 26
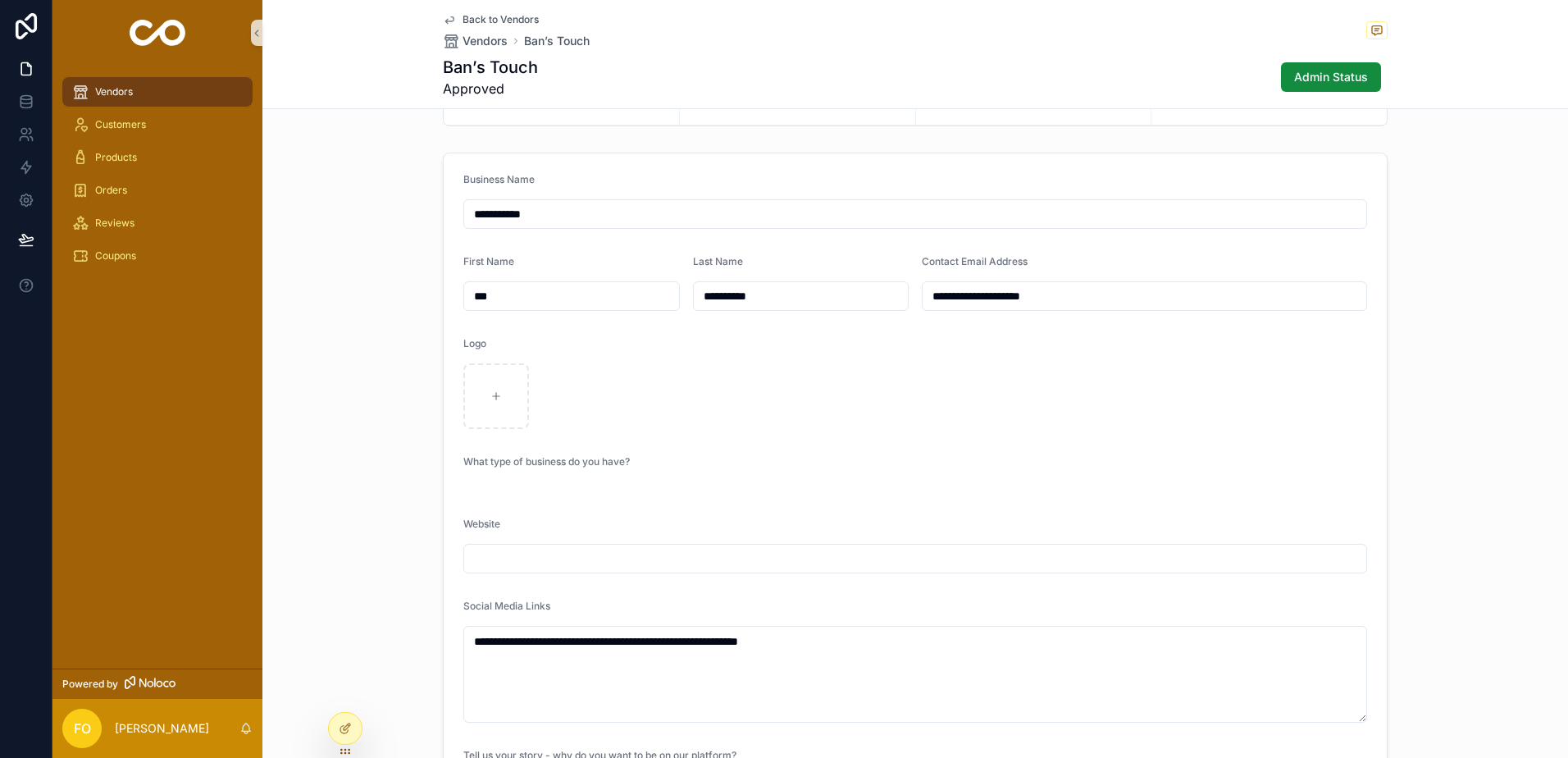
click at [122, 88] on span "Vendors" at bounding box center [114, 92] width 38 height 13
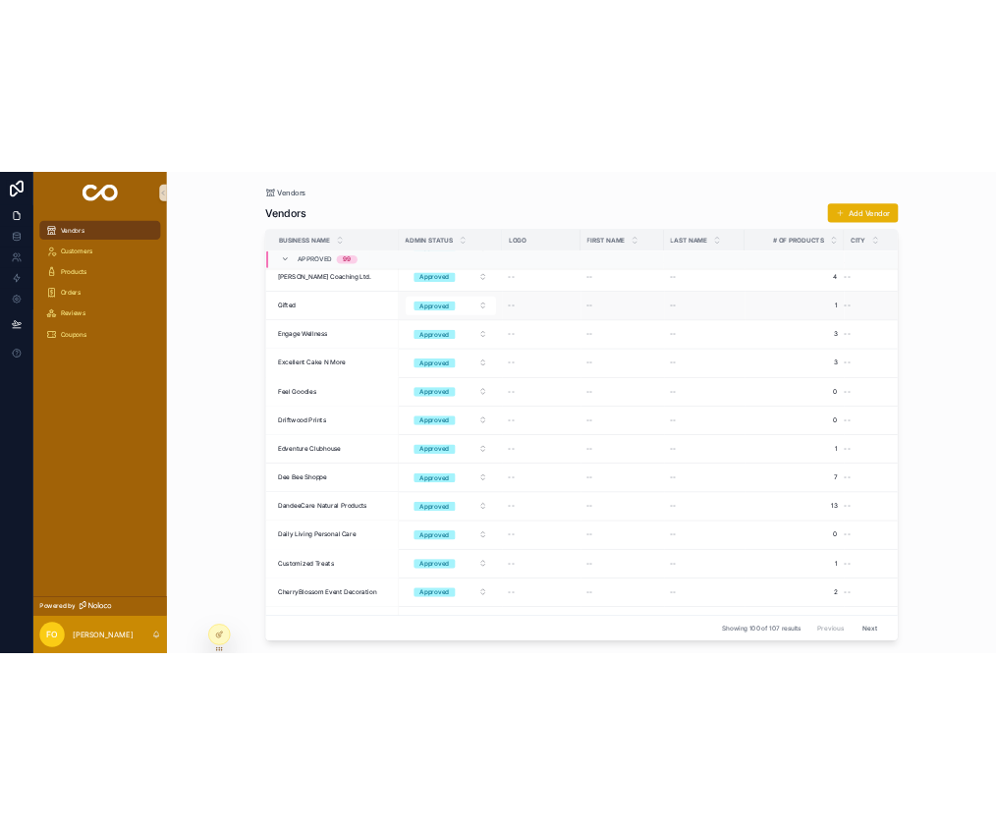
scroll to position [4989, 0]
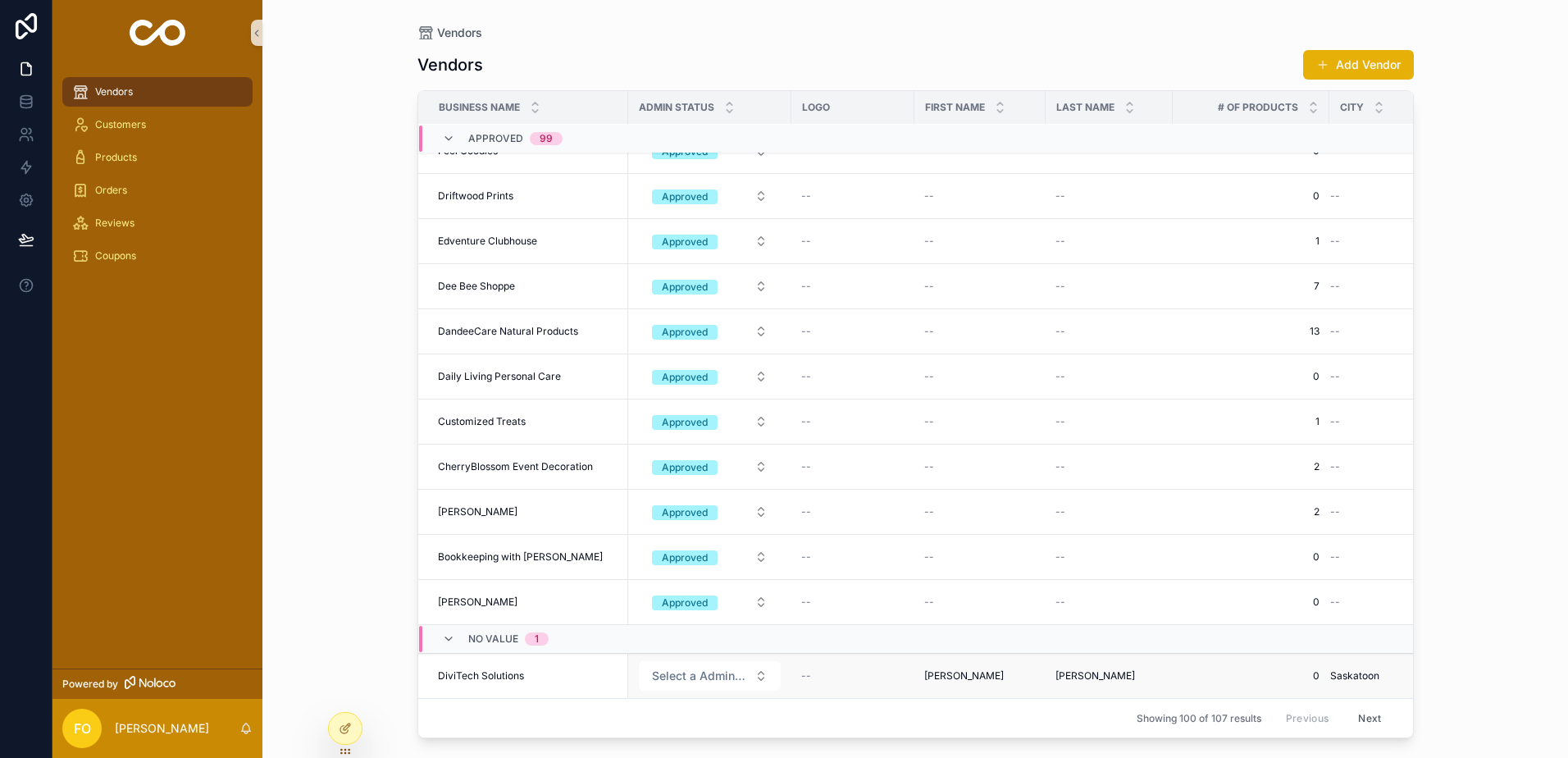
click at [514, 669] on span "DiviTech Solutions" at bounding box center [480, 676] width 86 height 13
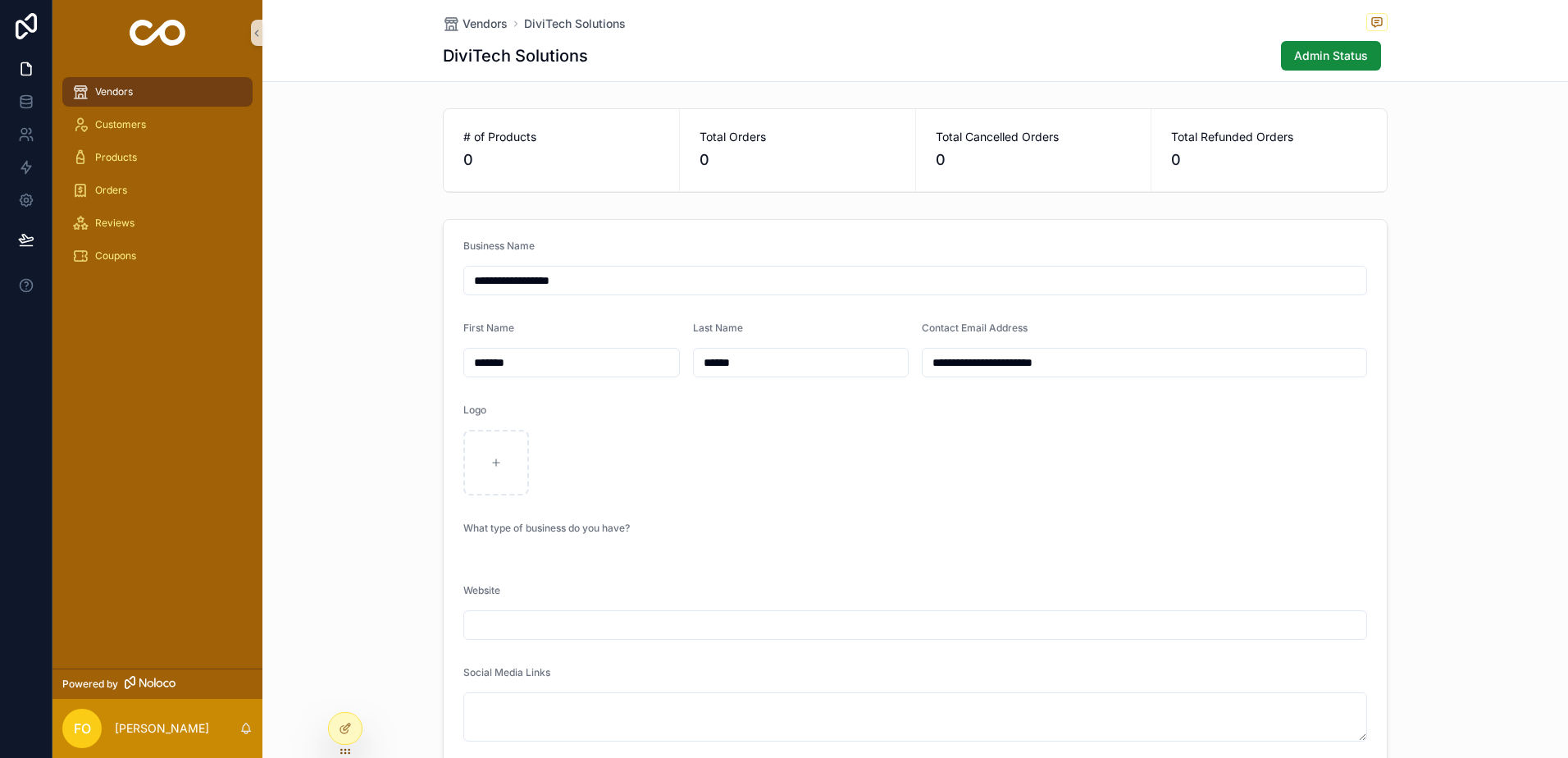
drag, startPoint x: 520, startPoint y: 355, endPoint x: 420, endPoint y: 367, distance: 100.7
click at [420, 366] on div "**********" at bounding box center [915, 632] width 1306 height 839
drag, startPoint x: 744, startPoint y: 362, endPoint x: 647, endPoint y: 369, distance: 97.3
click at [647, 369] on form "**********" at bounding box center [915, 632] width 943 height 824
drag, startPoint x: 1094, startPoint y: 369, endPoint x: 909, endPoint y: 359, distance: 185.3
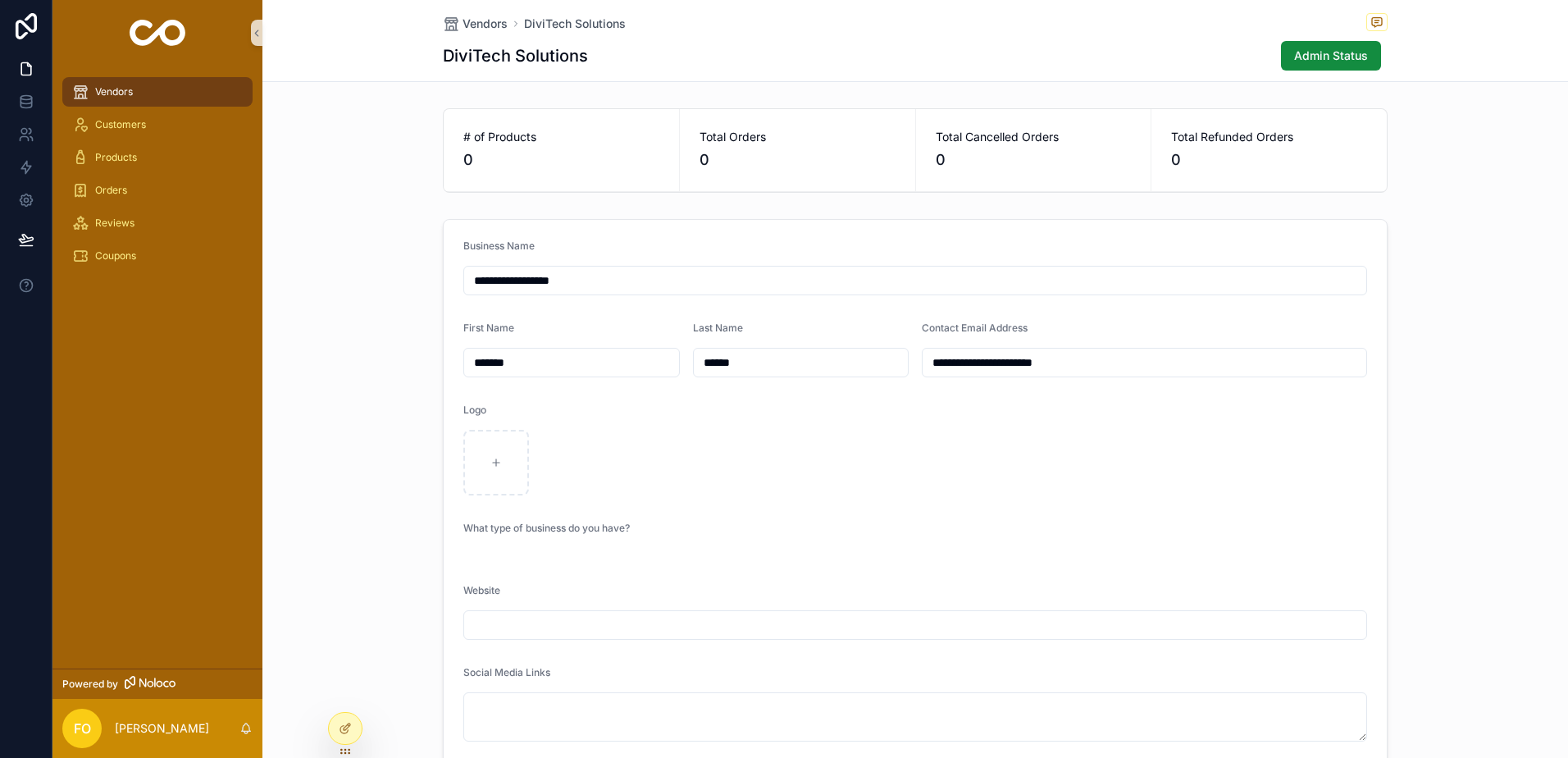
click at [909, 359] on form "**********" at bounding box center [915, 632] width 943 height 824
drag, startPoint x: 598, startPoint y: 285, endPoint x: 433, endPoint y: 283, distance: 165.0
click at [433, 283] on div "**********" at bounding box center [915, 632] width 1306 height 839
drag, startPoint x: 1083, startPoint y: 364, endPoint x: 910, endPoint y: 373, distance: 173.2
click at [910, 373] on form "**********" at bounding box center [915, 632] width 943 height 824
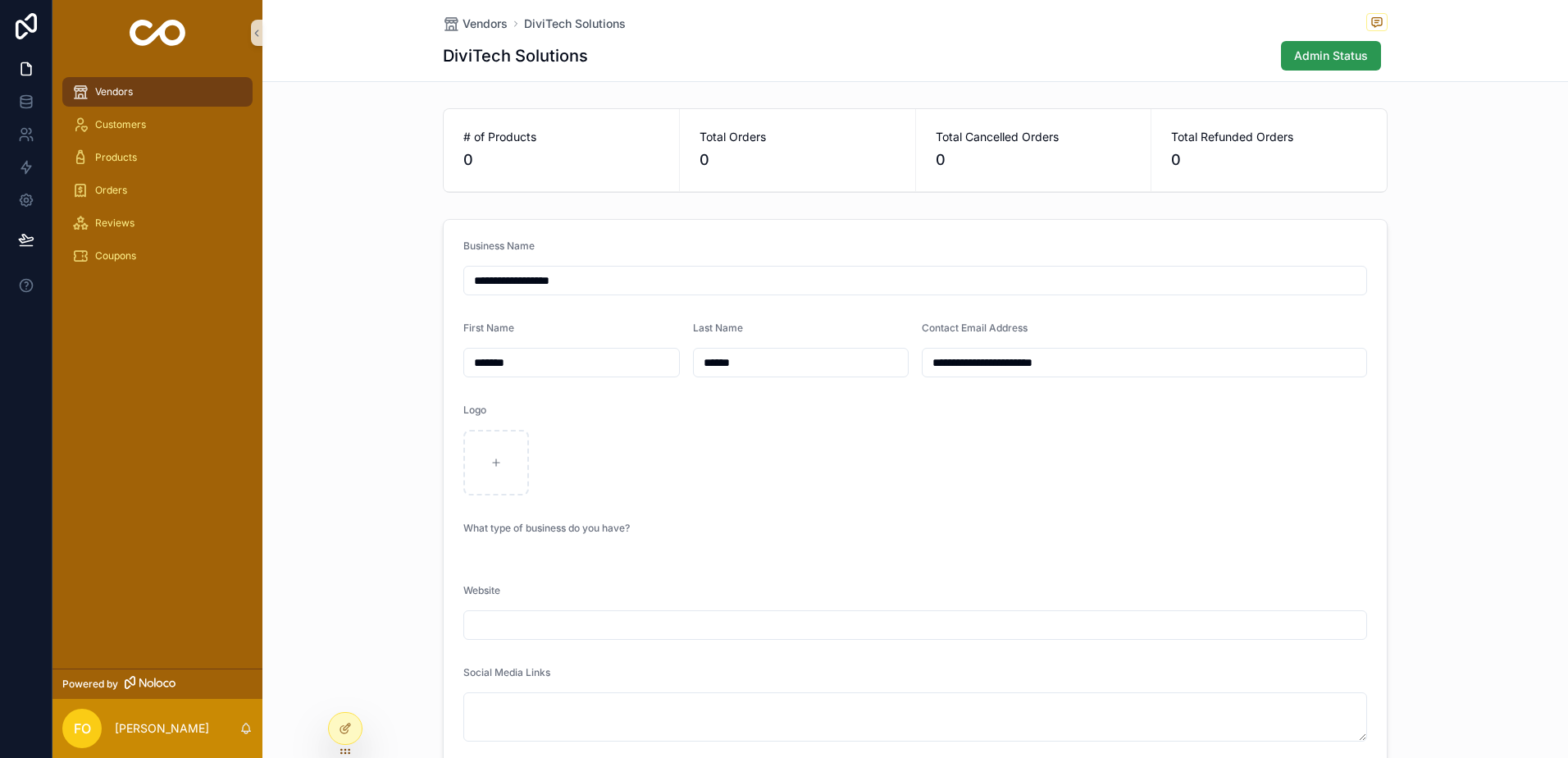
click at [1302, 59] on span "Admin Status" at bounding box center [1331, 56] width 74 height 17
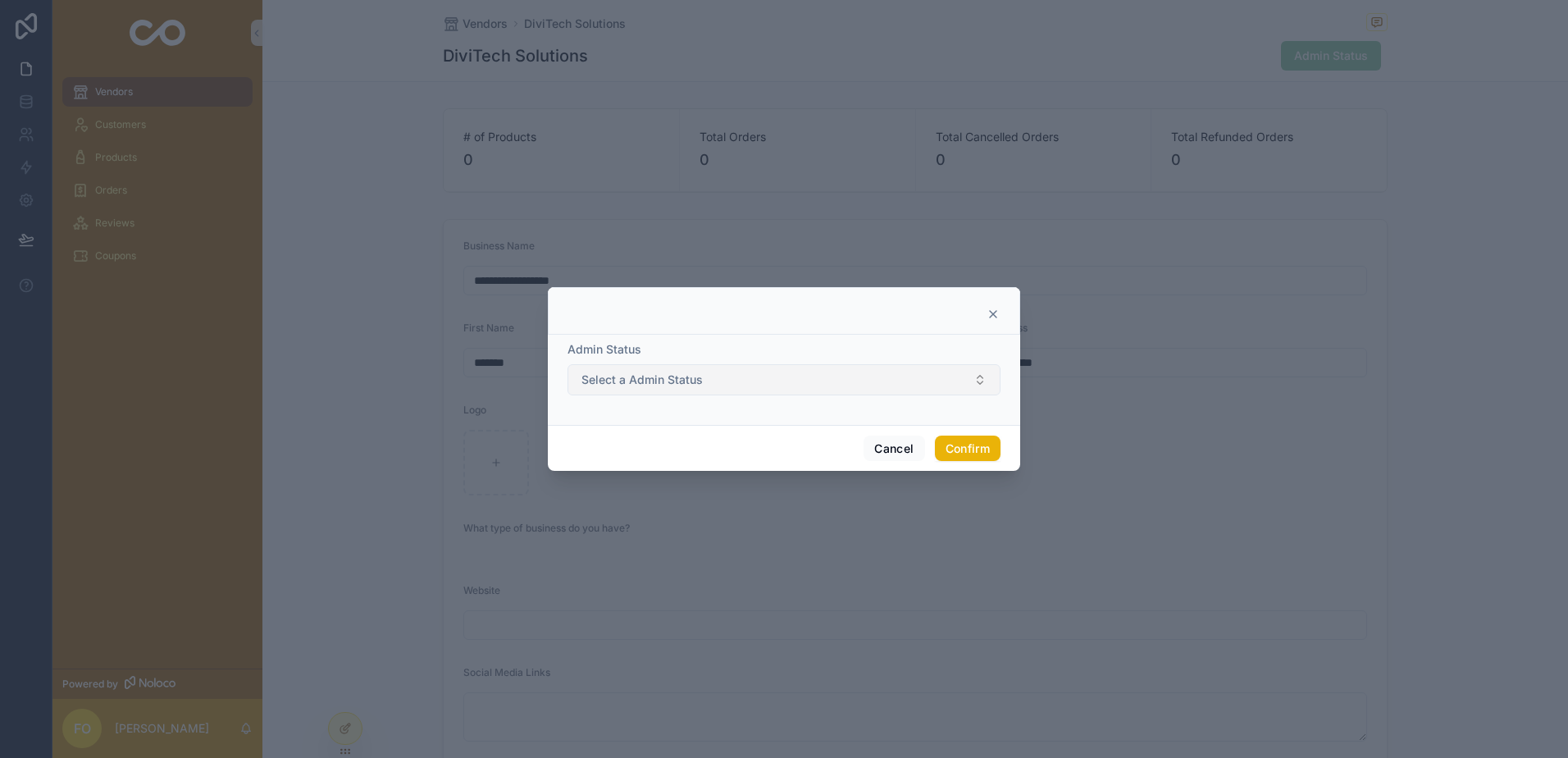
click at [948, 384] on button "Select a Admin Status" at bounding box center [784, 379] width 433 height 31
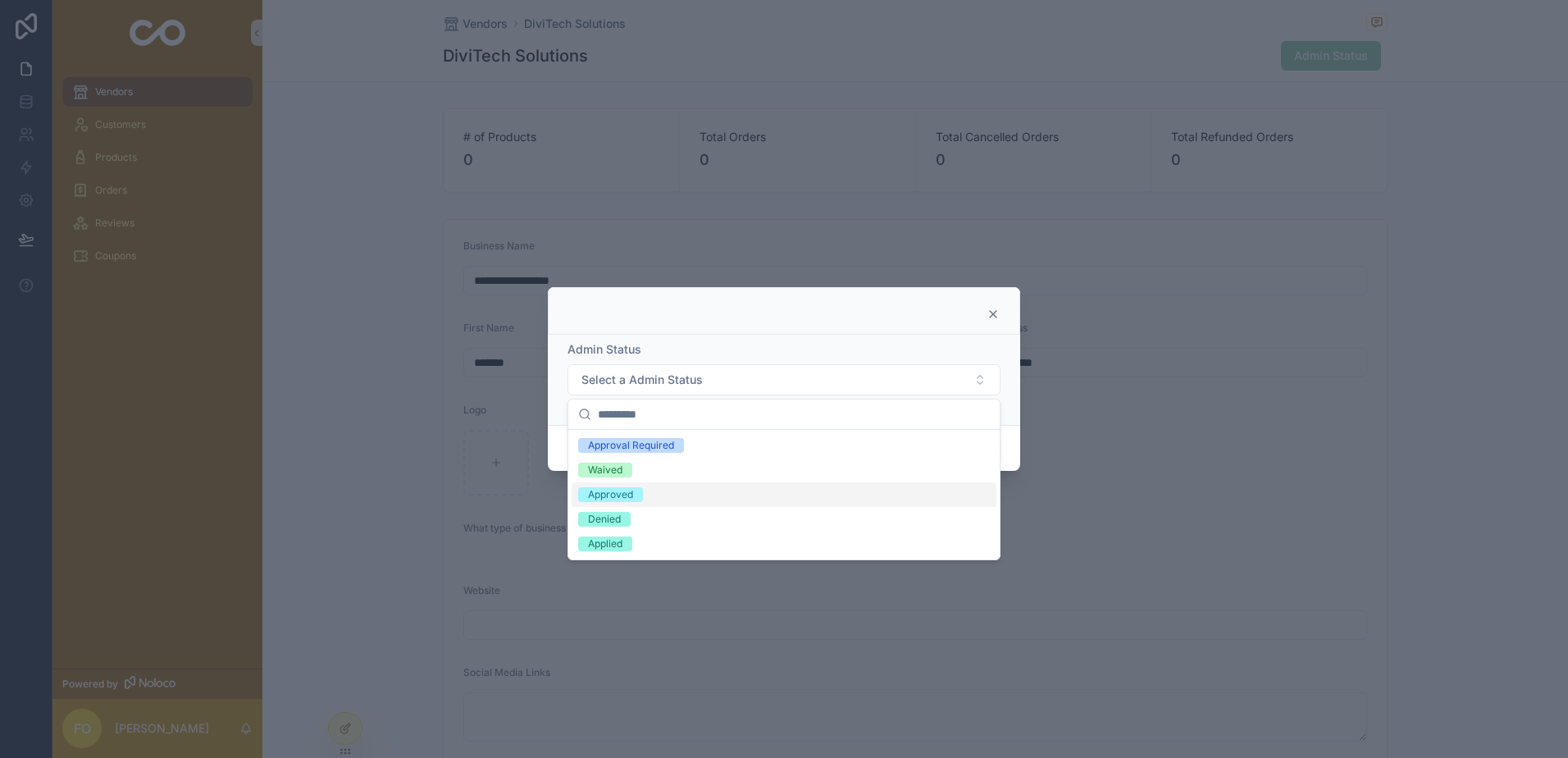
click at [625, 494] on div "Approved" at bounding box center [611, 495] width 45 height 15
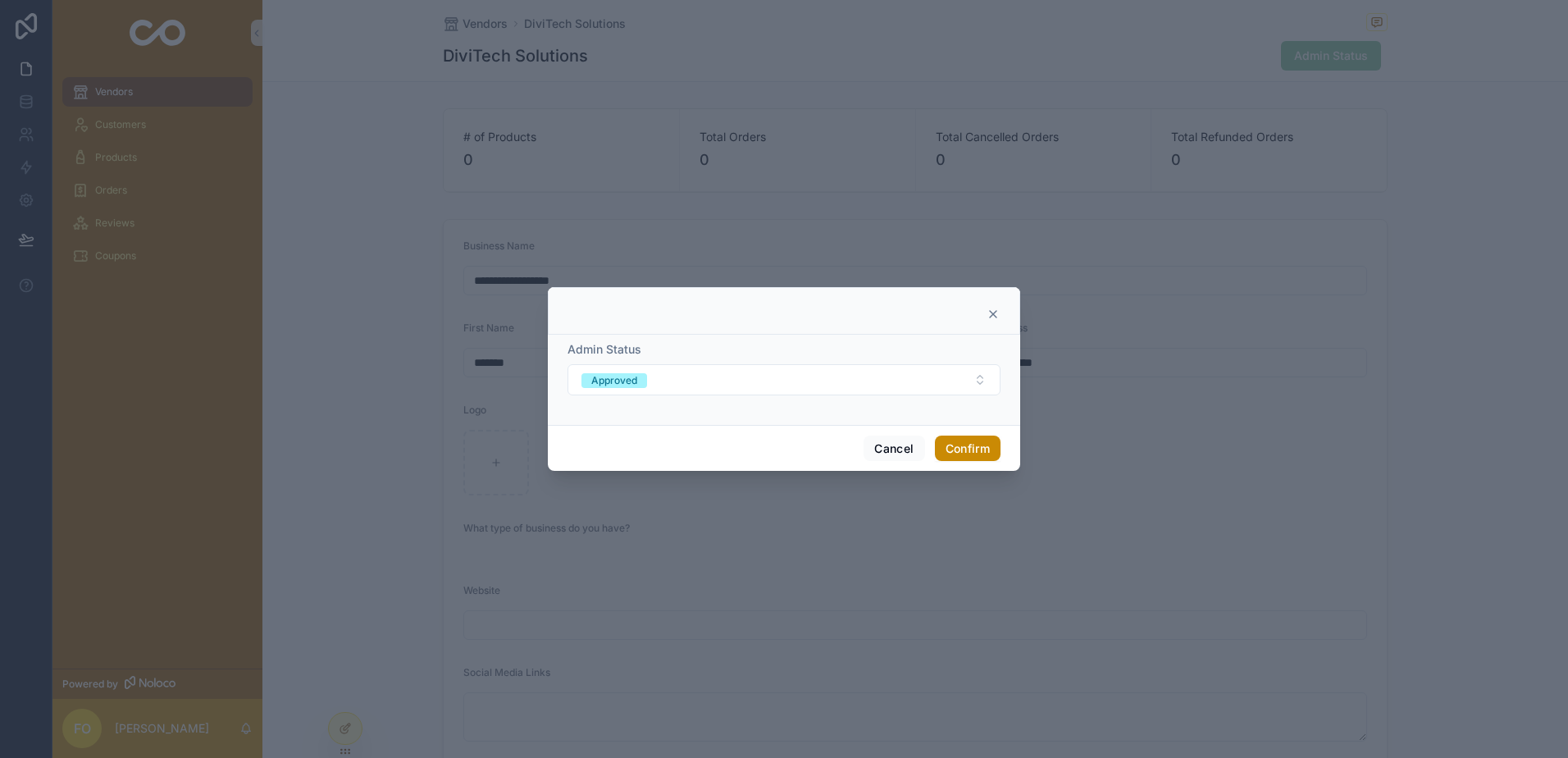
click at [957, 452] on button "Confirm" at bounding box center [967, 448] width 66 height 26
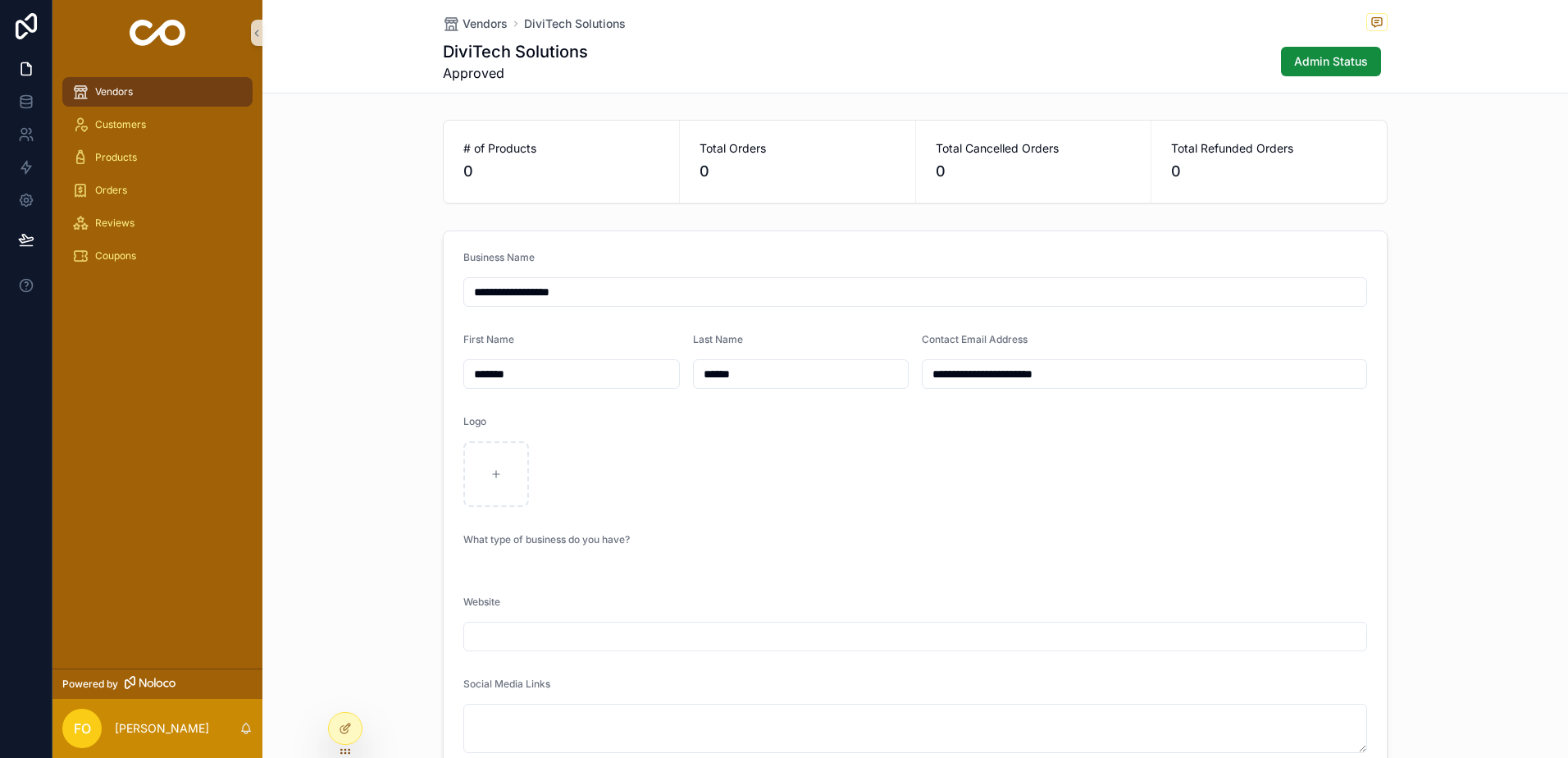
click at [103, 94] on span "Vendors" at bounding box center [114, 92] width 38 height 13
